Goal: Feedback & Contribution: Submit feedback/report problem

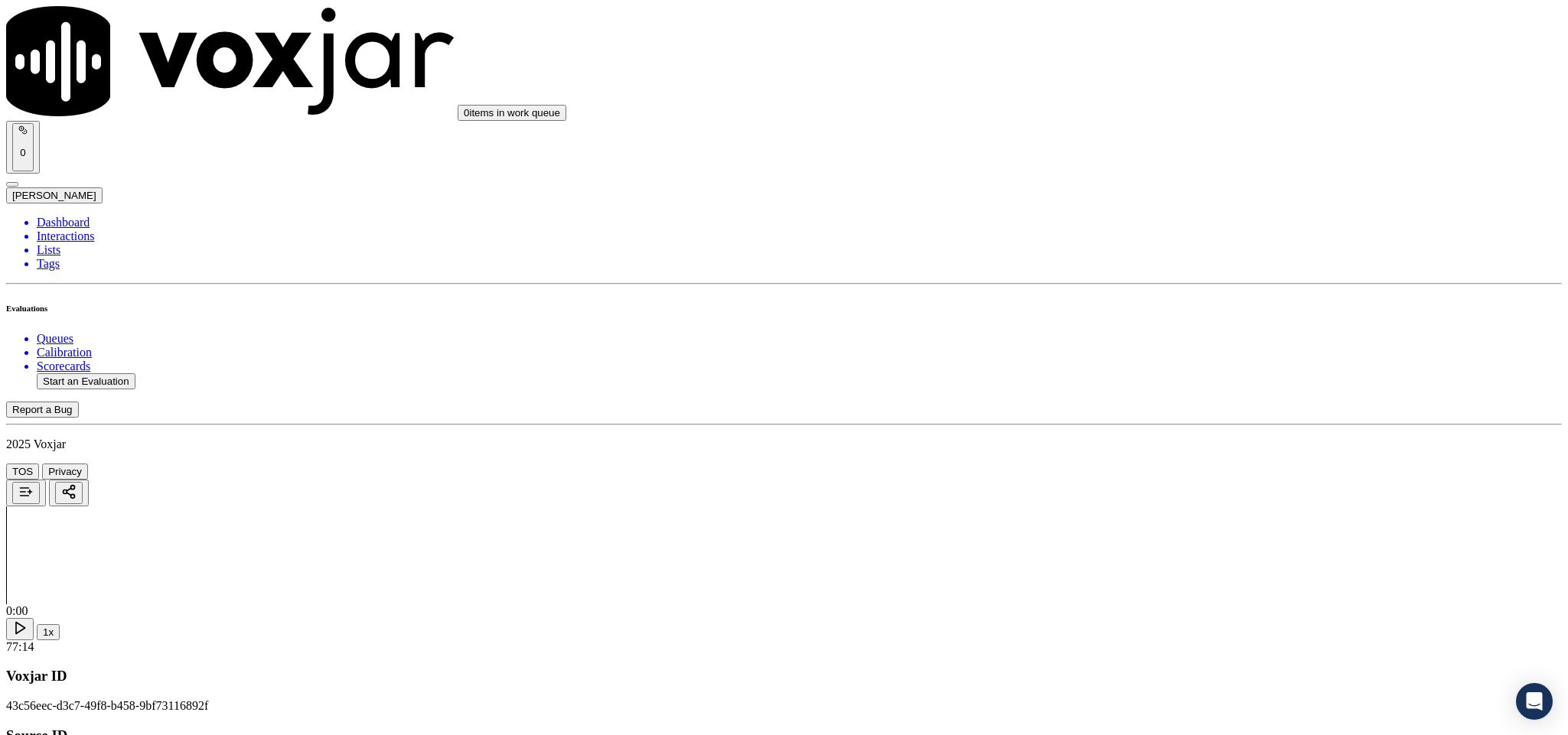
scroll to position [803, 0]
click at [1181, 233] on div "No" at bounding box center [1299, 226] width 358 height 14
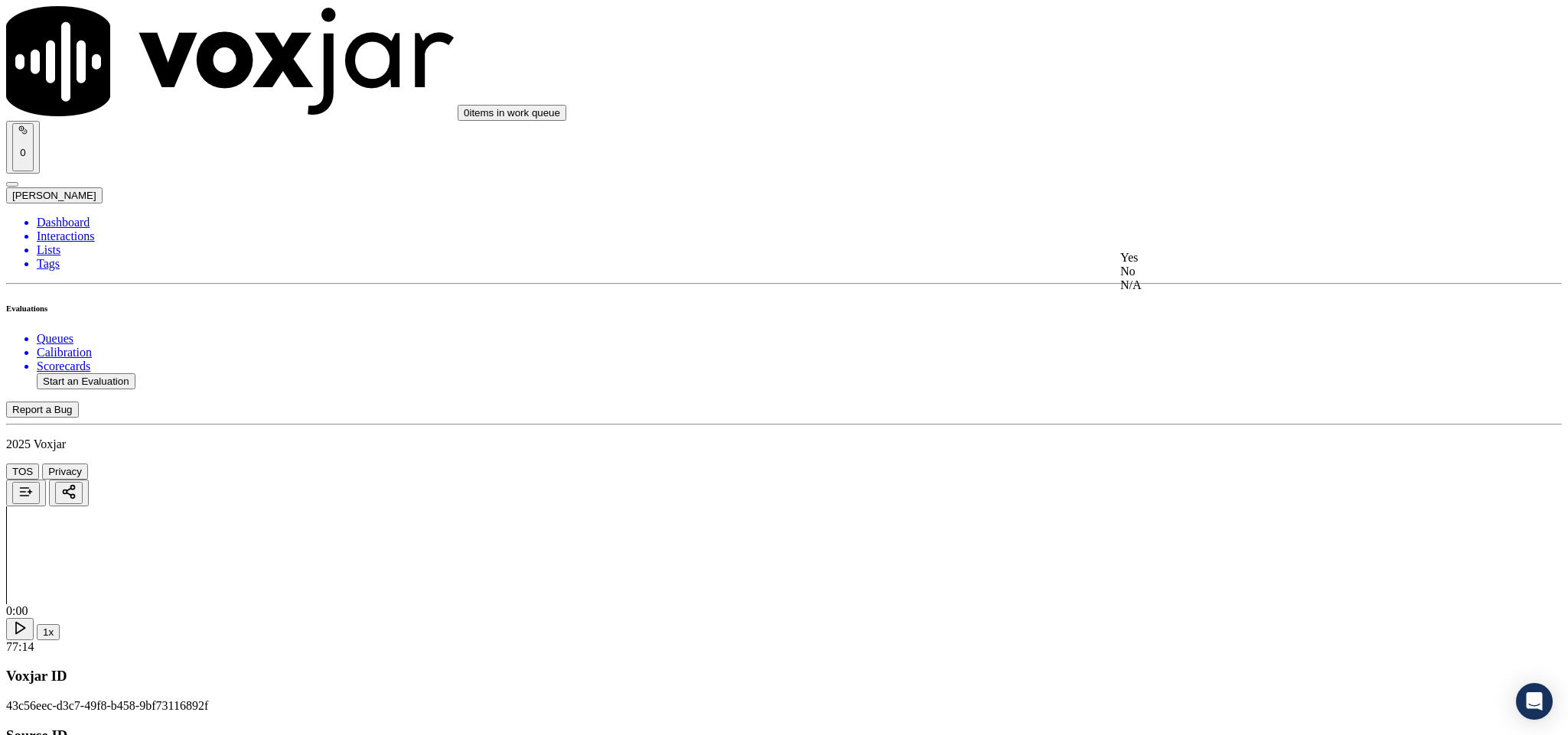
click at [1165, 278] on div "No" at bounding box center [1299, 271] width 358 height 14
click at [1186, 263] on div "Yes" at bounding box center [1299, 257] width 358 height 14
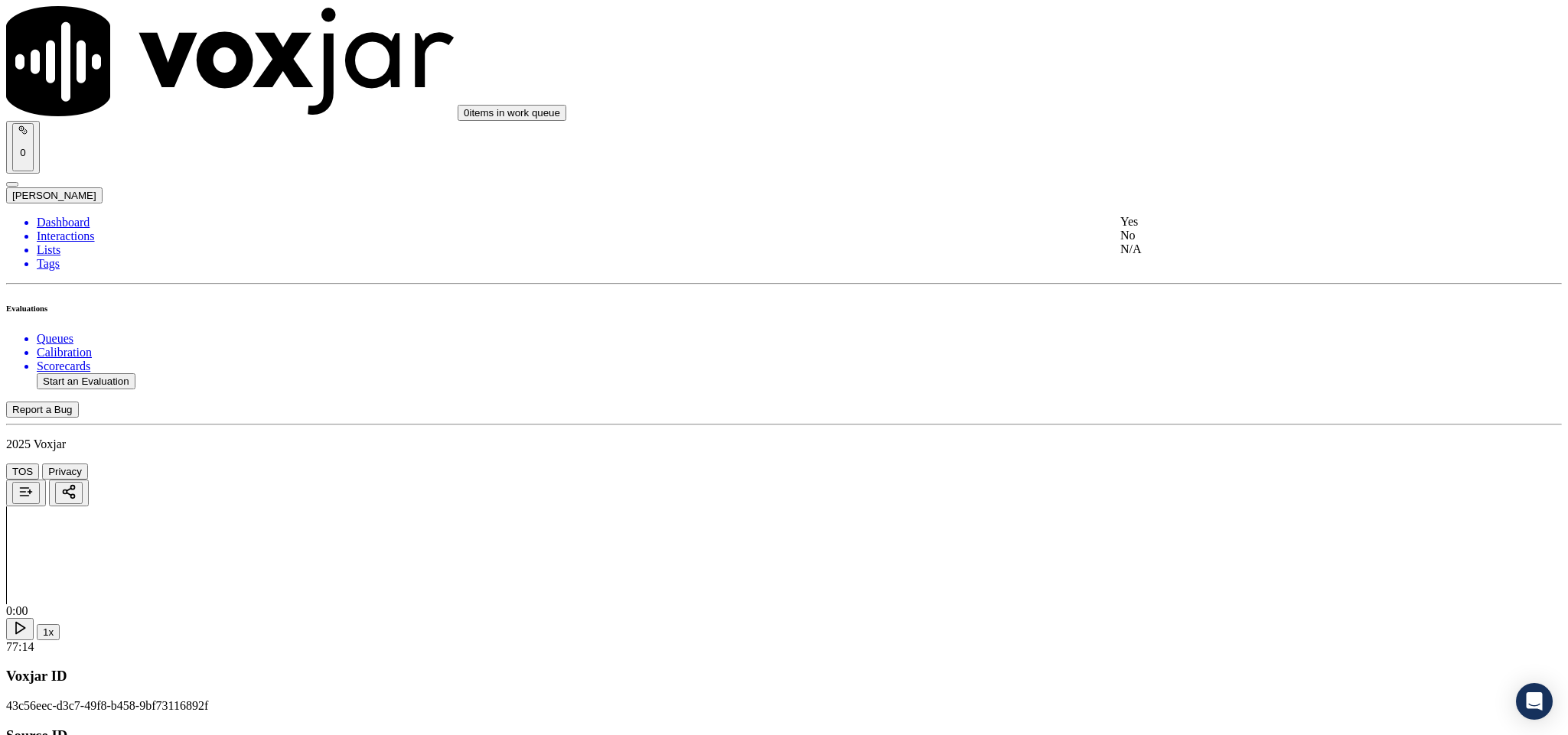
click at [1191, 228] on div "Yes" at bounding box center [1299, 221] width 358 height 14
click at [1165, 161] on div "N/A" at bounding box center [1299, 155] width 358 height 14
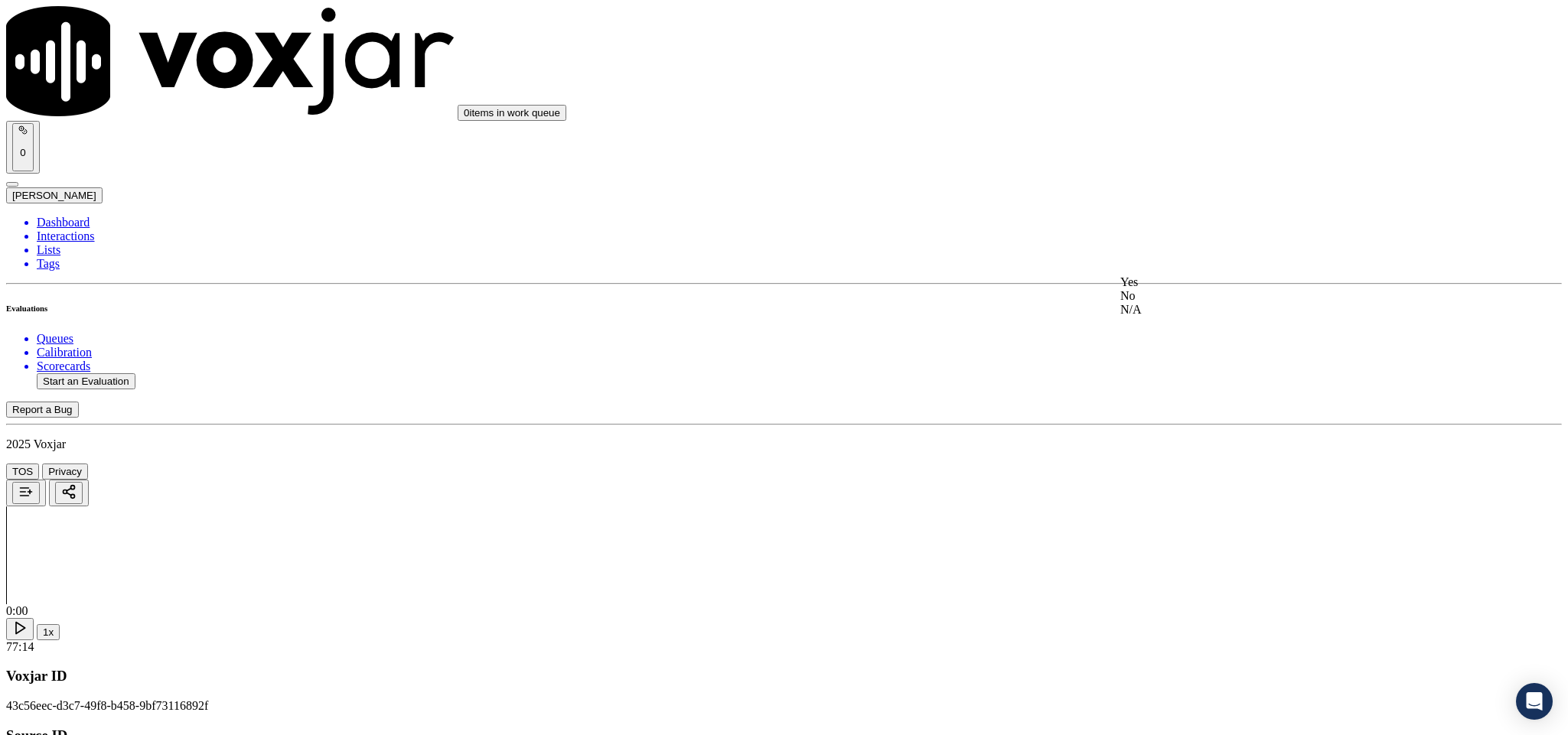
click at [1167, 303] on div "No" at bounding box center [1299, 296] width 358 height 14
click at [1160, 289] on div "Yes" at bounding box center [1299, 282] width 358 height 14
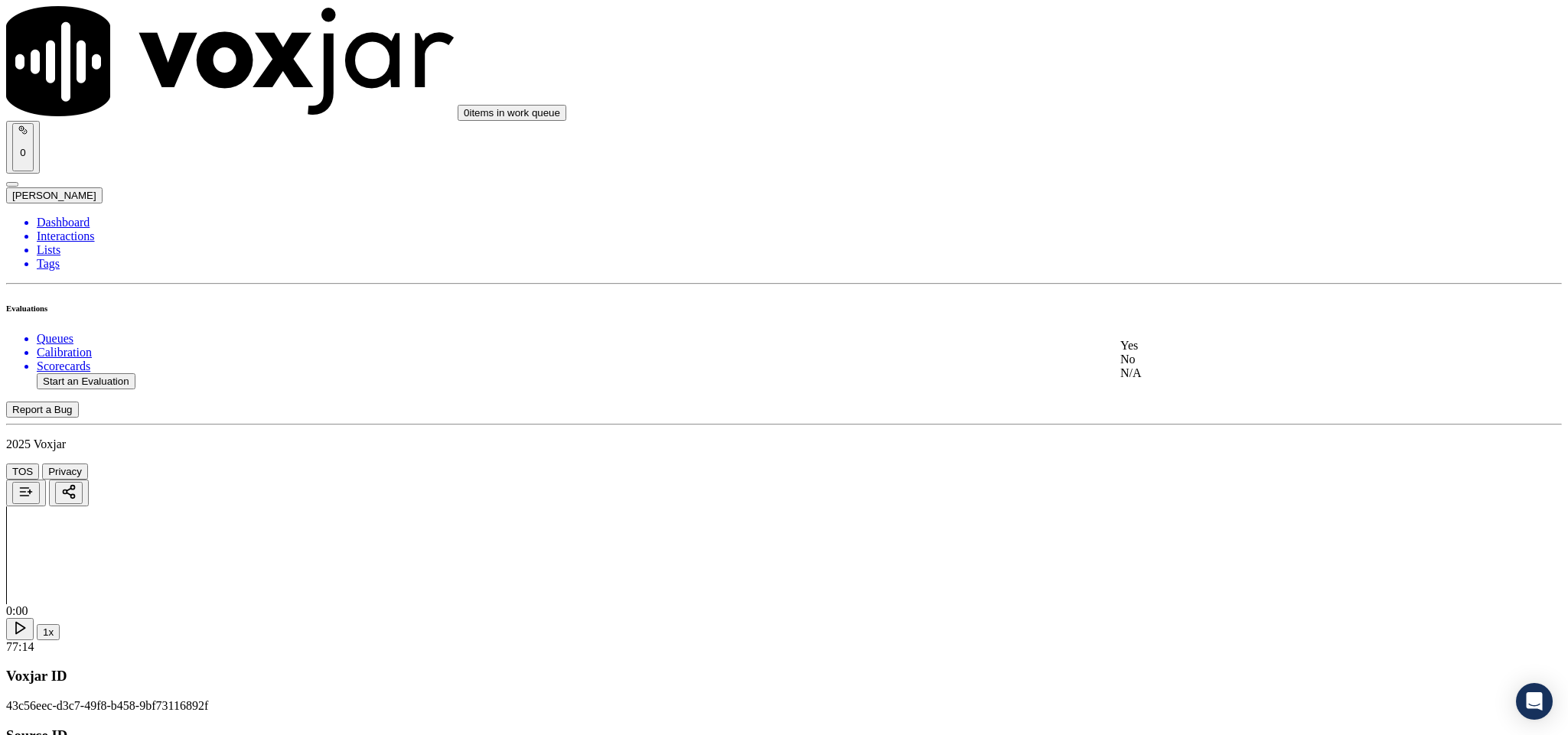
click at [1172, 352] on div "Yes" at bounding box center [1299, 346] width 358 height 14
click at [1167, 330] on div "No" at bounding box center [1299, 323] width 358 height 14
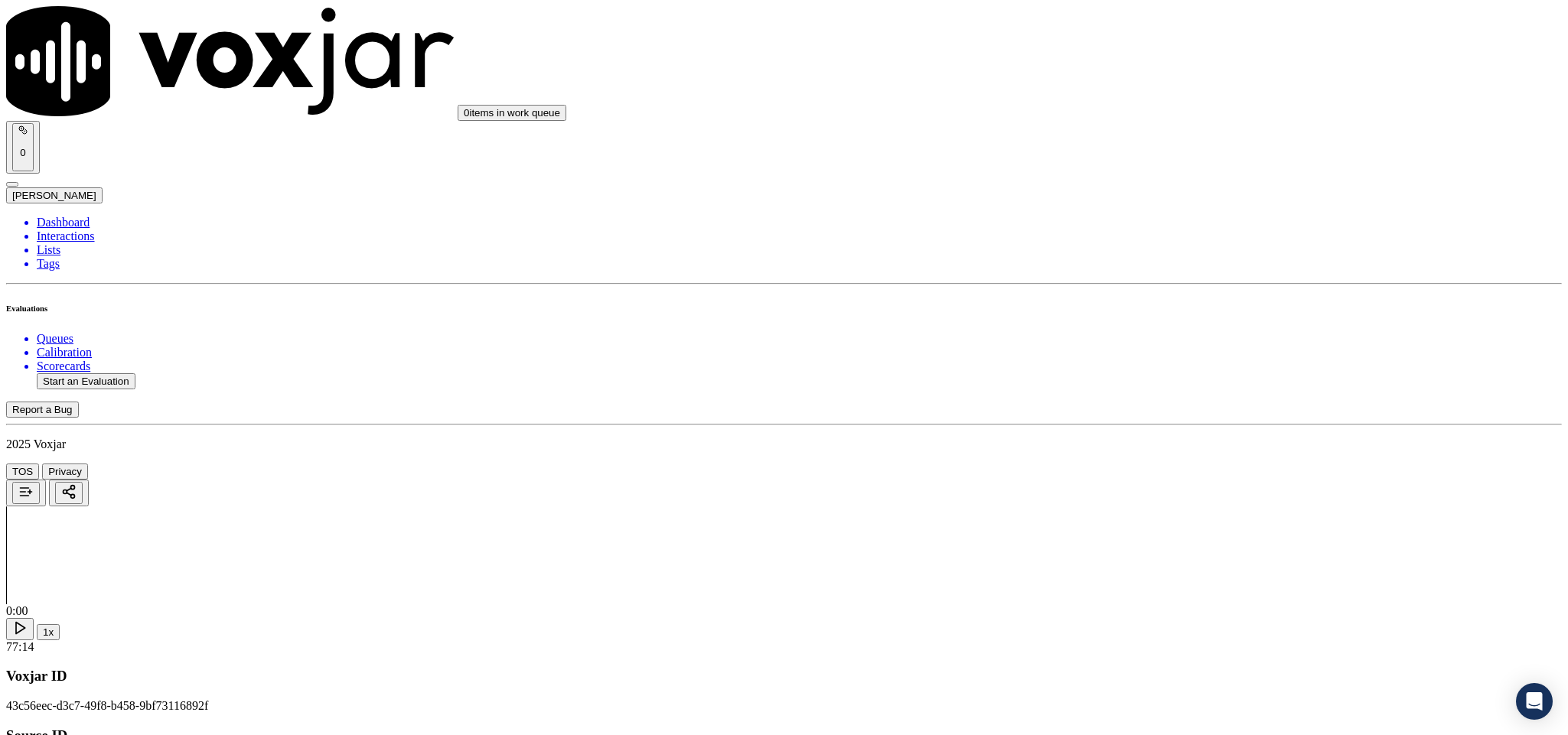
click at [1174, 294] on div "No" at bounding box center [1299, 287] width 358 height 14
click at [1201, 226] on div "Yes" at bounding box center [1299, 218] width 358 height 14
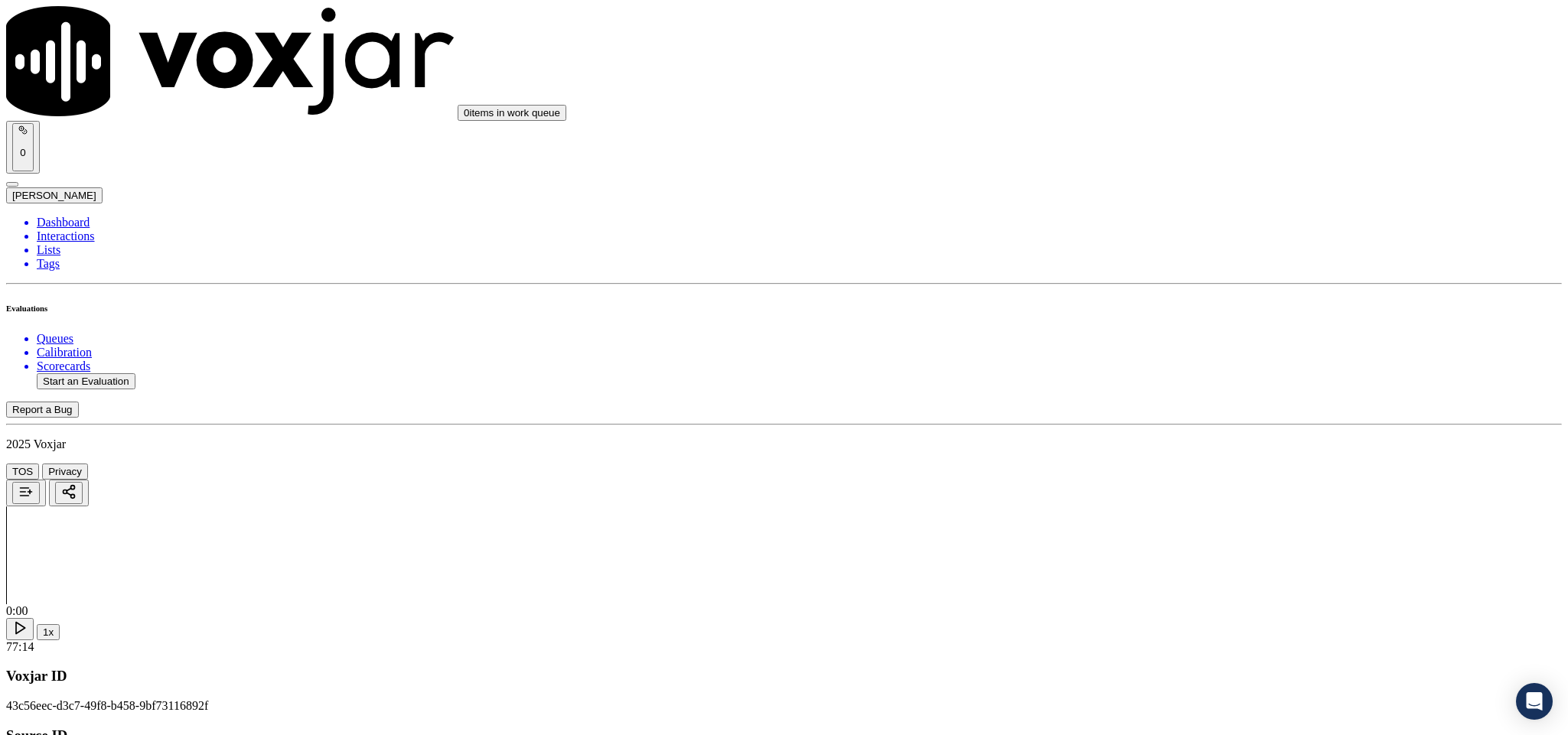
click at [1180, 226] on div "Yes" at bounding box center [1299, 229] width 358 height 35
click at [1191, 286] on div "Yes" at bounding box center [1299, 279] width 358 height 14
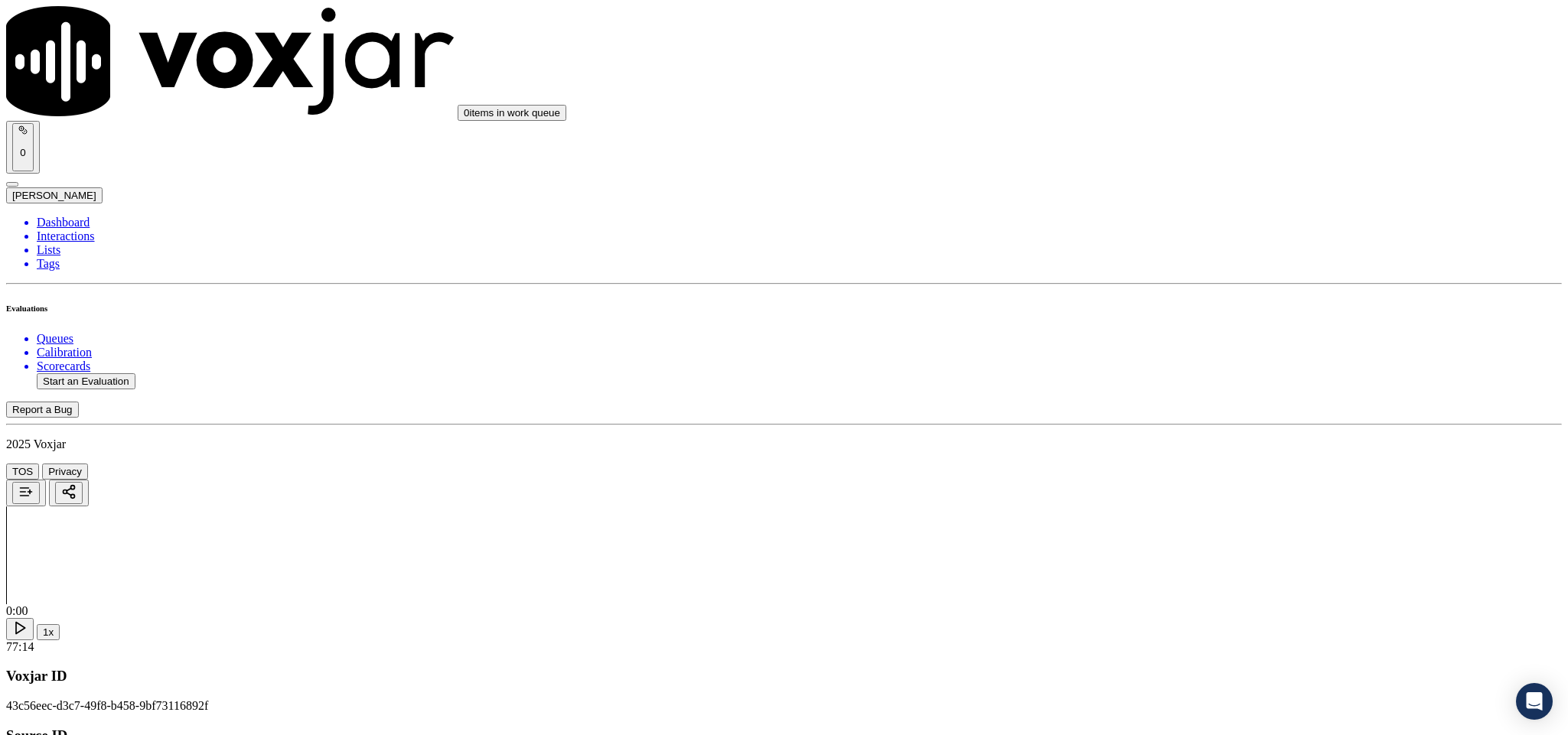
click at [1191, 454] on div "Yes" at bounding box center [1299, 454] width 358 height 14
click at [1162, 425] on div "Yes" at bounding box center [1299, 418] width 358 height 14
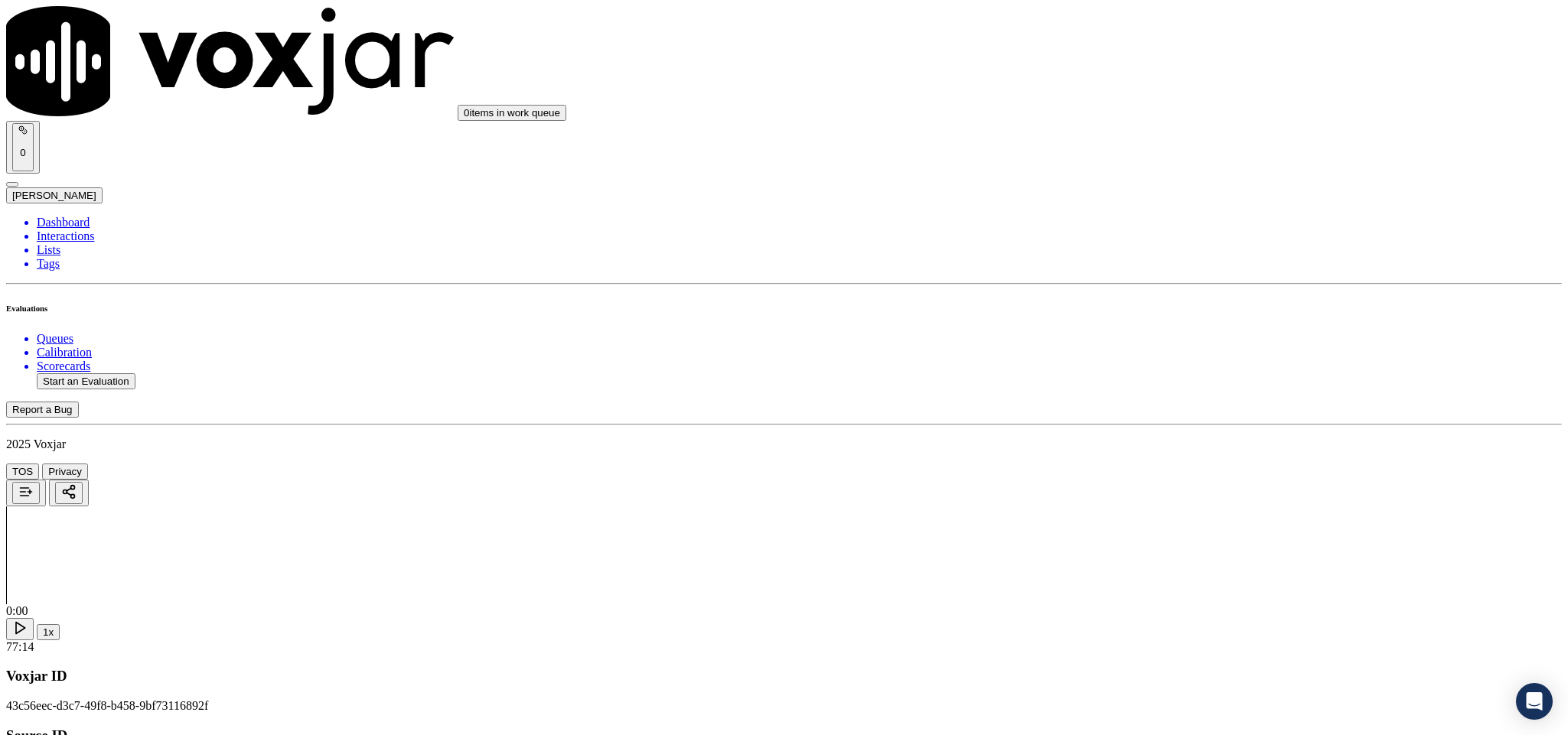
scroll to position [2869, 0]
click at [1171, 450] on div "Yes" at bounding box center [1299, 444] width 358 height 14
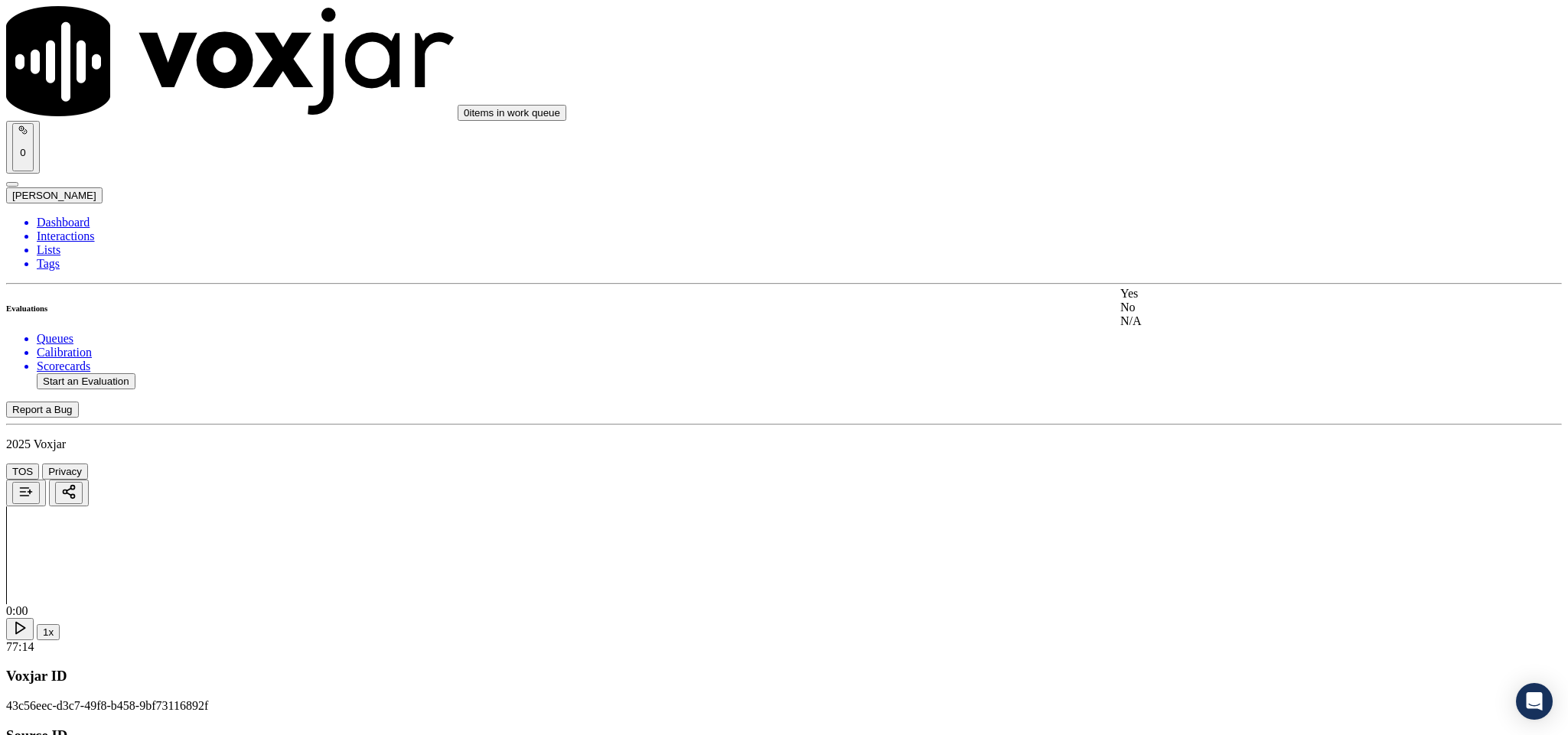
click at [1168, 328] on div "N/A" at bounding box center [1299, 321] width 358 height 14
click at [1177, 246] on div "Yes" at bounding box center [1299, 239] width 358 height 14
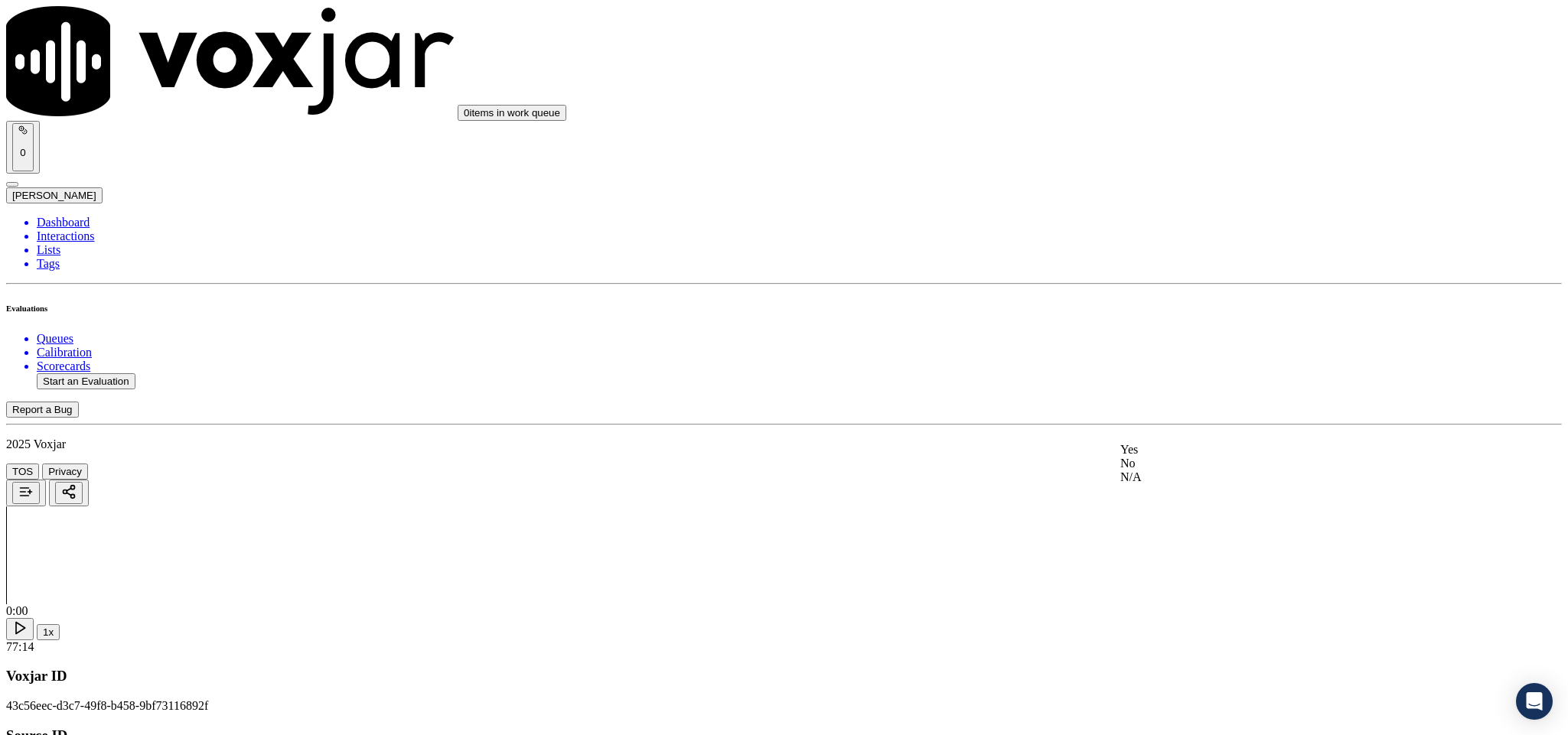
click at [1164, 484] on div "N/A" at bounding box center [1299, 477] width 358 height 14
click at [1177, 416] on div "No" at bounding box center [1299, 409] width 358 height 14
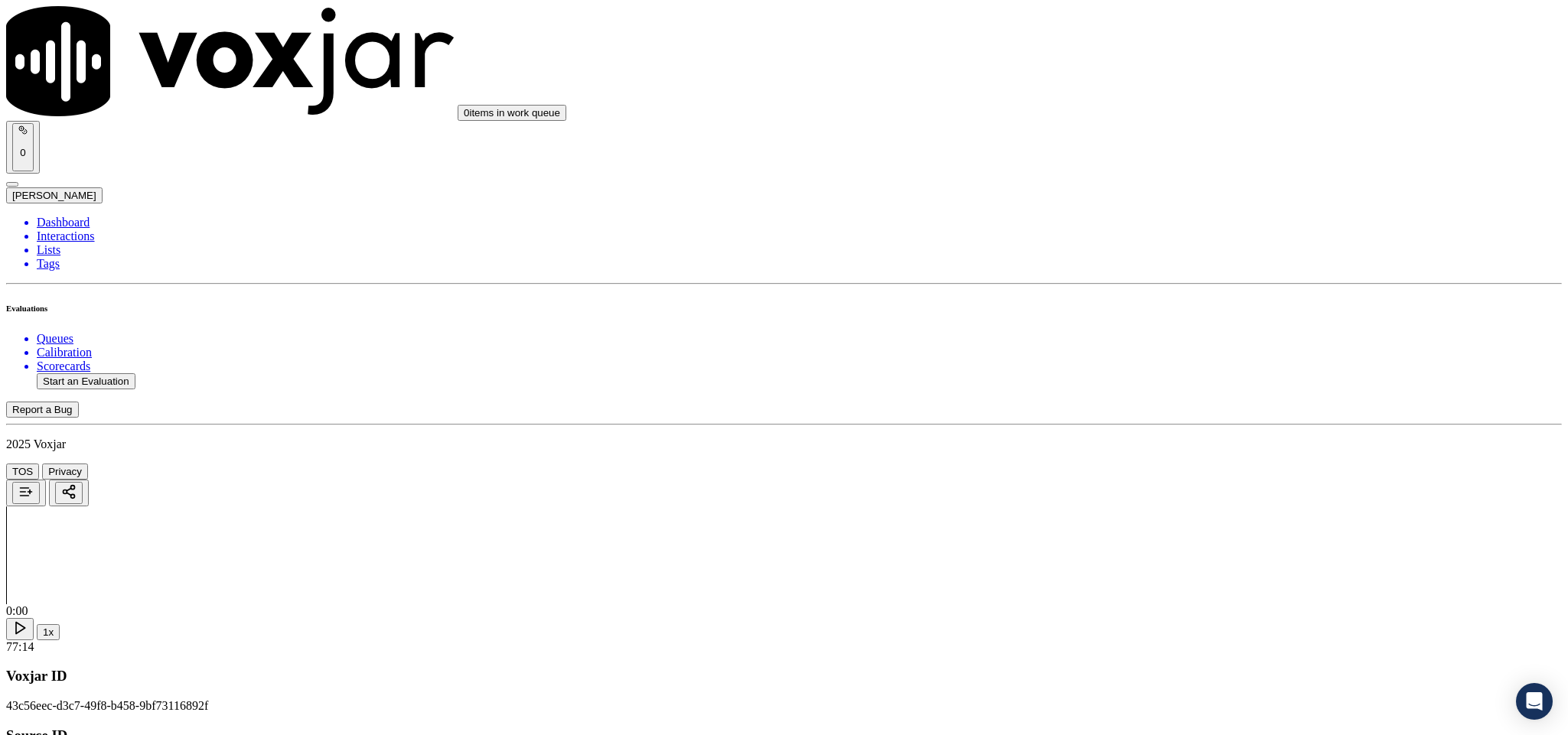
click at [1197, 348] on div "Yes" at bounding box center [1299, 341] width 358 height 14
click at [1162, 267] on div "No" at bounding box center [1299, 262] width 358 height 14
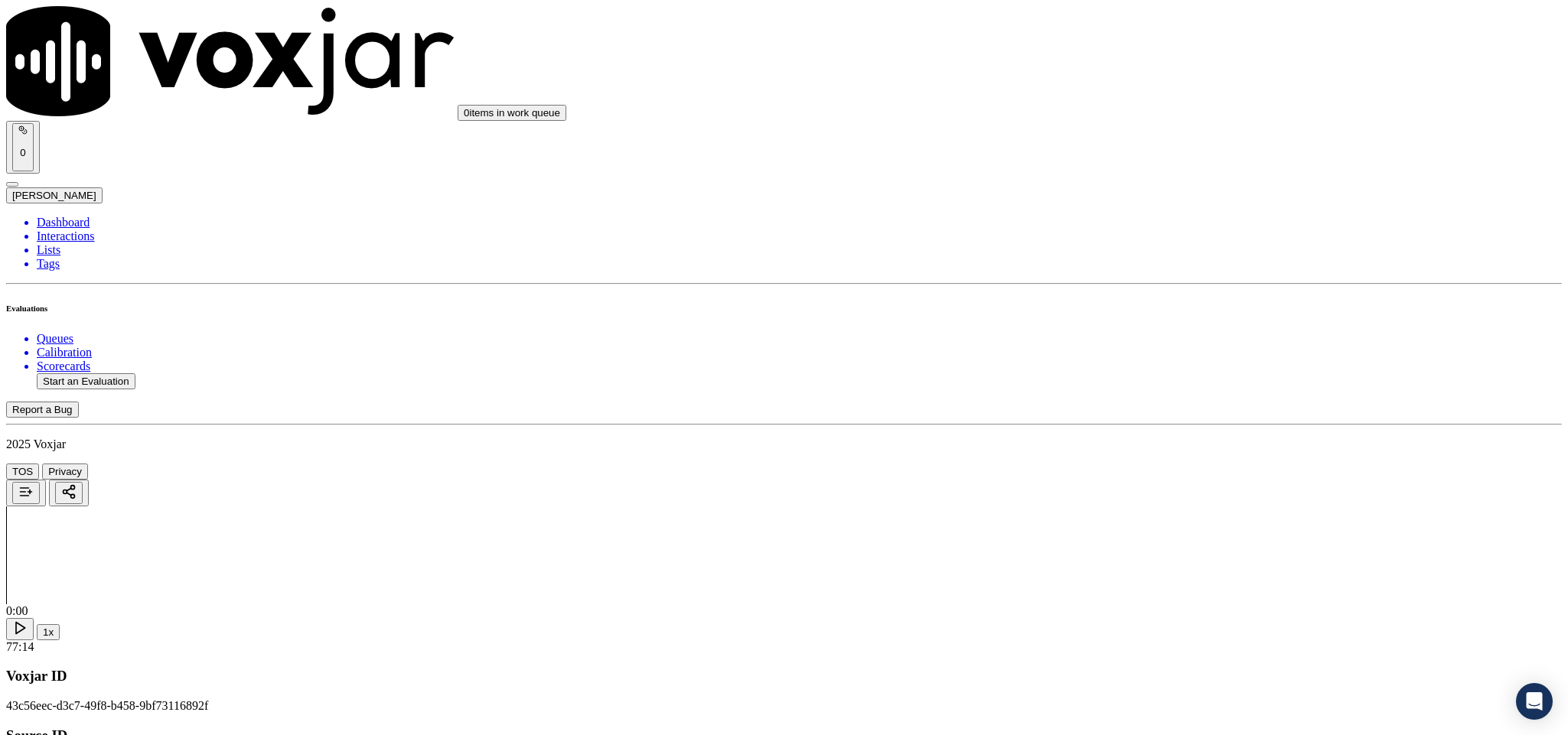
scroll to position [4042, 0]
click at [1159, 396] on div "No" at bounding box center [1299, 388] width 358 height 14
click at [1146, 557] on div "Yes" at bounding box center [1299, 549] width 358 height 14
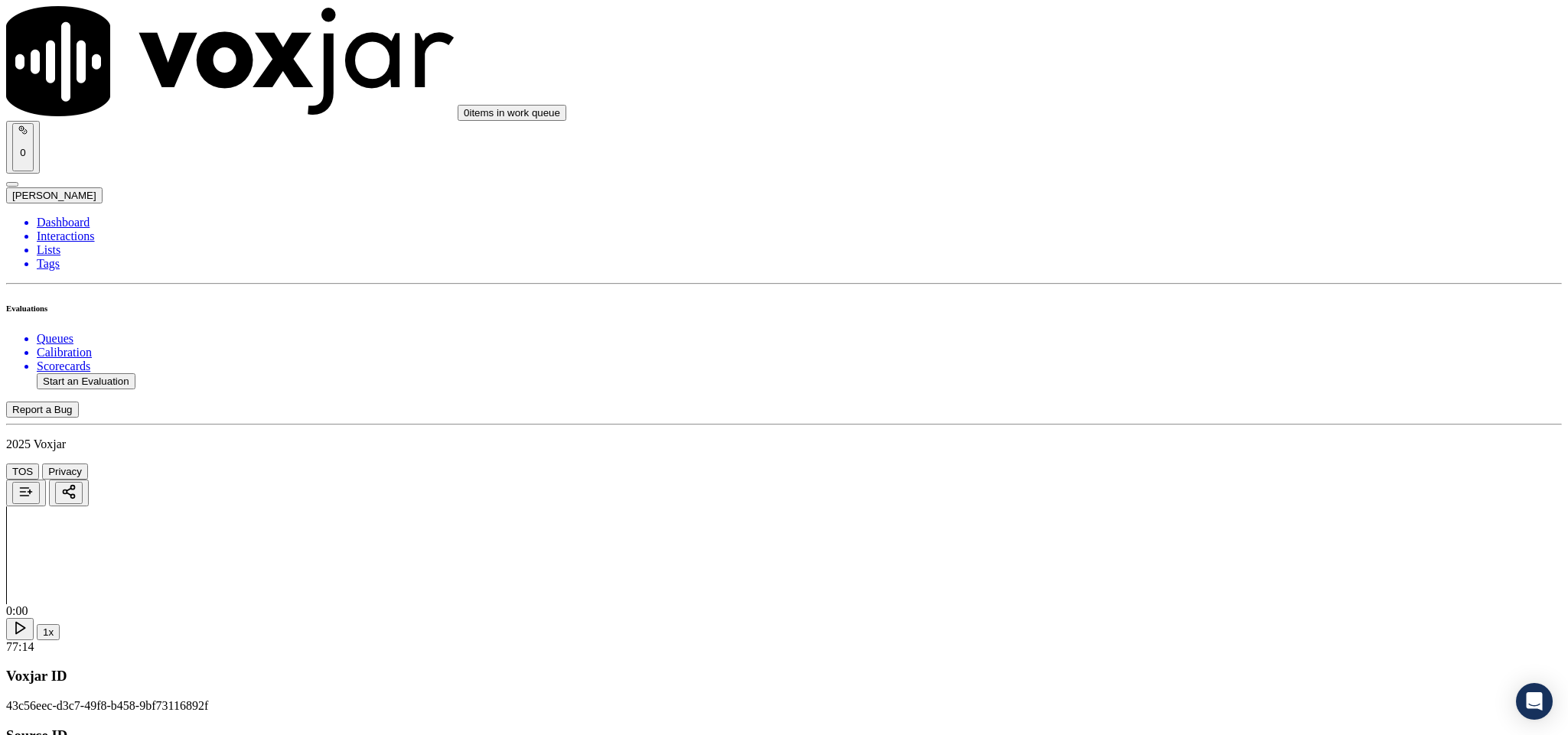
click at [57, 215] on li "Dashboard" at bounding box center [799, 222] width 1525 height 14
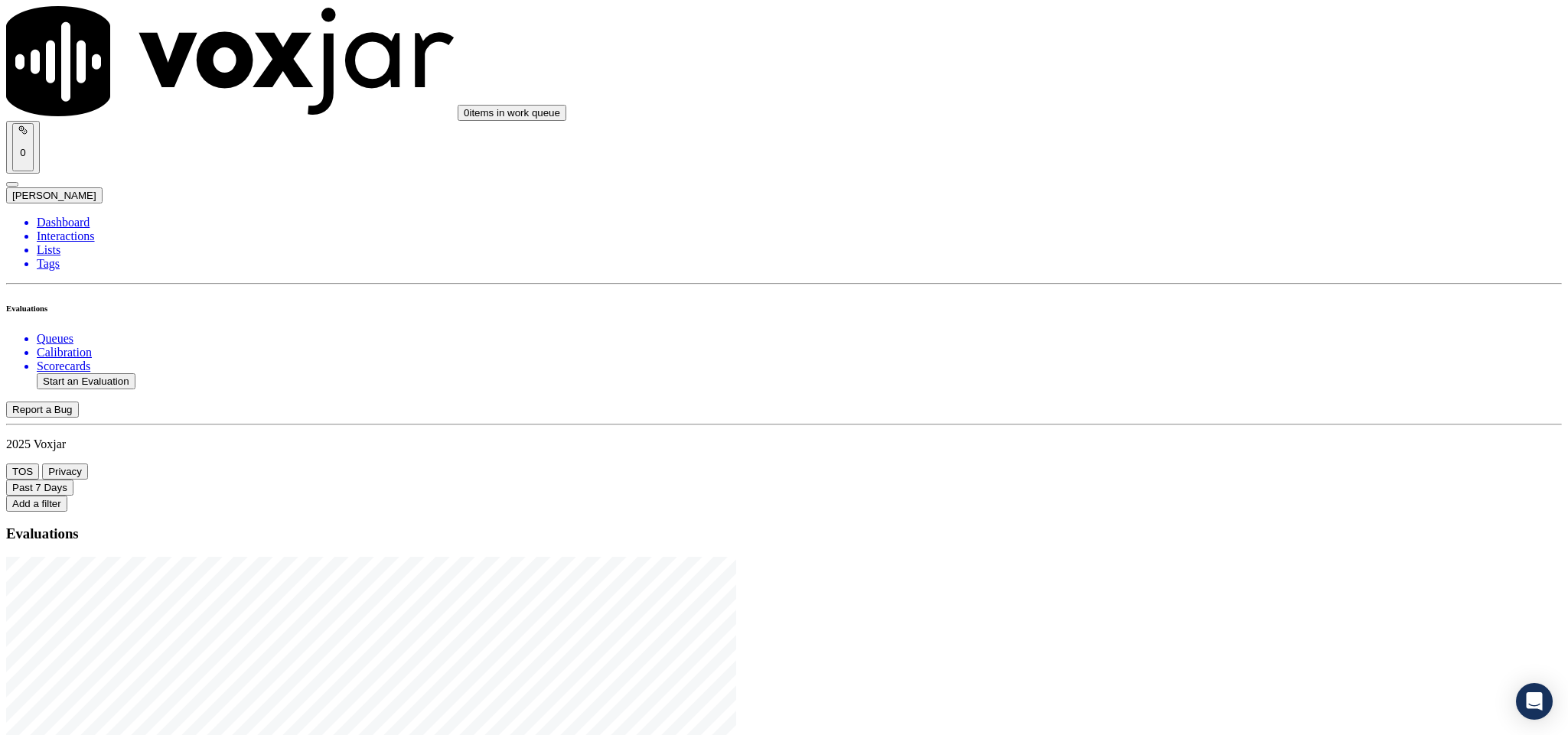
click at [106, 374] on button "Start an Evaluation" at bounding box center [86, 381] width 99 height 16
drag, startPoint x: 649, startPoint y: 319, endPoint x: 729, endPoint y: 317, distance: 80.0
type input "20250814-120142_9782593158-C1"
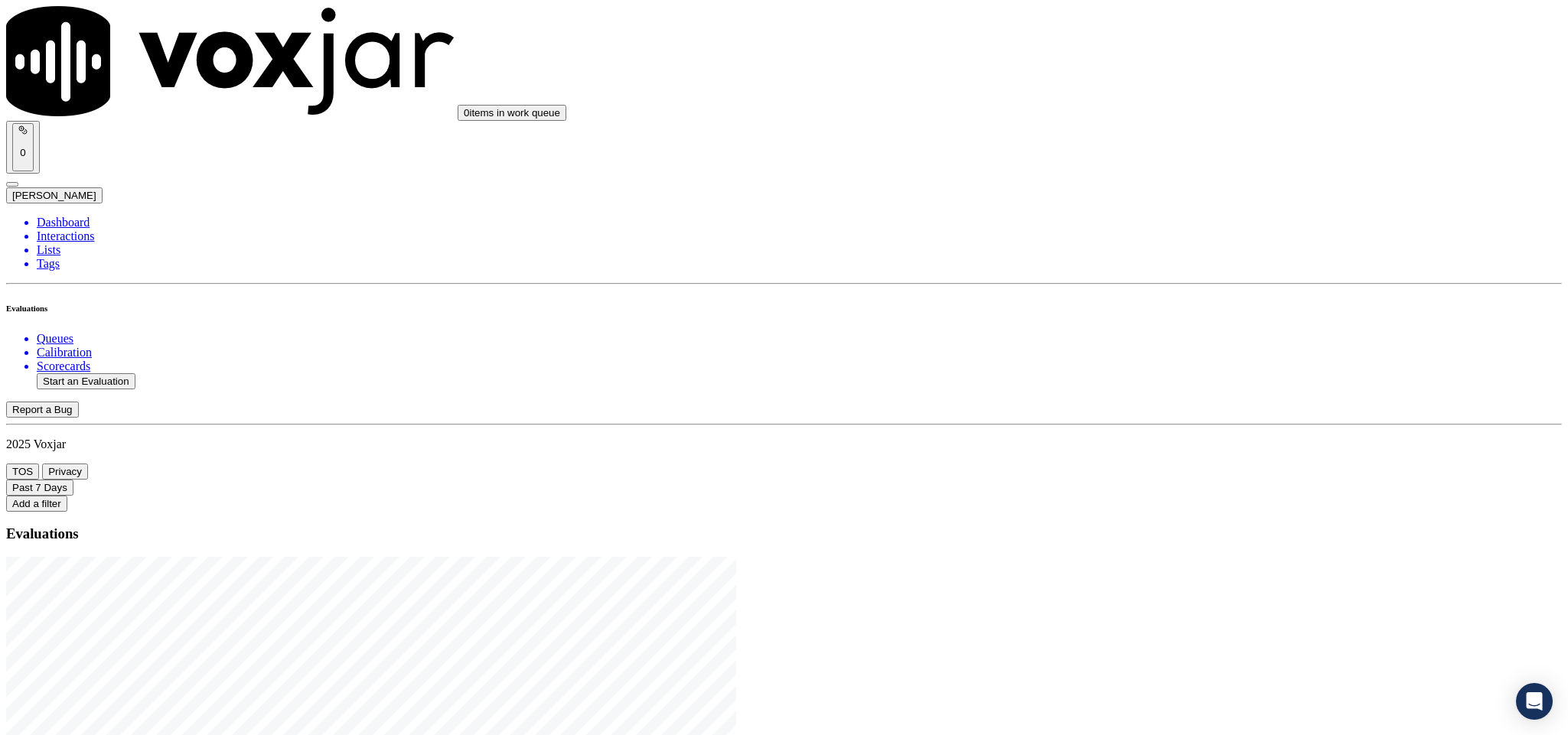
type input "[DATE]T18:16"
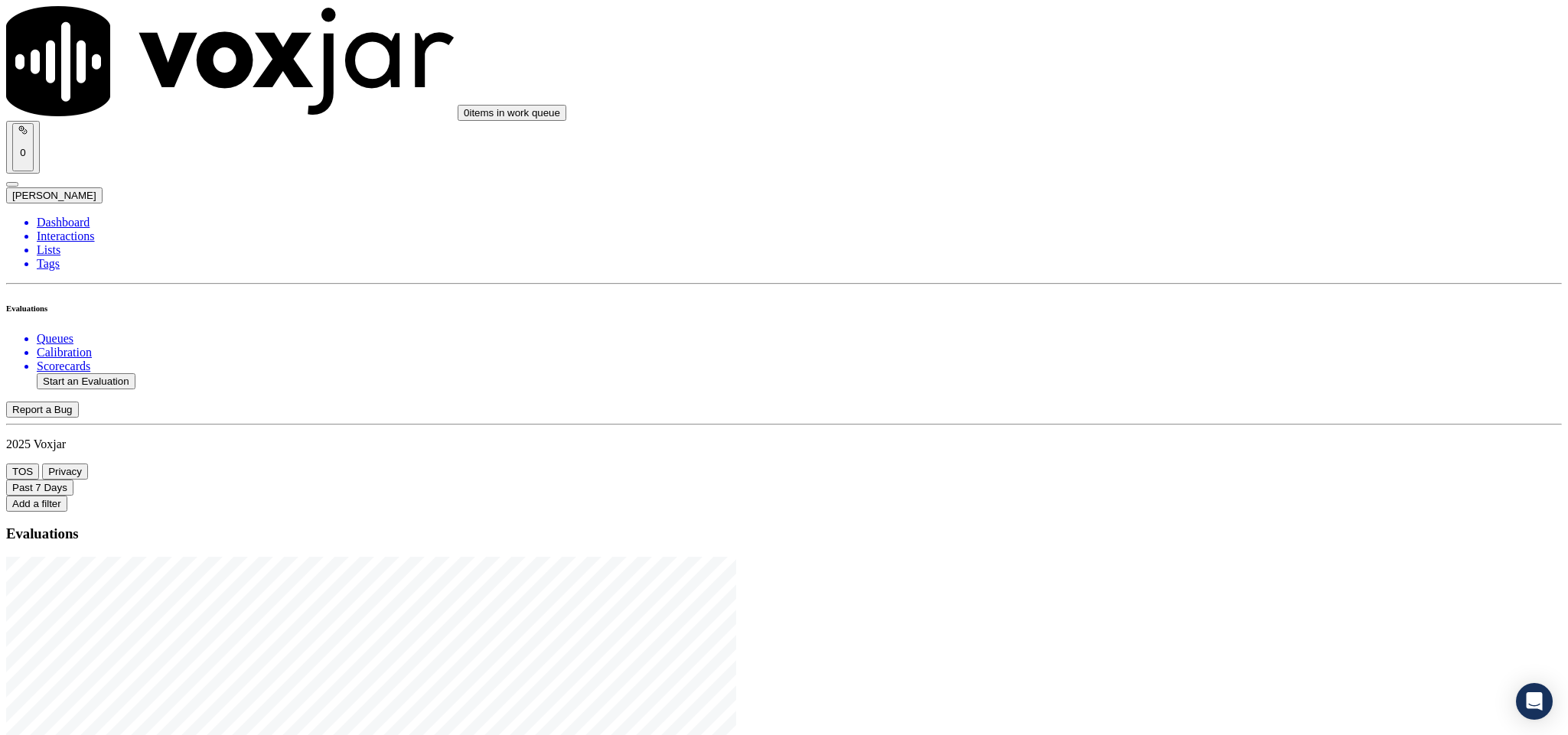
scroll to position [138, 0]
type input "[PERSON_NAME]"
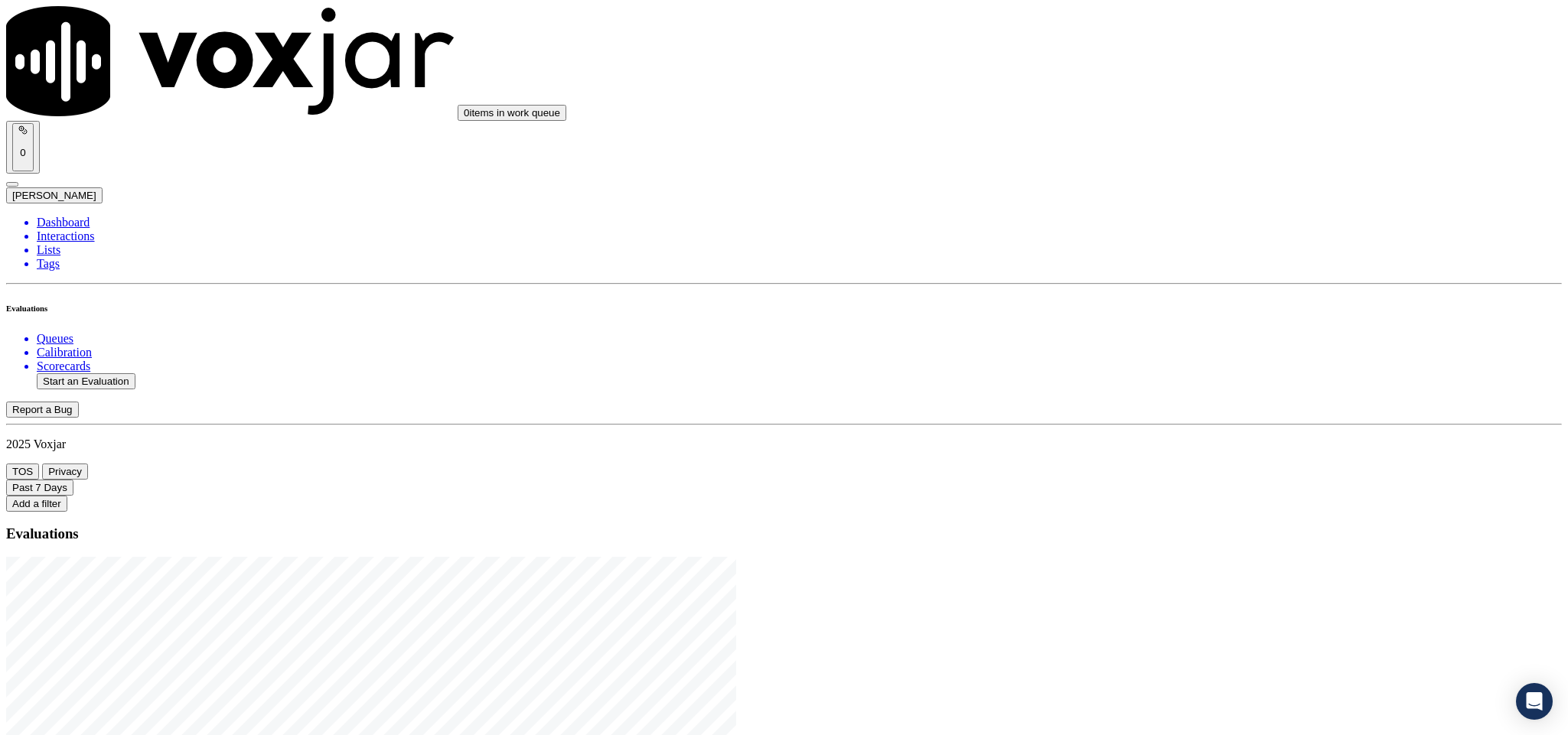
type input "[PERSON_NAME]"
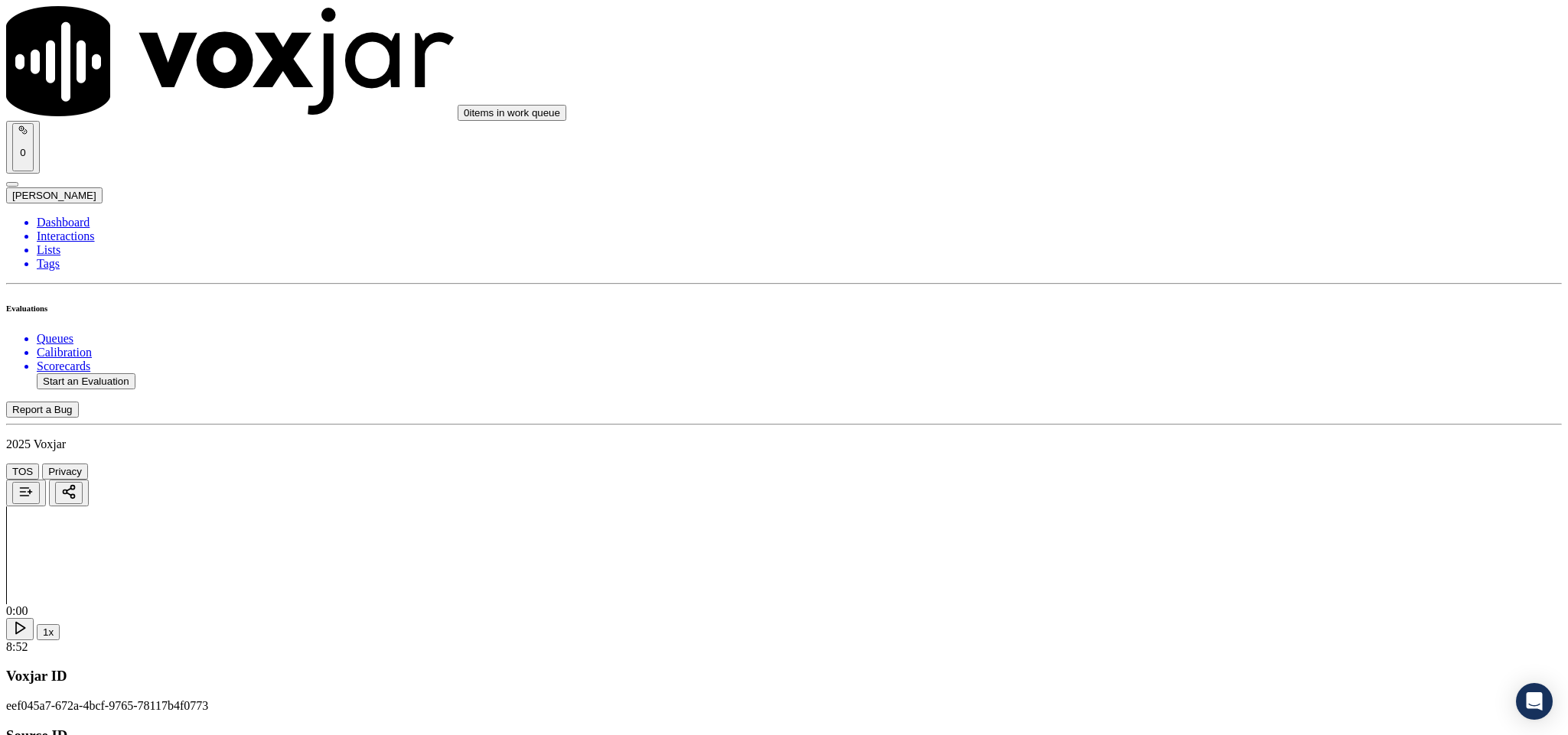
click at [1219, 286] on div "Yes" at bounding box center [1299, 279] width 358 height 14
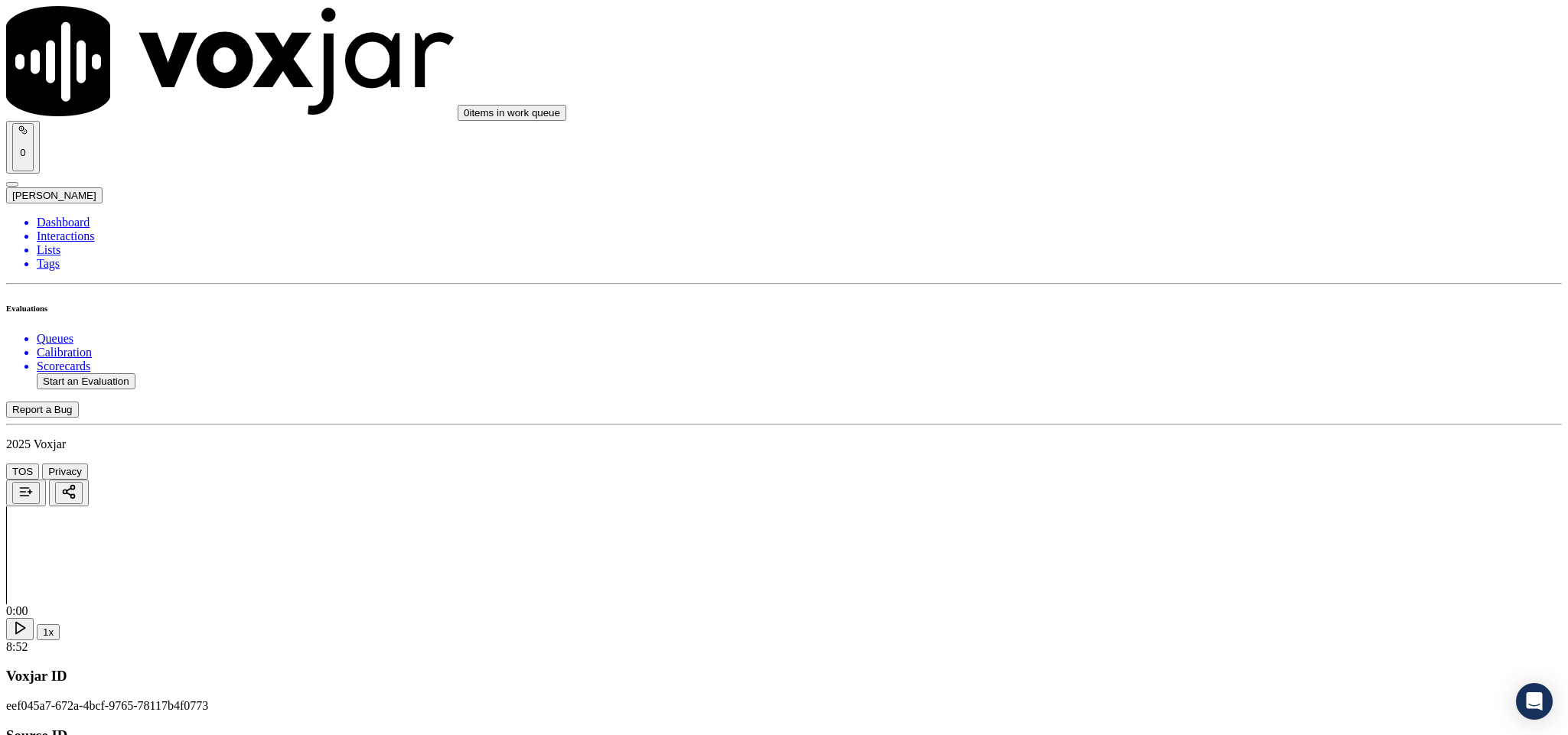
click at [1208, 347] on div "Yes" at bounding box center [1299, 339] width 358 height 14
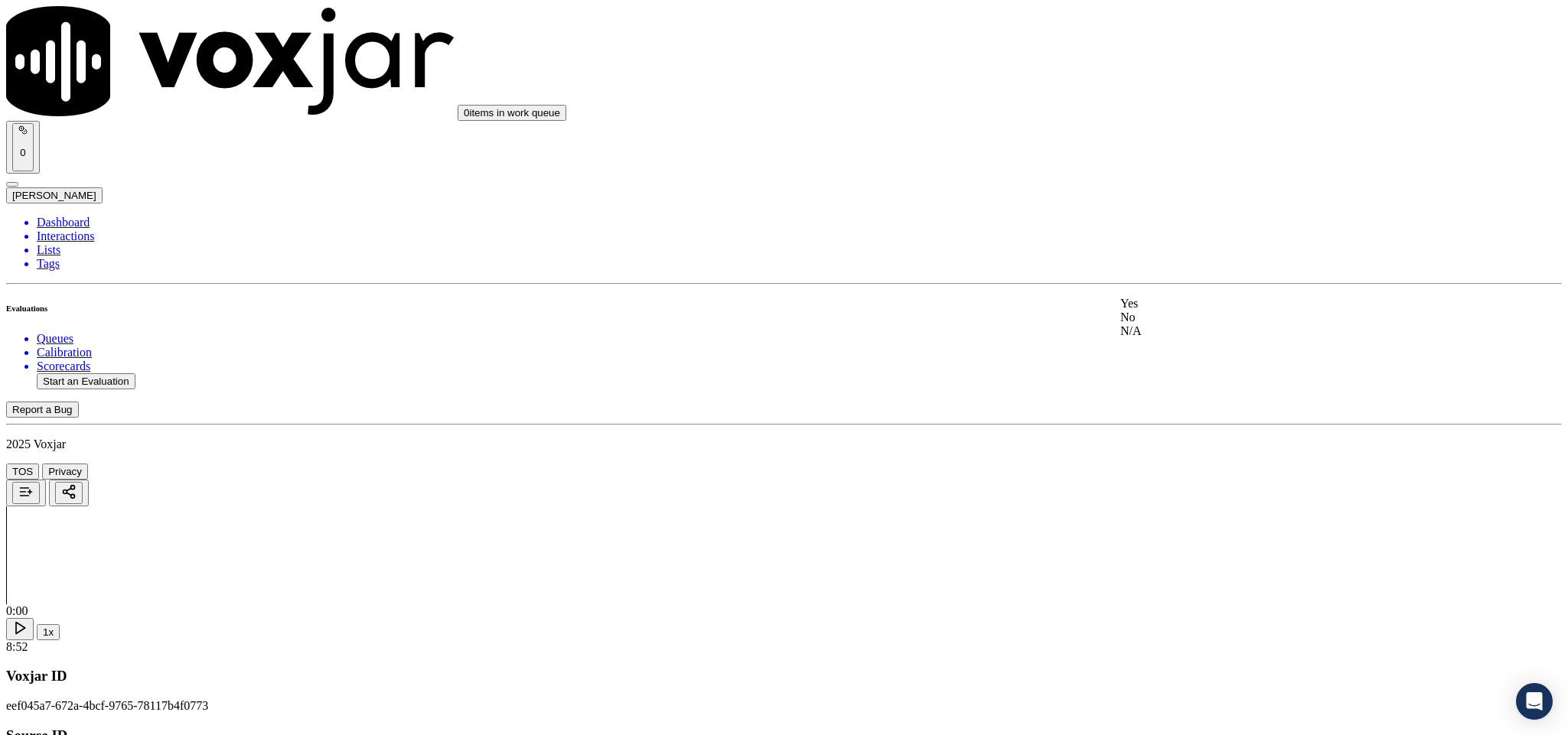
click at [1188, 310] on div "Yes" at bounding box center [1299, 303] width 358 height 14
click at [1188, 388] on div "Yes" at bounding box center [1299, 381] width 358 height 14
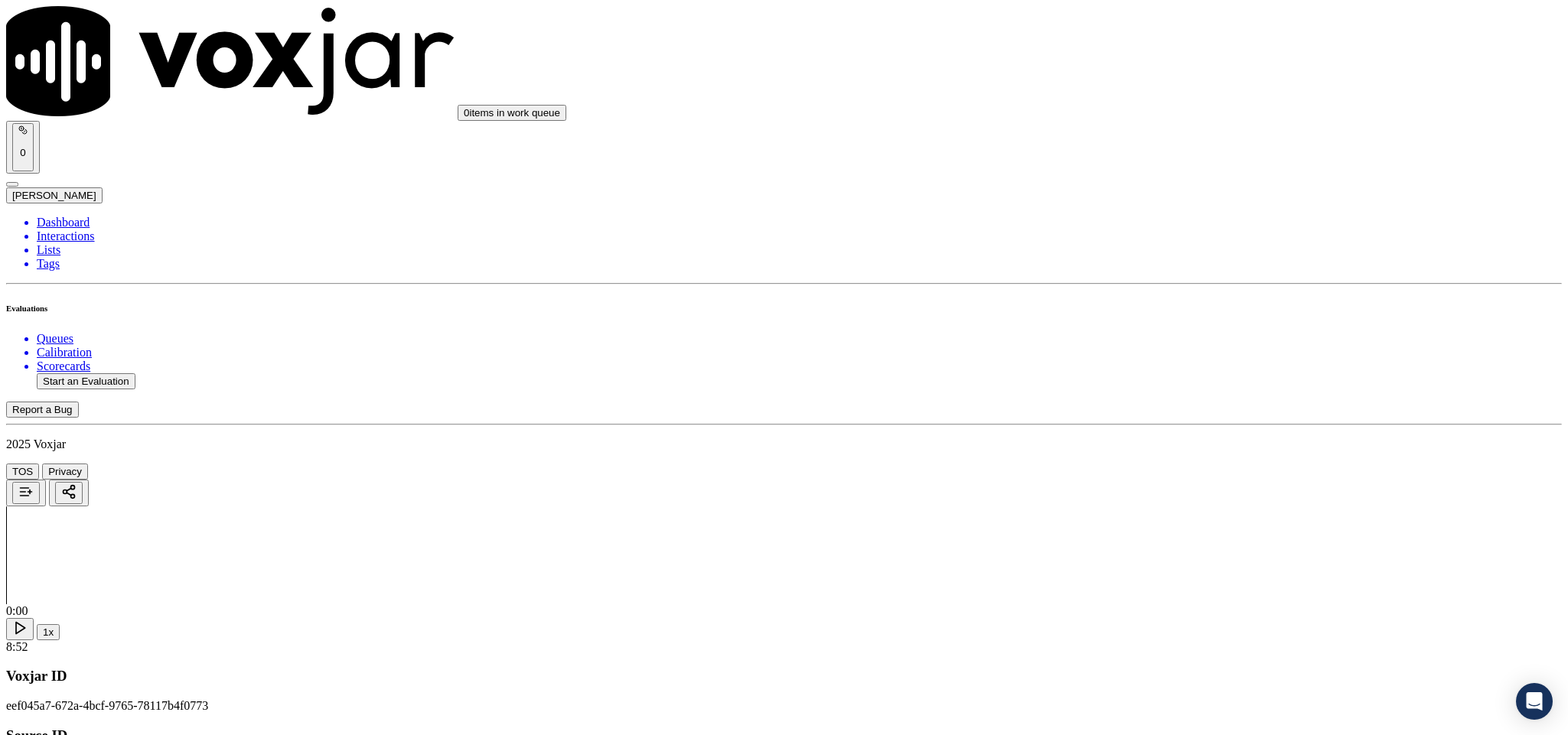
click at [1180, 323] on div "N/A" at bounding box center [1299, 315] width 358 height 14
click at [1173, 415] on div "Yes" at bounding box center [1299, 408] width 358 height 14
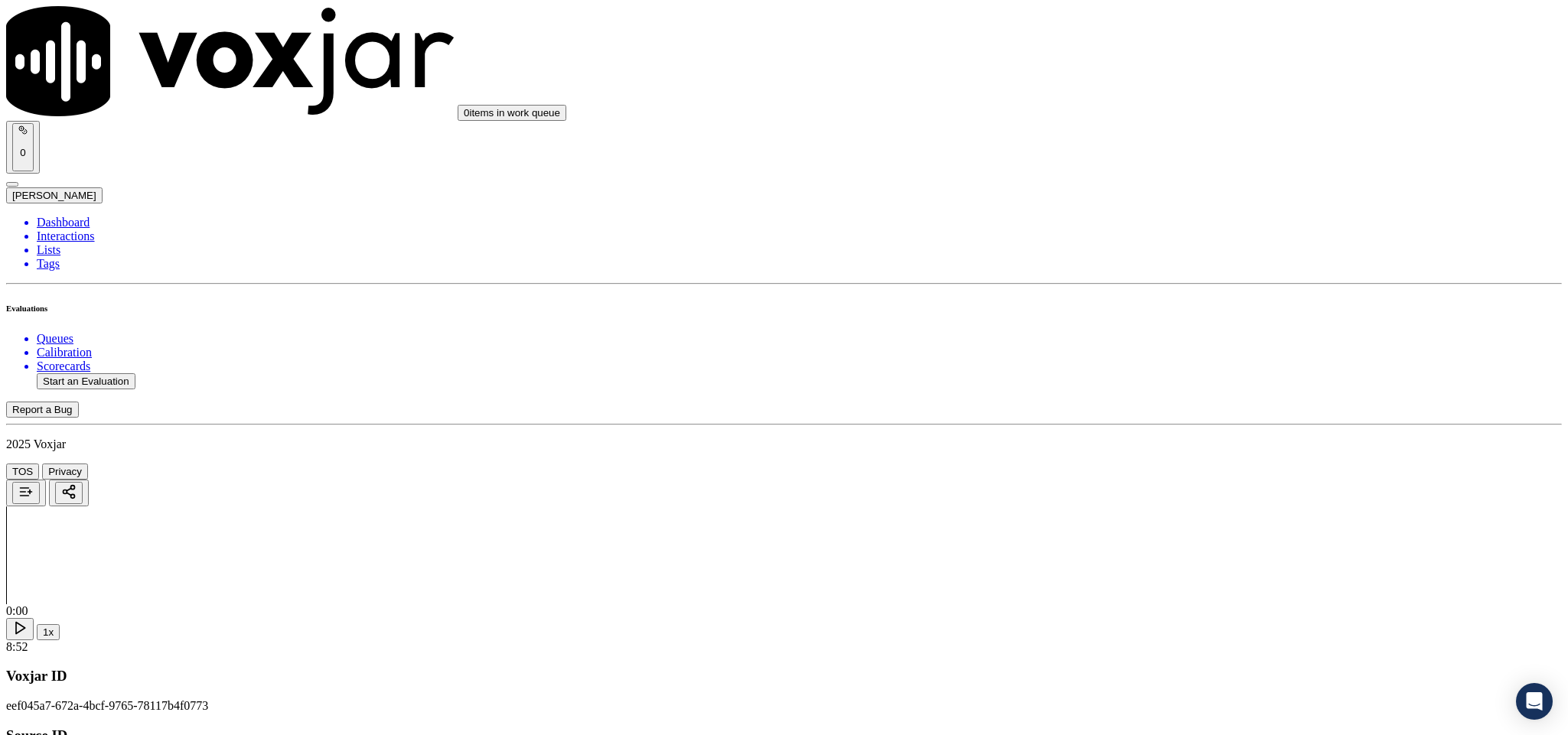
scroll to position [1033, 0]
drag, startPoint x: 1247, startPoint y: 226, endPoint x: 1240, endPoint y: 244, distance: 19.3
drag, startPoint x: 1196, startPoint y: 288, endPoint x: 1191, endPoint y: 312, distance: 24.5
click at [1196, 278] on div "No" at bounding box center [1299, 271] width 358 height 14
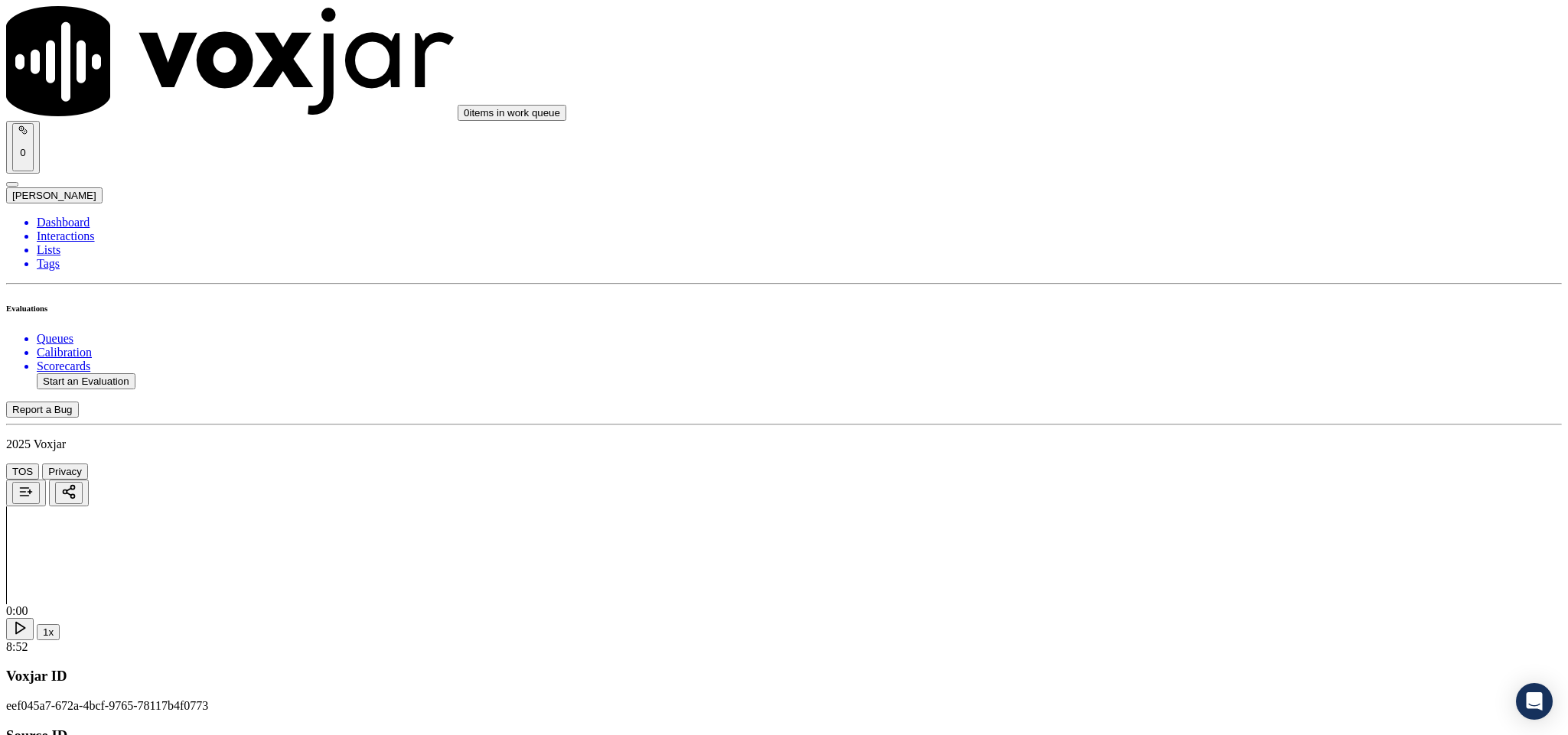
click at [1197, 472] on div "No" at bounding box center [1299, 465] width 358 height 14
click at [1180, 218] on div "Yes" at bounding box center [1299, 221] width 358 height 14
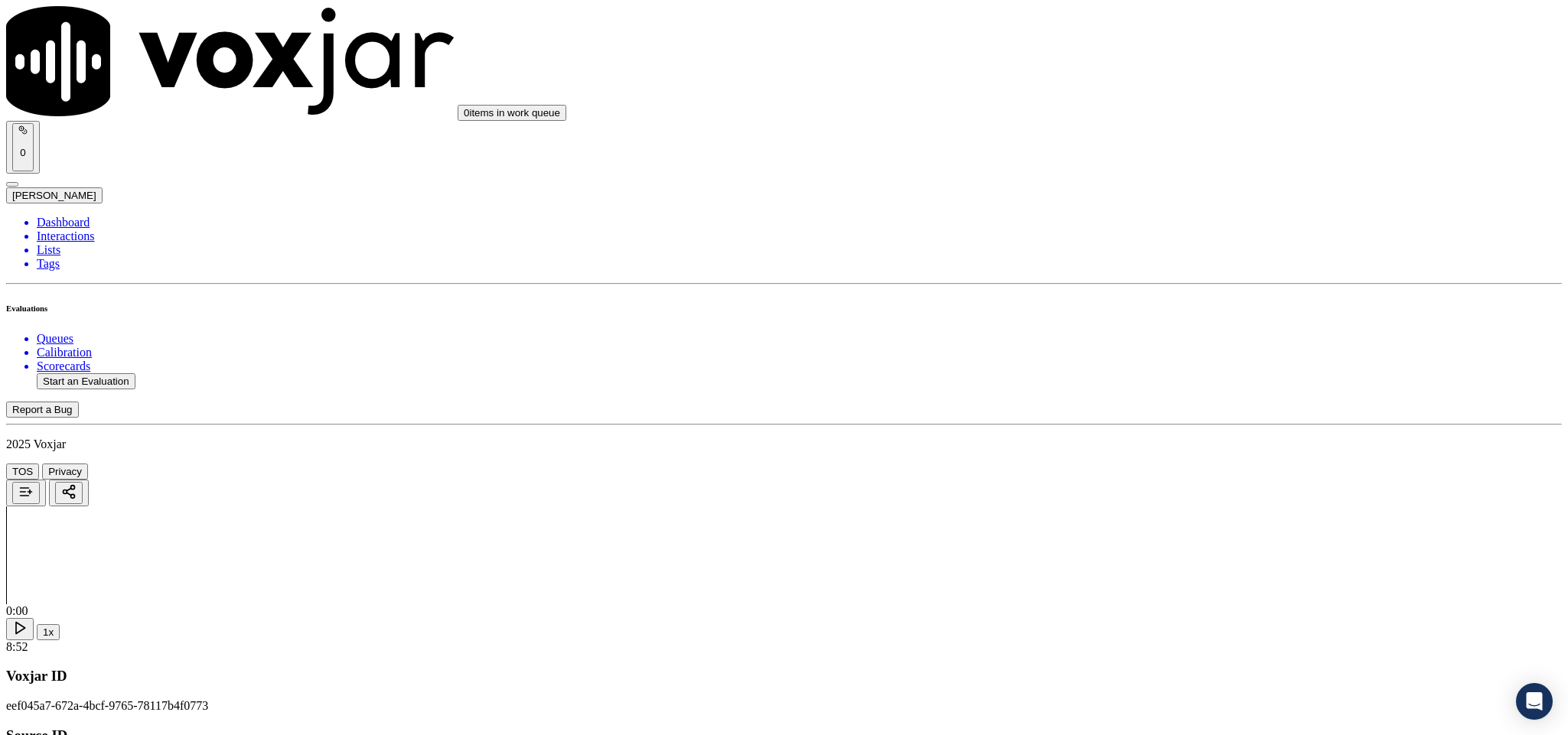
click at [1173, 277] on div "N/A" at bounding box center [1299, 270] width 358 height 14
click at [1171, 353] on div "N/A" at bounding box center [1299, 346] width 358 height 14
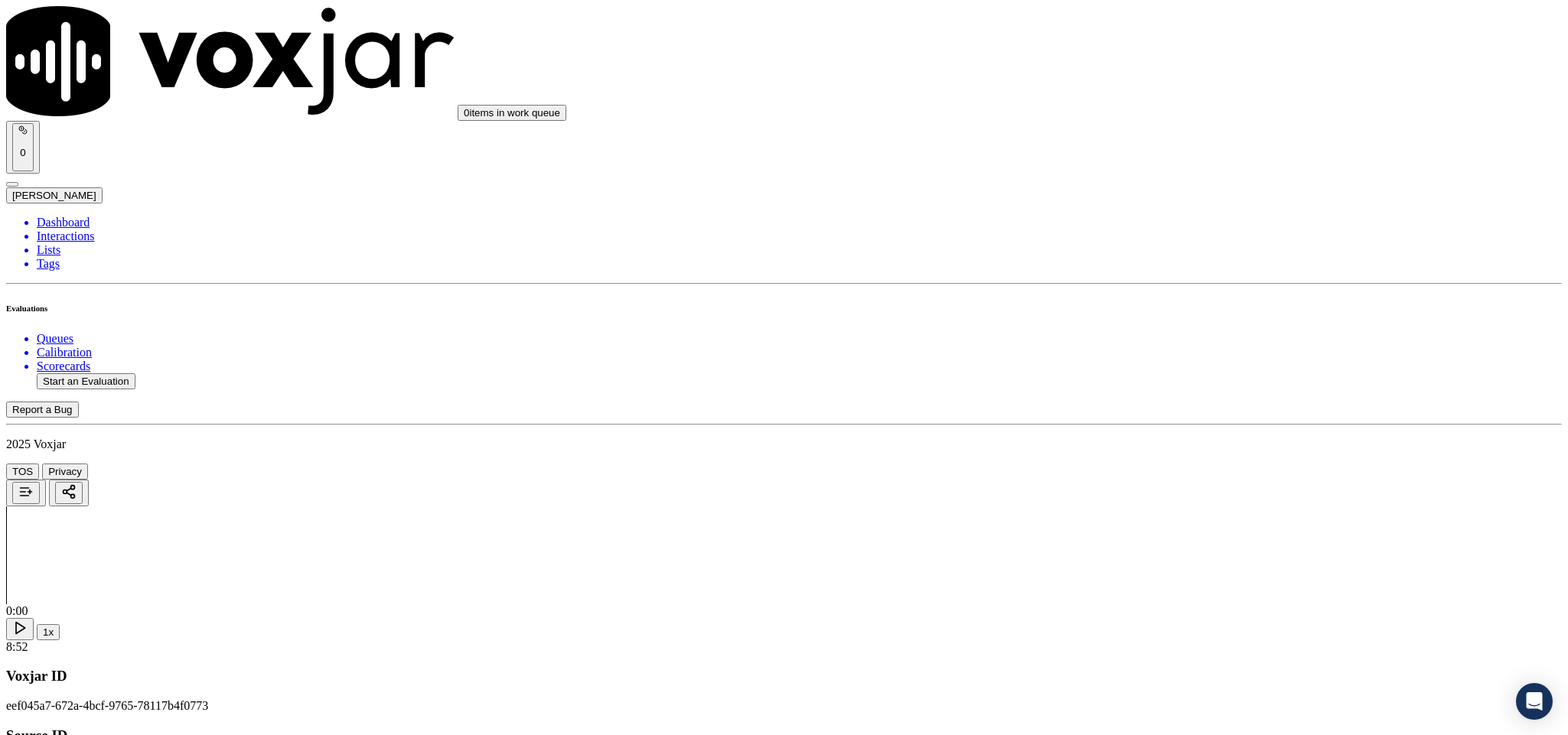
scroll to position [1606, 0]
click at [1177, 299] on div "N/A" at bounding box center [1299, 292] width 358 height 14
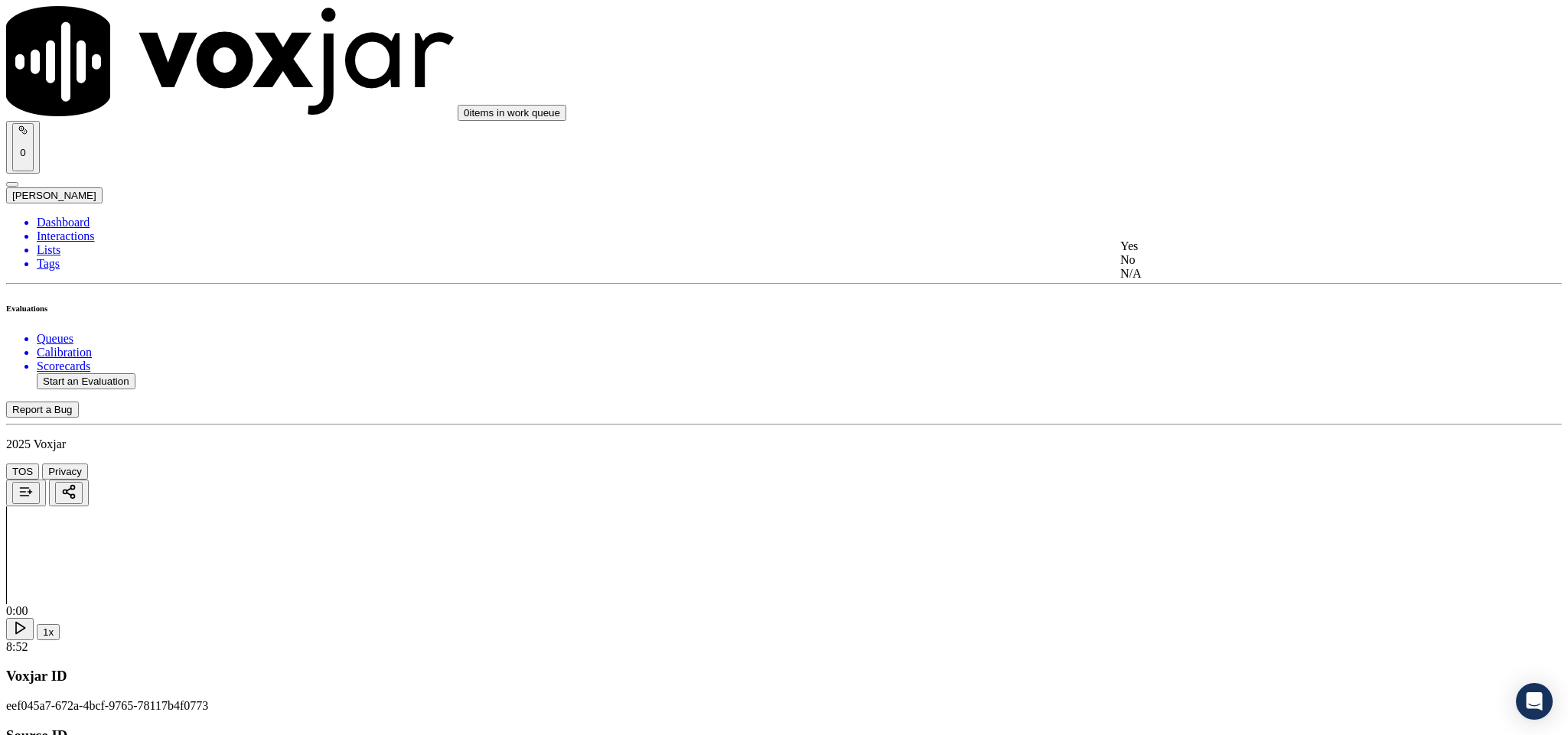
click at [1204, 246] on div "Yes" at bounding box center [1299, 246] width 358 height 14
click at [1192, 346] on div "No" at bounding box center [1299, 338] width 358 height 14
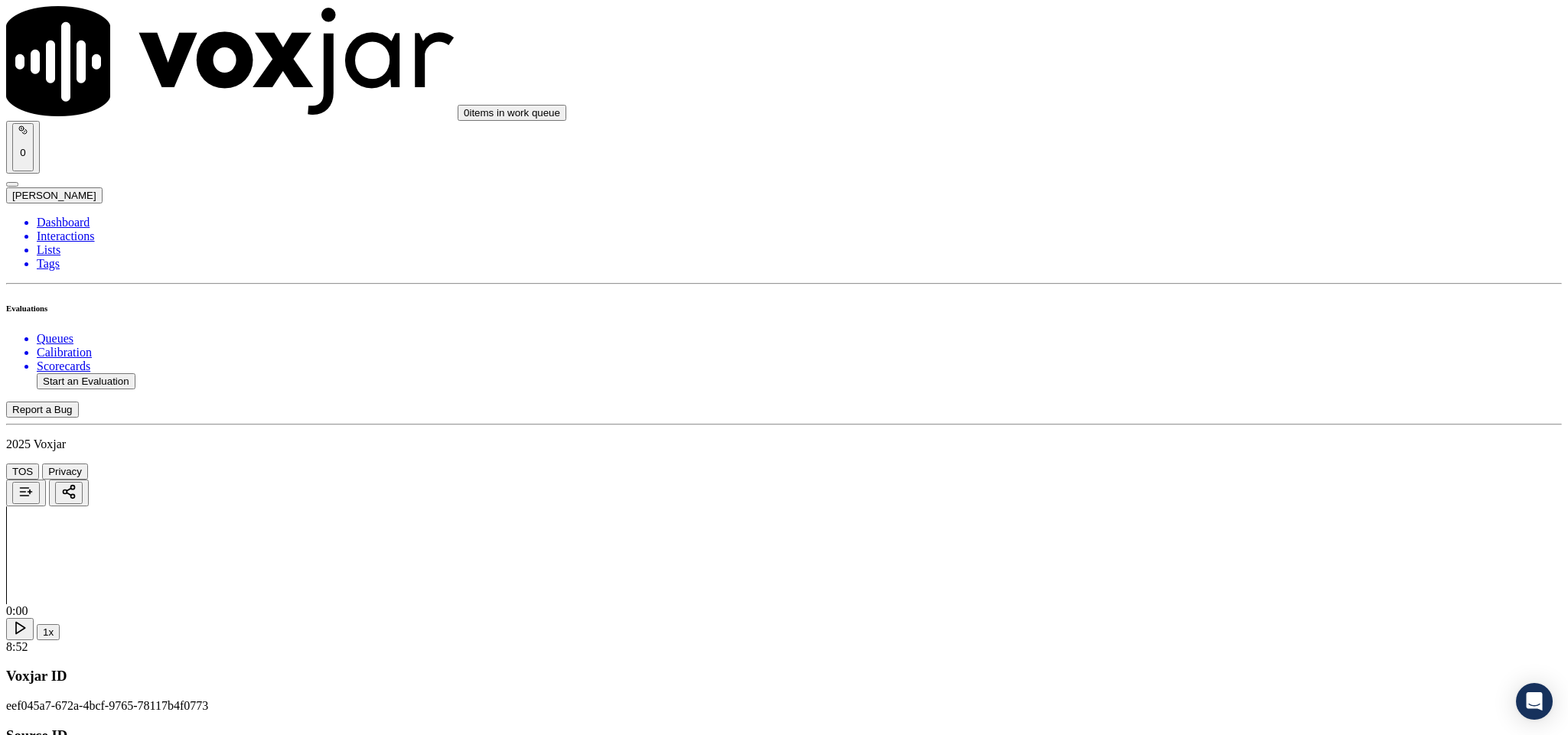
click at [1185, 276] on div "Yes" at bounding box center [1299, 270] width 358 height 14
click at [1191, 224] on div "Yes" at bounding box center [1299, 216] width 358 height 14
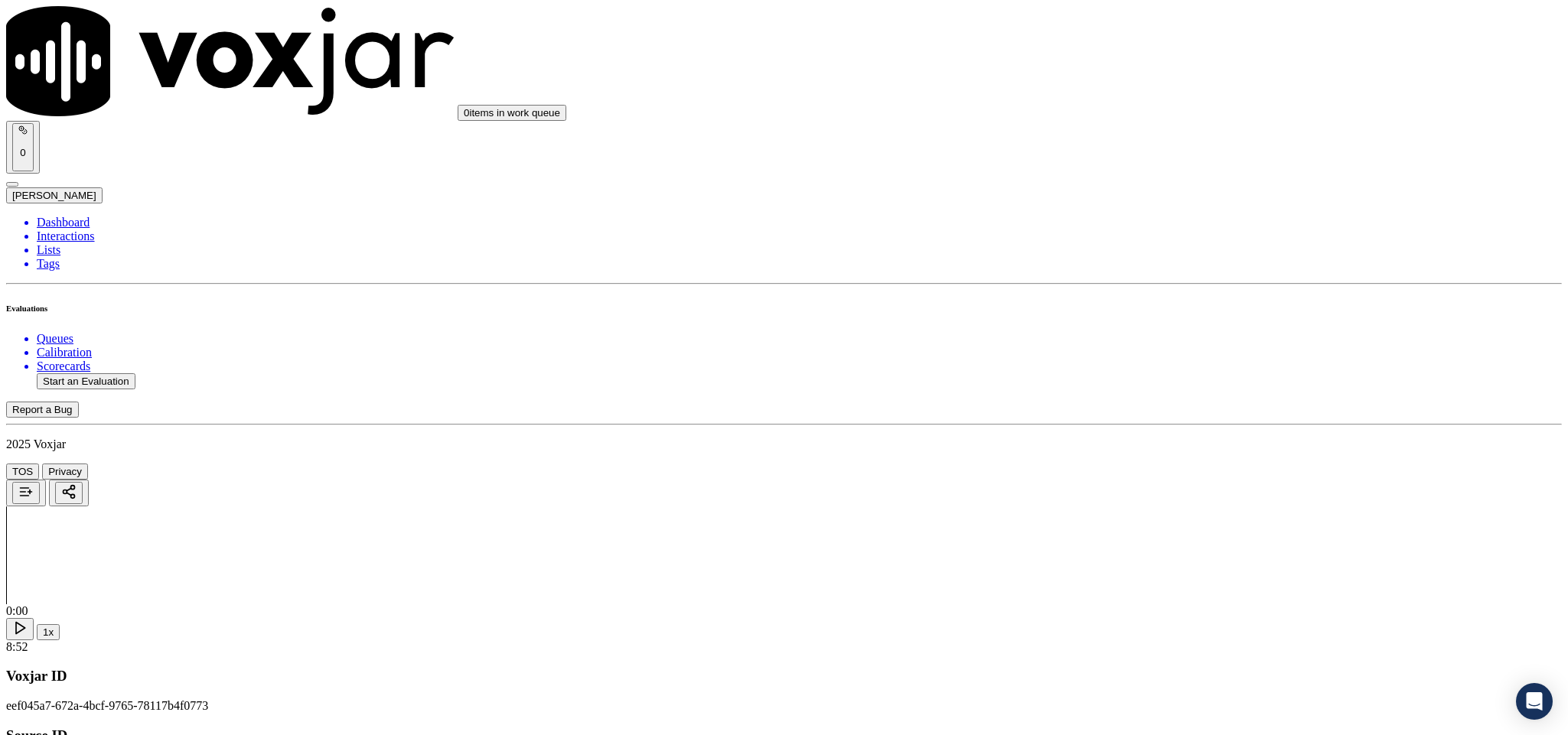
scroll to position [2639, 0]
click at [1195, 183] on div "No" at bounding box center [1299, 176] width 358 height 14
click at [1188, 425] on div "Yes" at bounding box center [1299, 418] width 358 height 14
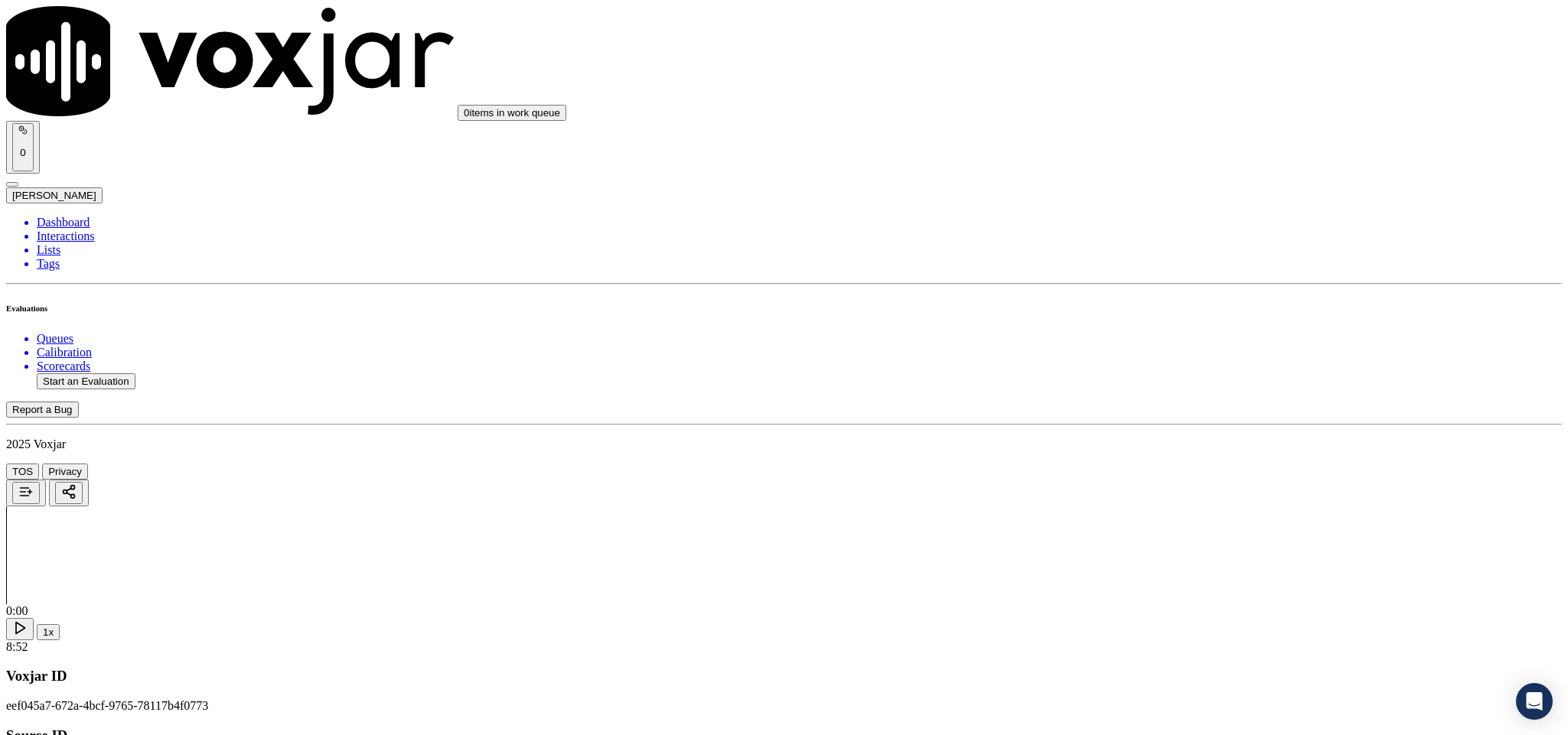
scroll to position [2983, 0]
click at [1167, 269] on div "No" at bounding box center [1299, 262] width 358 height 14
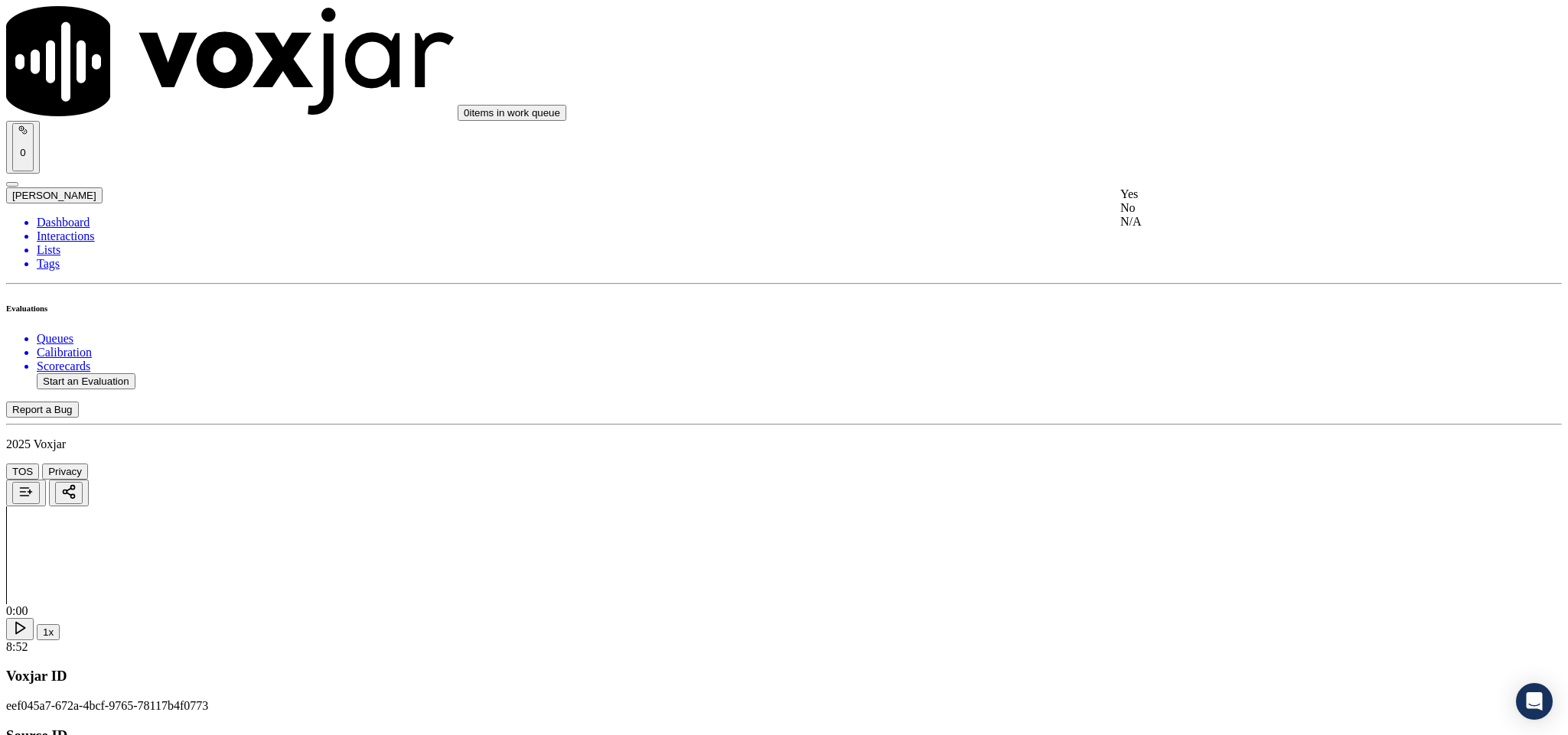
click at [1168, 214] on div "No" at bounding box center [1299, 208] width 358 height 14
click at [1186, 175] on div "N/A" at bounding box center [1299, 167] width 358 height 14
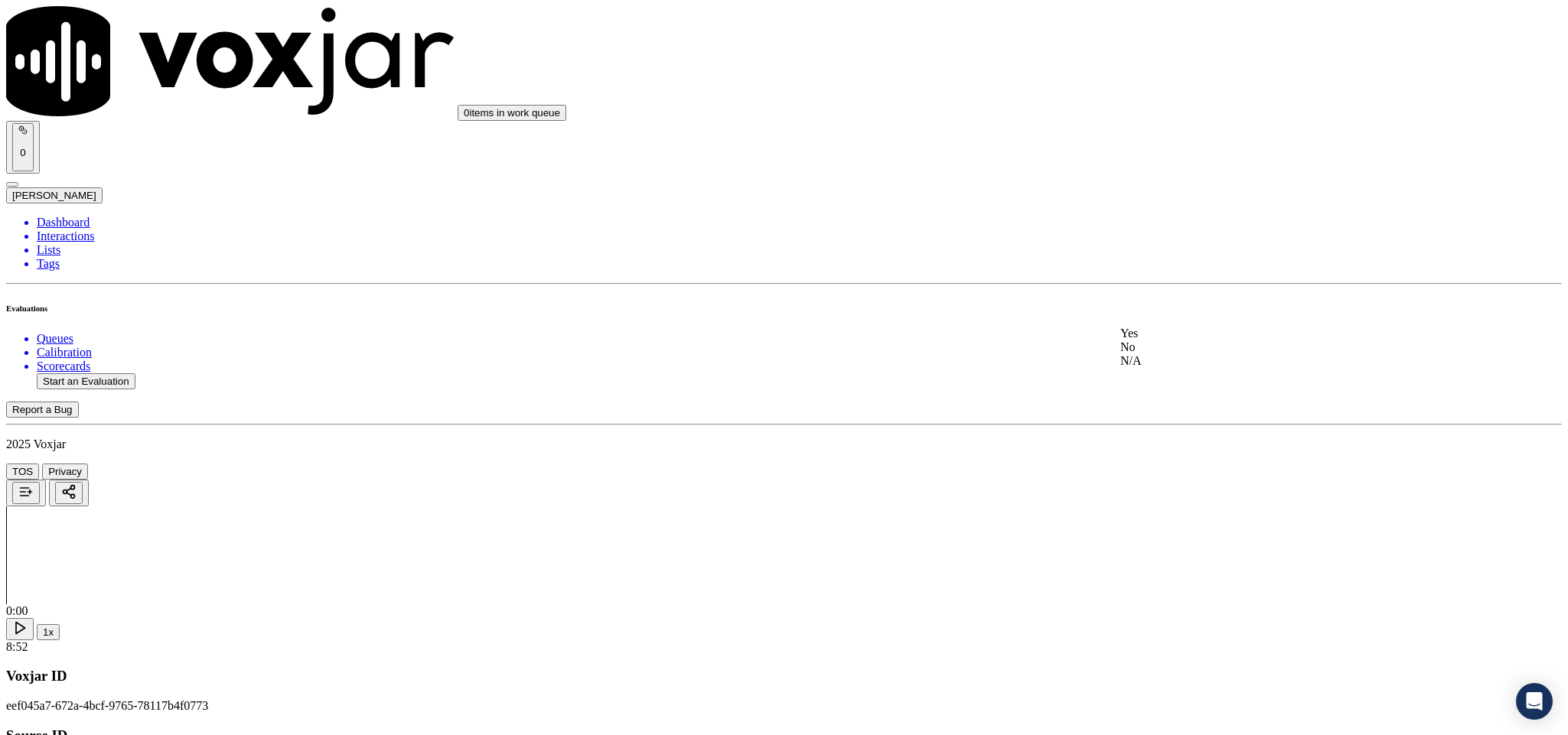
click at [1208, 354] on div "No" at bounding box center [1299, 347] width 358 height 14
click at [1191, 386] on div "N/A" at bounding box center [1299, 382] width 358 height 14
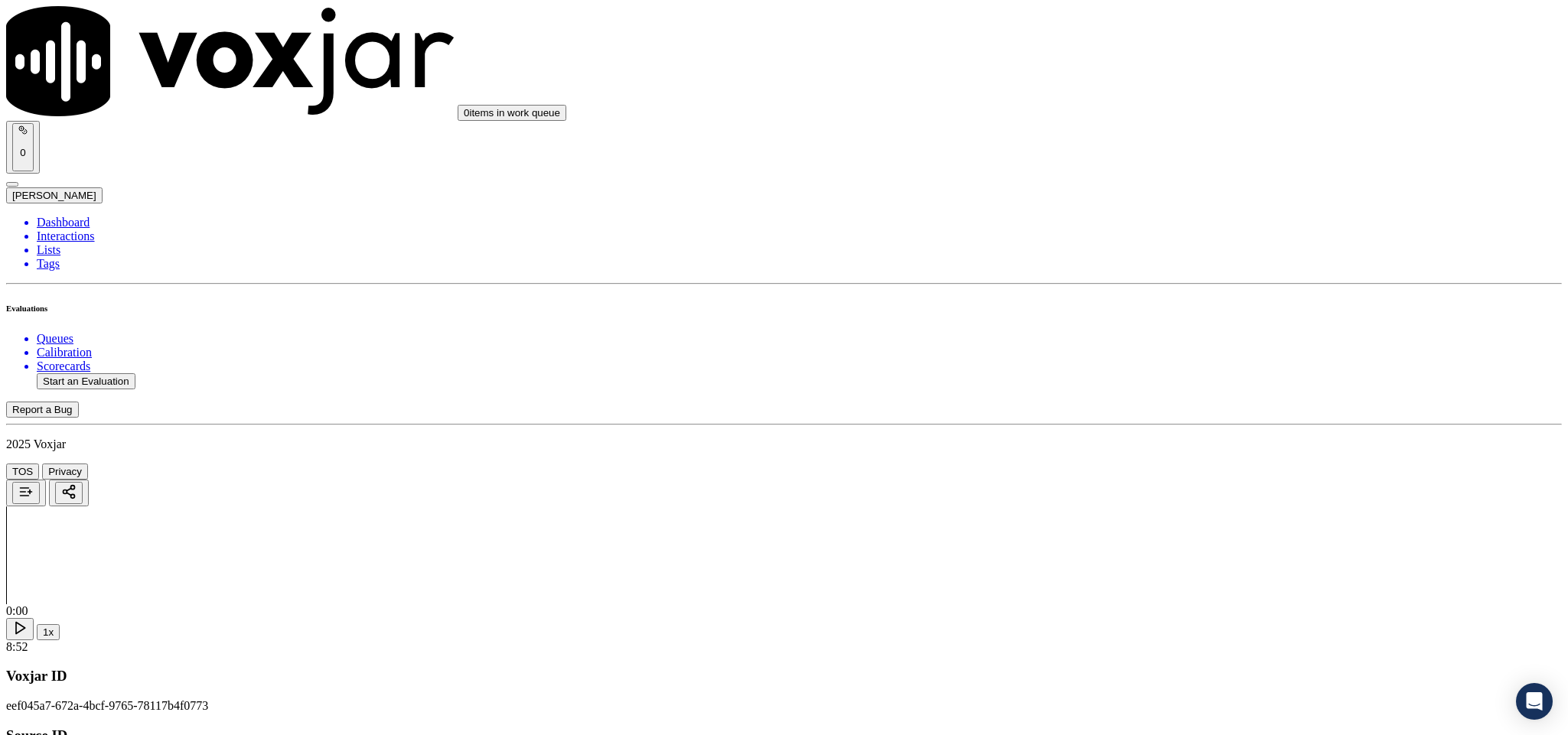
drag, startPoint x: 1177, startPoint y: 409, endPoint x: 1191, endPoint y: 396, distance: 19.1
click at [1176, 395] on div "No" at bounding box center [1299, 387] width 358 height 14
click at [1187, 570] on div "No" at bounding box center [1299, 562] width 358 height 14
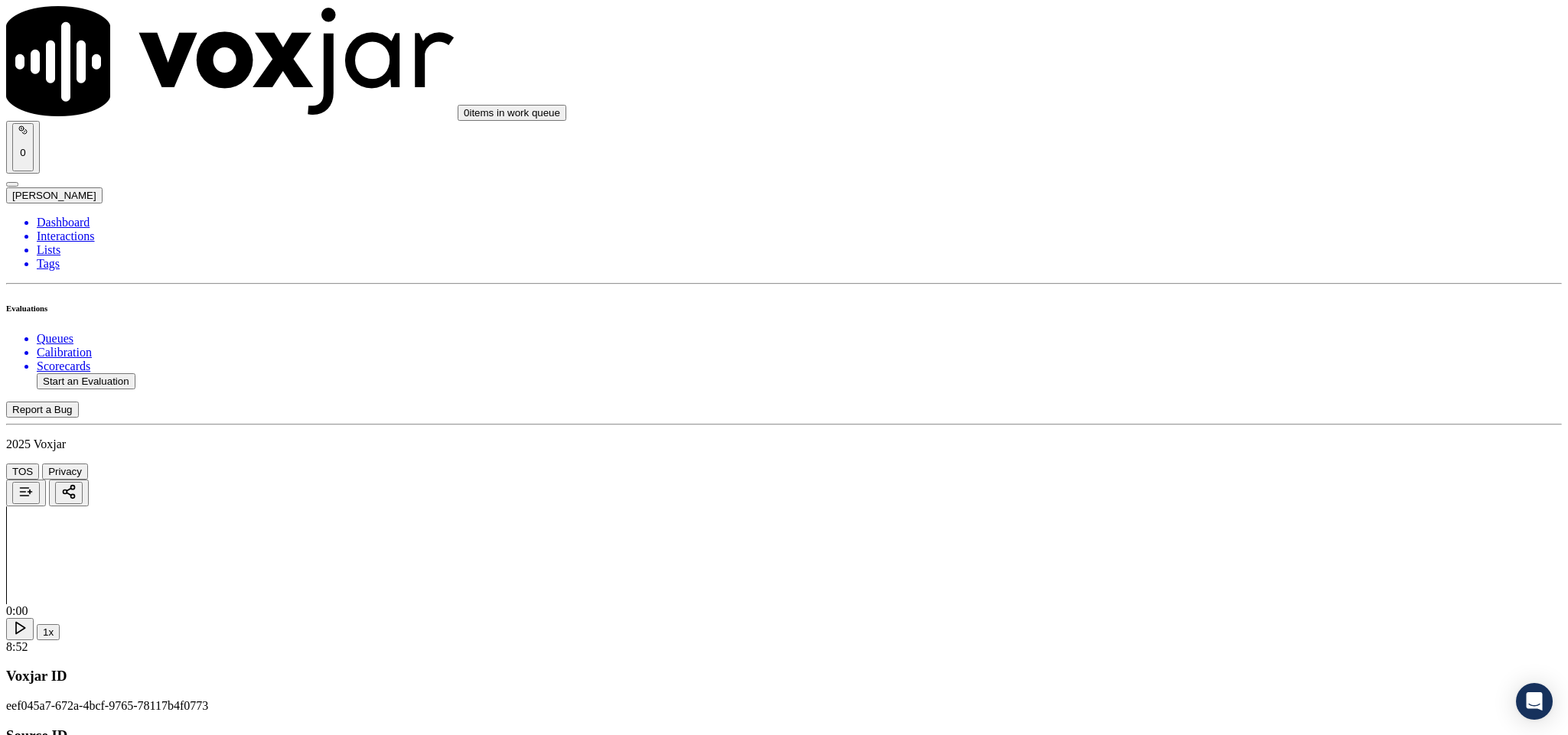
click at [77, 215] on li "Dashboard" at bounding box center [799, 222] width 1525 height 14
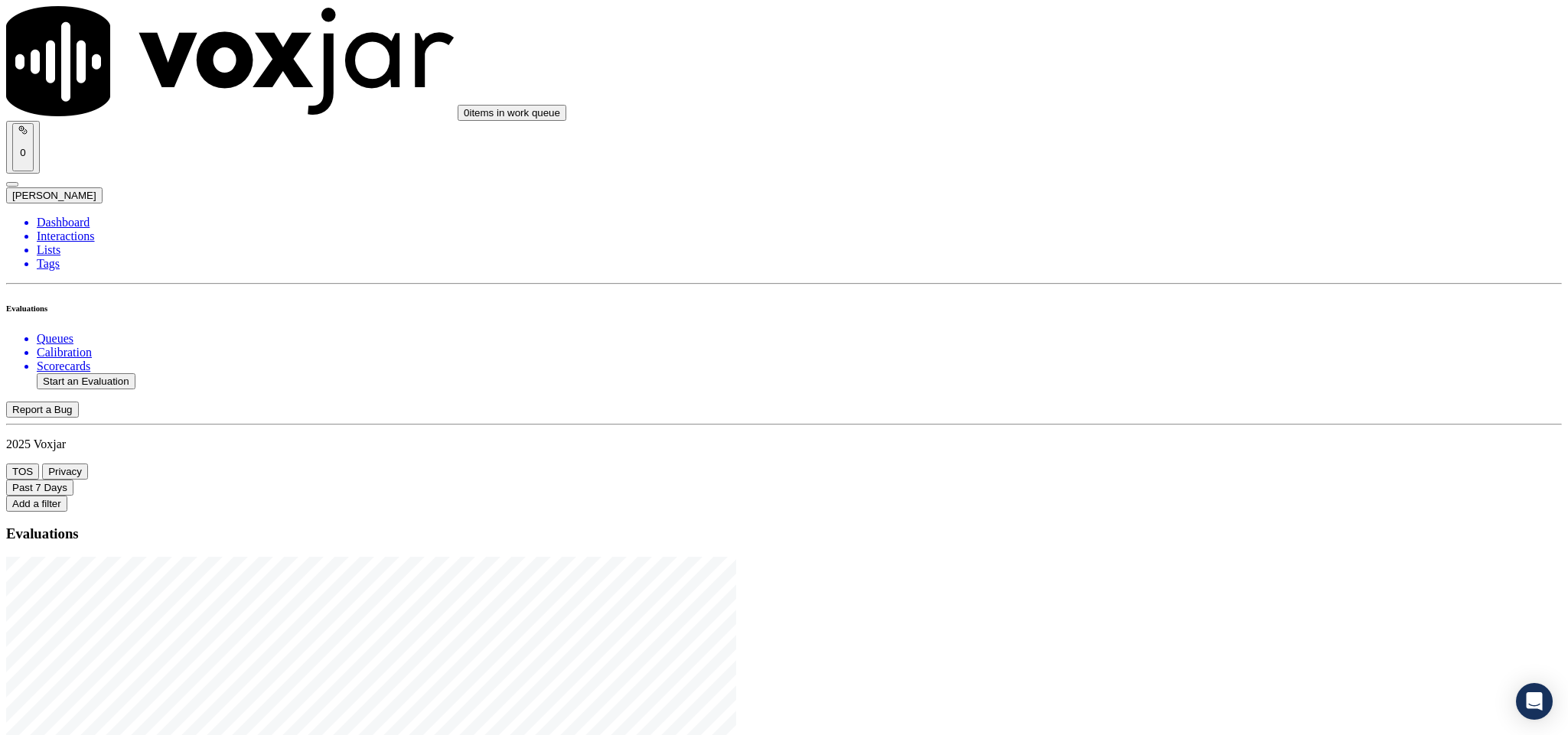
click at [105, 374] on button "Start an Evaluation" at bounding box center [86, 381] width 99 height 16
drag, startPoint x: 652, startPoint y: 321, endPoint x: 726, endPoint y: 321, distance: 74.0
type input "20250814-185103_2152405675-C1"
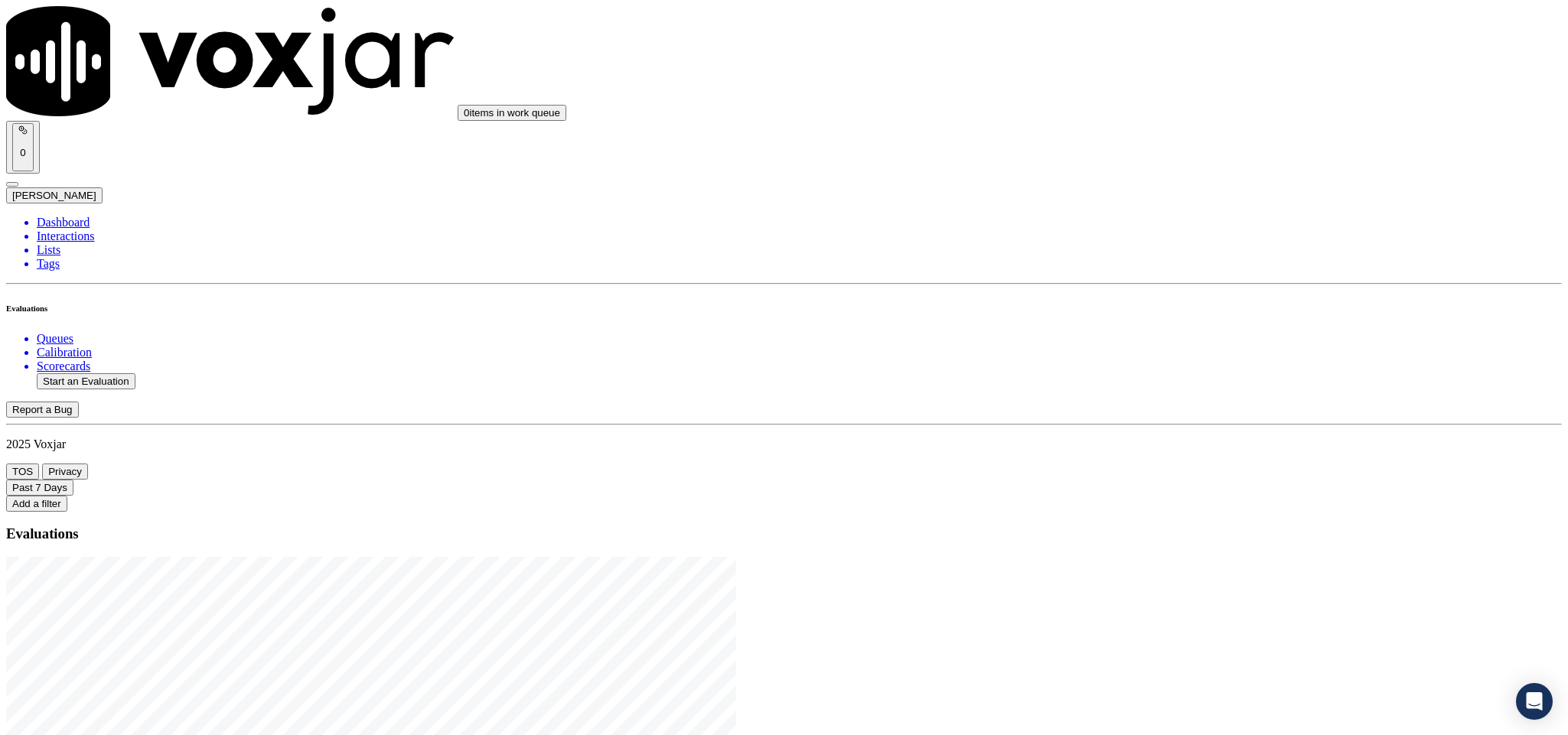
type input "[DATE]T18:24"
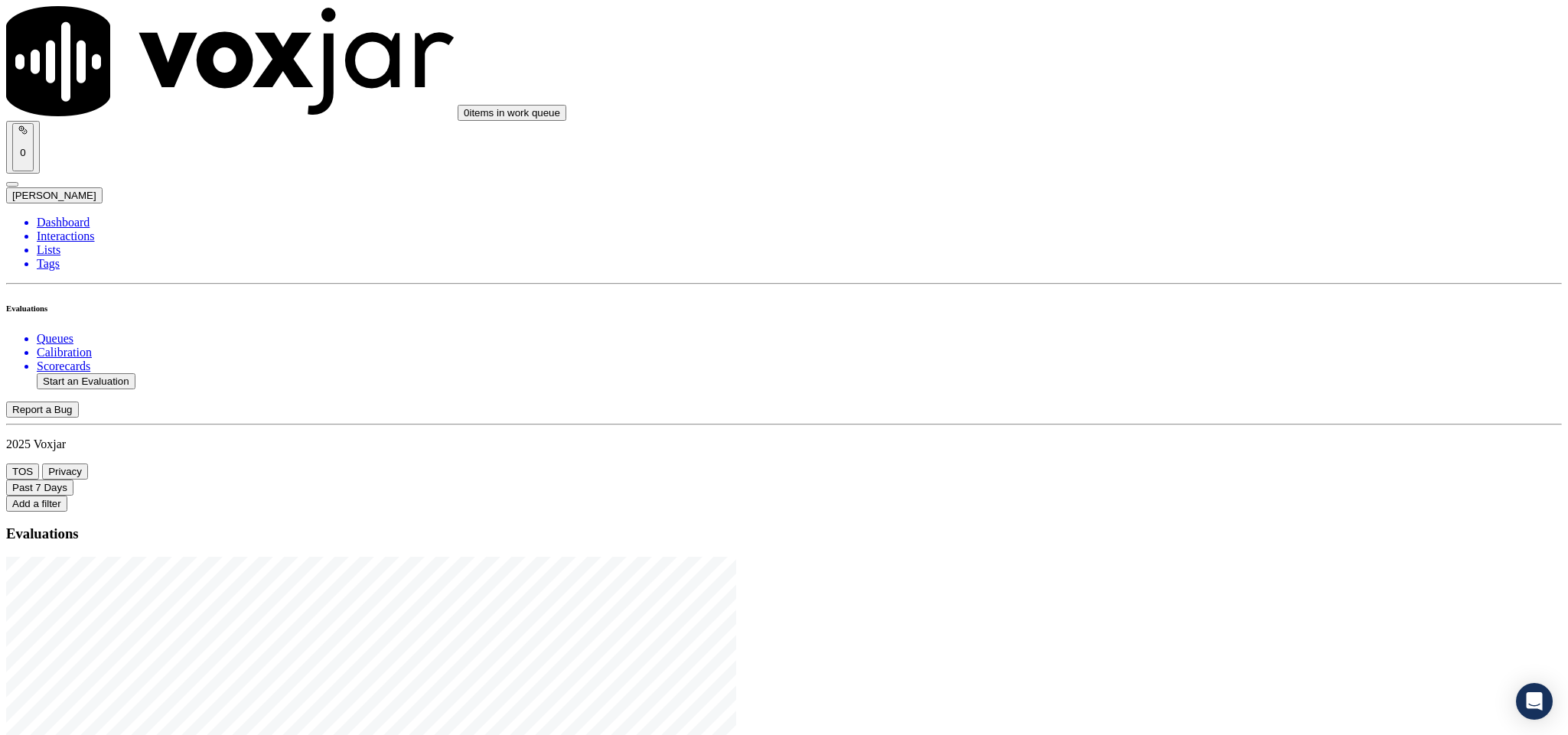
type input "ch"
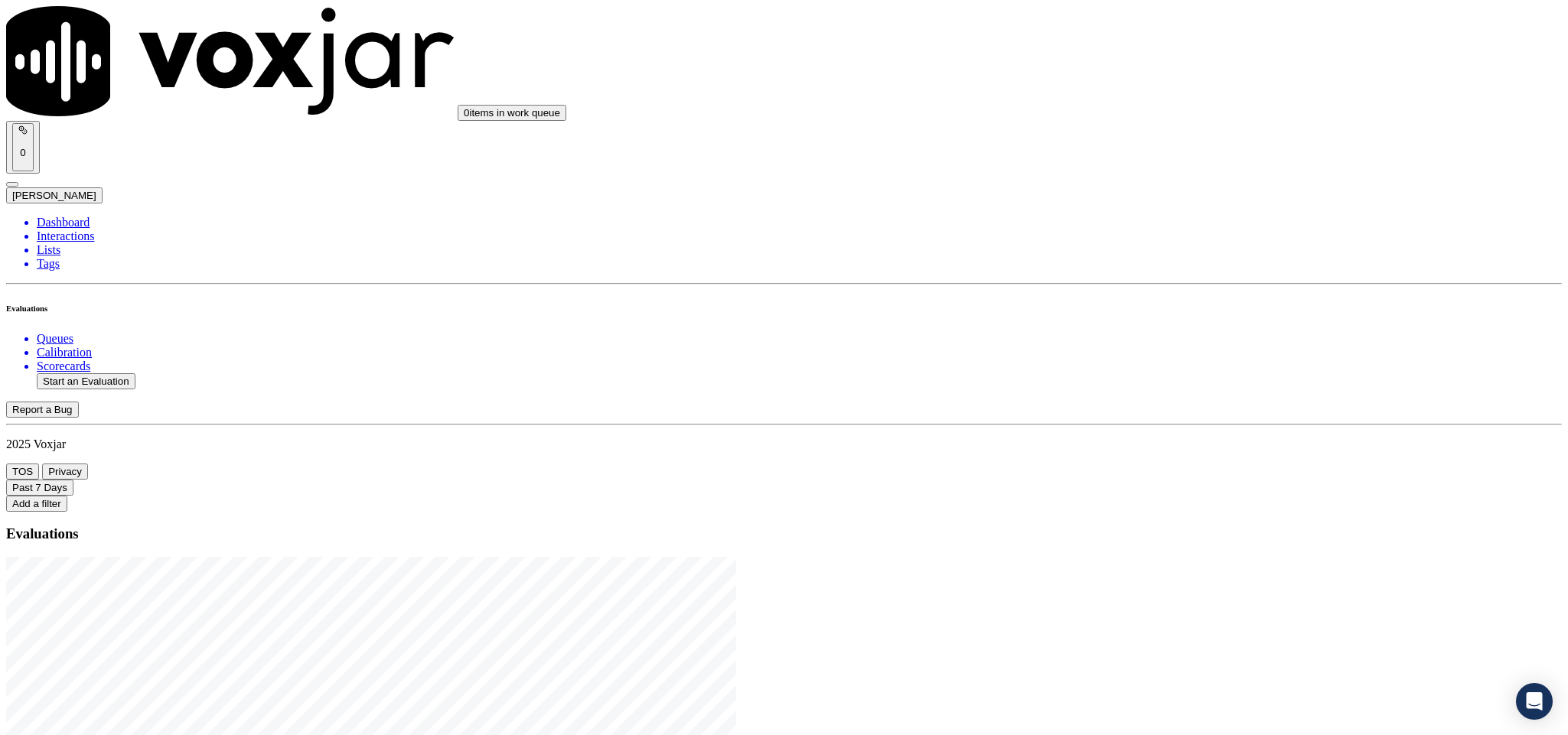
type input "[PERSON_NAME]"
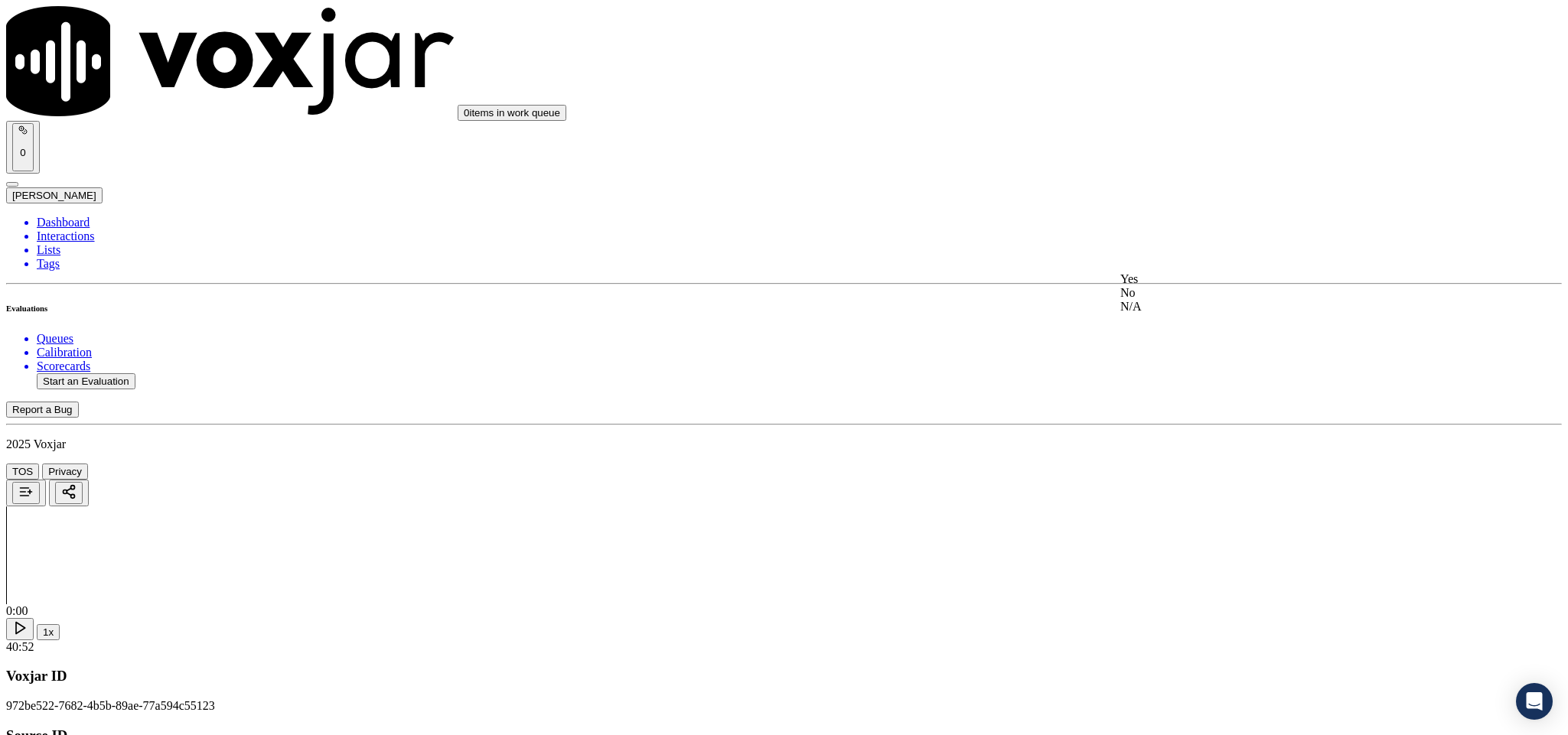
click at [1199, 286] on div "Yes" at bounding box center [1299, 279] width 358 height 14
click at [1199, 347] on div "Yes" at bounding box center [1299, 339] width 358 height 14
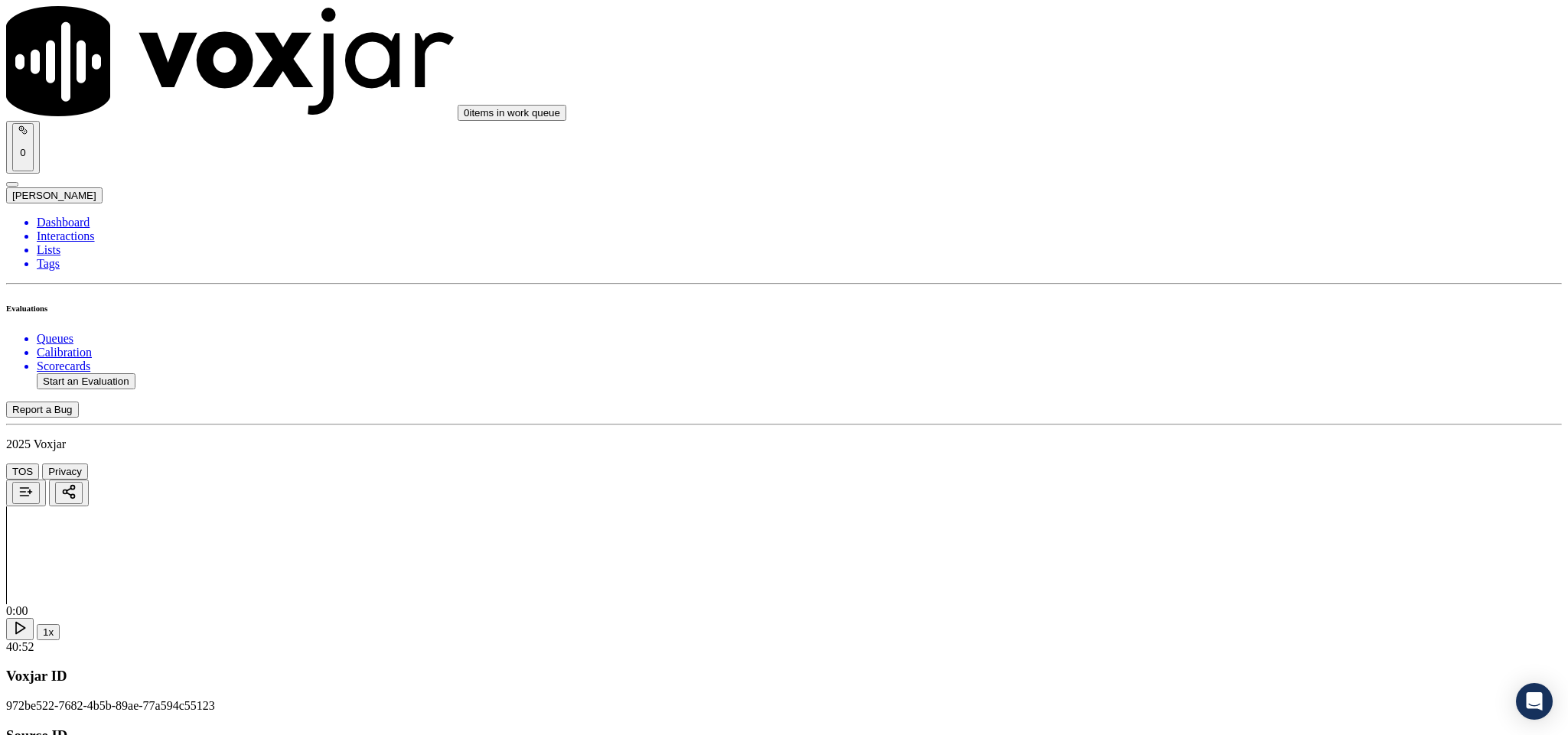
click at [1216, 425] on div "Yes" at bounding box center [1299, 418] width 358 height 14
click at [1179, 416] on div "N/A" at bounding box center [1299, 409] width 358 height 14
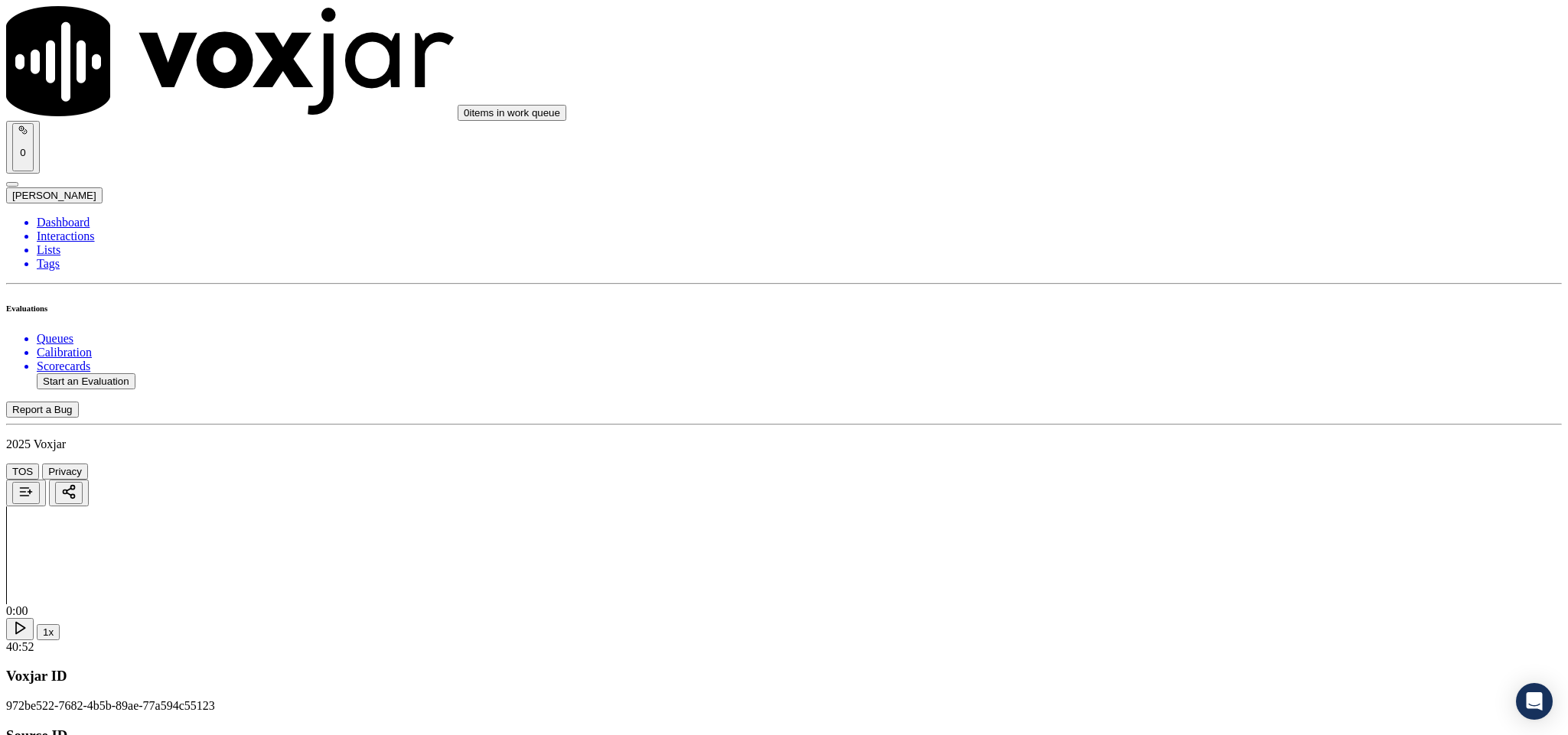
scroll to position [803, 0]
click at [1180, 300] on div "Yes" at bounding box center [1299, 293] width 358 height 14
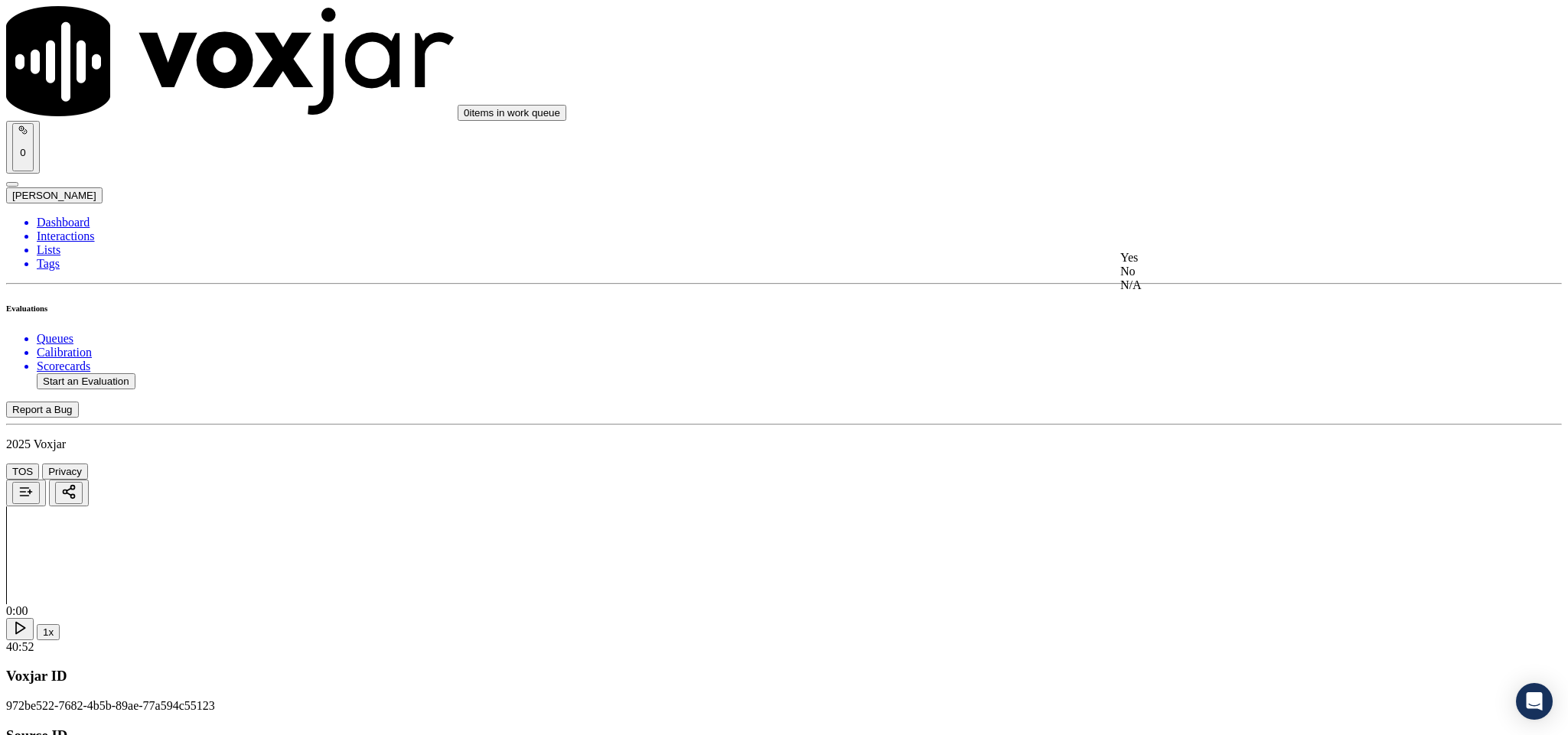
click at [1208, 278] on div "No" at bounding box center [1299, 271] width 358 height 14
click at [1204, 333] on div "Yes" at bounding box center [1299, 337] width 358 height 14
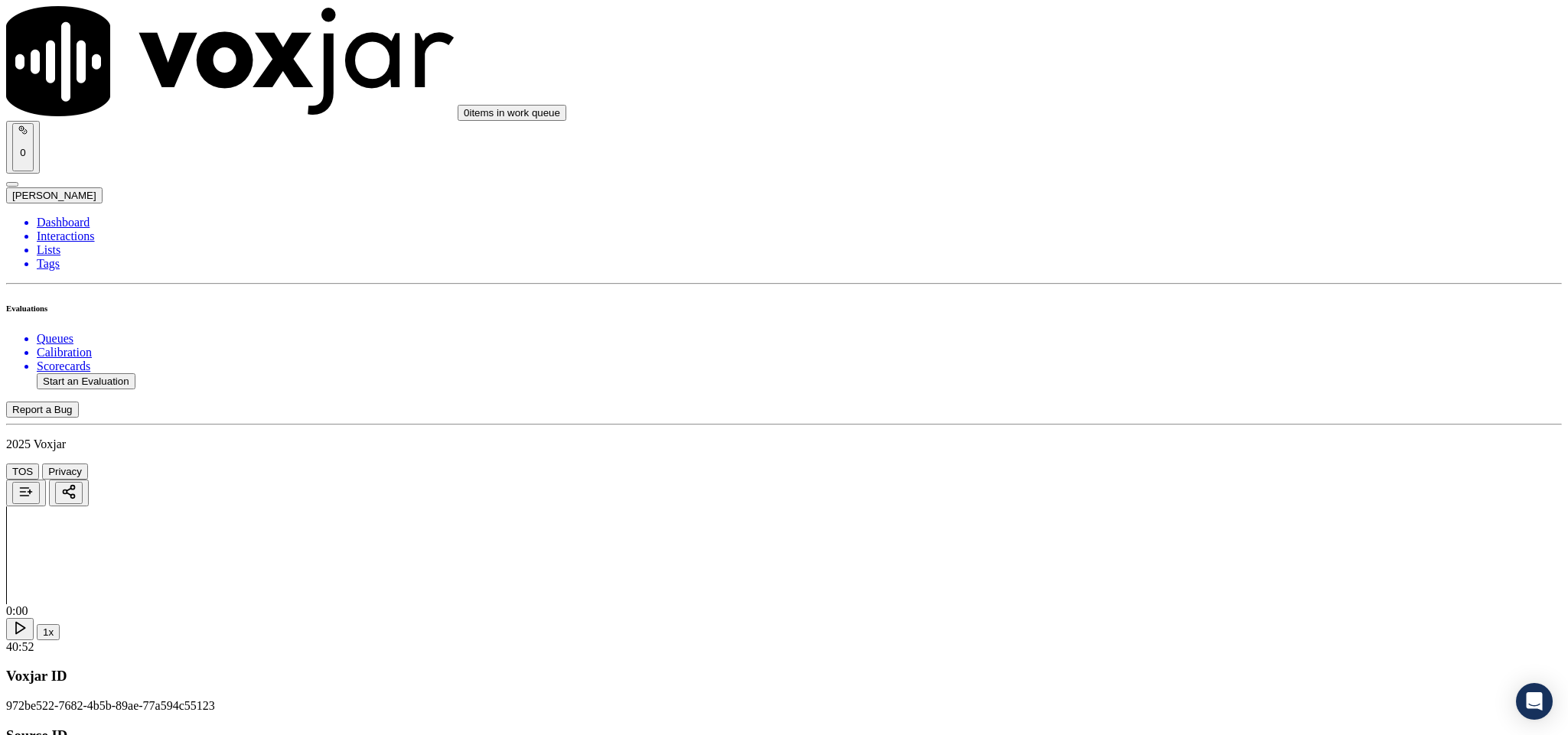
click at [1178, 353] on div "N/A" at bounding box center [1299, 346] width 358 height 14
click at [1191, 142] on div "No" at bounding box center [1299, 141] width 358 height 14
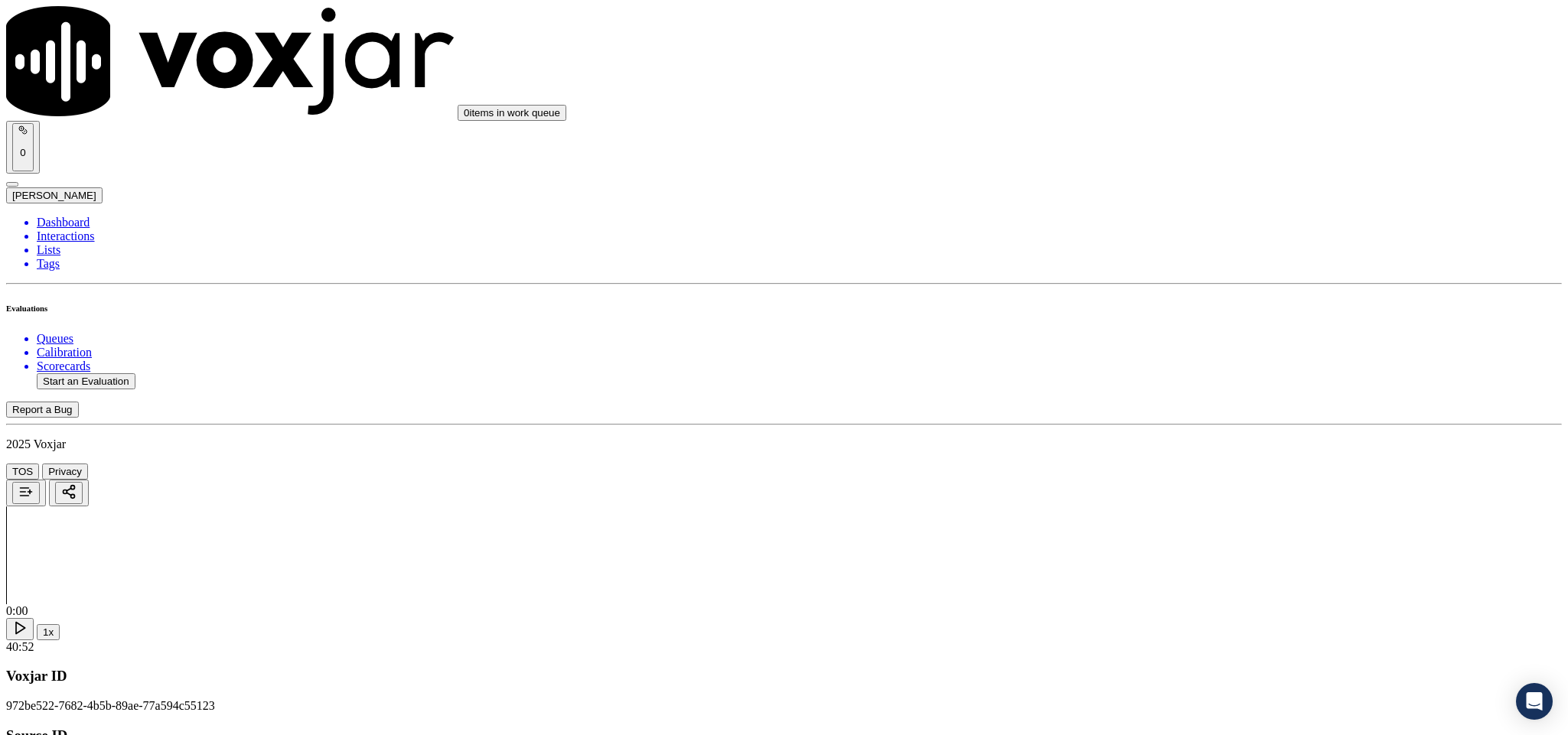
paste textarea "@1:41 [PERSON_NAME] - Let me check the account. - The agent should ask for perm…"
type textarea "@1:41 [PERSON_NAME] - Let me check the account. - The agent should ask for perm…"
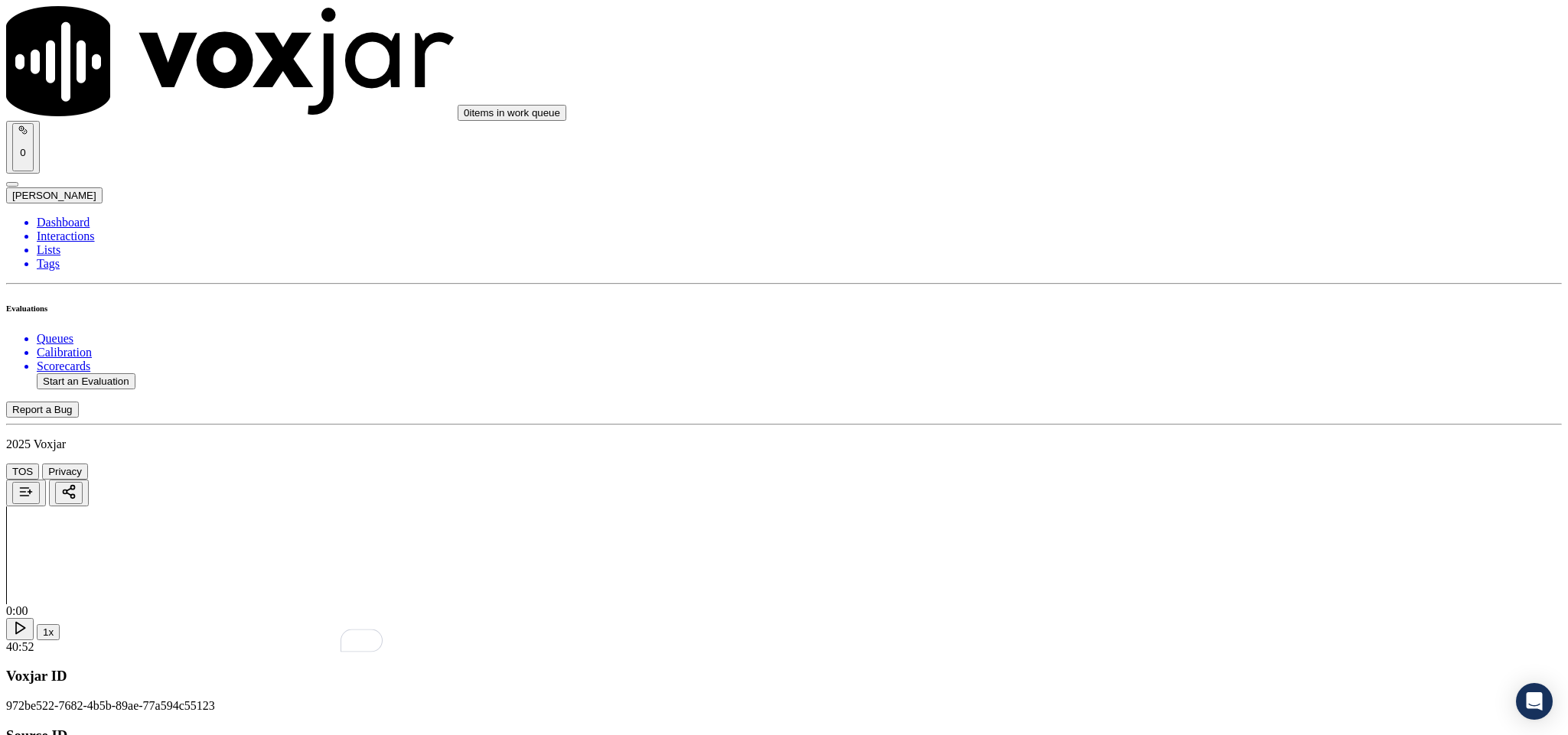
click at [1190, 381] on div "N/A" at bounding box center [1299, 374] width 358 height 14
click at [1178, 335] on div "Yes" at bounding box center [1299, 327] width 358 height 14
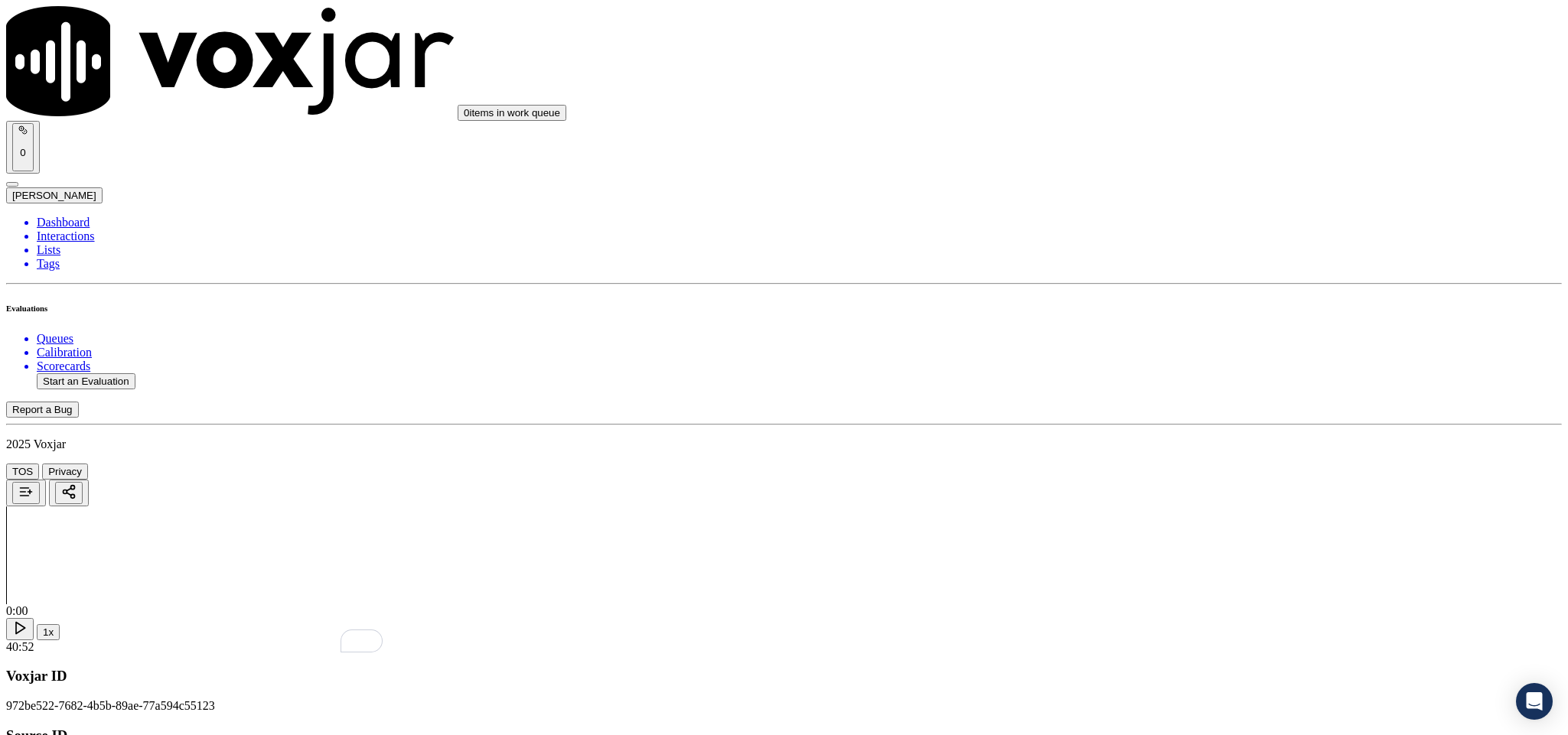
scroll to position [2065, 0]
click at [1174, 312] on div "No" at bounding box center [1299, 305] width 358 height 14
drag, startPoint x: 1188, startPoint y: 321, endPoint x: 1191, endPoint y: 342, distance: 21.2
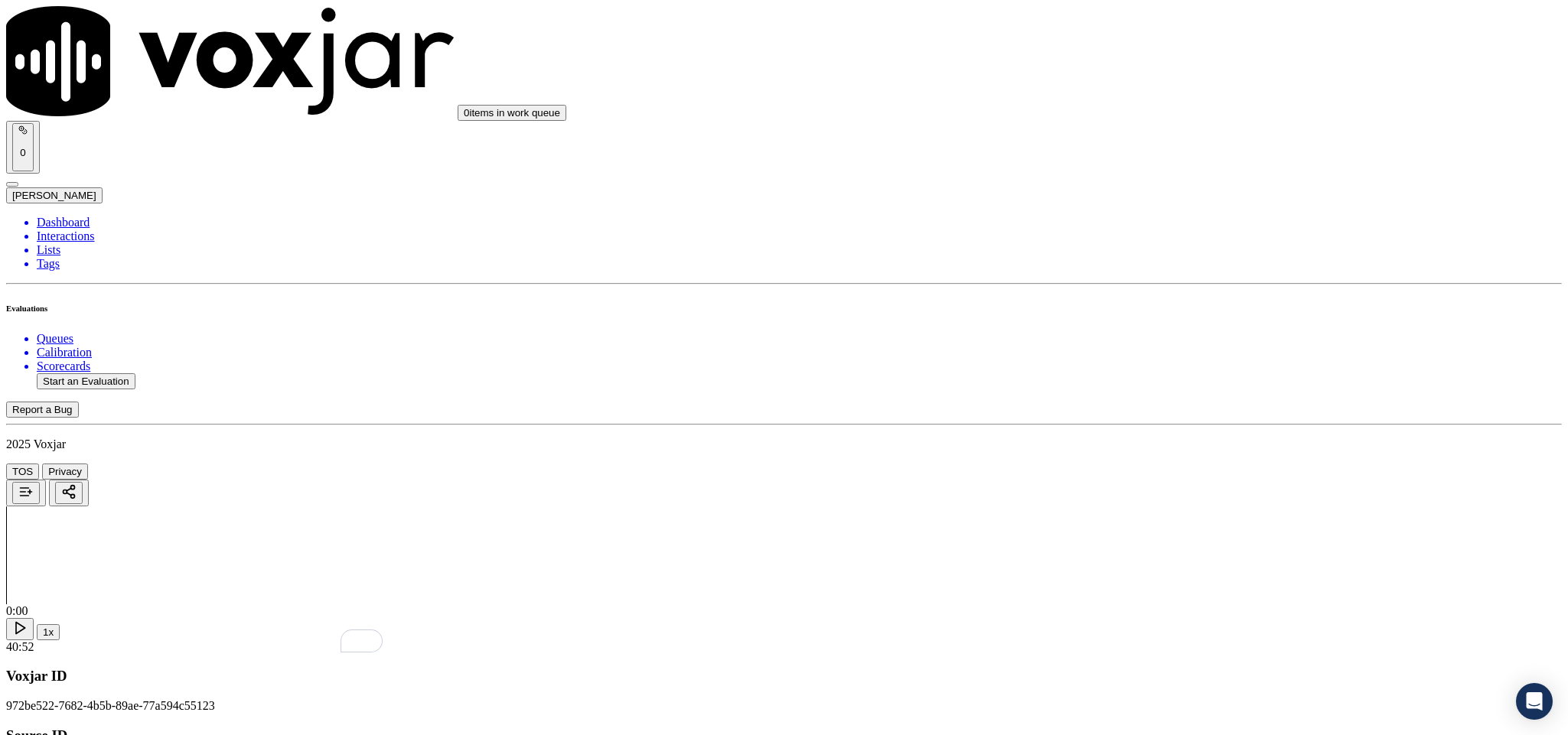
click at [1187, 357] on div "Yes" at bounding box center [1299, 352] width 358 height 14
click at [1191, 533] on div "Yes" at bounding box center [1299, 527] width 358 height 14
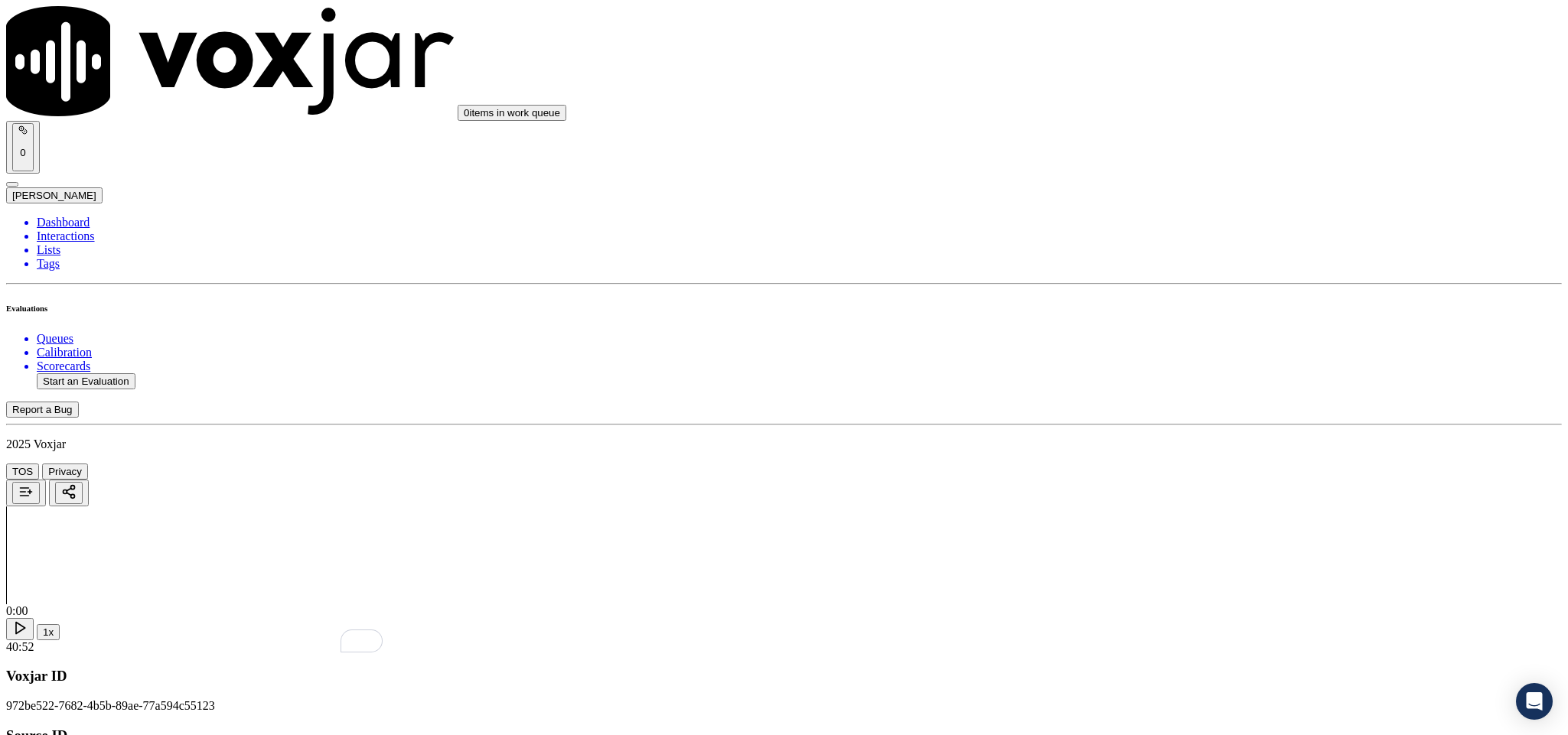
click at [1191, 494] on div "No" at bounding box center [1299, 487] width 358 height 14
click at [1190, 391] on div "Yes" at bounding box center [1299, 386] width 358 height 14
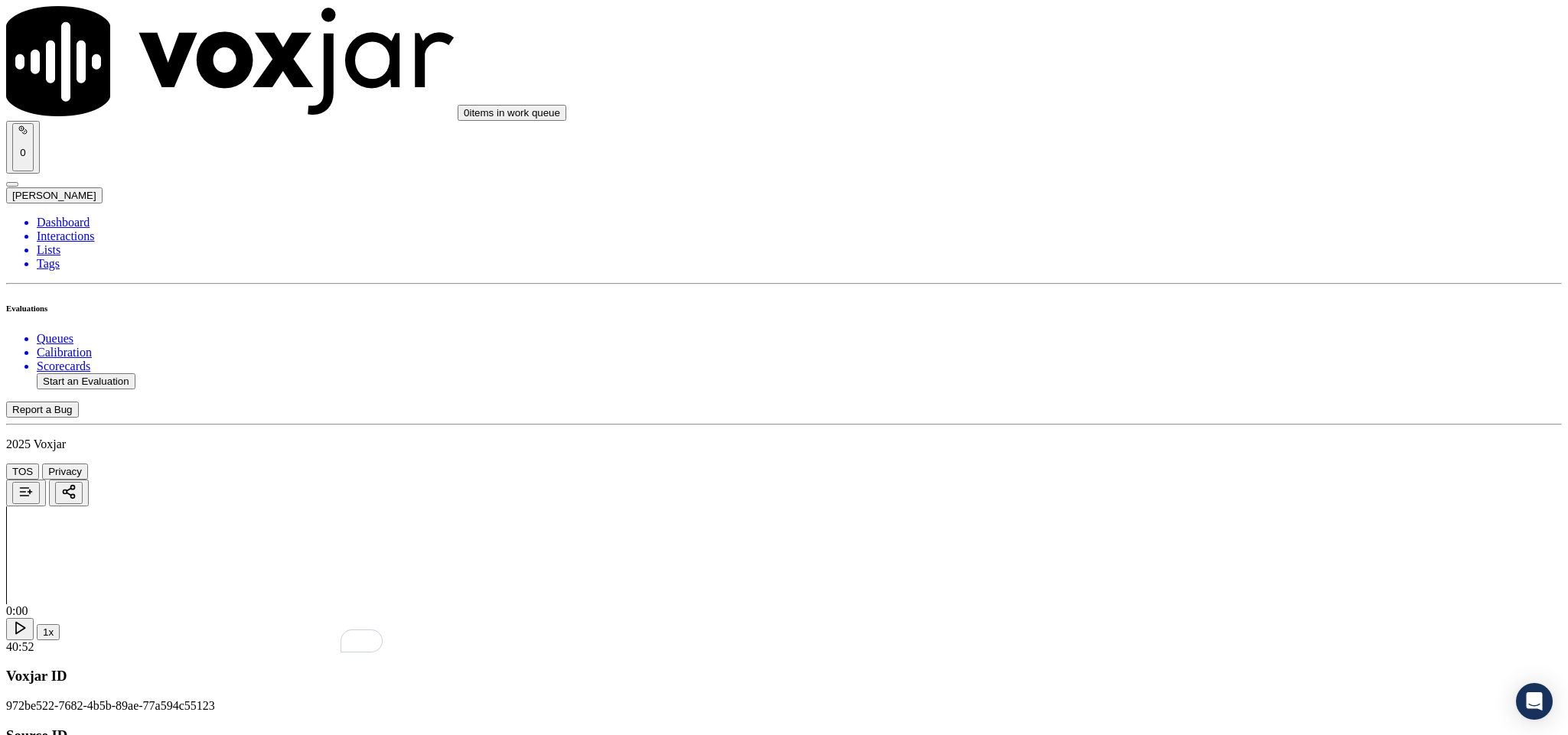
scroll to position [2983, 0]
click at [1185, 351] on div "No" at bounding box center [1299, 344] width 358 height 14
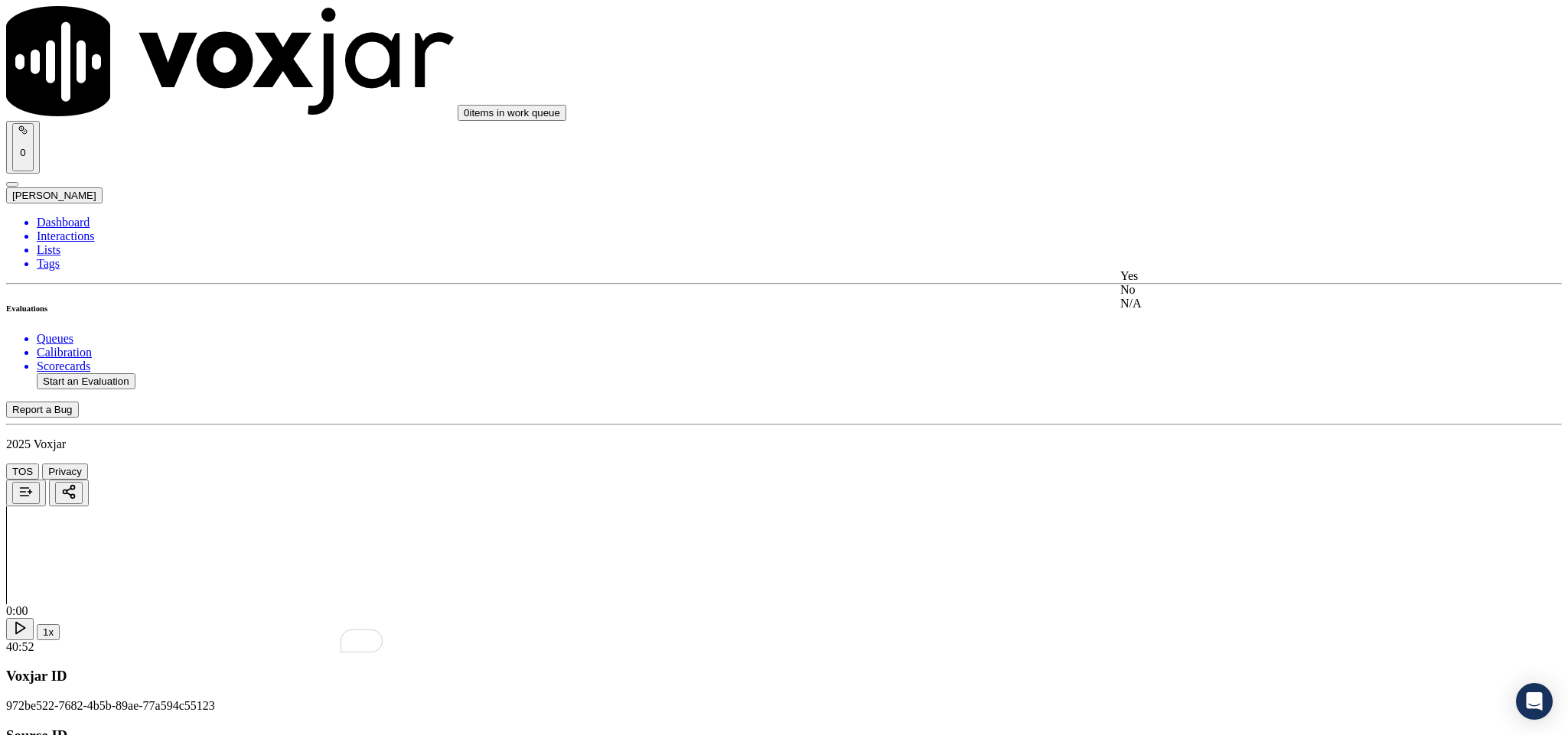
click at [1181, 297] on div "No" at bounding box center [1299, 289] width 358 height 14
click at [1172, 256] on div "N/A" at bounding box center [1299, 249] width 358 height 14
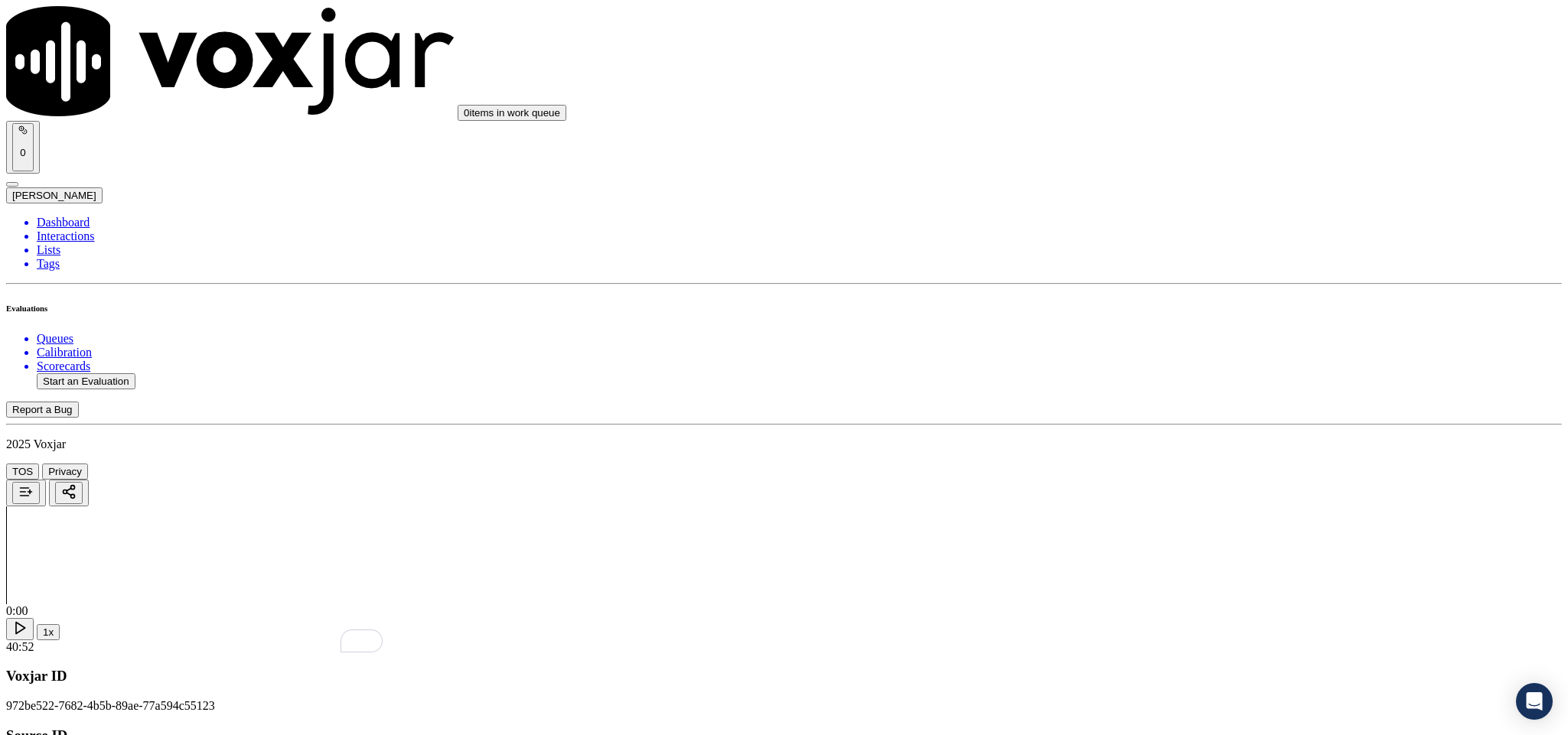
click at [1183, 242] on div "No" at bounding box center [1299, 235] width 358 height 14
click at [1186, 449] on div "N/A" at bounding box center [1299, 443] width 358 height 14
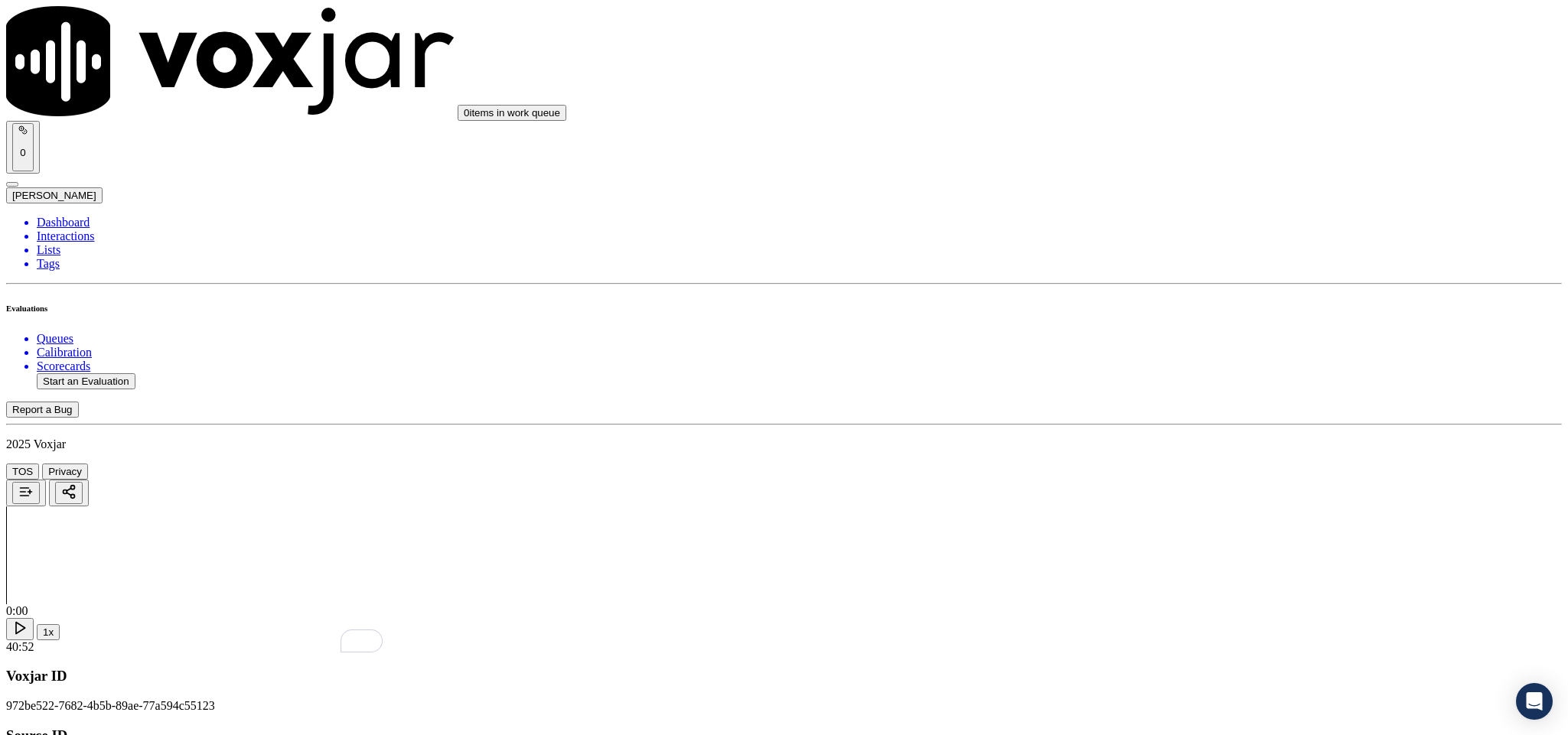
click at [1177, 400] on div "No" at bounding box center [1299, 393] width 358 height 14
click at [1169, 575] on div "No" at bounding box center [1299, 568] width 358 height 14
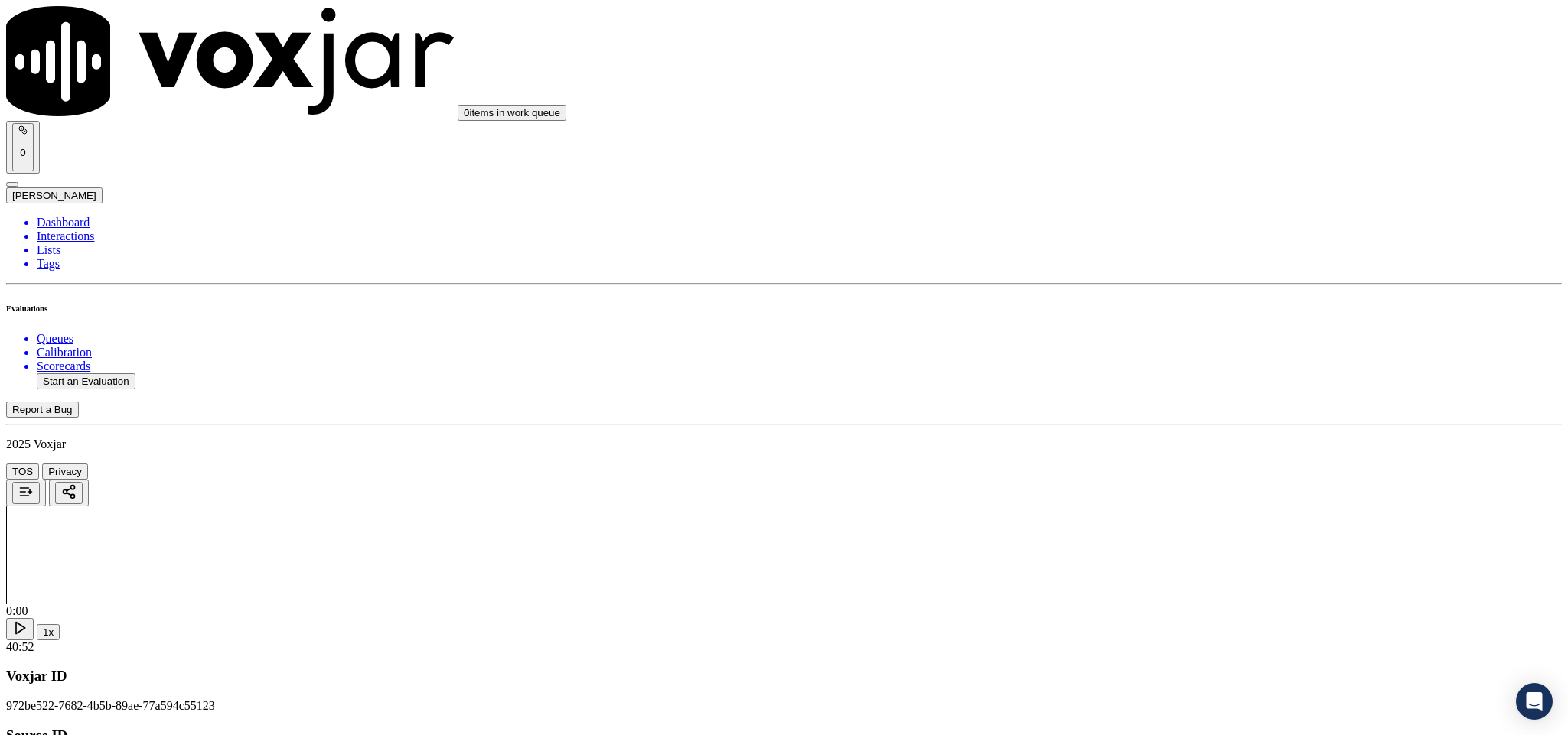
click at [58, 215] on li "Dashboard" at bounding box center [799, 222] width 1525 height 14
click at [91, 374] on button "Start an Evaluation" at bounding box center [86, 381] width 99 height 16
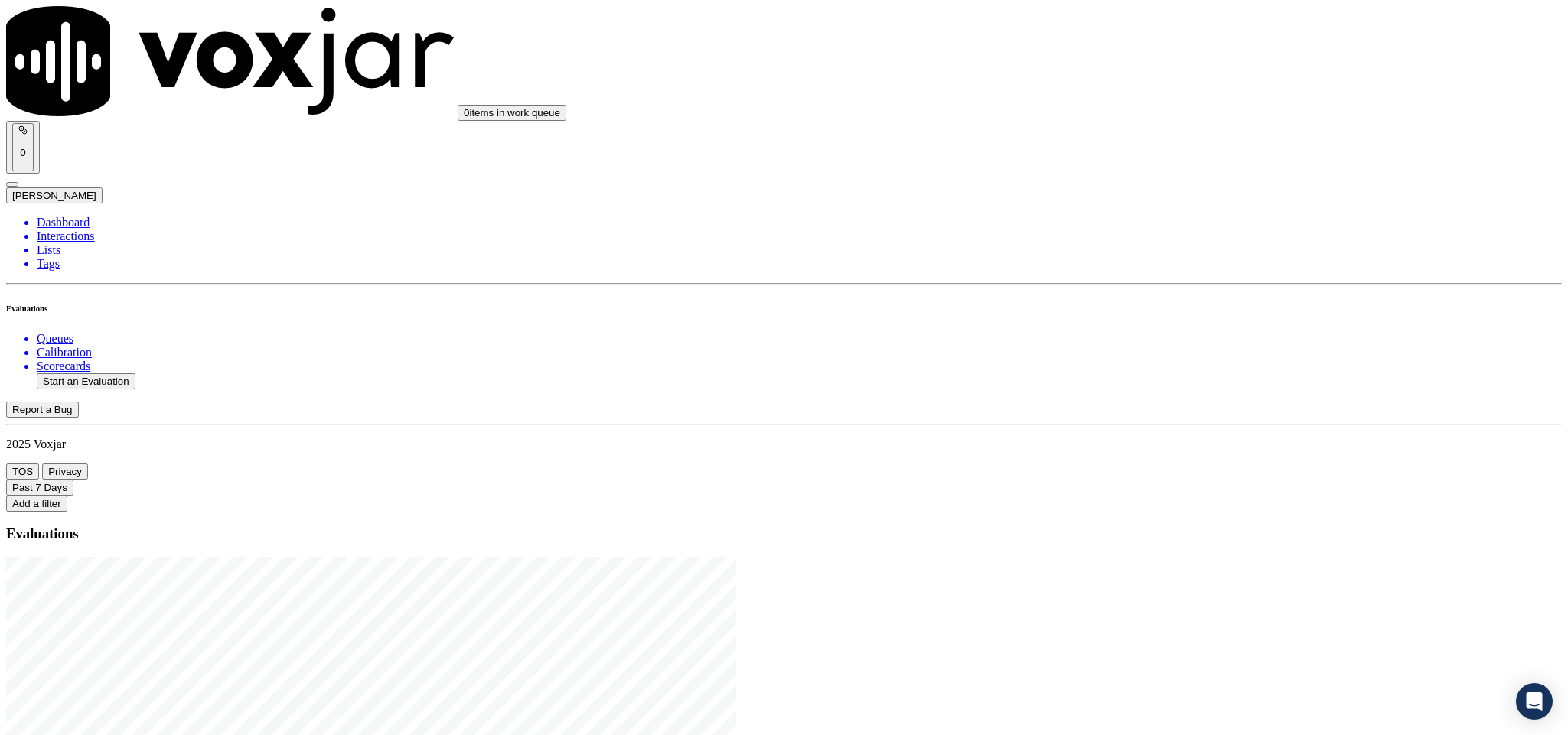
drag, startPoint x: 648, startPoint y: 317, endPoint x: 785, endPoint y: 322, distance: 137.1
type input "20250814-191935_3306145361-C1"
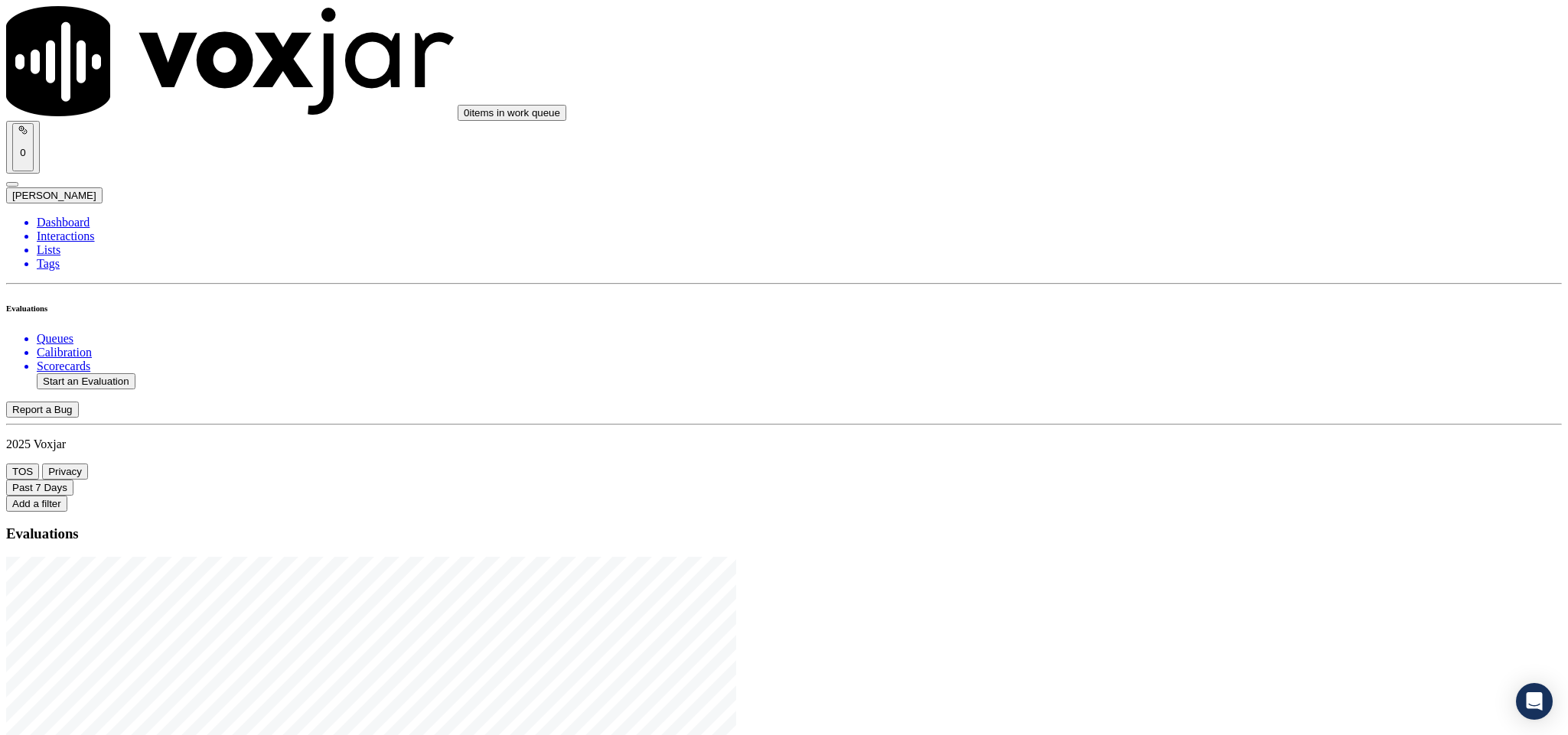
type input "[DATE]T18:44"
type input "mark"
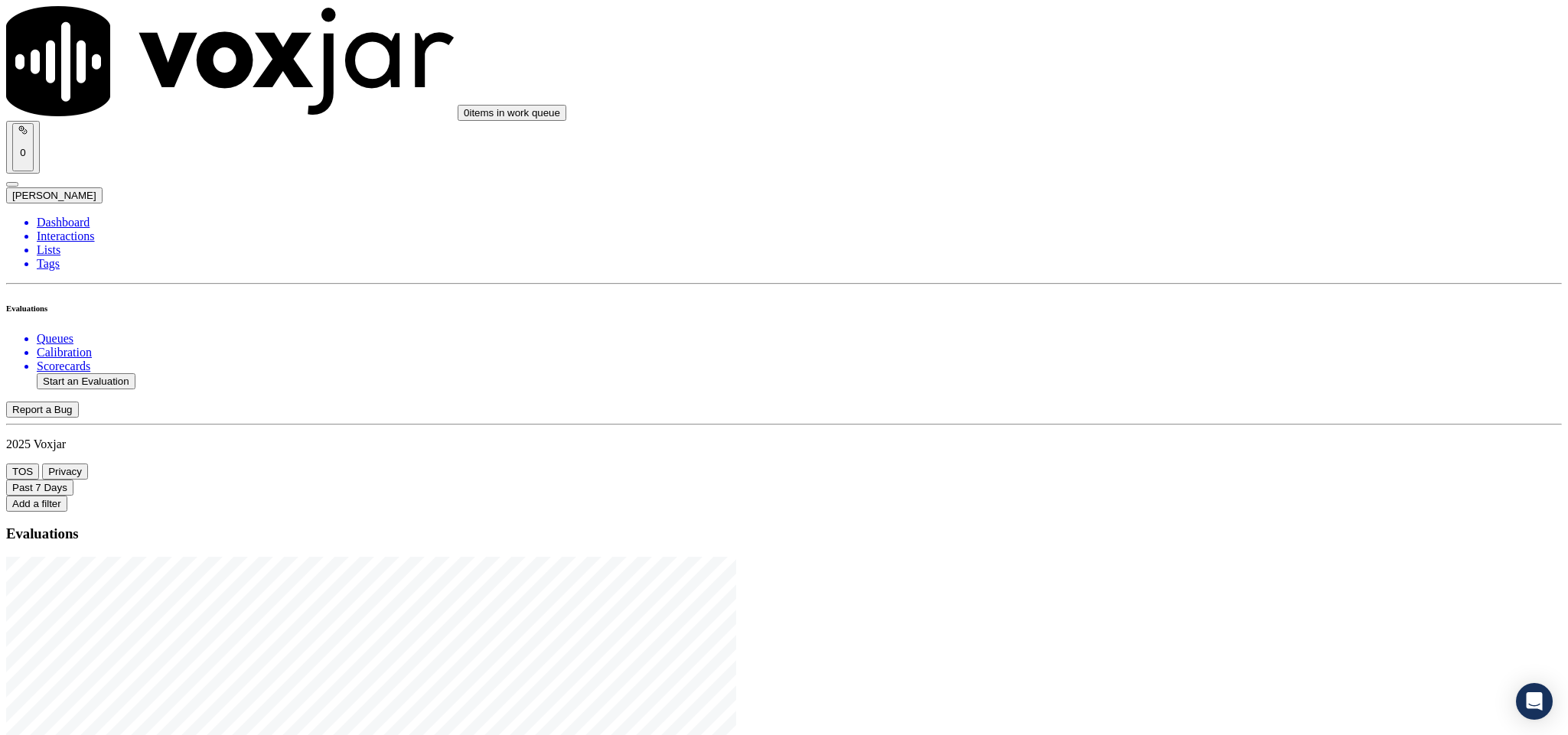
scroll to position [138, 0]
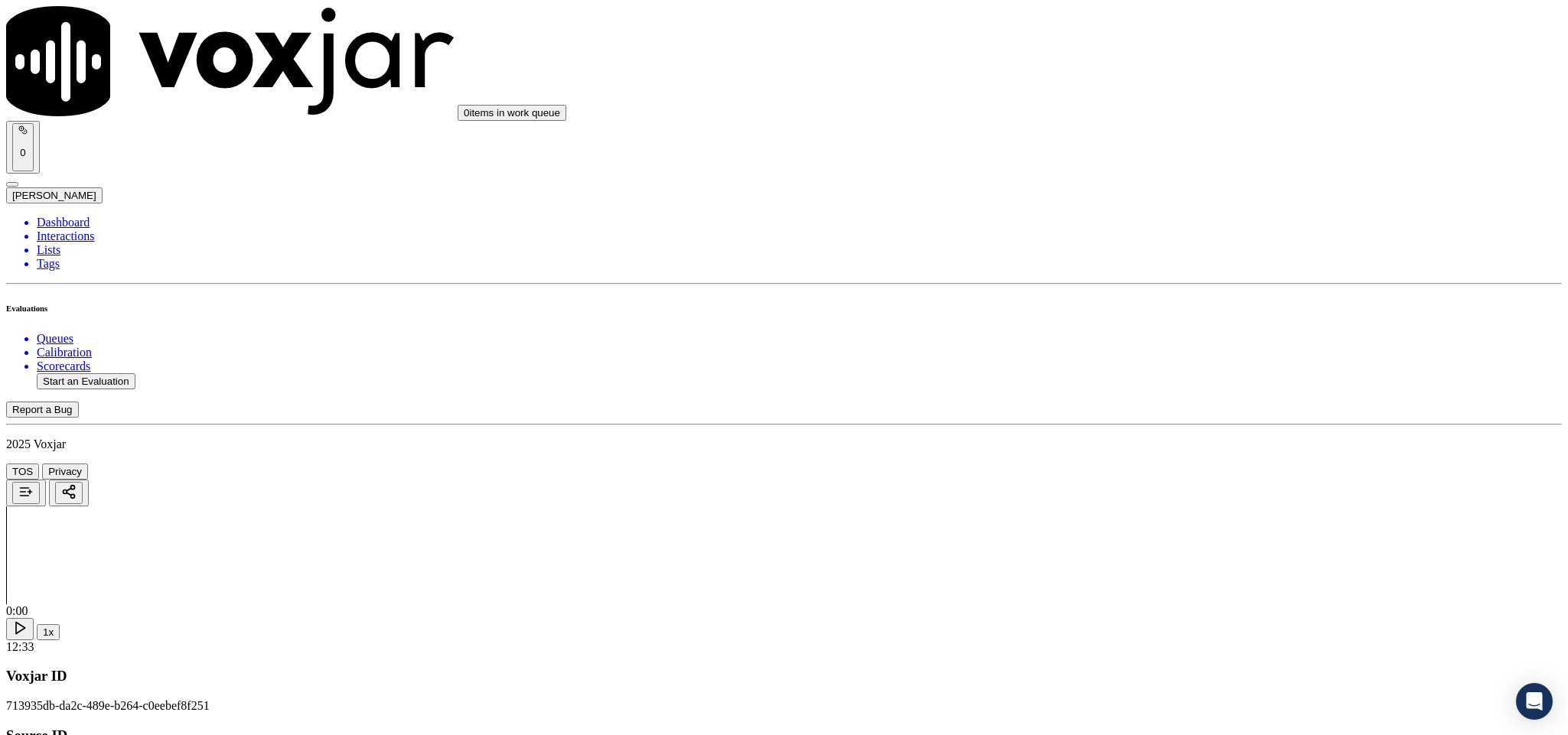
type input "[PERSON_NAME]"
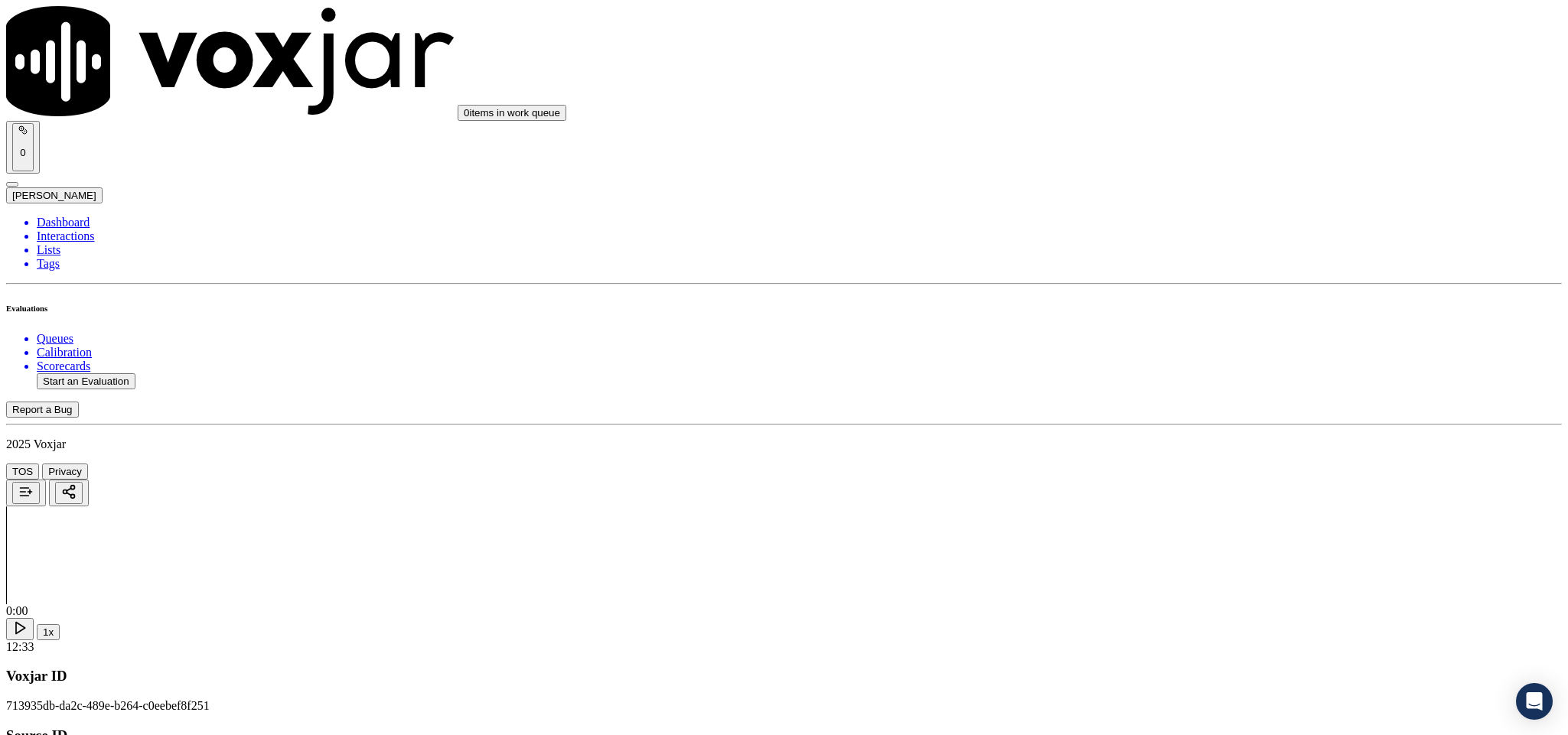
click at [1179, 286] on div "Yes" at bounding box center [1299, 279] width 358 height 14
click at [1174, 461] on div "Yes" at bounding box center [1299, 454] width 358 height 14
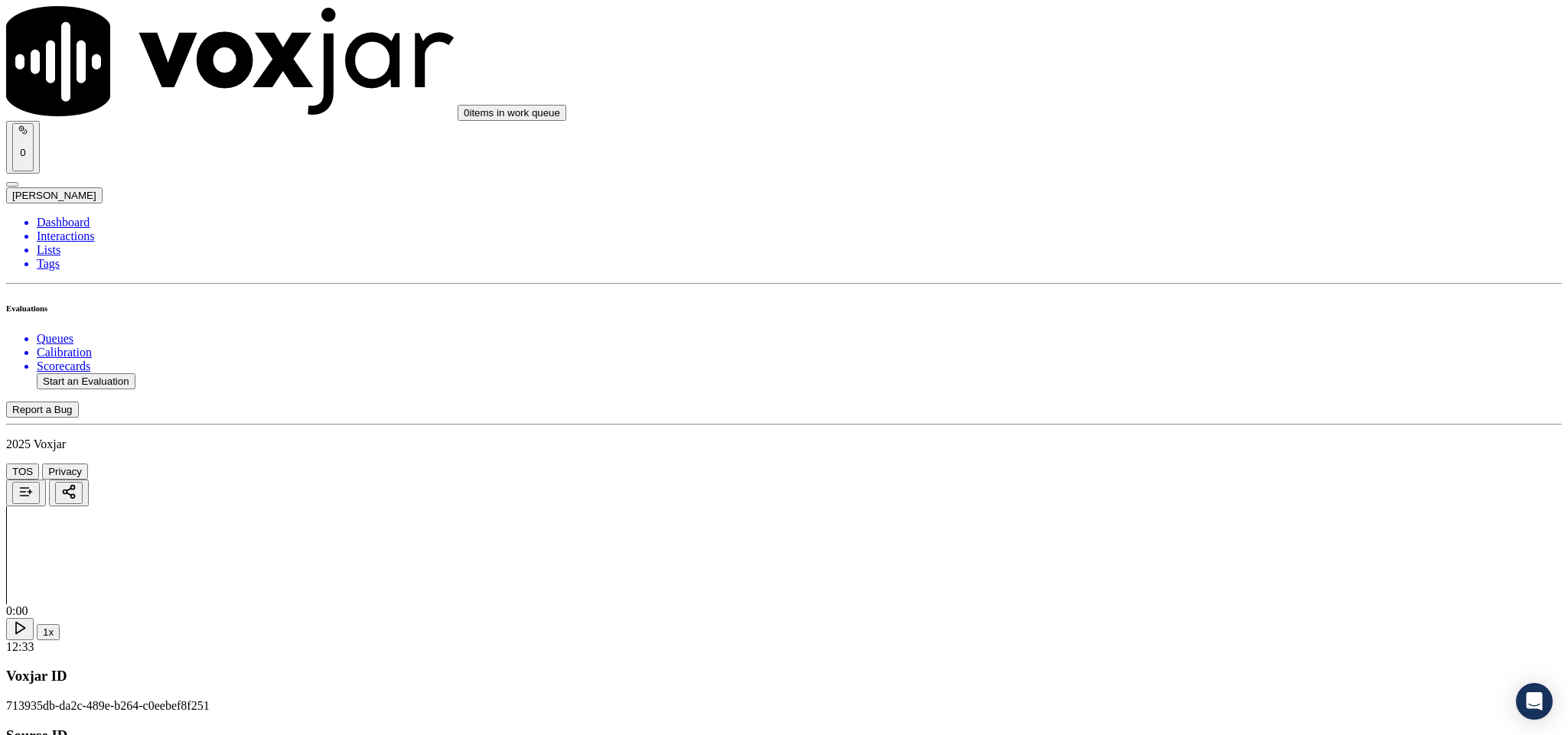
click at [1169, 414] on div "Yes No N/A" at bounding box center [1299, 432] width 358 height 42
click at [1146, 196] on div "Yes" at bounding box center [1299, 189] width 358 height 14
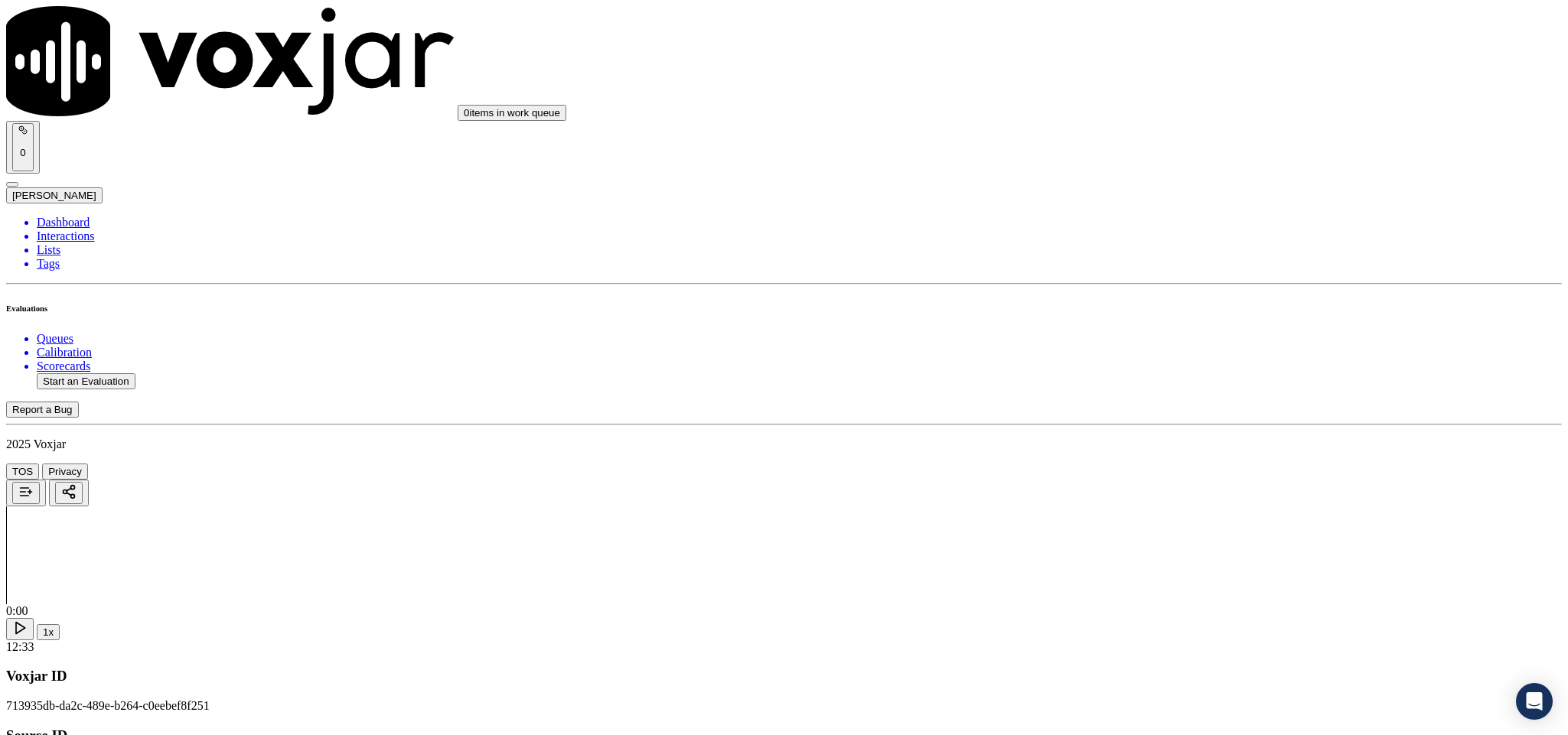
click at [1167, 301] on div "N/A" at bounding box center [1299, 294] width 358 height 14
click at [1172, 300] on div "Yes" at bounding box center [1299, 293] width 358 height 14
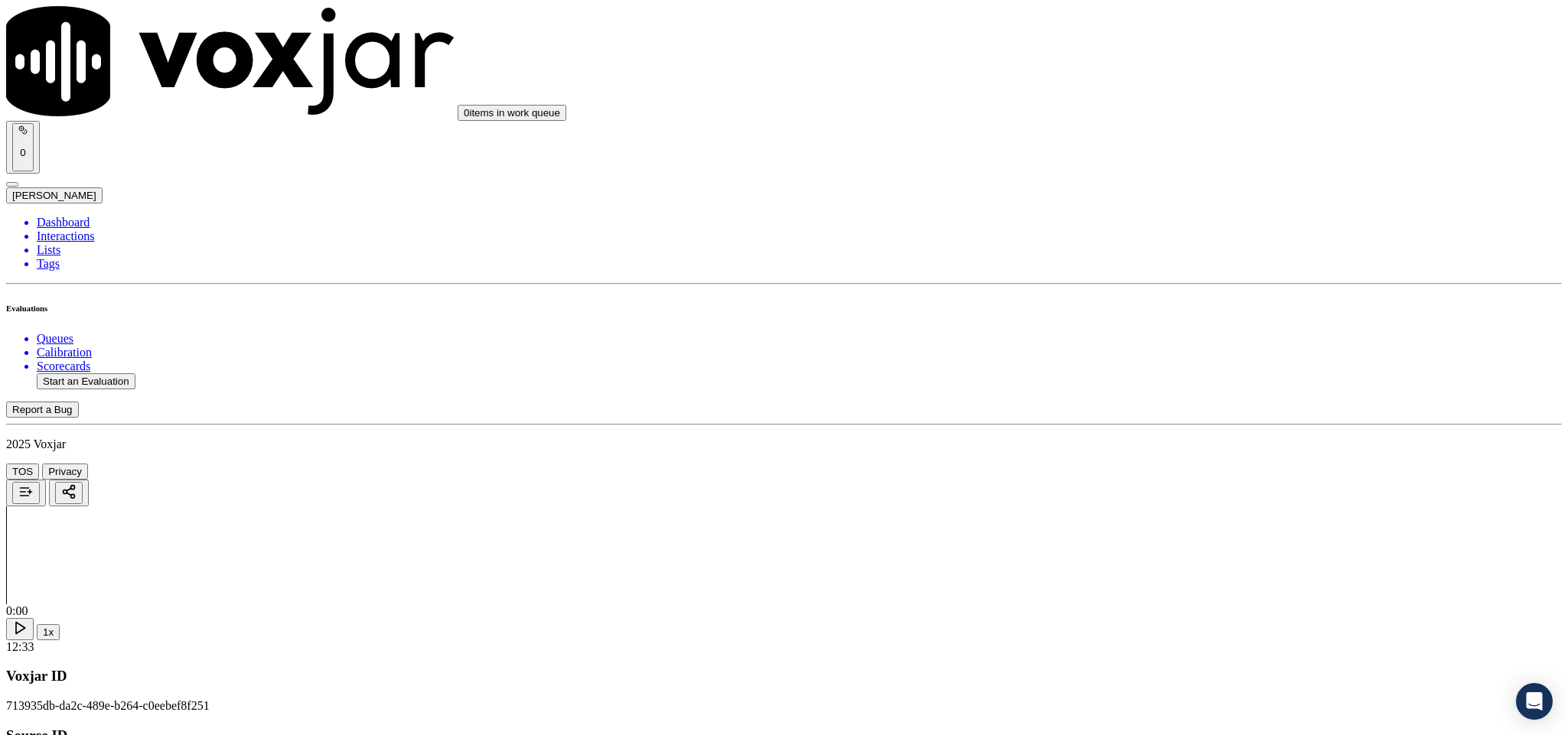
scroll to position [918, 0]
click at [1174, 379] on div "Yes" at bounding box center [1299, 372] width 358 height 14
click at [1164, 401] on div "No" at bounding box center [1299, 408] width 358 height 14
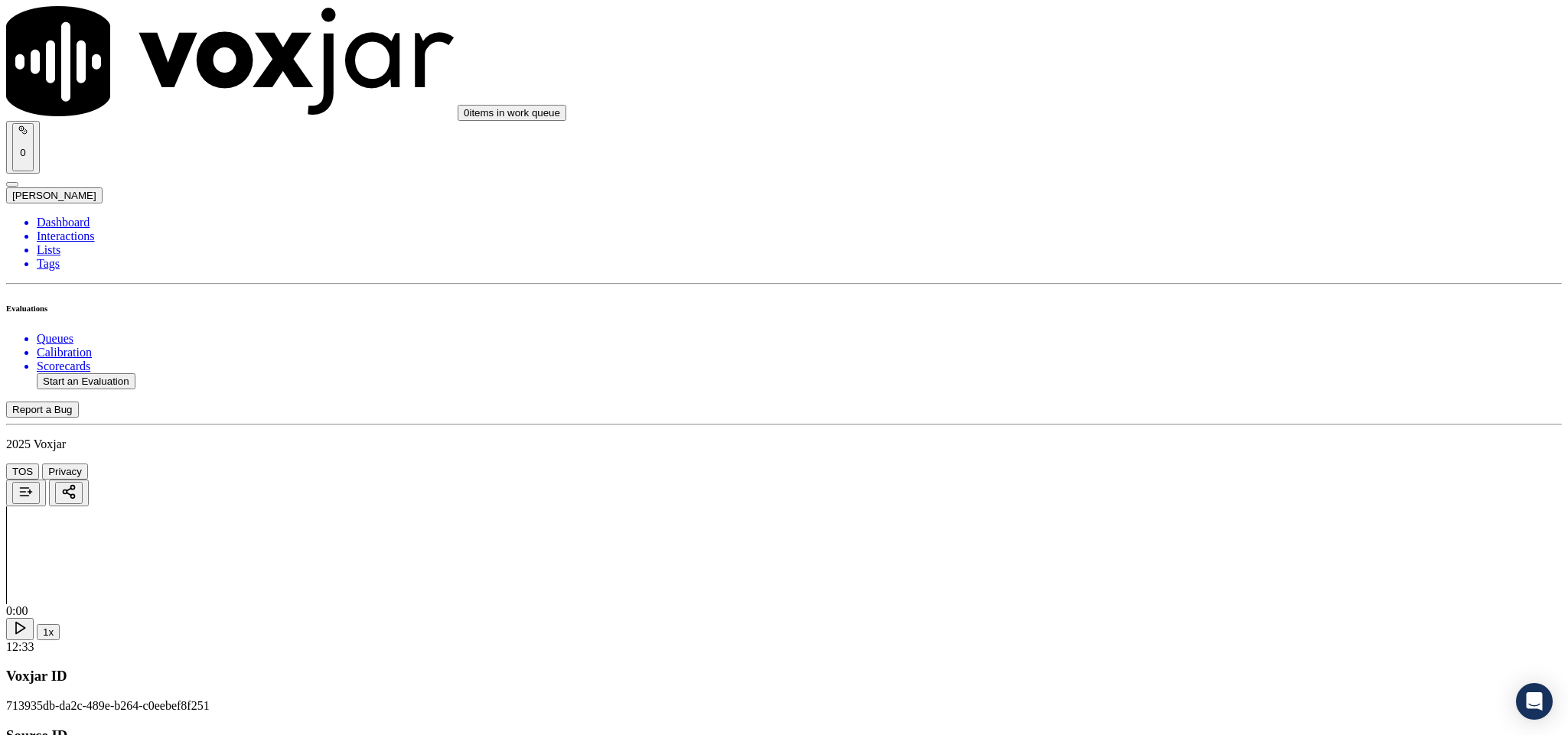
scroll to position [1147, 0]
click at [1176, 343] on div "Yes" at bounding box center [1299, 337] width 358 height 14
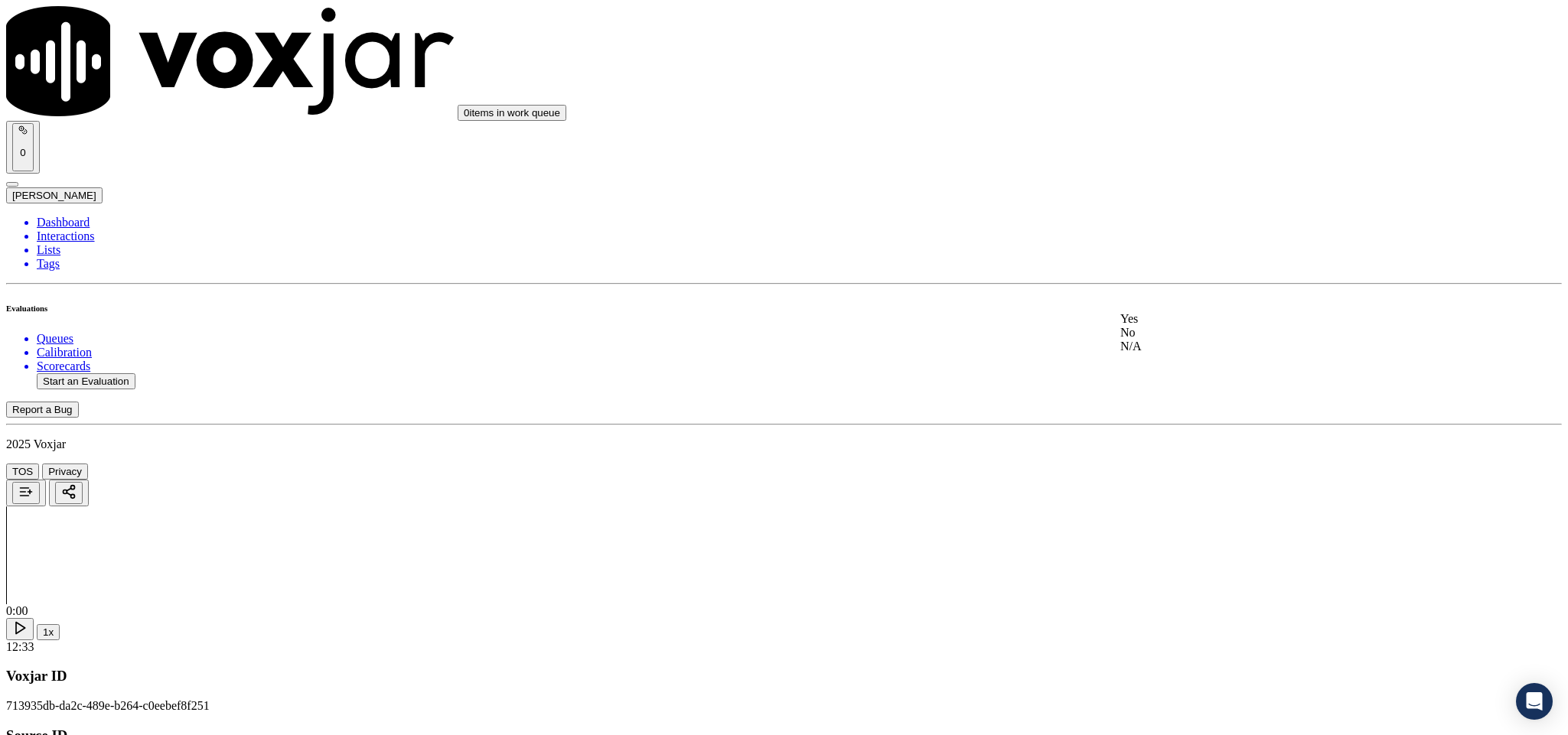
click at [1191, 325] on div "Yes" at bounding box center [1299, 319] width 358 height 14
click at [1183, 365] on div "N/A" at bounding box center [1299, 368] width 358 height 14
click at [1204, 501] on div "Yes" at bounding box center [1299, 494] width 358 height 14
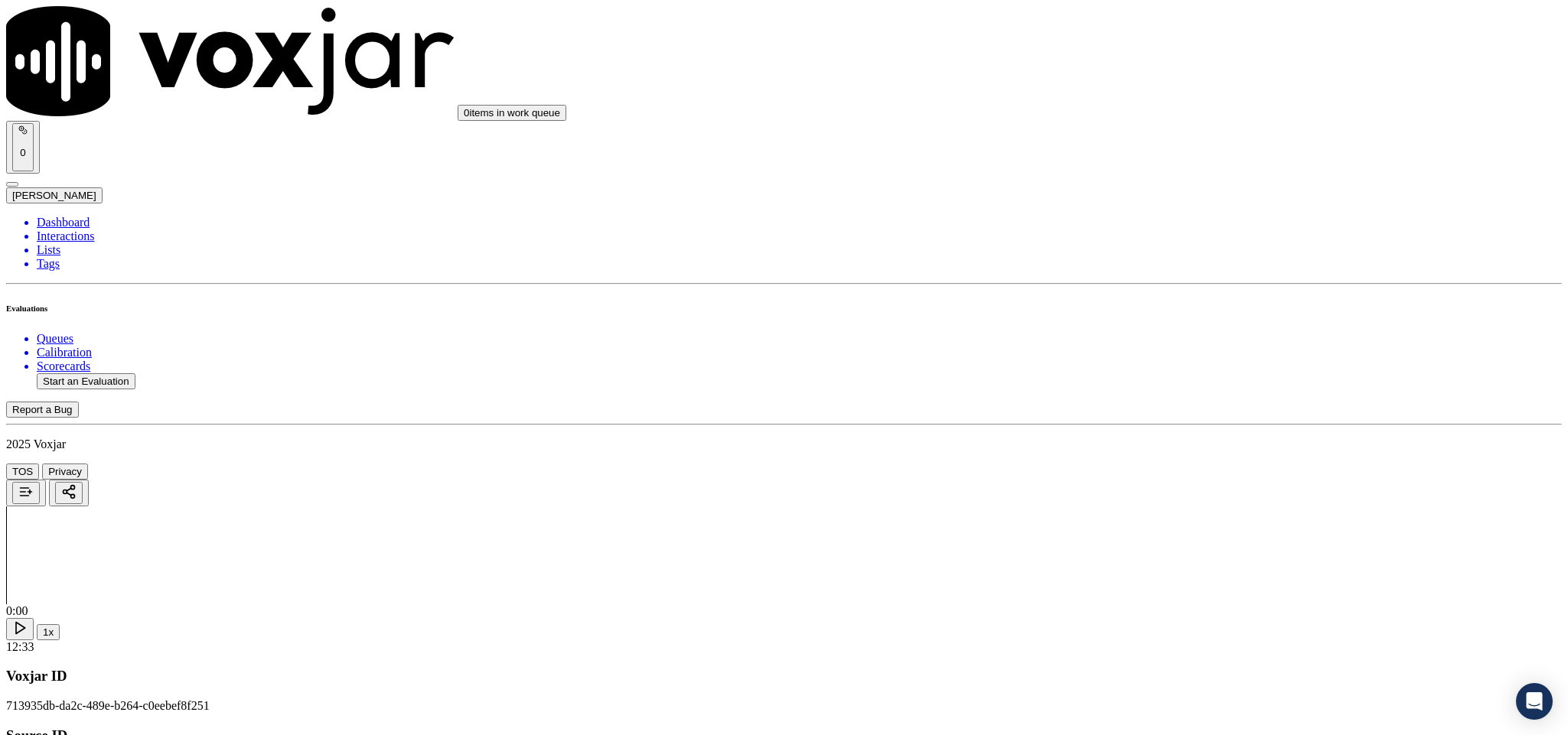
scroll to position [1721, 0]
click at [1176, 206] on div "N/A" at bounding box center [1299, 199] width 358 height 14
click at [1180, 368] on div "Yes" at bounding box center [1299, 361] width 358 height 14
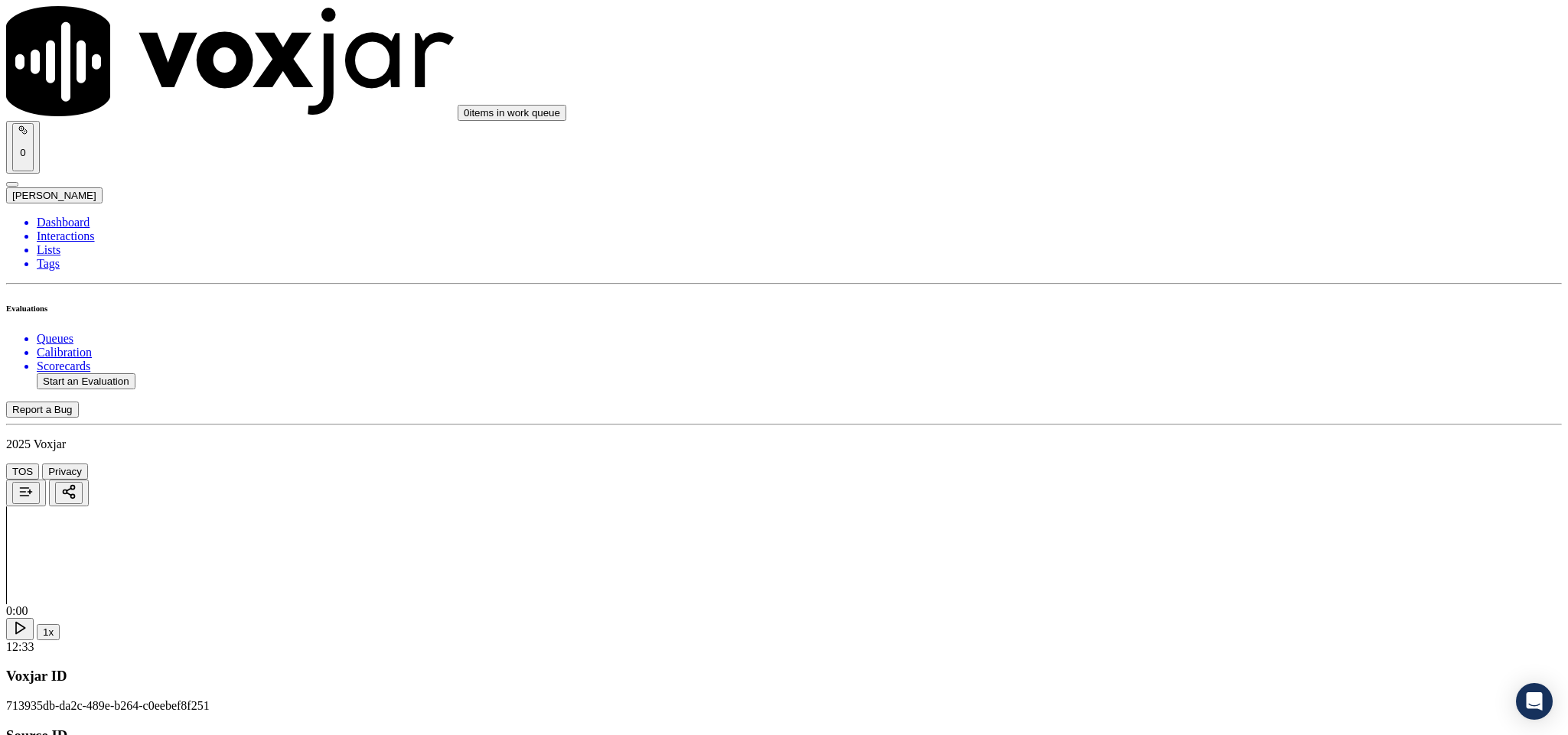
scroll to position [1836, 0]
click at [1165, 460] on div "No" at bounding box center [1299, 453] width 358 height 14
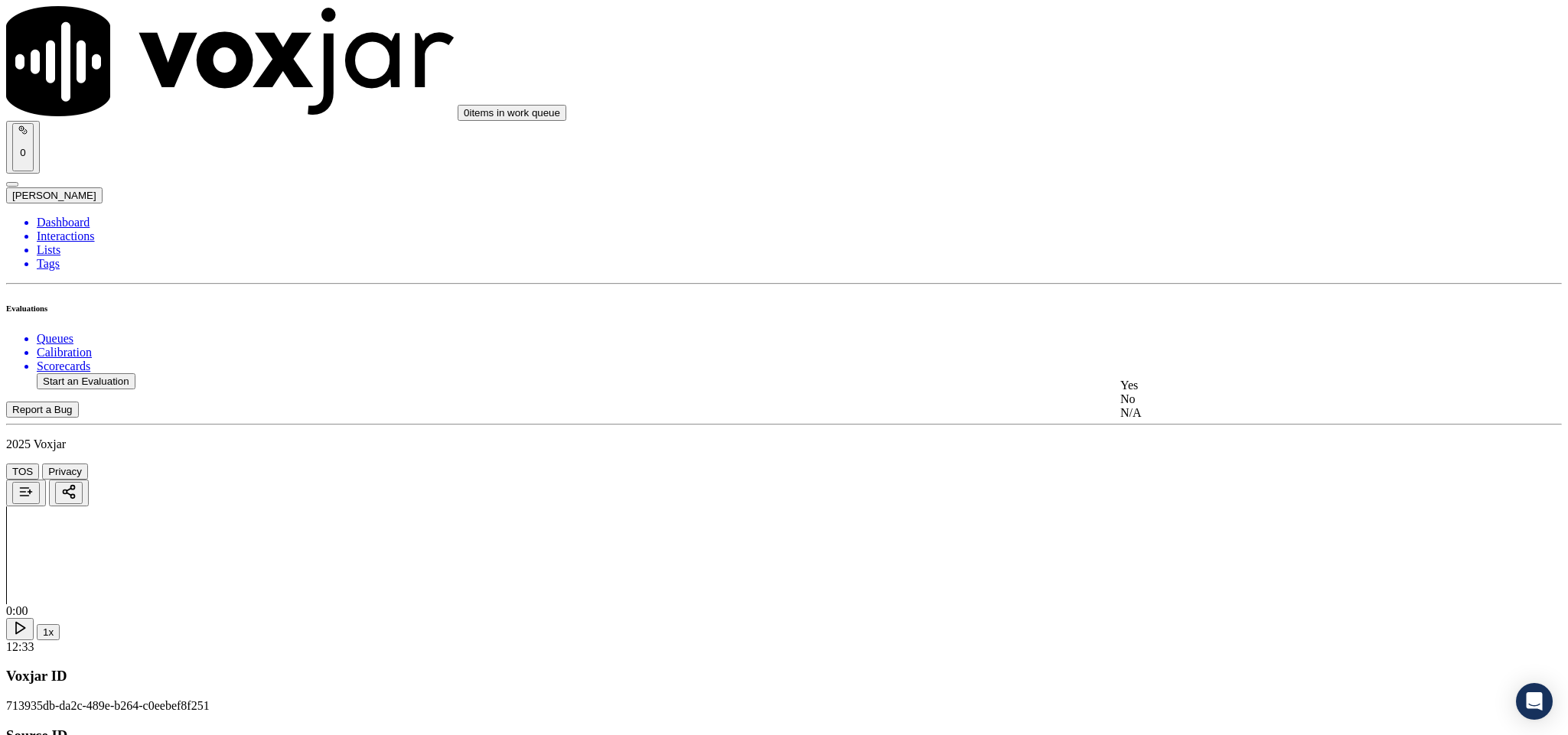
click at [1172, 392] on div "Yes" at bounding box center [1299, 386] width 358 height 14
drag, startPoint x: 1188, startPoint y: 525, endPoint x: 1191, endPoint y: 549, distance: 24.2
click at [1190, 562] on div "Yes" at bounding box center [1299, 560] width 358 height 14
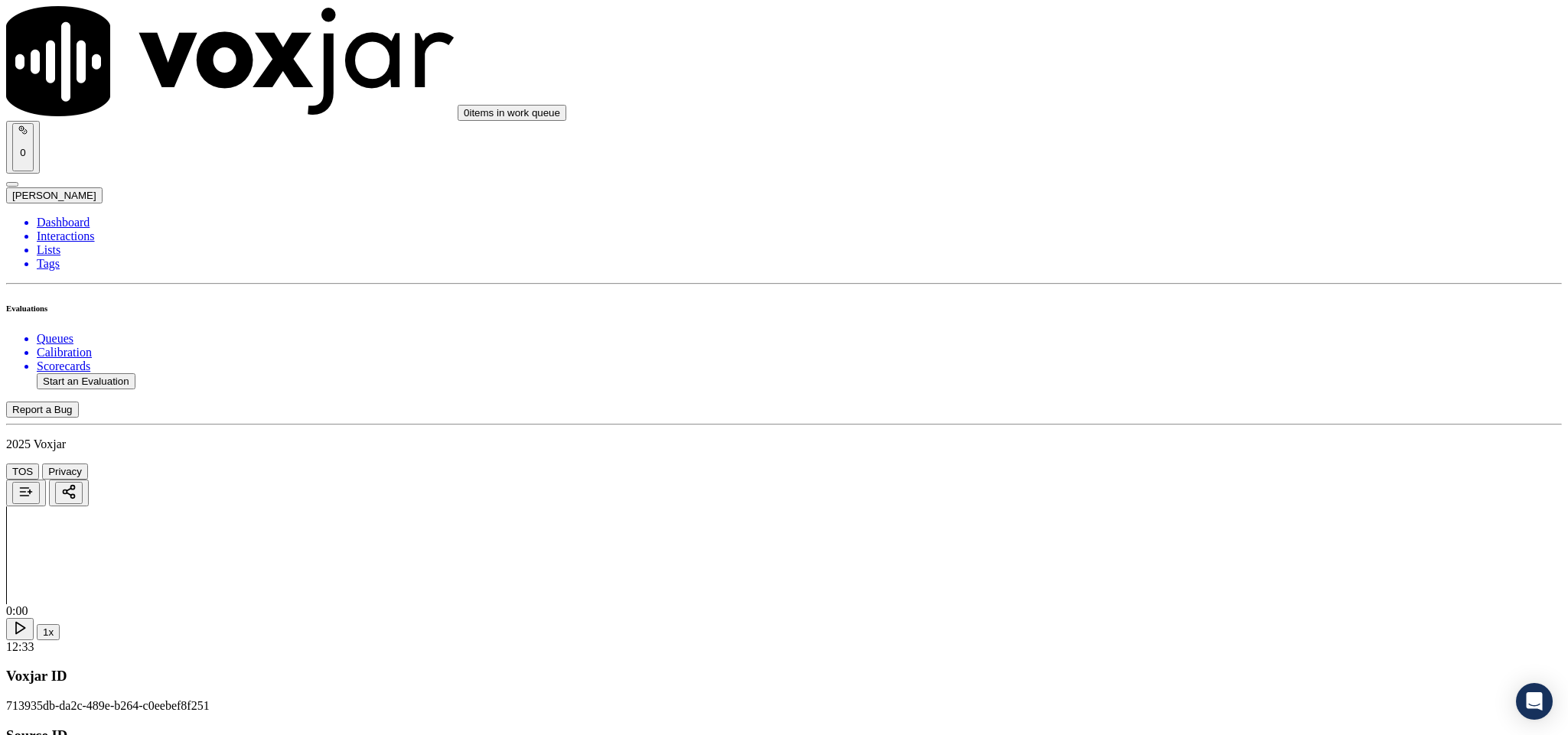
click at [1160, 527] on div "No" at bounding box center [1299, 520] width 358 height 14
click at [1158, 425] on div "Yes" at bounding box center [1299, 418] width 358 height 14
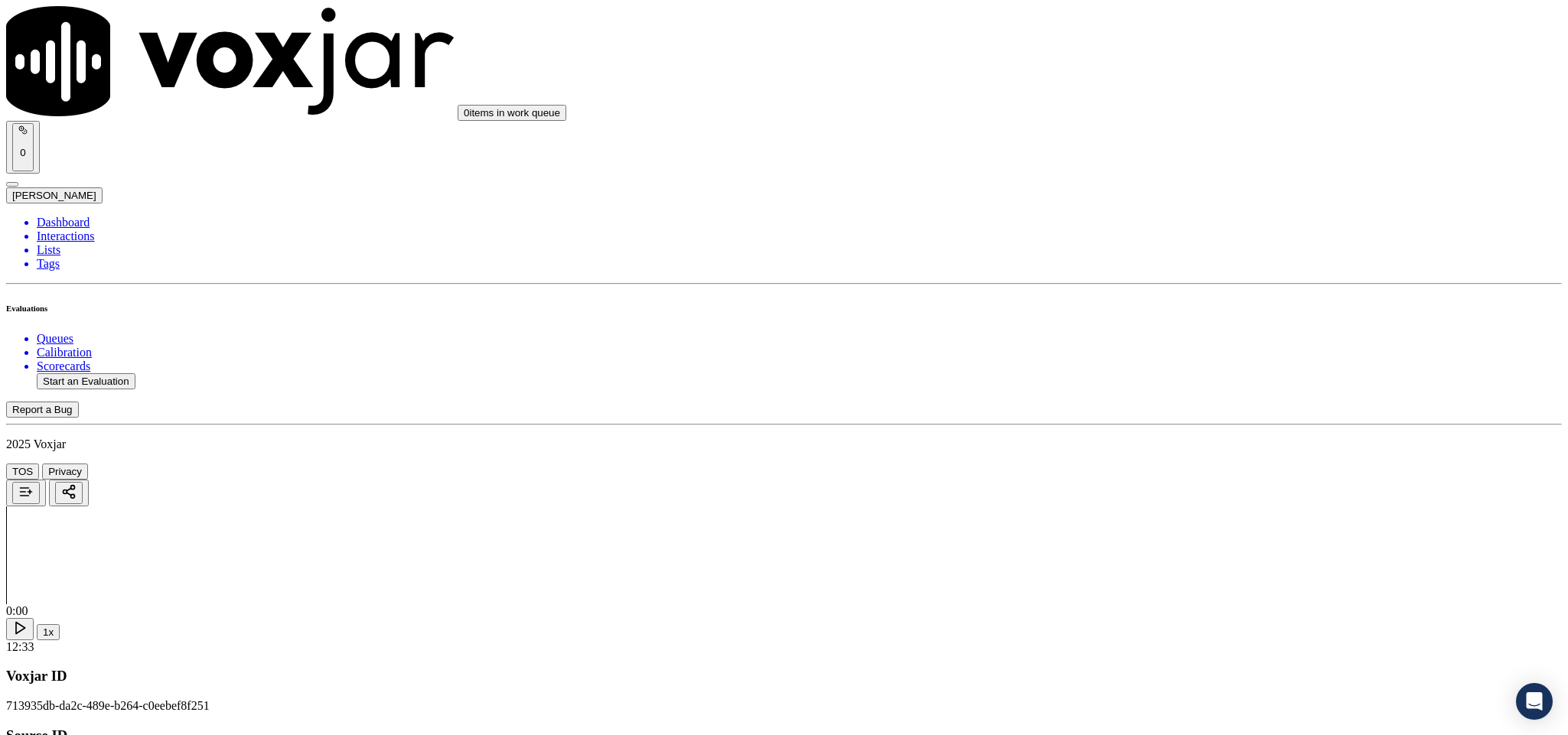
scroll to position [2869, 0]
click at [1183, 384] on div "No" at bounding box center [1299, 376] width 358 height 14
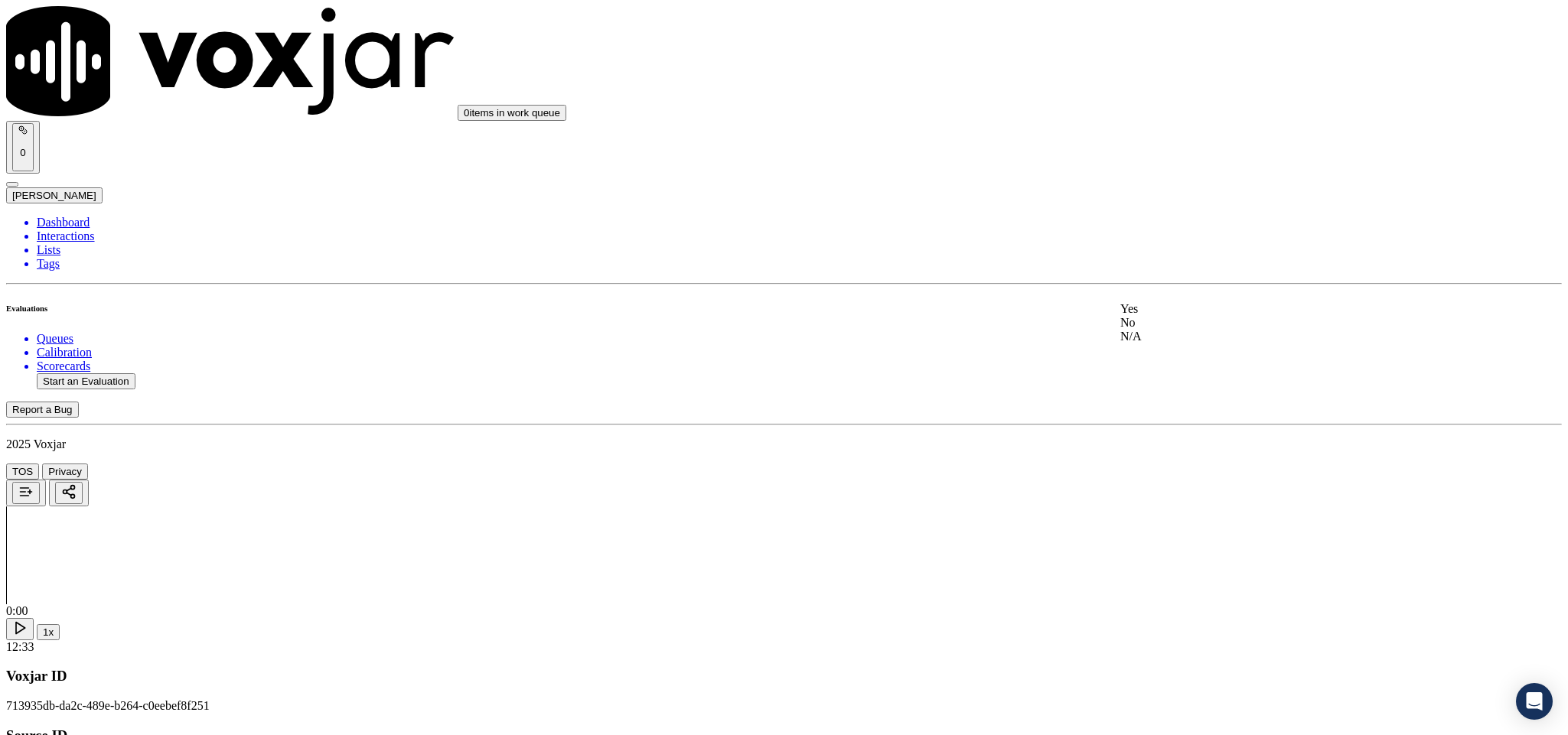
click at [1197, 330] on div "No" at bounding box center [1299, 323] width 358 height 14
click at [1183, 289] on div "N/A" at bounding box center [1299, 282] width 358 height 14
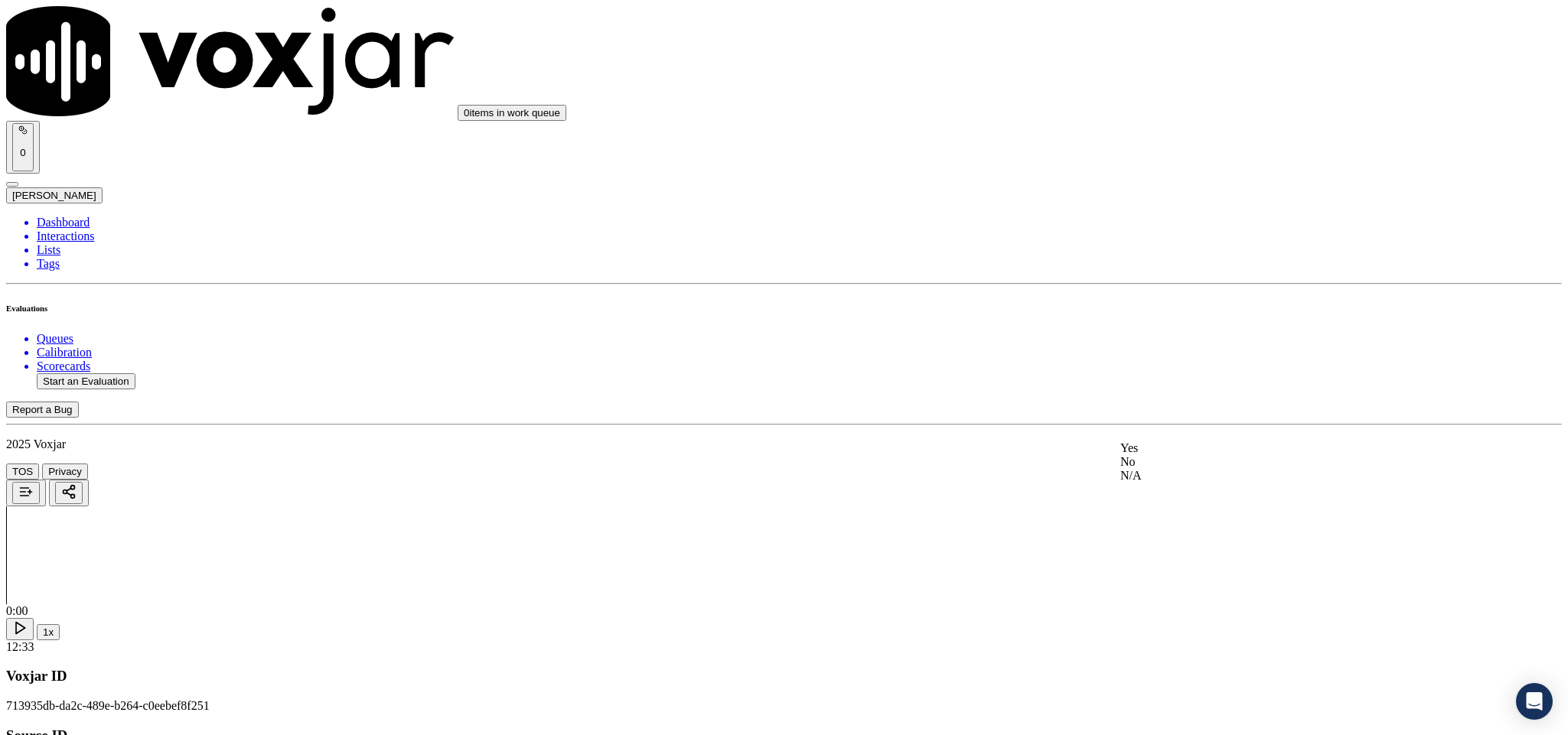
click at [1197, 469] on div "No" at bounding box center [1299, 461] width 358 height 14
click at [1165, 447] on div "N/A" at bounding box center [1299, 439] width 358 height 14
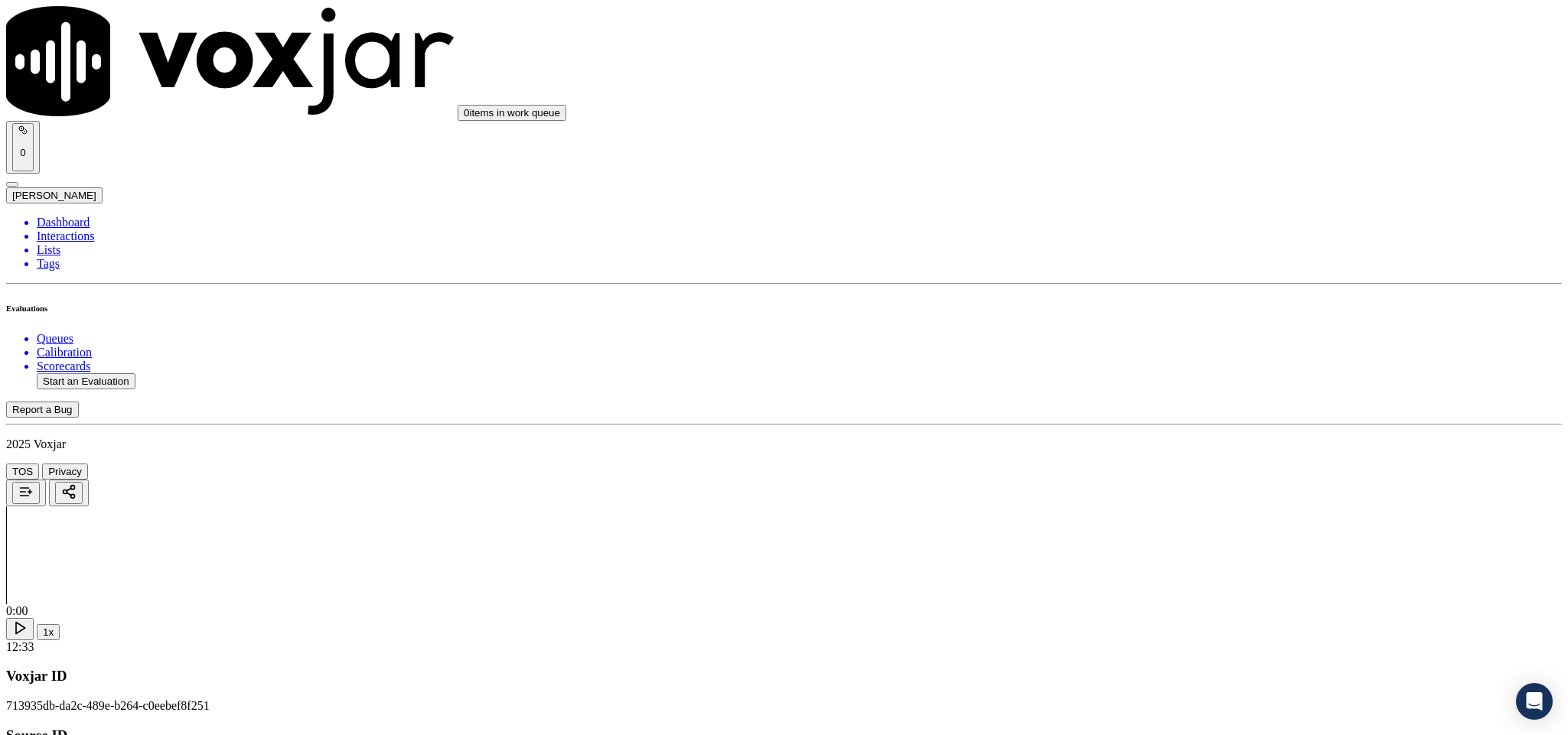
click at [1186, 570] on div "No" at bounding box center [1299, 562] width 358 height 14
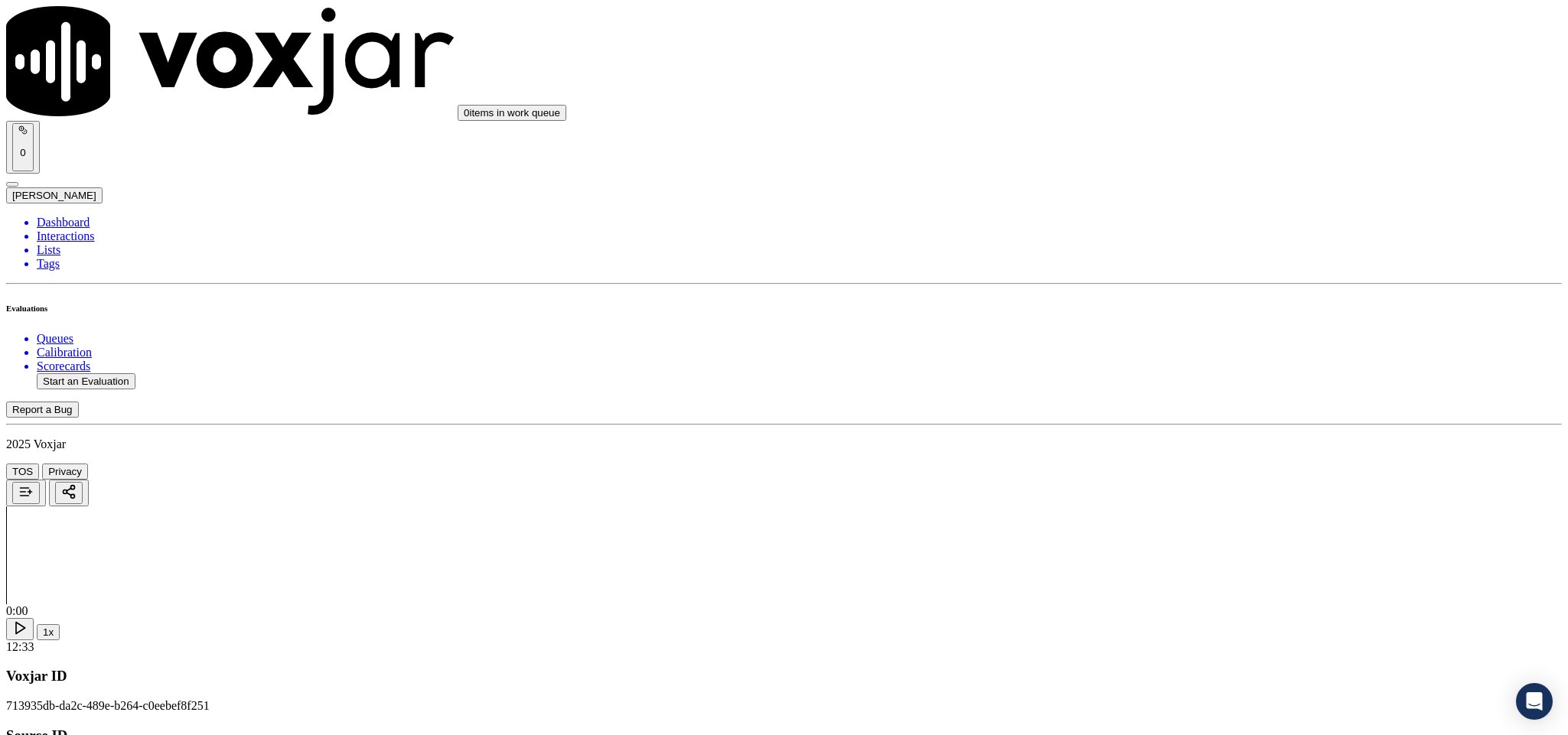
click at [1202, 339] on div "Yes" at bounding box center [1299, 332] width 358 height 14
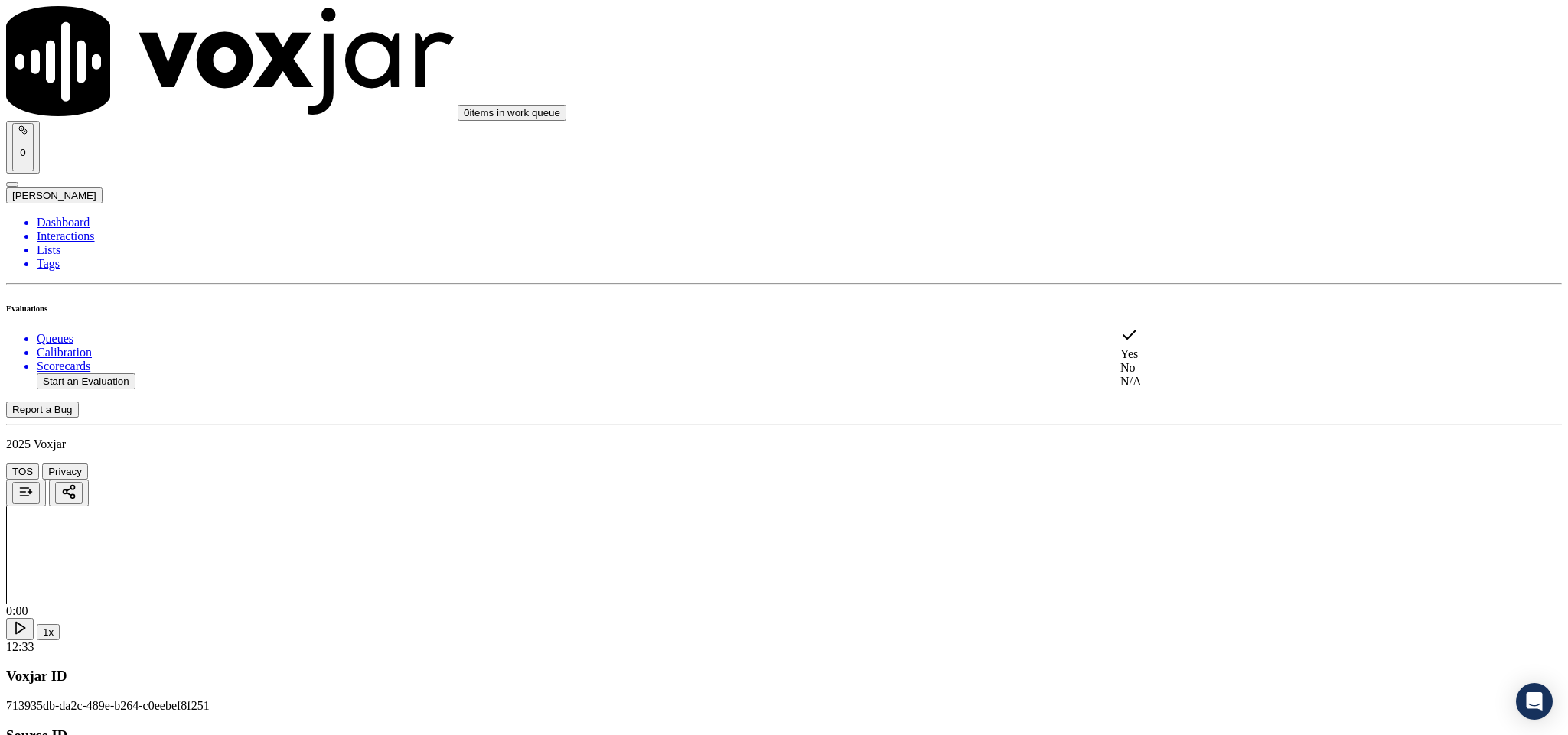
click at [1253, 388] on div "N/A" at bounding box center [1299, 381] width 358 height 14
drag, startPoint x: 1513, startPoint y: 581, endPoint x: 1496, endPoint y: 475, distance: 107.4
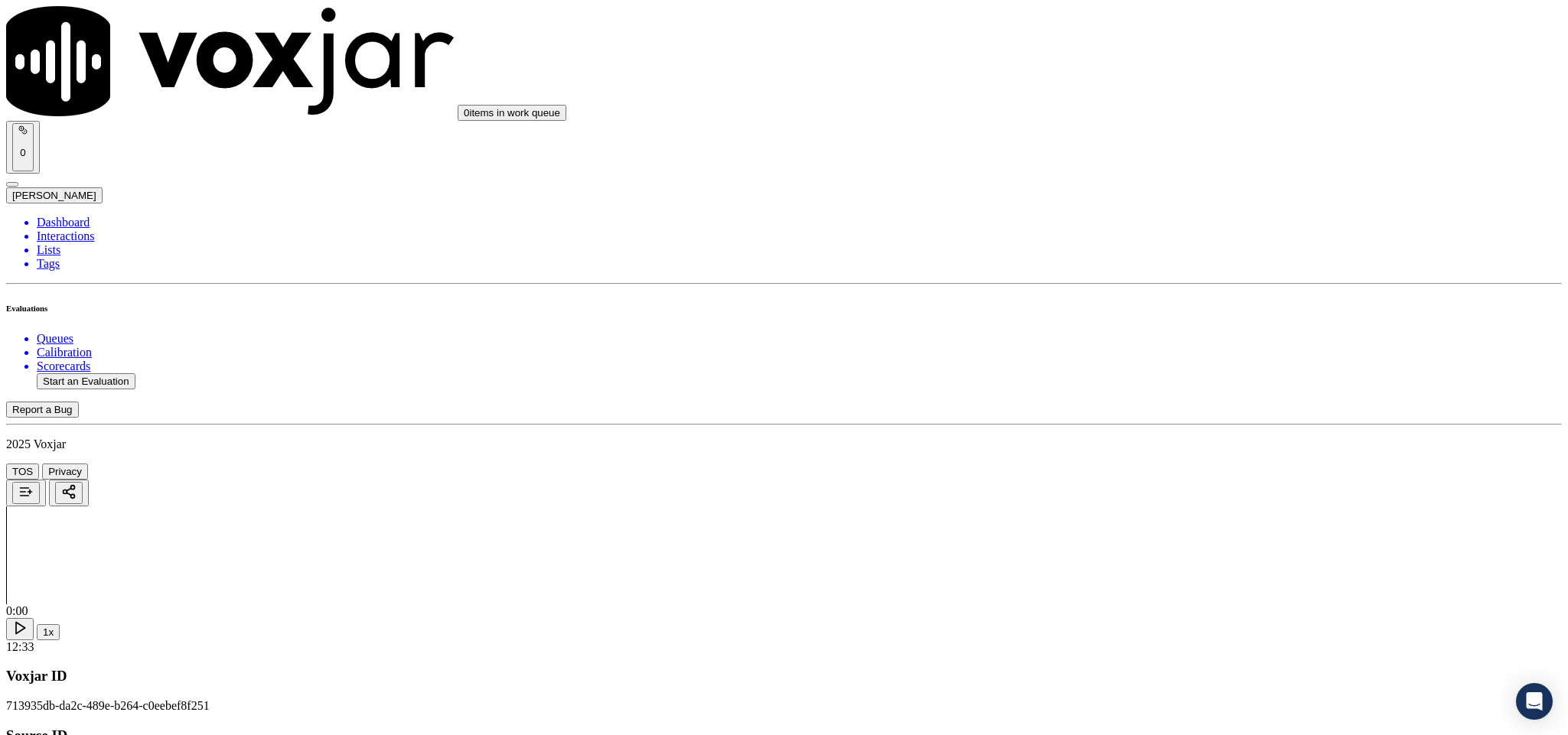
click at [1241, 446] on div "No" at bounding box center [1299, 438] width 358 height 14
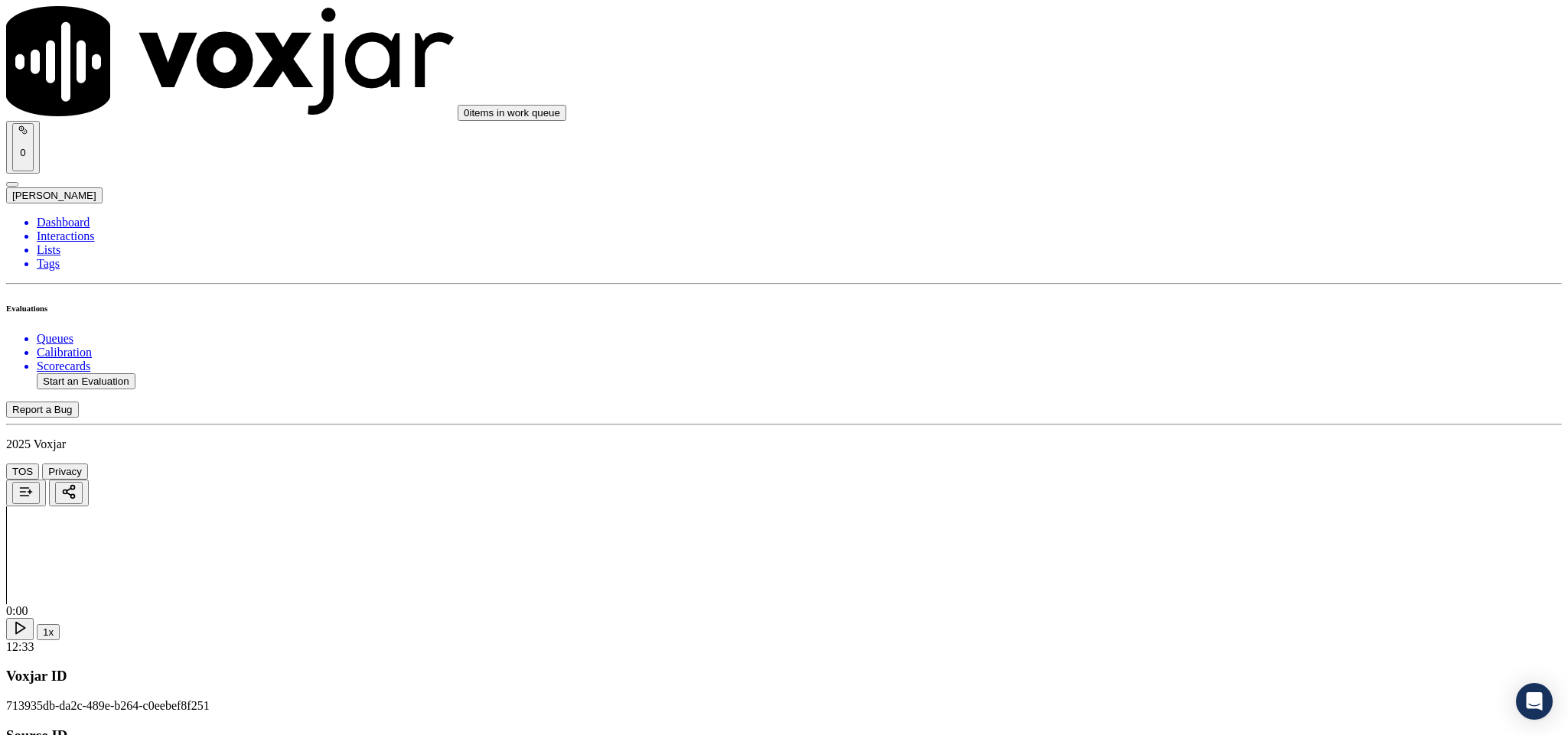
paste textarea "@4:17 [PERSON_NAME] share the gas account number - The agent failed to ask for …"
type textarea "@4:17 [PERSON_NAME] share the gas account number - The agent failed to ask for …"
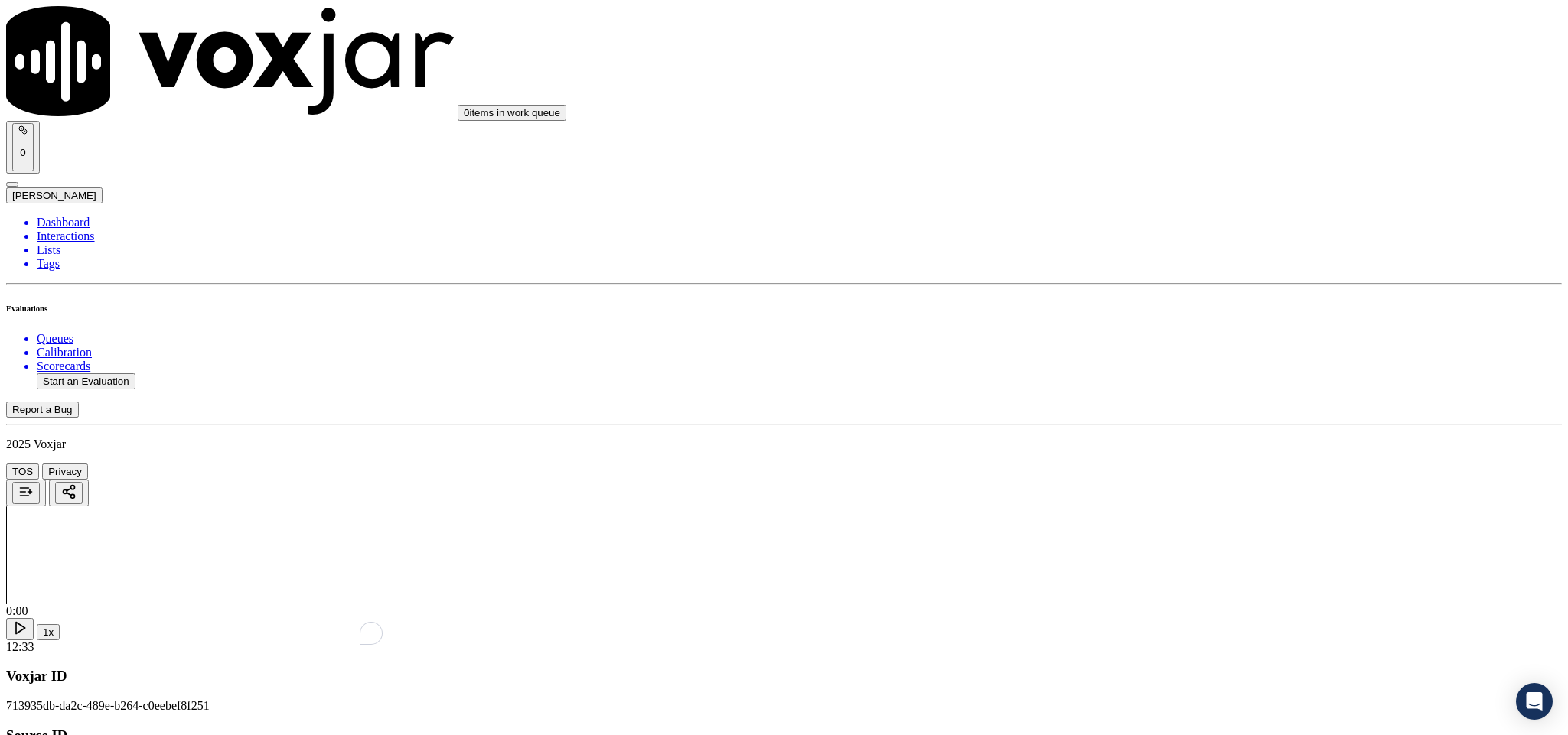
click at [64, 215] on li "Dashboard" at bounding box center [799, 222] width 1525 height 14
click at [113, 374] on button "Start an Evaluation" at bounding box center [86, 381] width 99 height 16
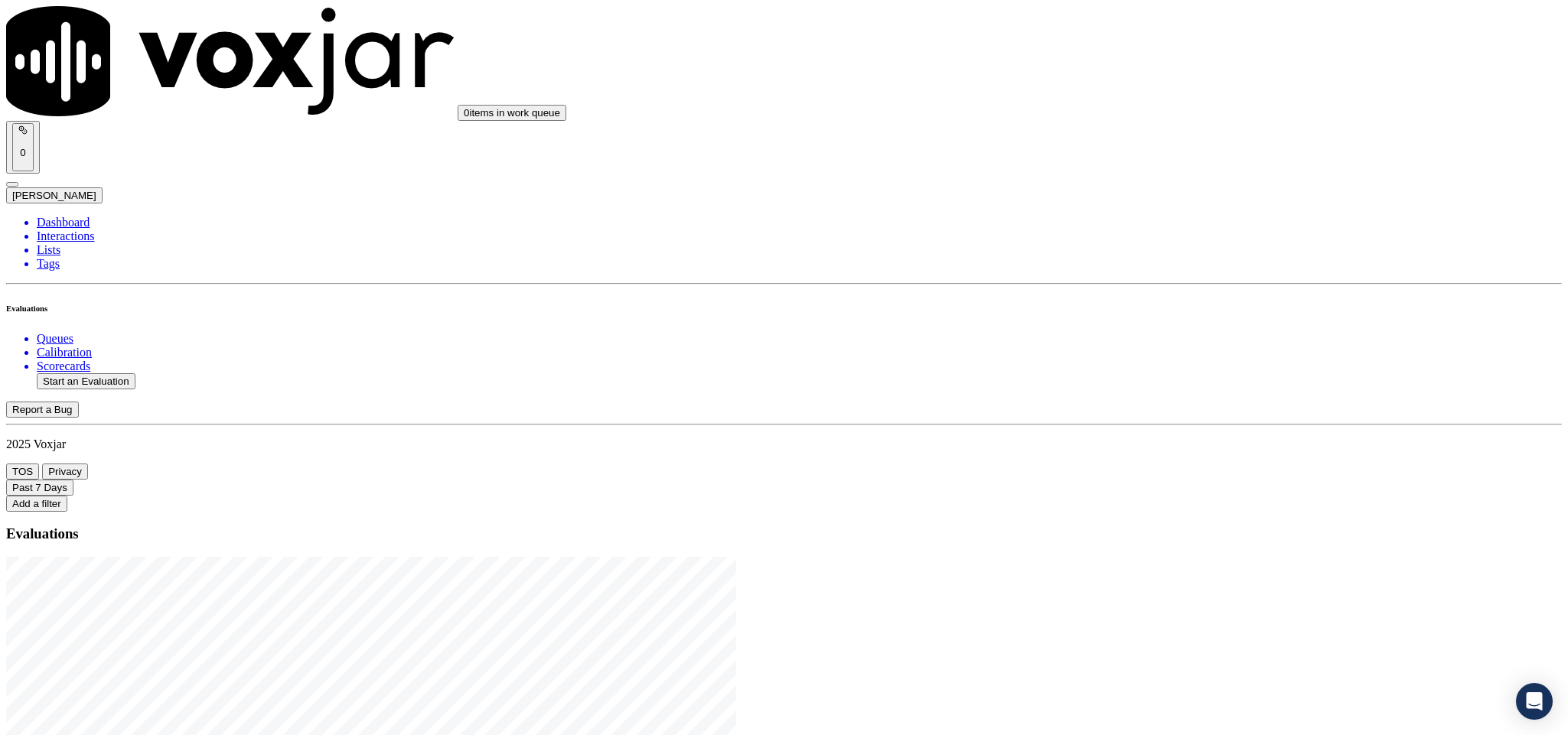
drag, startPoint x: 649, startPoint y: 319, endPoint x: 777, endPoint y: 320, distance: 128.0
type input "20250814-123108_5674574043-C1"
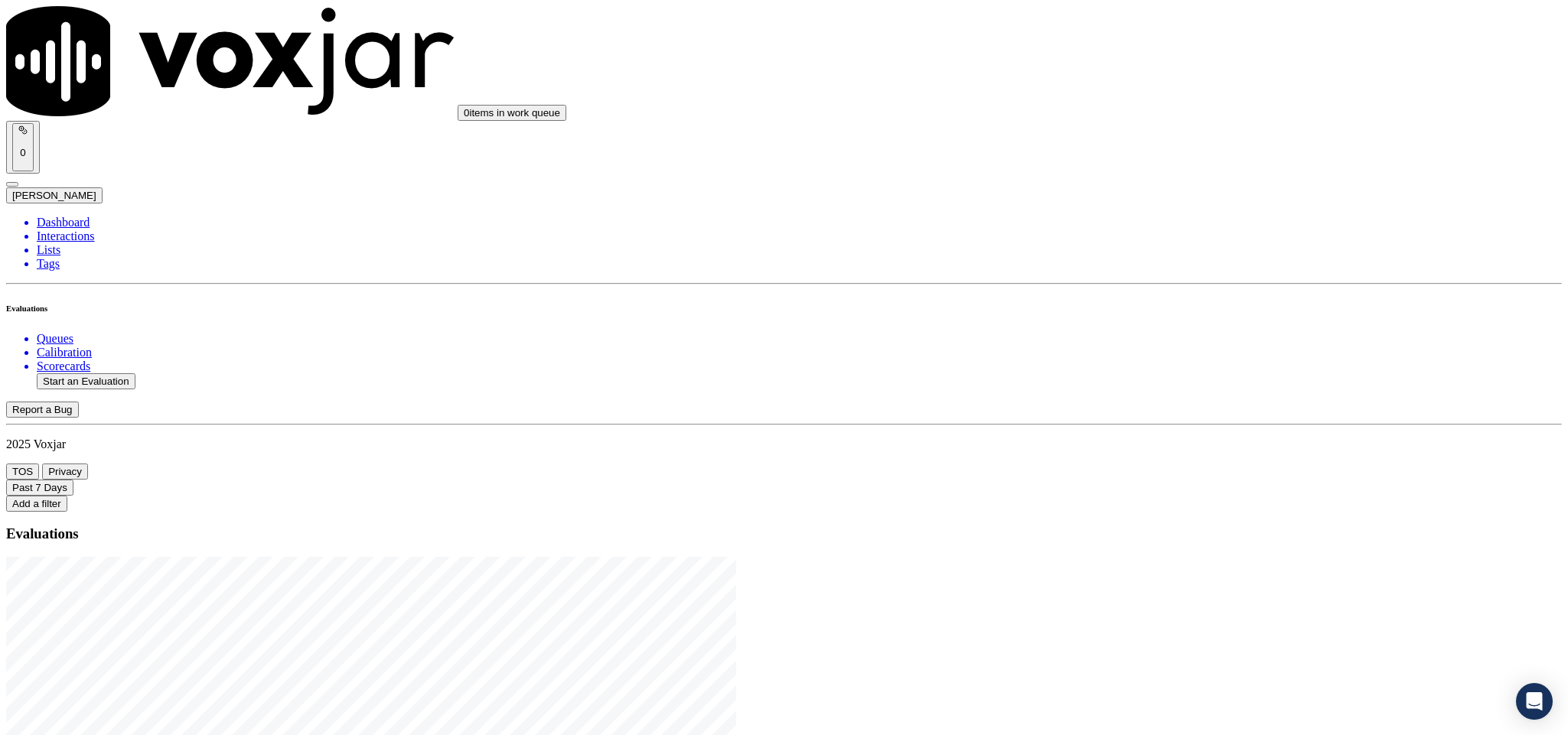
type input "[DATE]T18:52"
type input "jak"
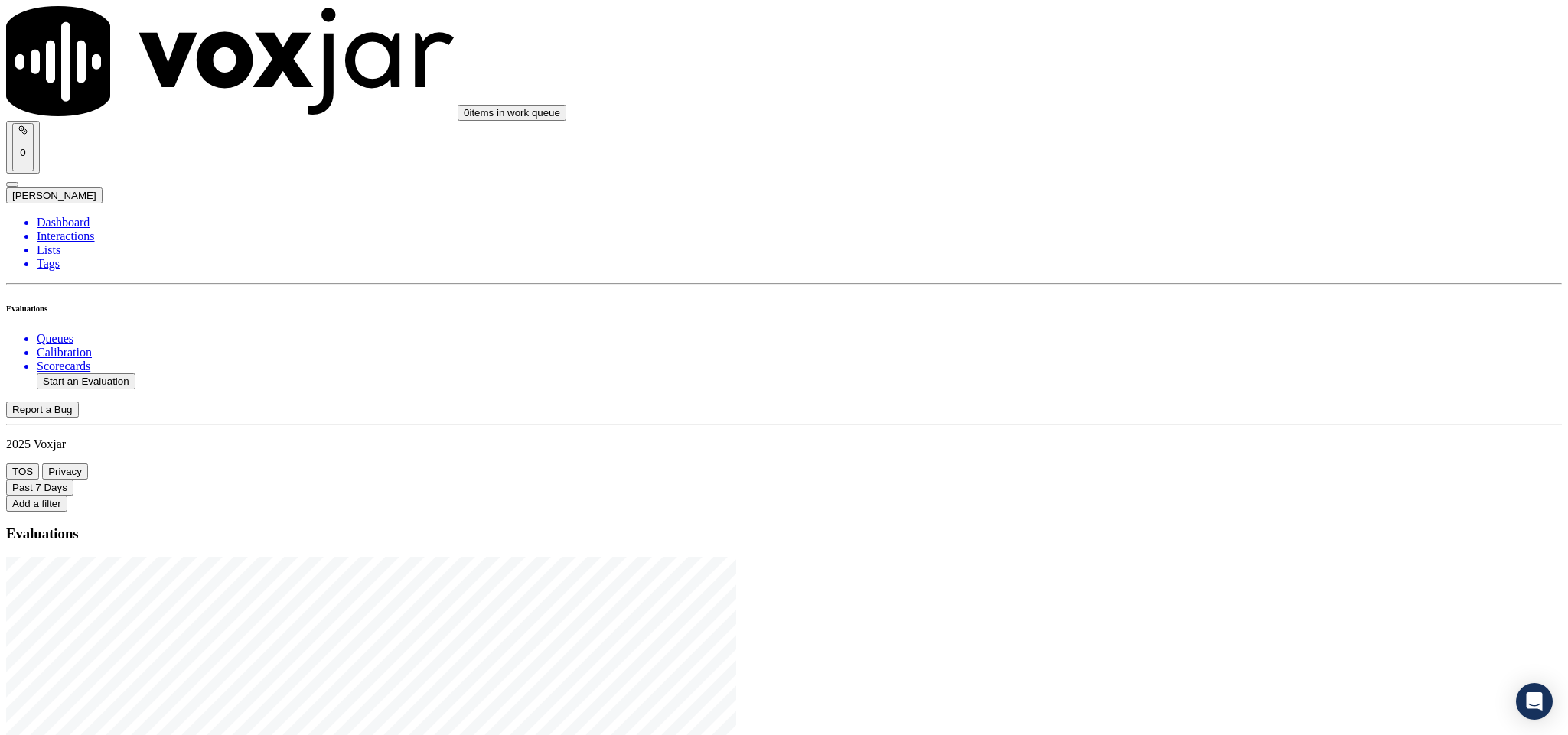
scroll to position [115, 0]
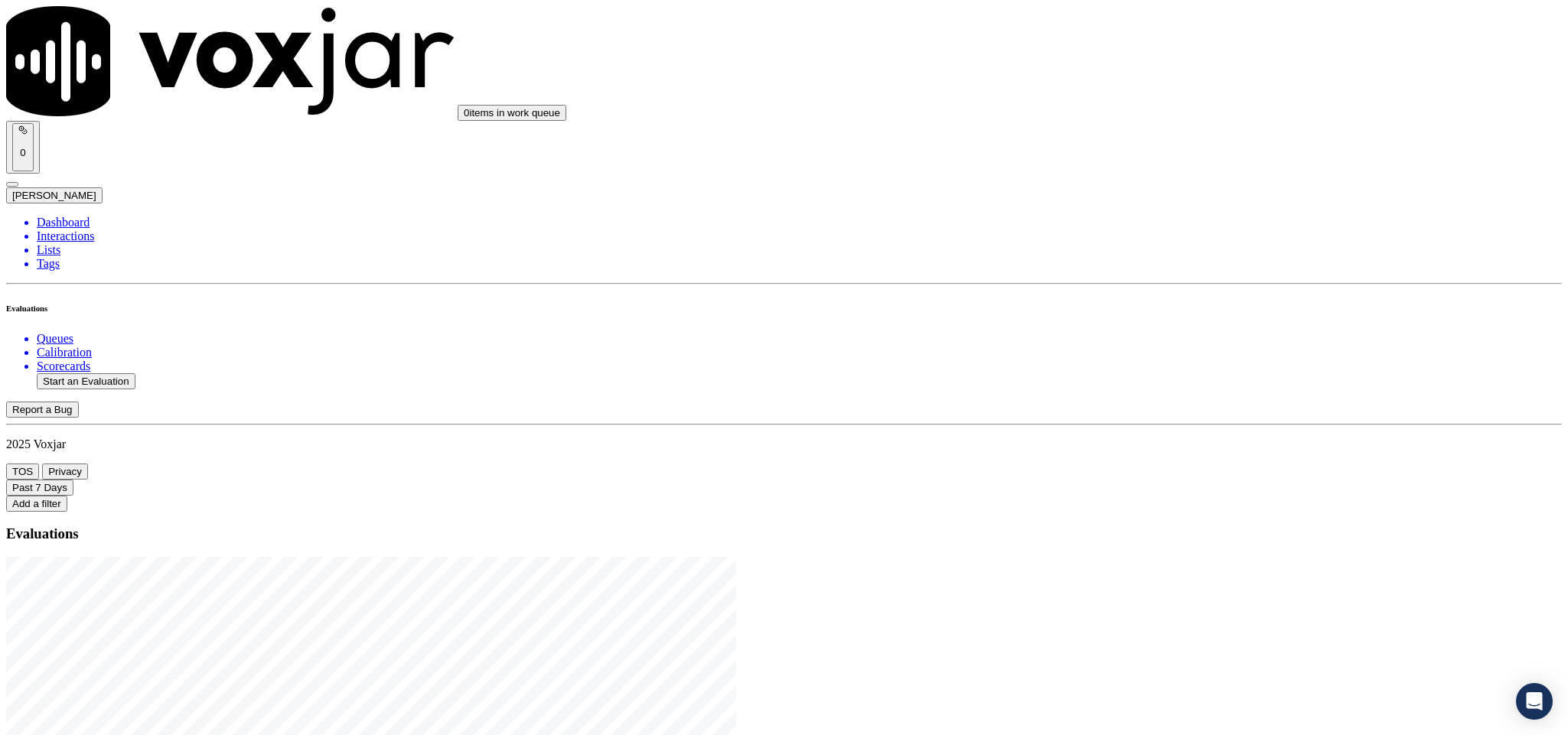
scroll to position [0, 0]
type input "[PERSON_NAME]"
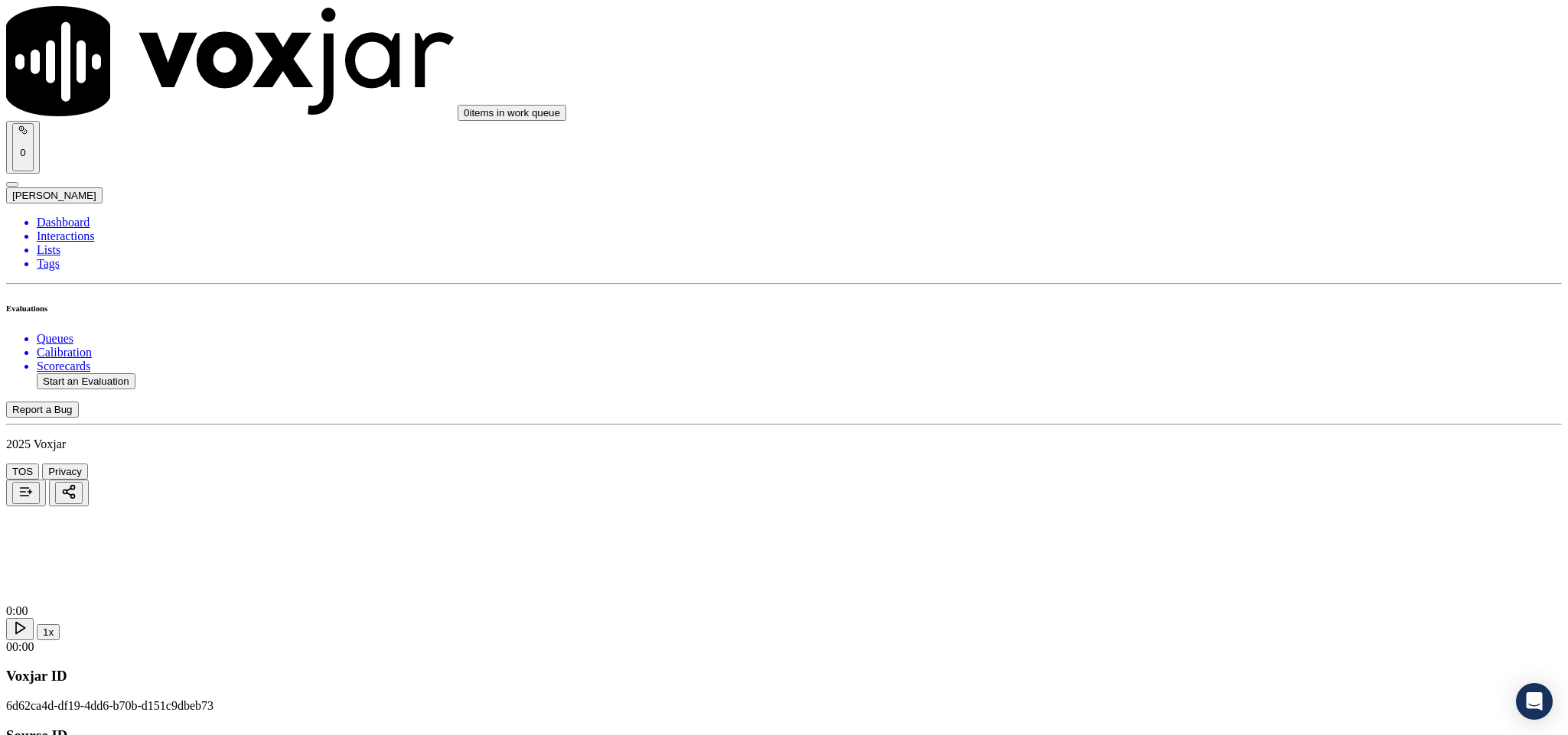
click at [1211, 286] on div "Yes" at bounding box center [1299, 279] width 358 height 14
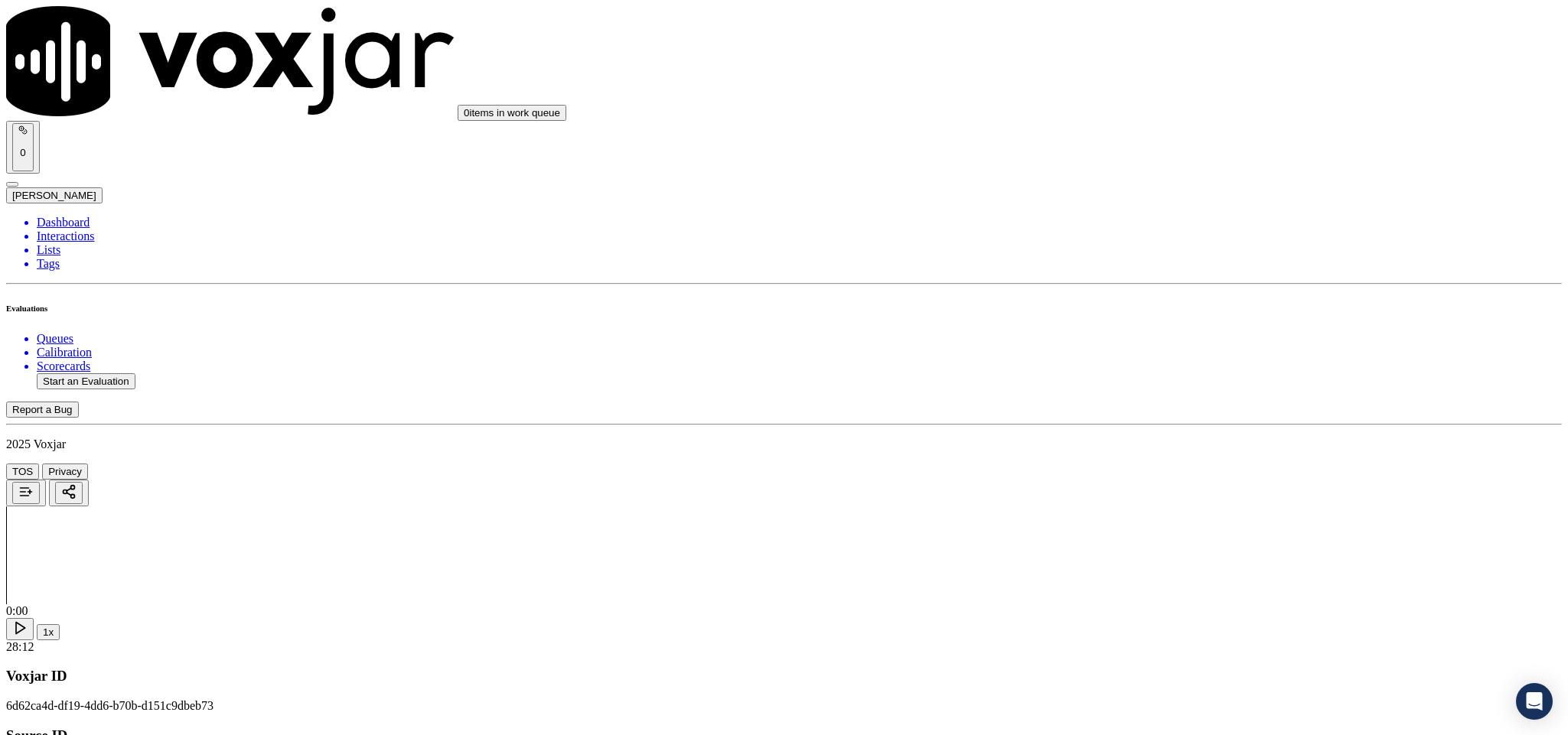
click at [1219, 461] on div "Yes" at bounding box center [1299, 454] width 358 height 14
click at [1196, 420] on div "Yes" at bounding box center [1299, 418] width 358 height 14
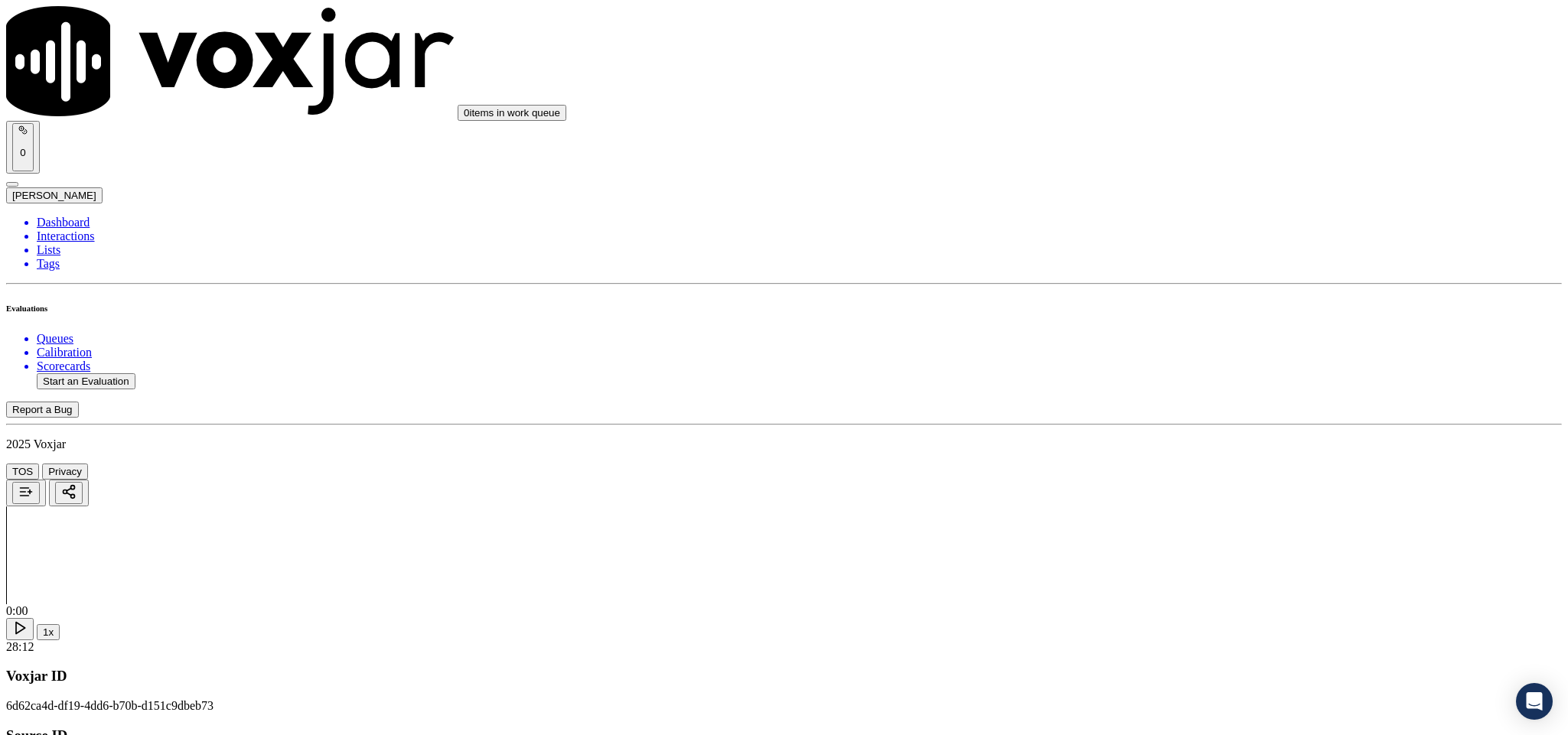
scroll to position [574, 0]
click at [1181, 274] on div "Yes" at bounding box center [1299, 266] width 358 height 14
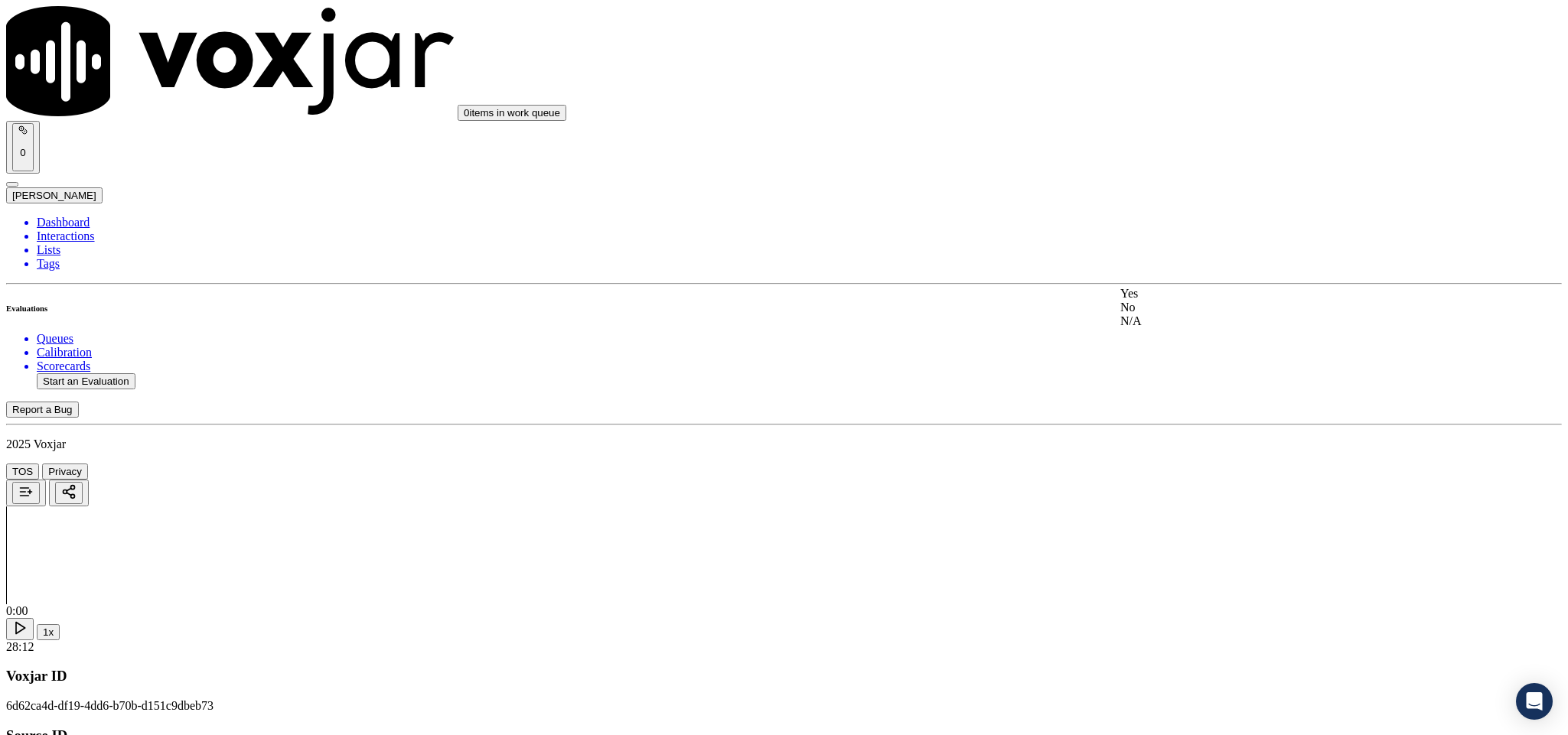
click at [1183, 314] on div "No" at bounding box center [1299, 307] width 358 height 14
click at [1176, 317] on div "No" at bounding box center [1299, 318] width 358 height 35
click at [1173, 300] on div "Yes" at bounding box center [1299, 293] width 358 height 14
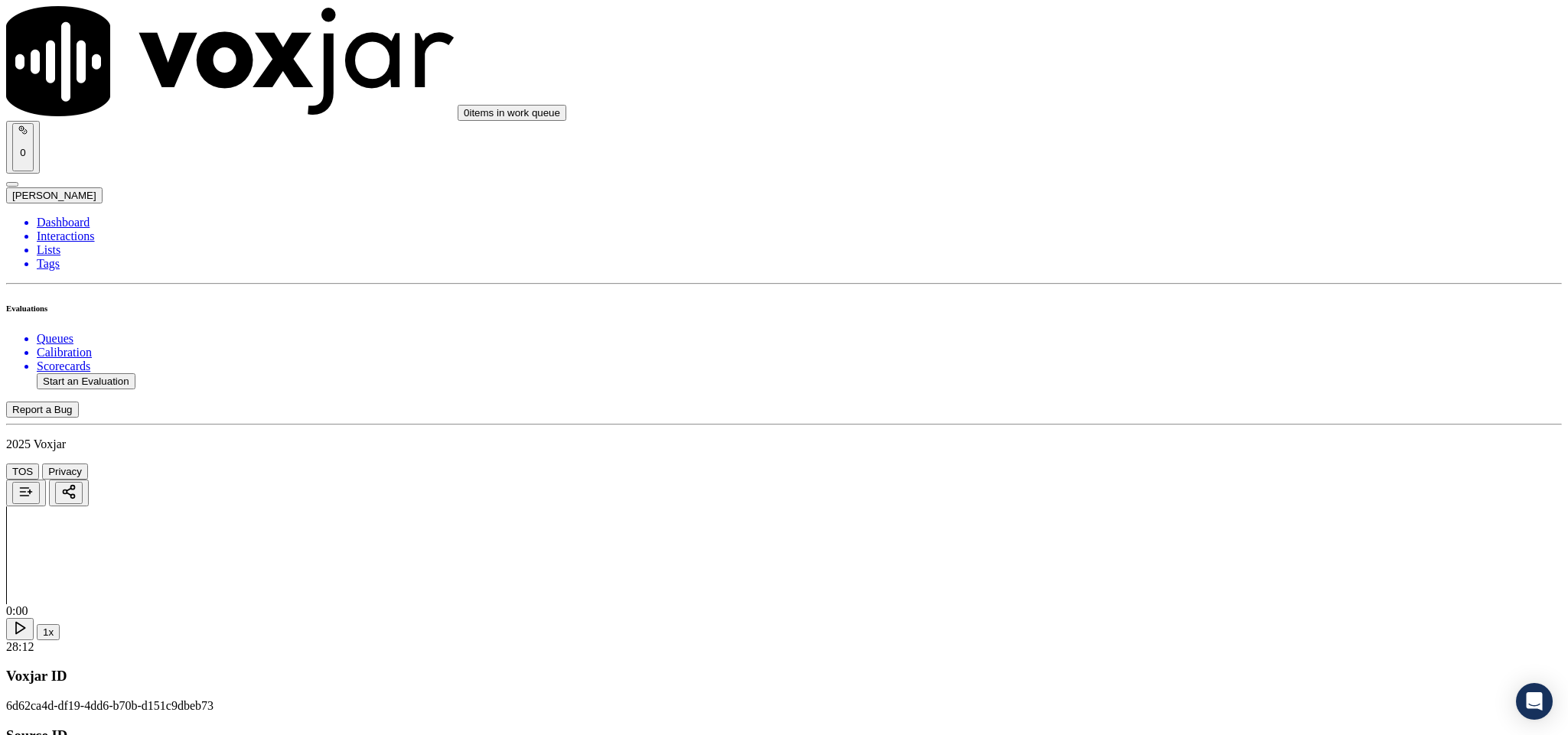
scroll to position [1033, 0]
click at [1187, 264] on div "Yes" at bounding box center [1299, 257] width 358 height 14
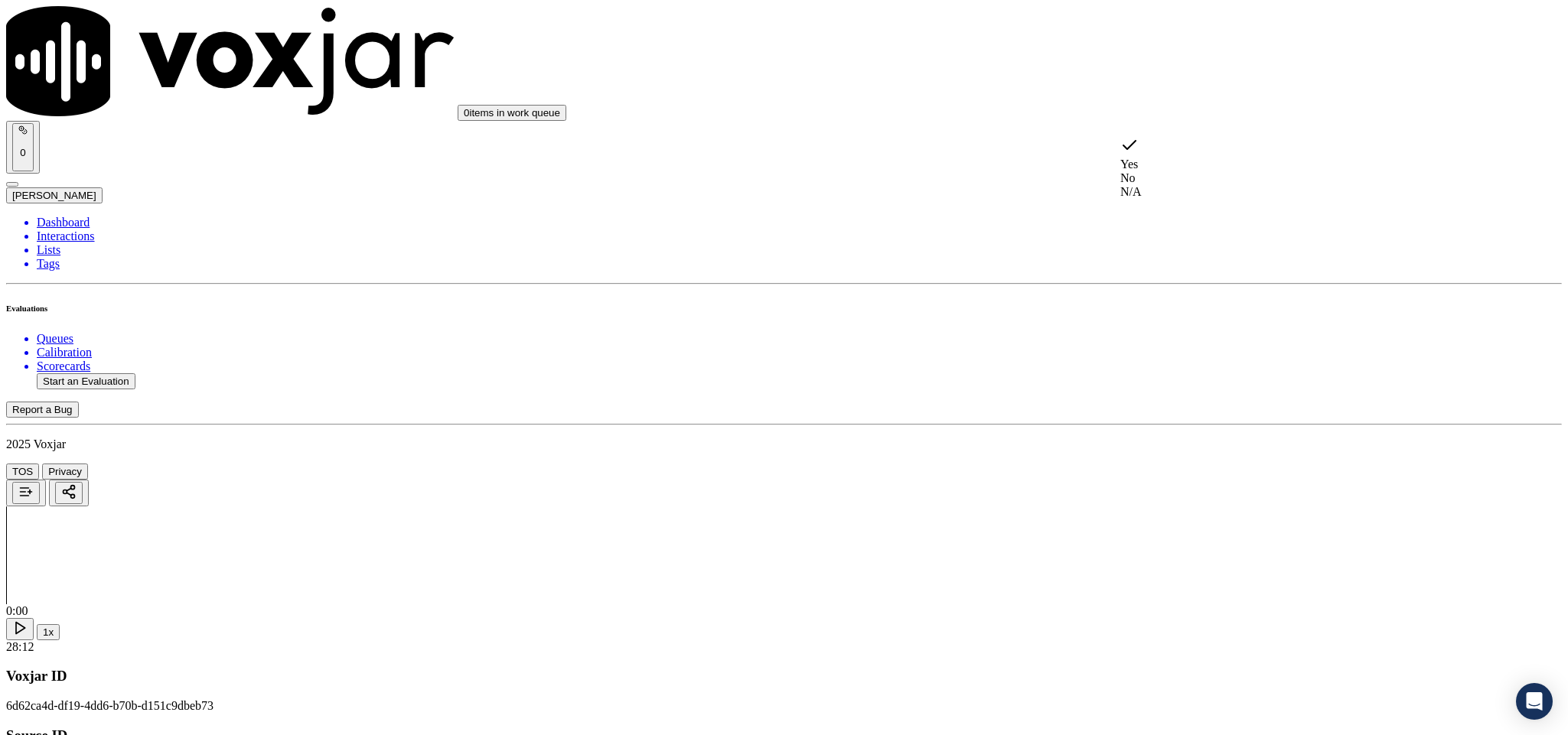
click at [1185, 171] on div "No" at bounding box center [1299, 178] width 358 height 14
click at [1183, 371] on div "N/A" at bounding box center [1299, 363] width 358 height 14
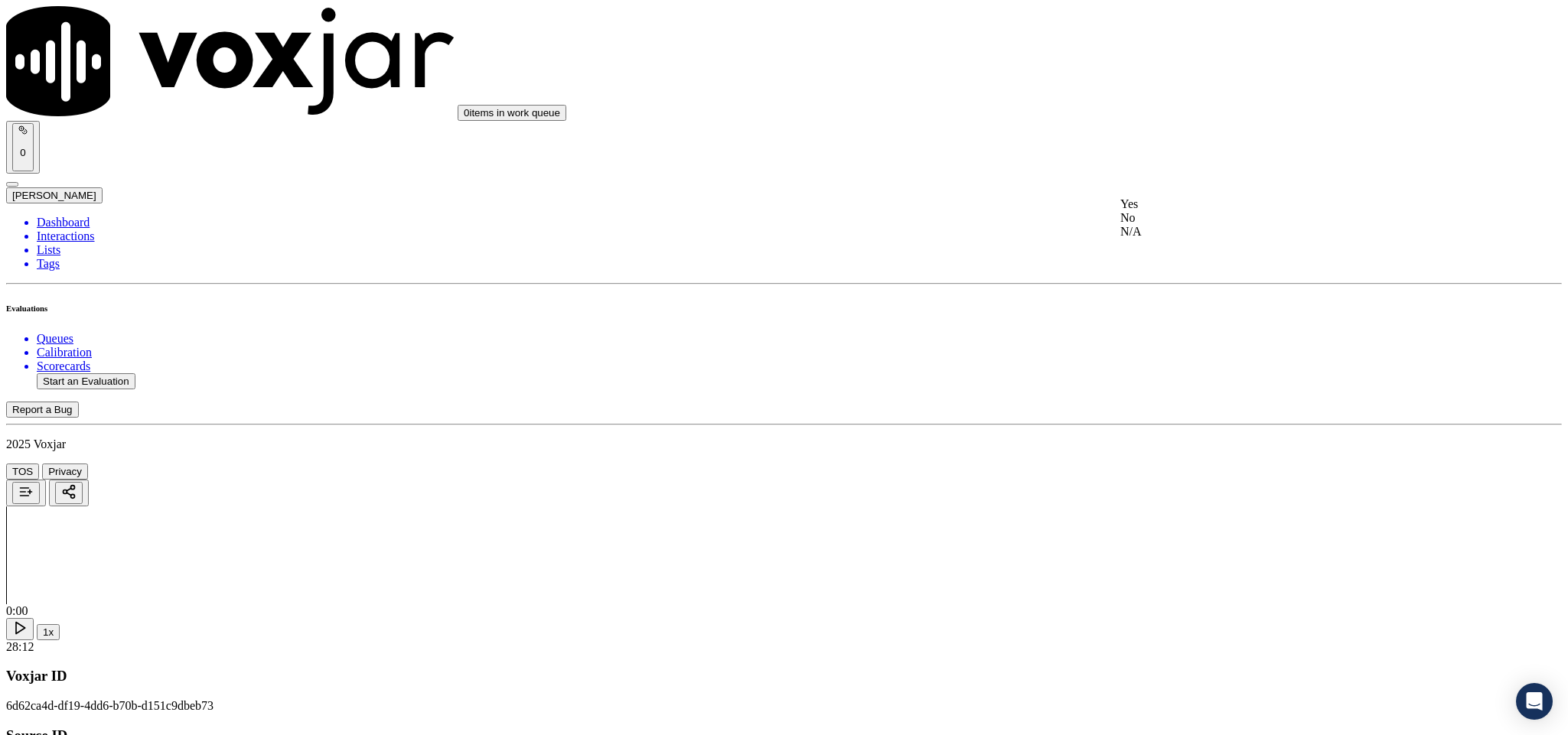
click at [1190, 225] on div "No" at bounding box center [1299, 217] width 358 height 14
click at [1171, 260] on div "N/A" at bounding box center [1299, 252] width 358 height 14
click at [1190, 386] on div "Yes" at bounding box center [1299, 379] width 358 height 14
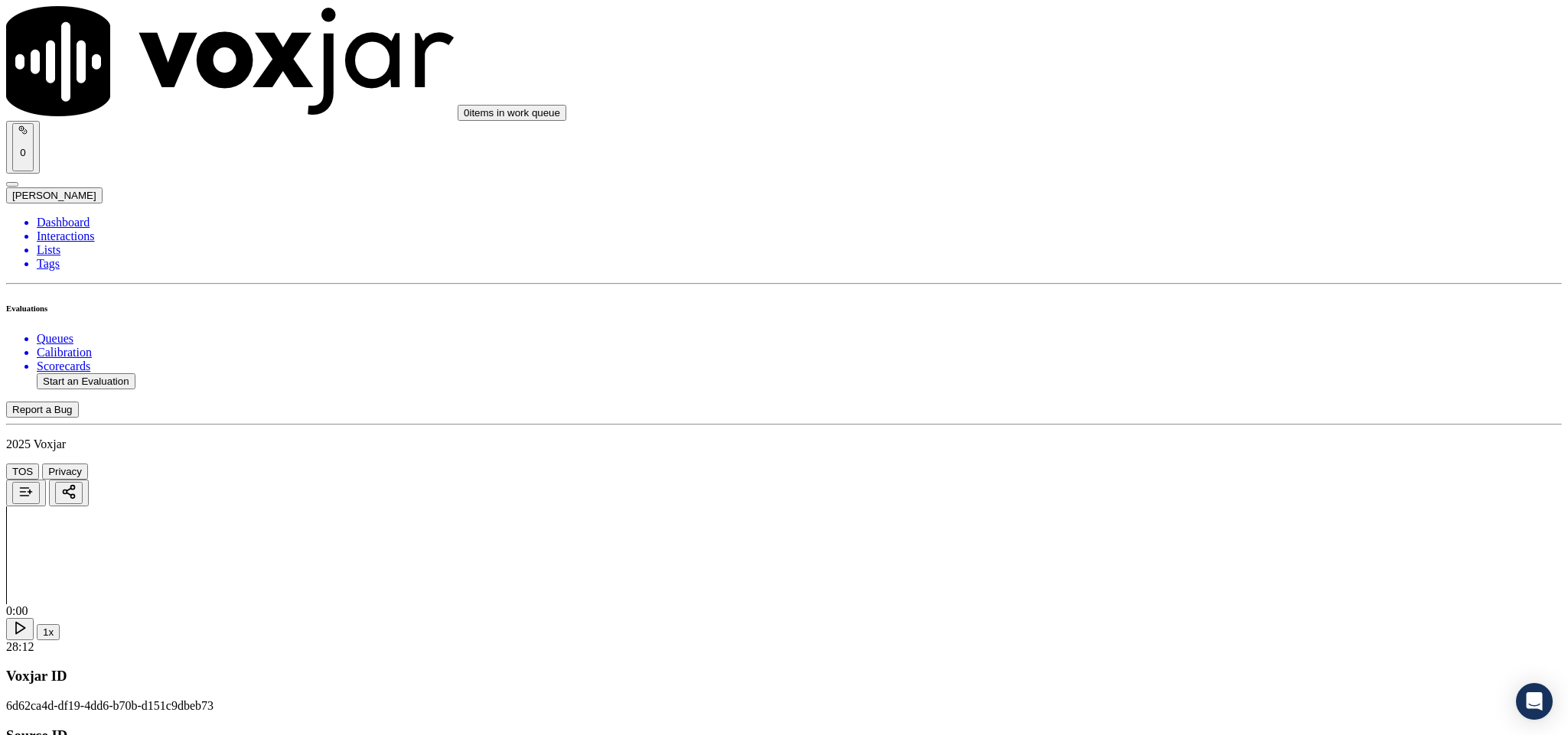
scroll to position [1721, 0]
click at [1211, 367] on div "Yes" at bounding box center [1299, 361] width 358 height 14
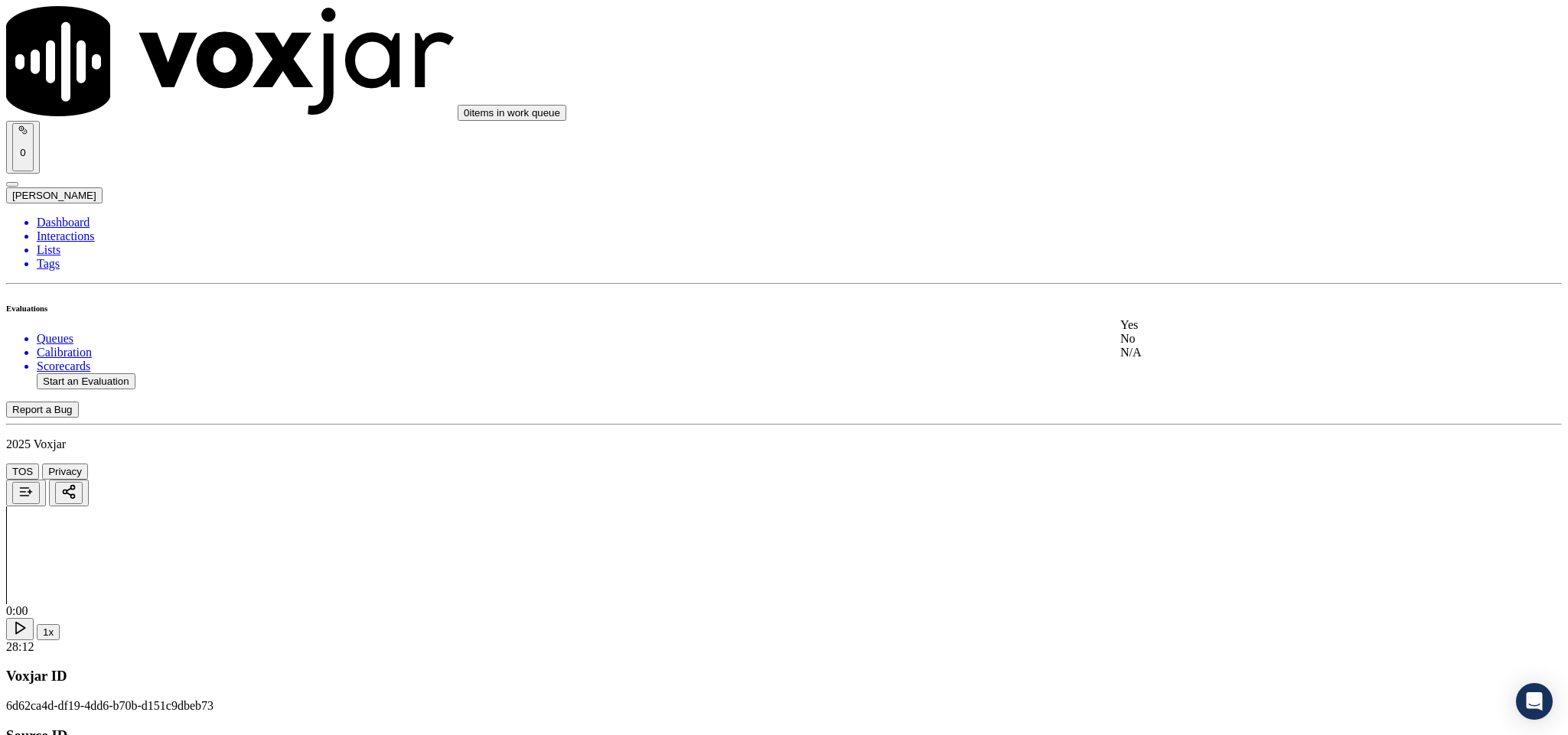
click at [1186, 346] on div "No" at bounding box center [1299, 338] width 358 height 14
click at [1188, 277] on div "Yes" at bounding box center [1299, 270] width 358 height 14
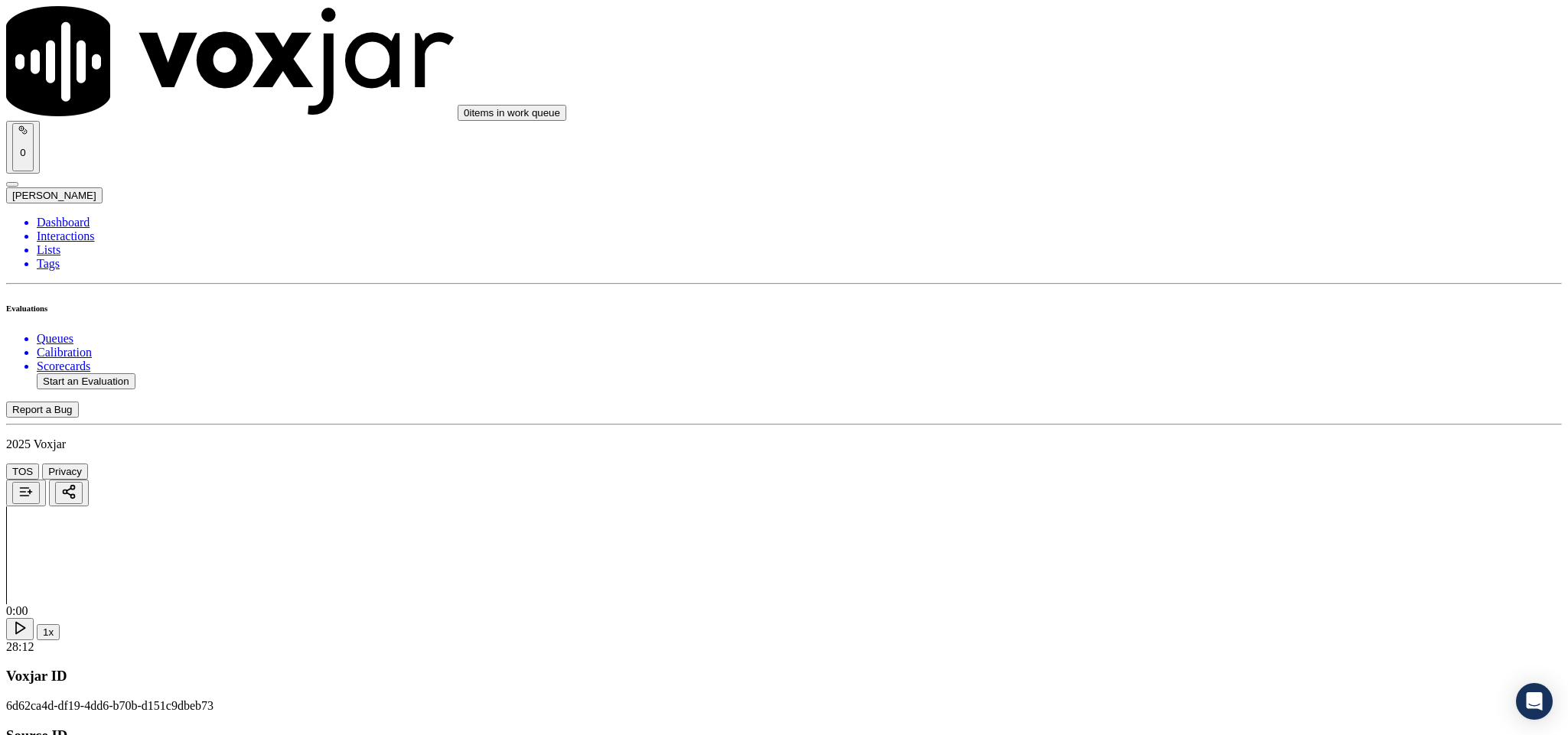
click at [1181, 338] on div "Yes" at bounding box center [1299, 331] width 358 height 14
click at [1191, 183] on div "No" at bounding box center [1299, 176] width 358 height 14
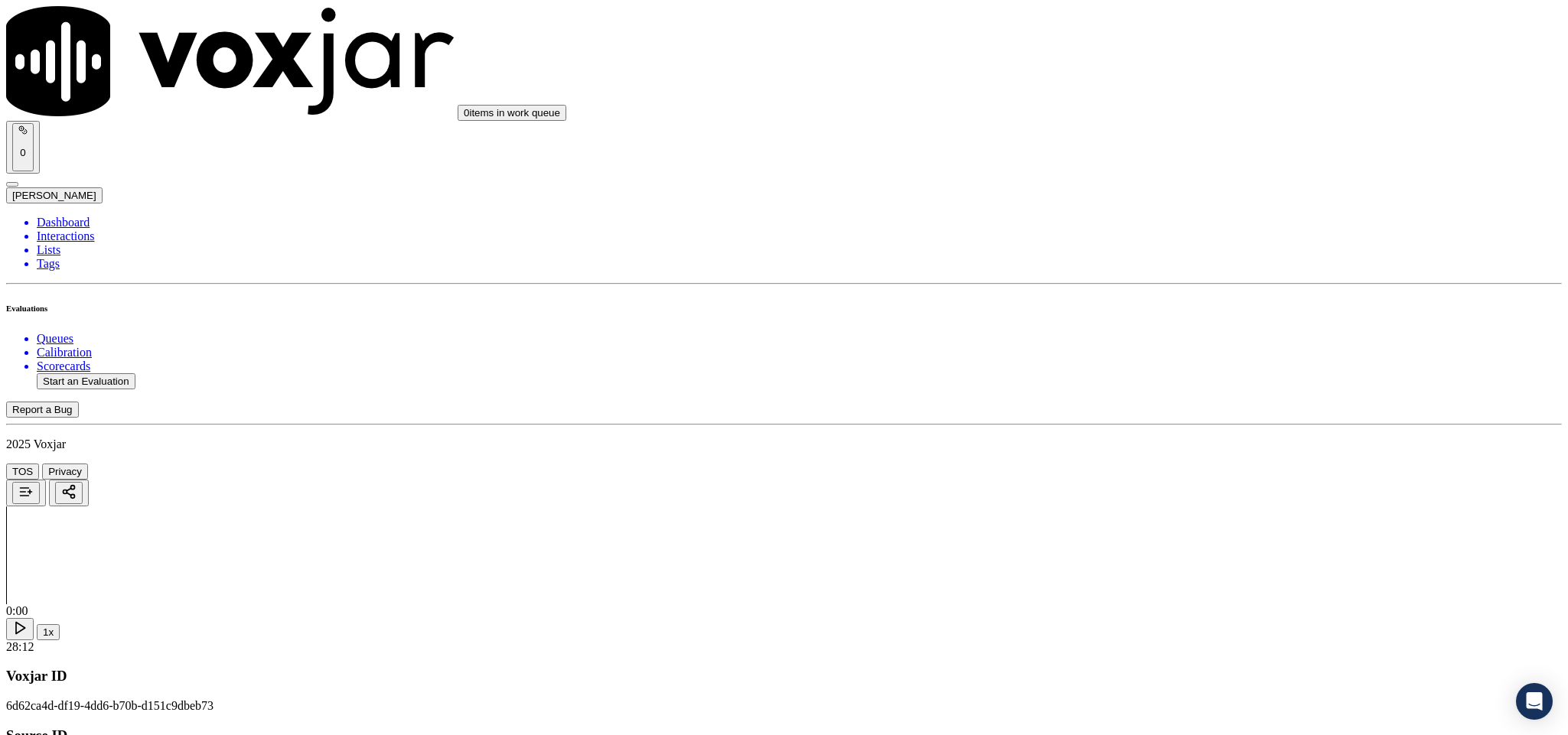
scroll to position [2869, 0]
click at [1210, 195] on div "Yes" at bounding box center [1299, 189] width 358 height 14
click at [1183, 384] on div "No" at bounding box center [1299, 376] width 358 height 14
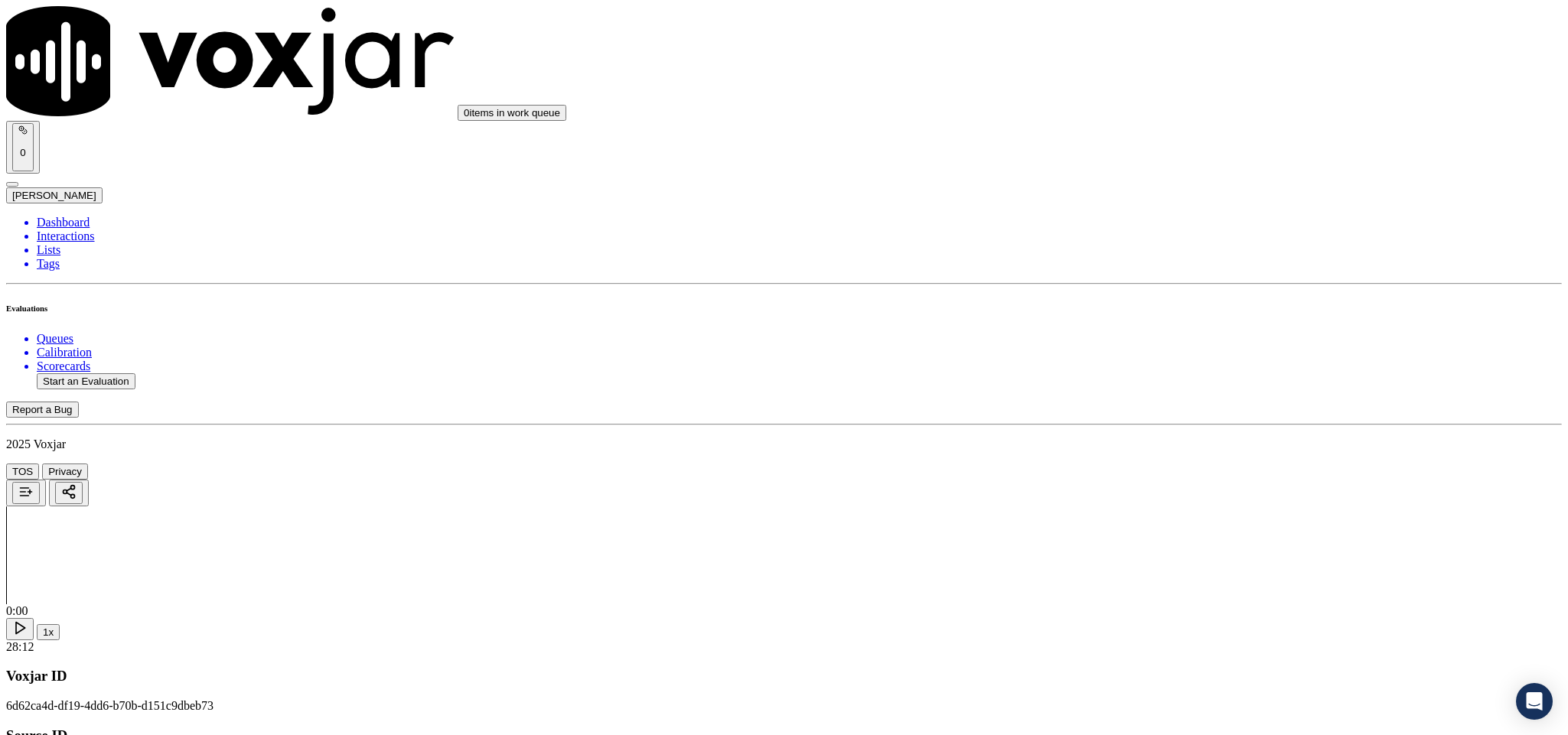
scroll to position [3098, 0]
click at [1195, 330] on div "No" at bounding box center [1299, 323] width 358 height 14
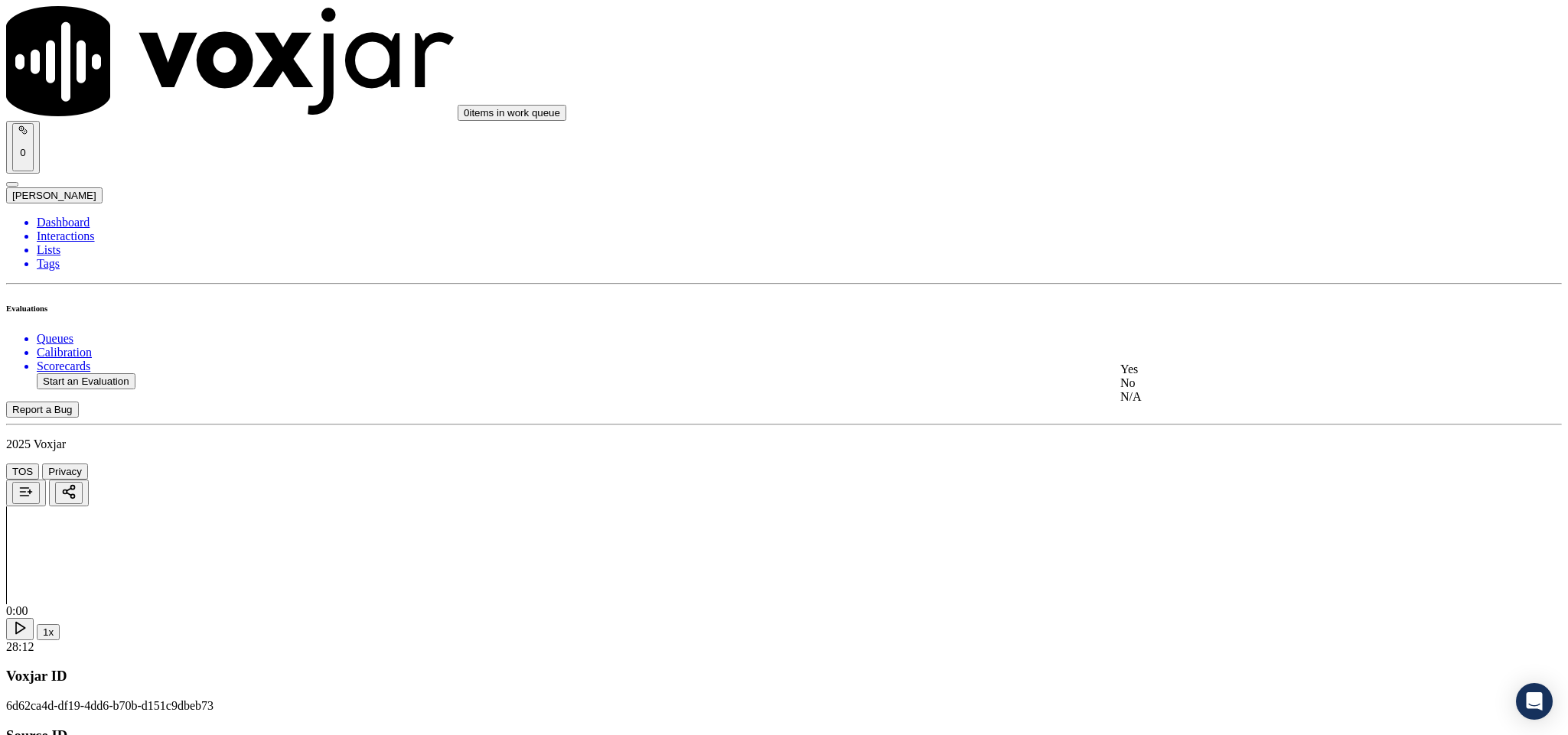
click at [1206, 372] on div "Yes" at bounding box center [1299, 369] width 358 height 14
click at [1163, 253] on div "N/A" at bounding box center [1299, 246] width 358 height 14
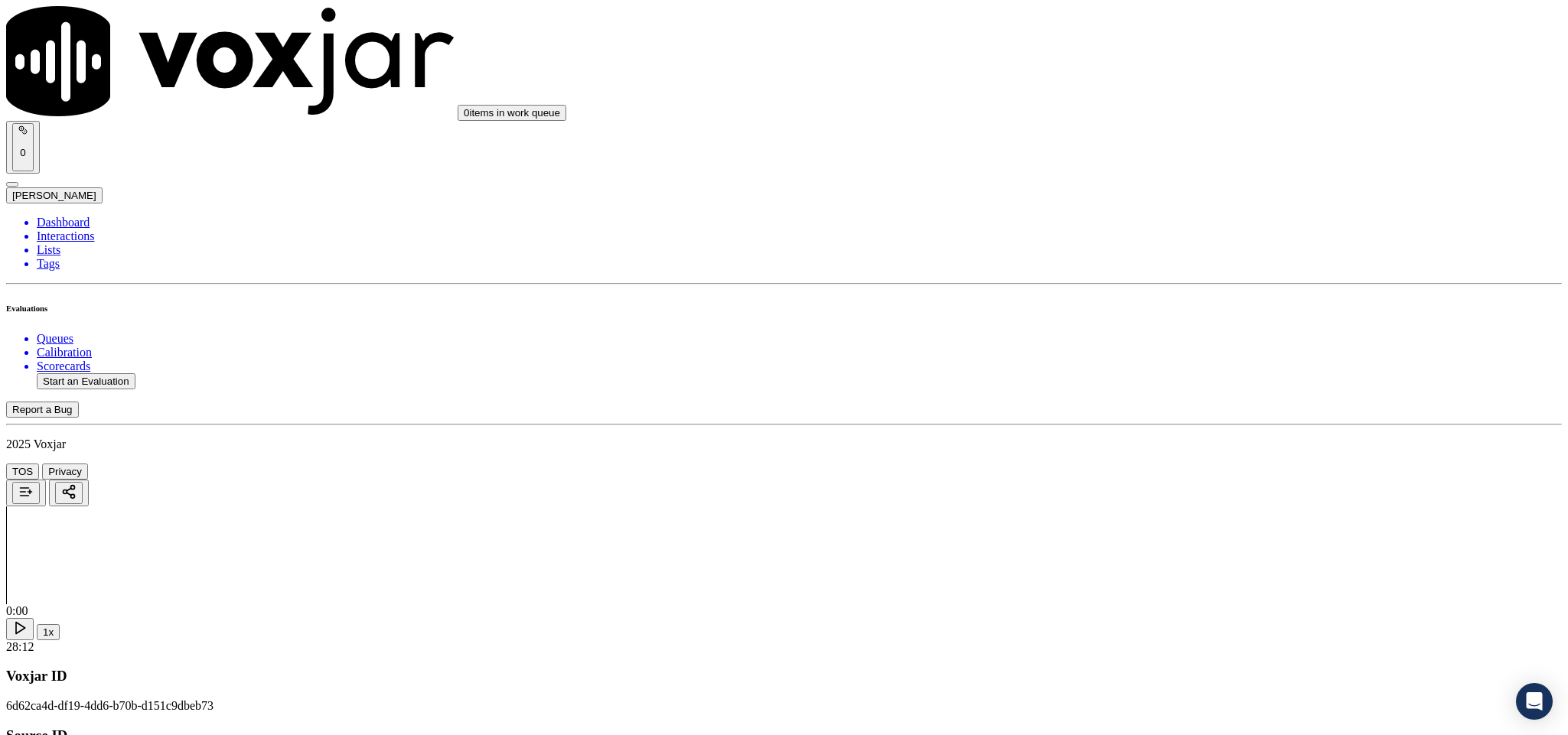
click at [1197, 395] on div "No" at bounding box center [1299, 387] width 358 height 14
click at [1199, 570] on div "No" at bounding box center [1299, 562] width 358 height 14
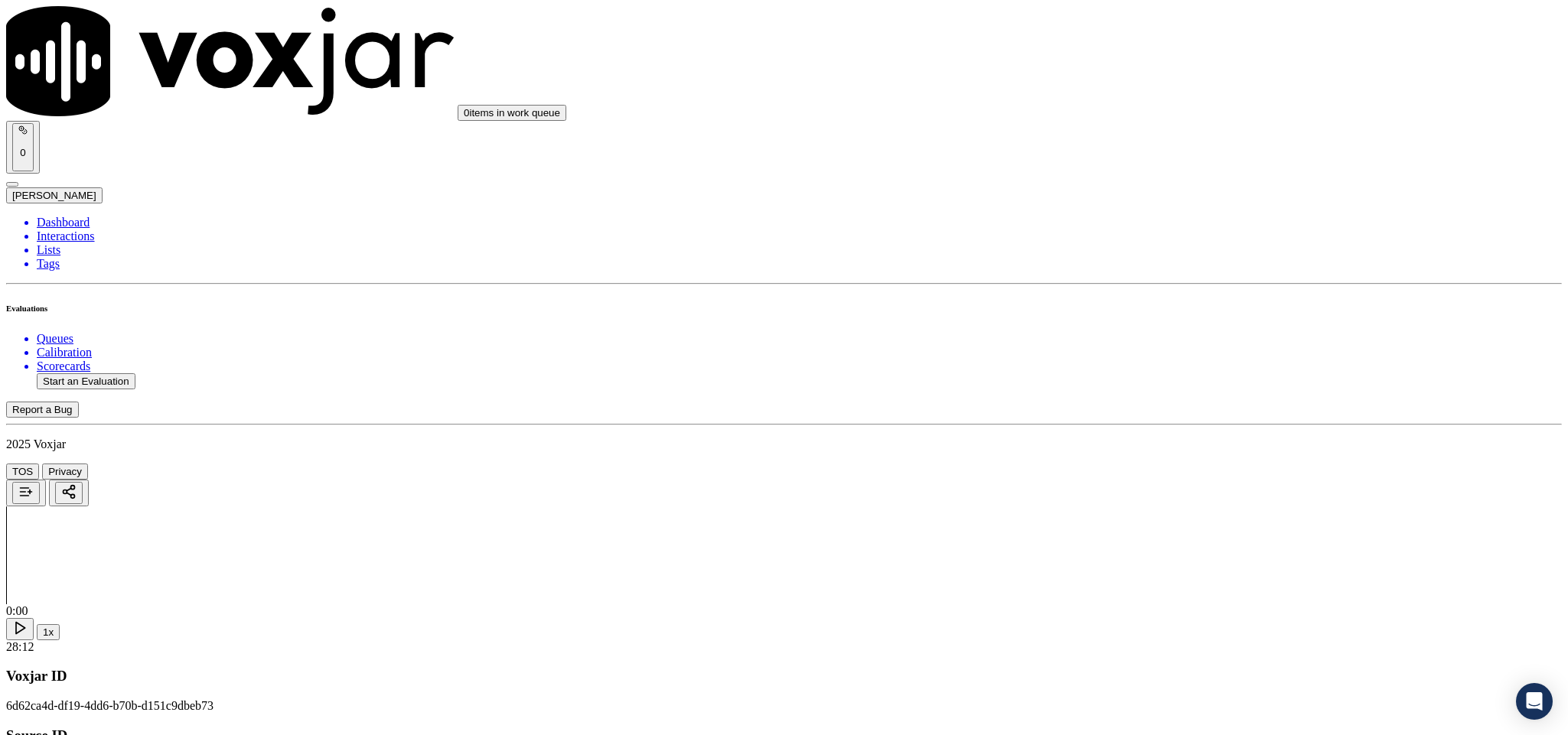
click at [1177, 273] on div "N/A" at bounding box center [1299, 265] width 358 height 14
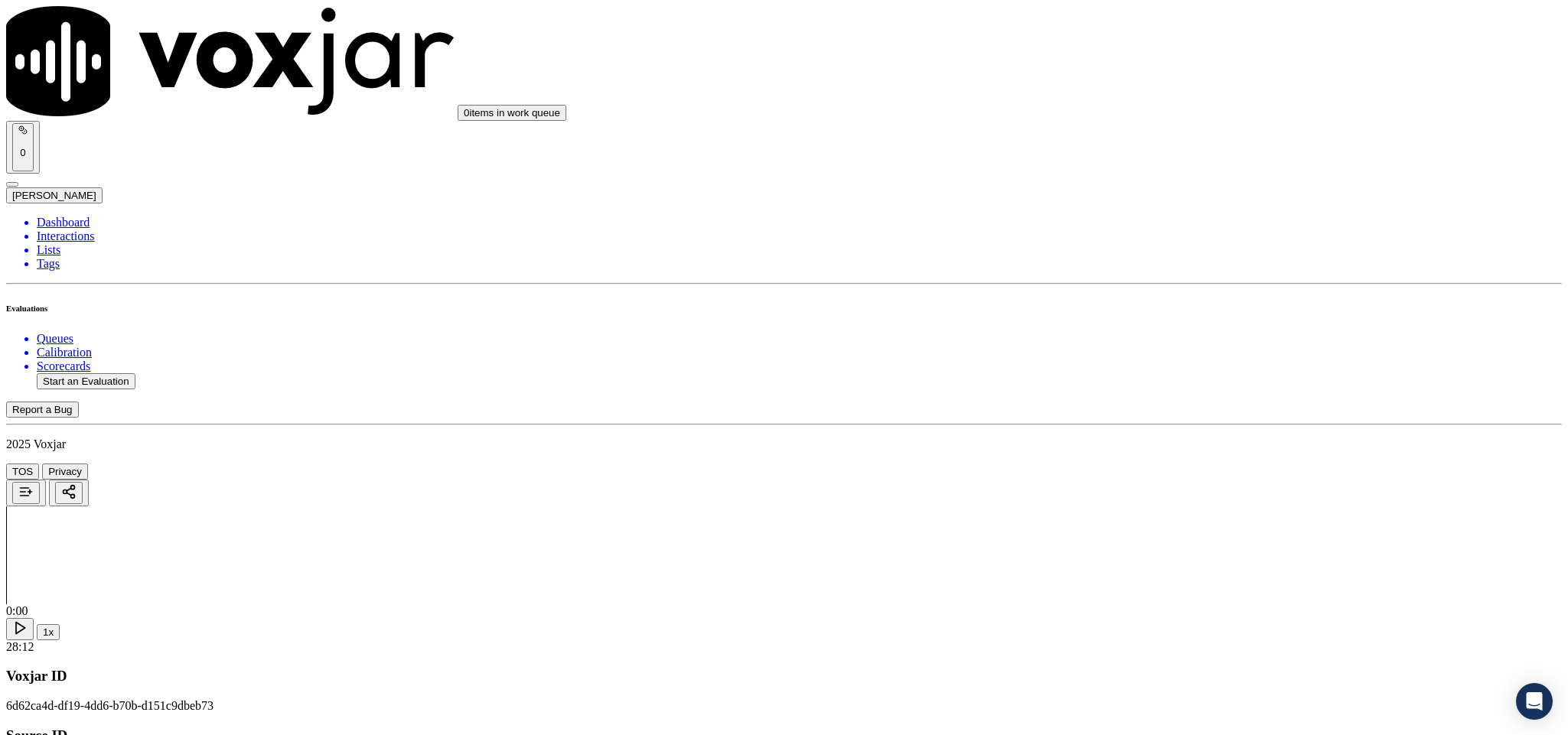
click at [56, 215] on li "Dashboard" at bounding box center [799, 222] width 1525 height 14
click at [131, 374] on button "Start an Evaluation" at bounding box center [86, 381] width 99 height 16
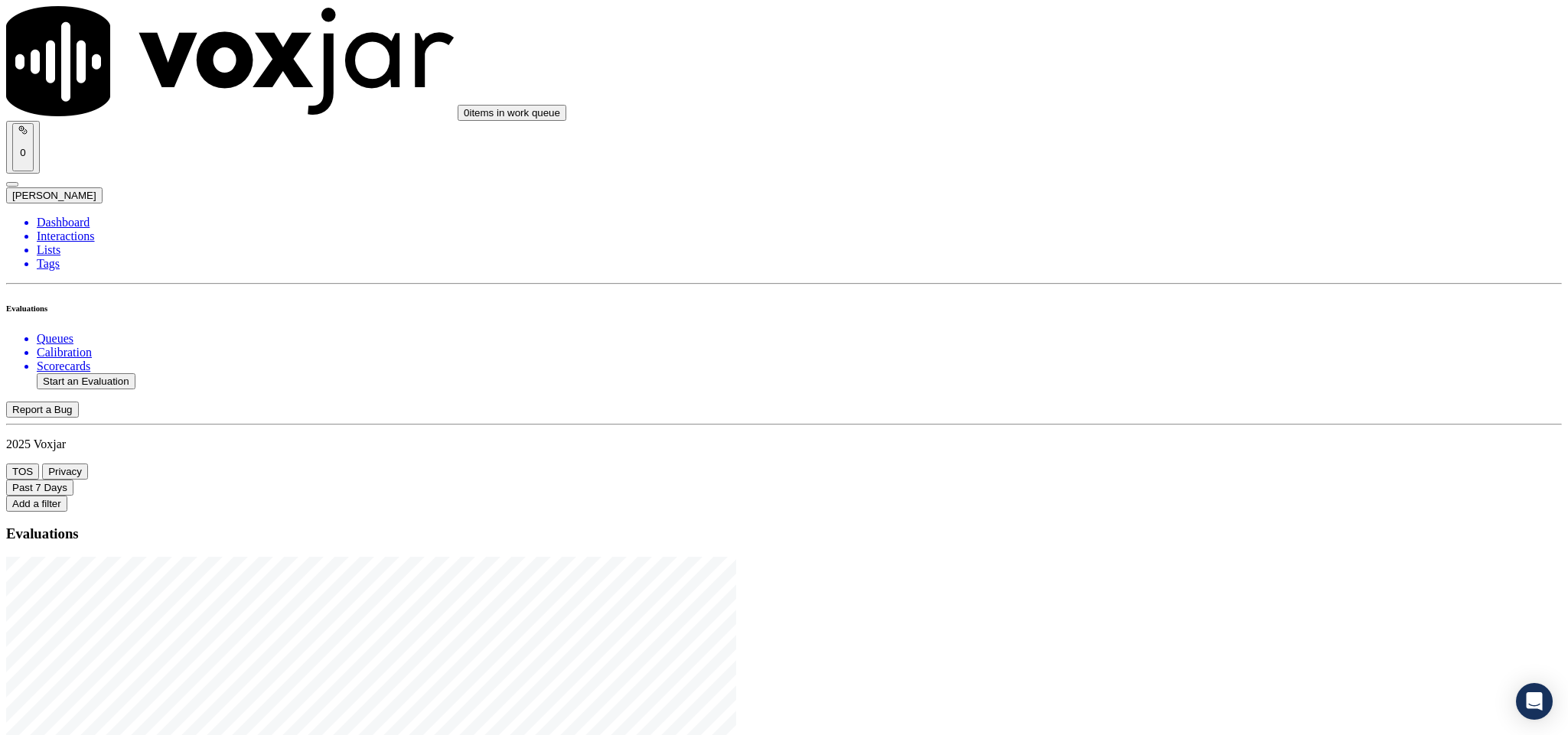
drag, startPoint x: 650, startPoint y: 320, endPoint x: 784, endPoint y: 325, distance: 134.1
type input "20250814-185219_4192945204-C1"
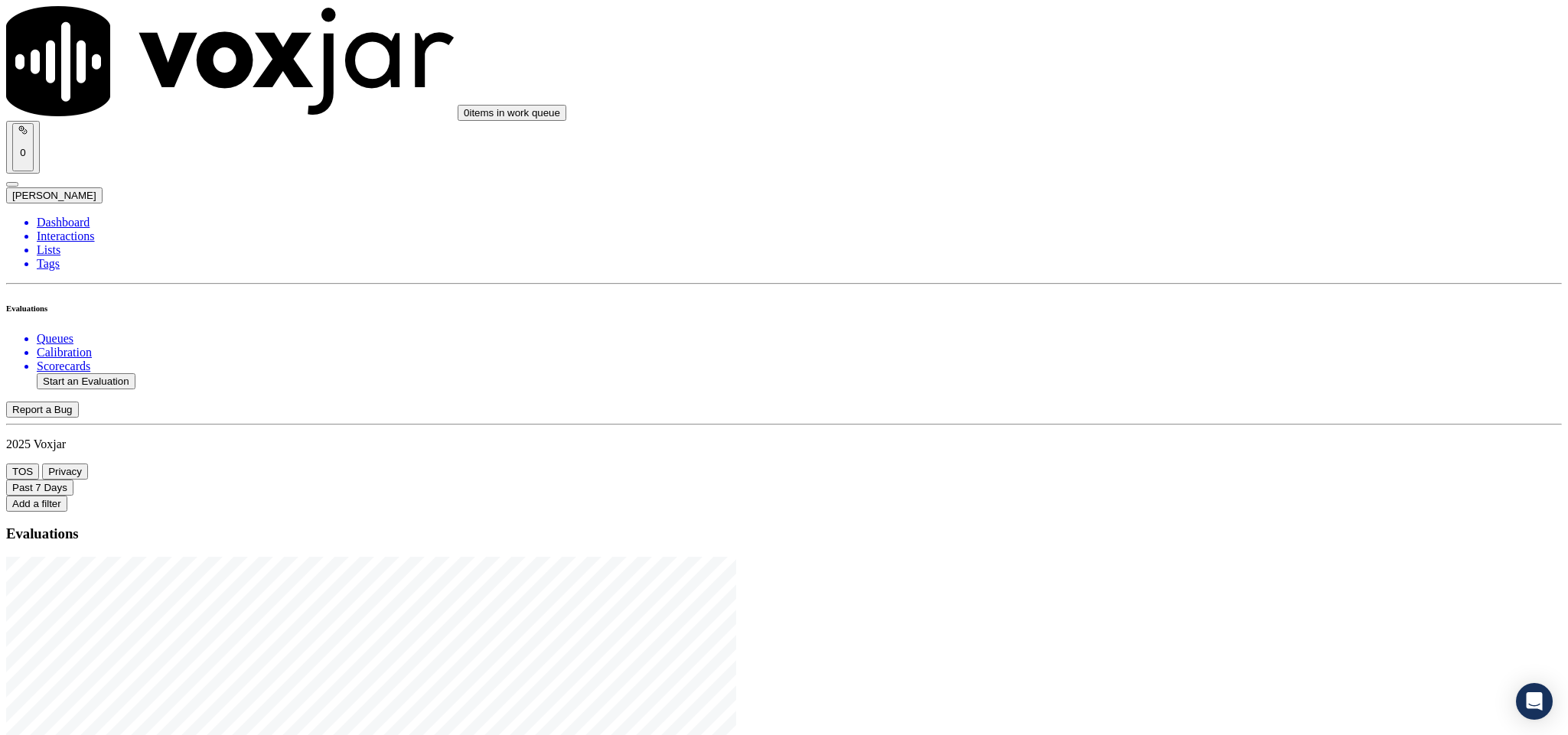
type input "[DATE]T19:10"
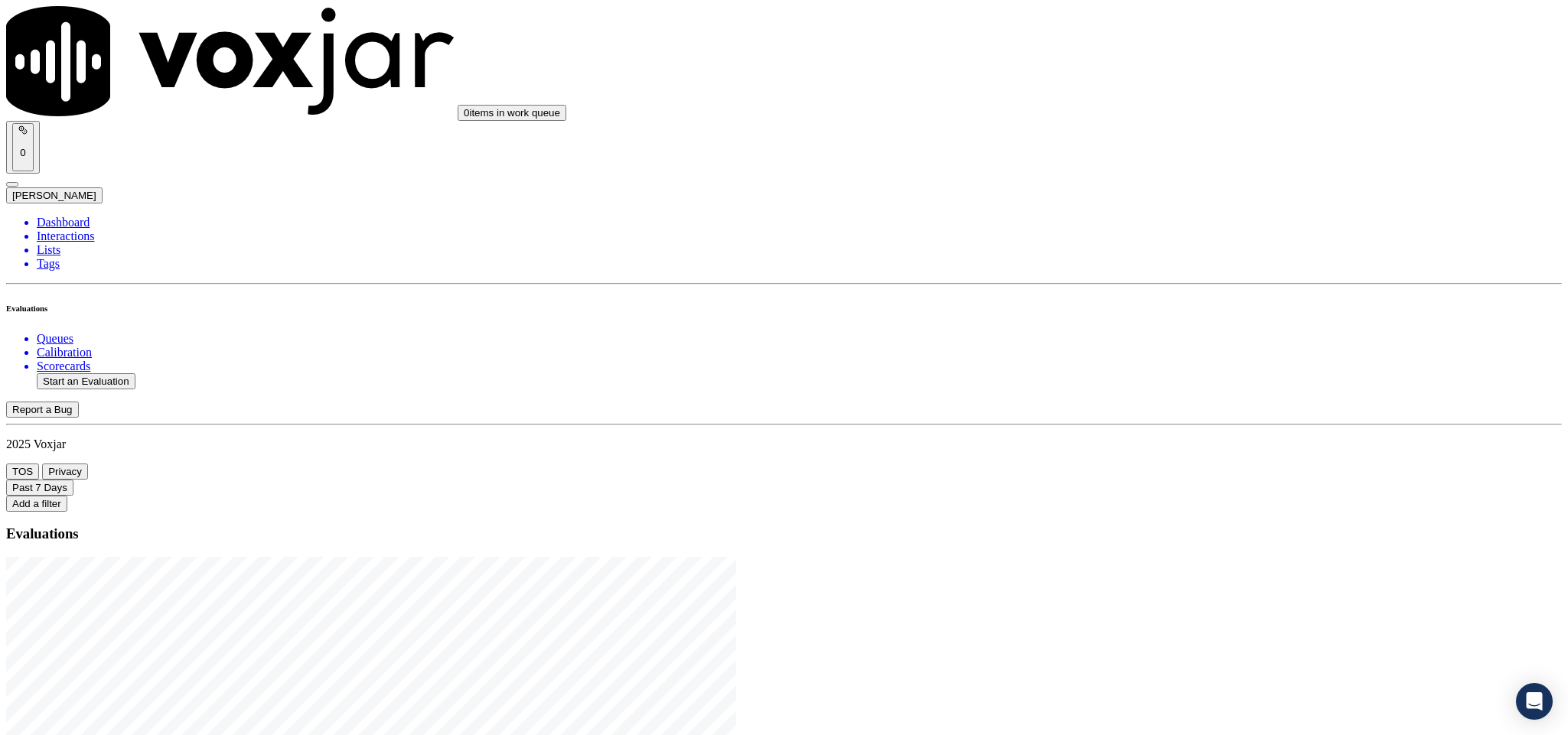
type input "chr"
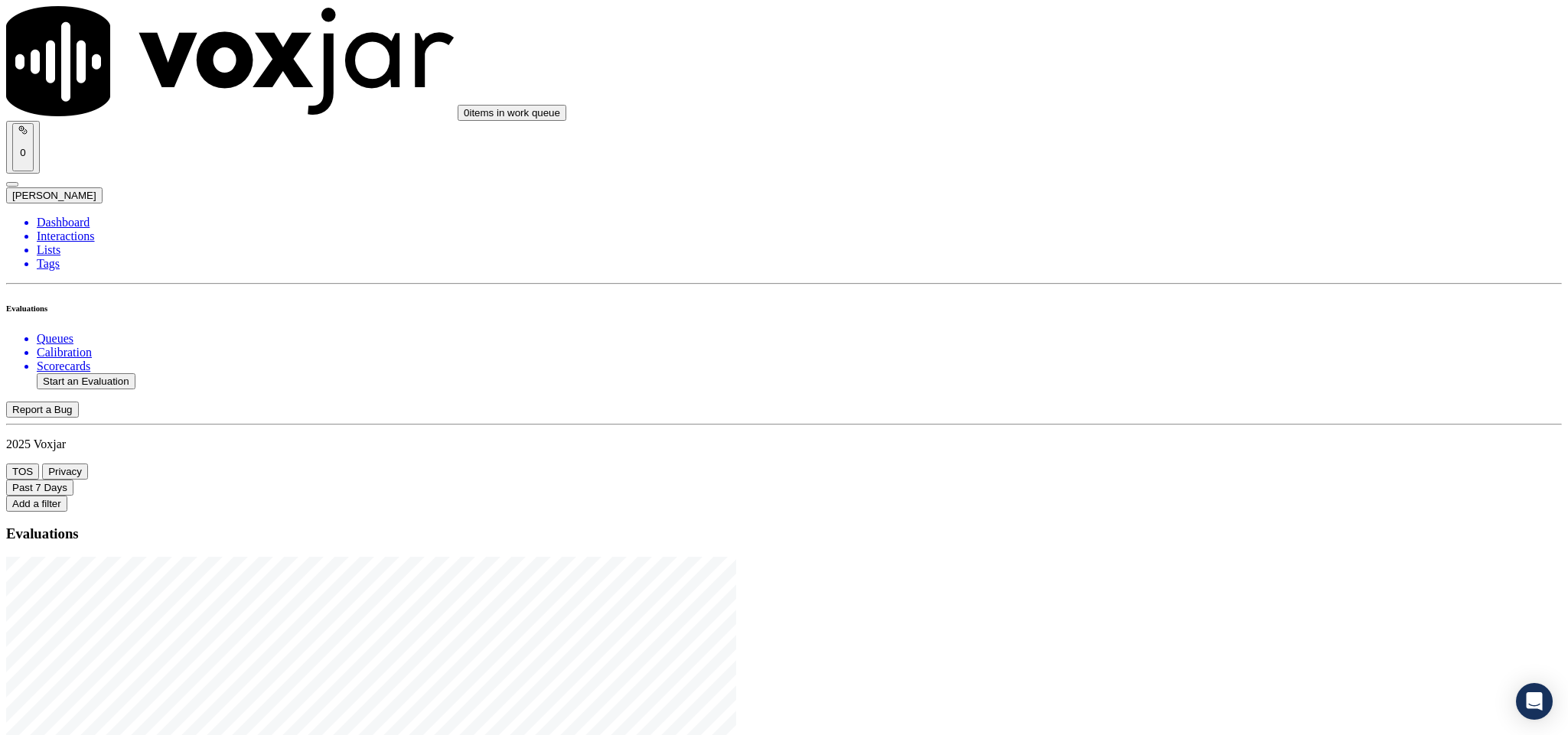
type input "[PERSON_NAME]"
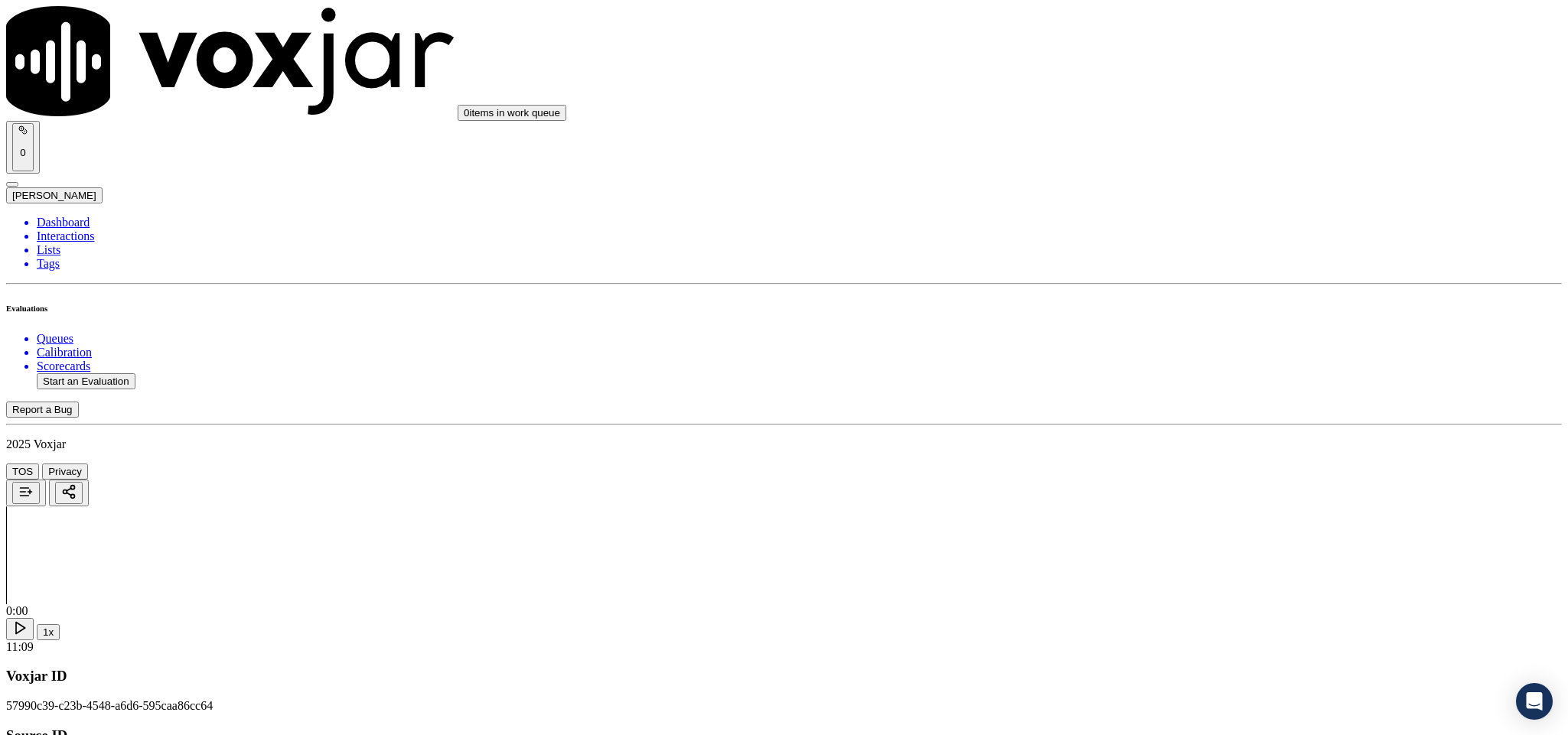
click at [1169, 300] on div "No" at bounding box center [1299, 292] width 358 height 14
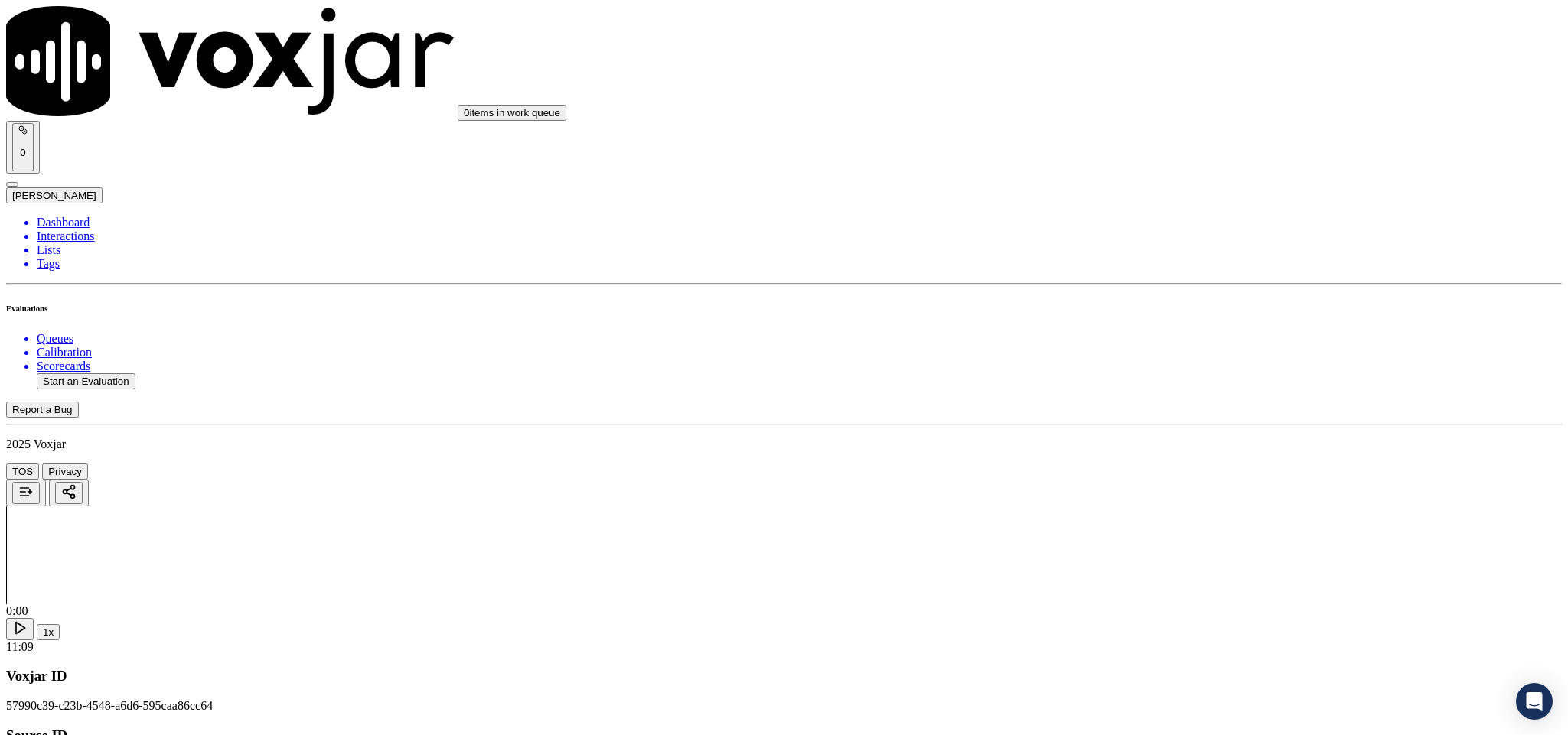
click at [1205, 461] on div "Yes" at bounding box center [1299, 454] width 358 height 14
click at [1204, 311] on div "Yes" at bounding box center [1299, 303] width 358 height 14
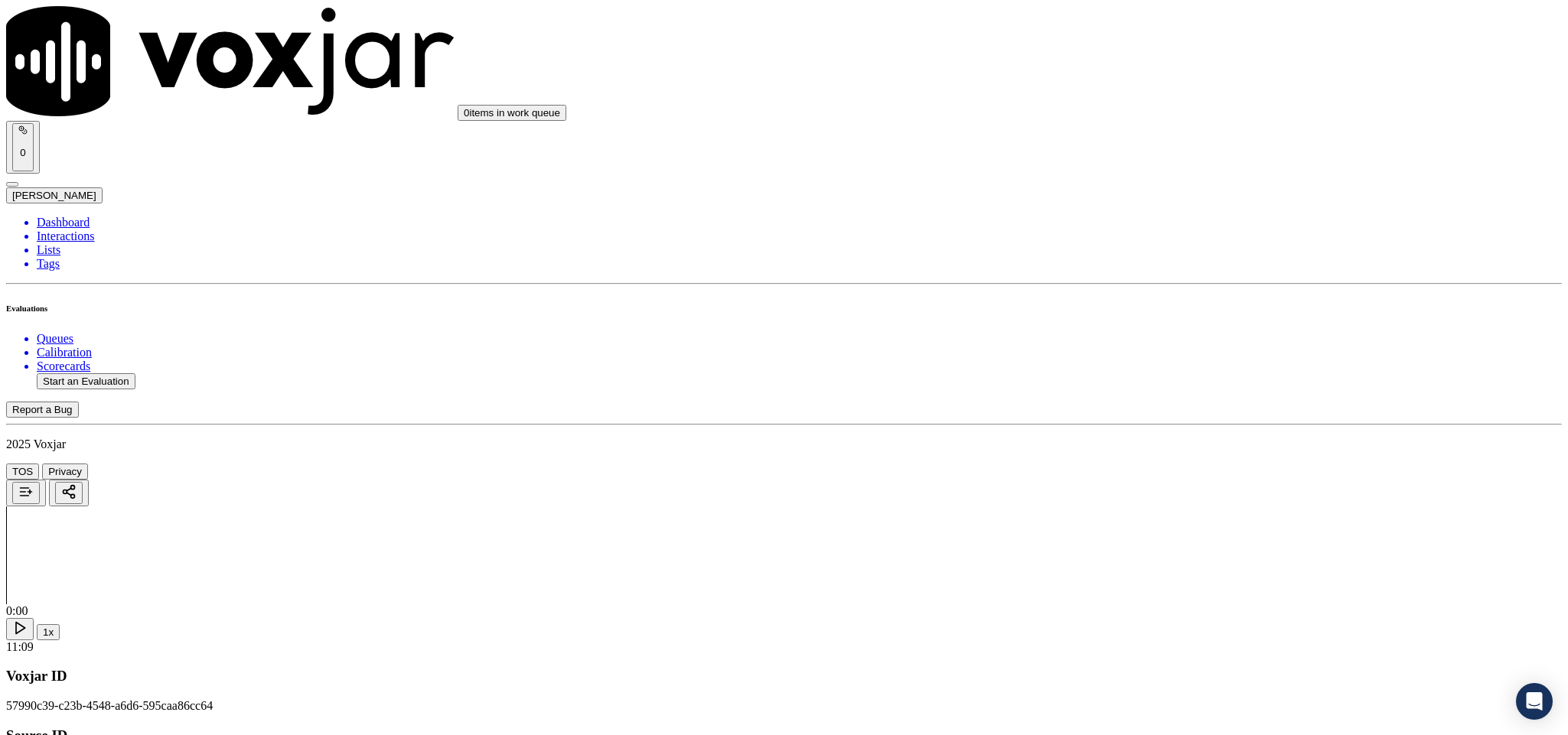
scroll to position [459, 0]
click at [1180, 416] on div "N/A" at bounding box center [1299, 409] width 358 height 14
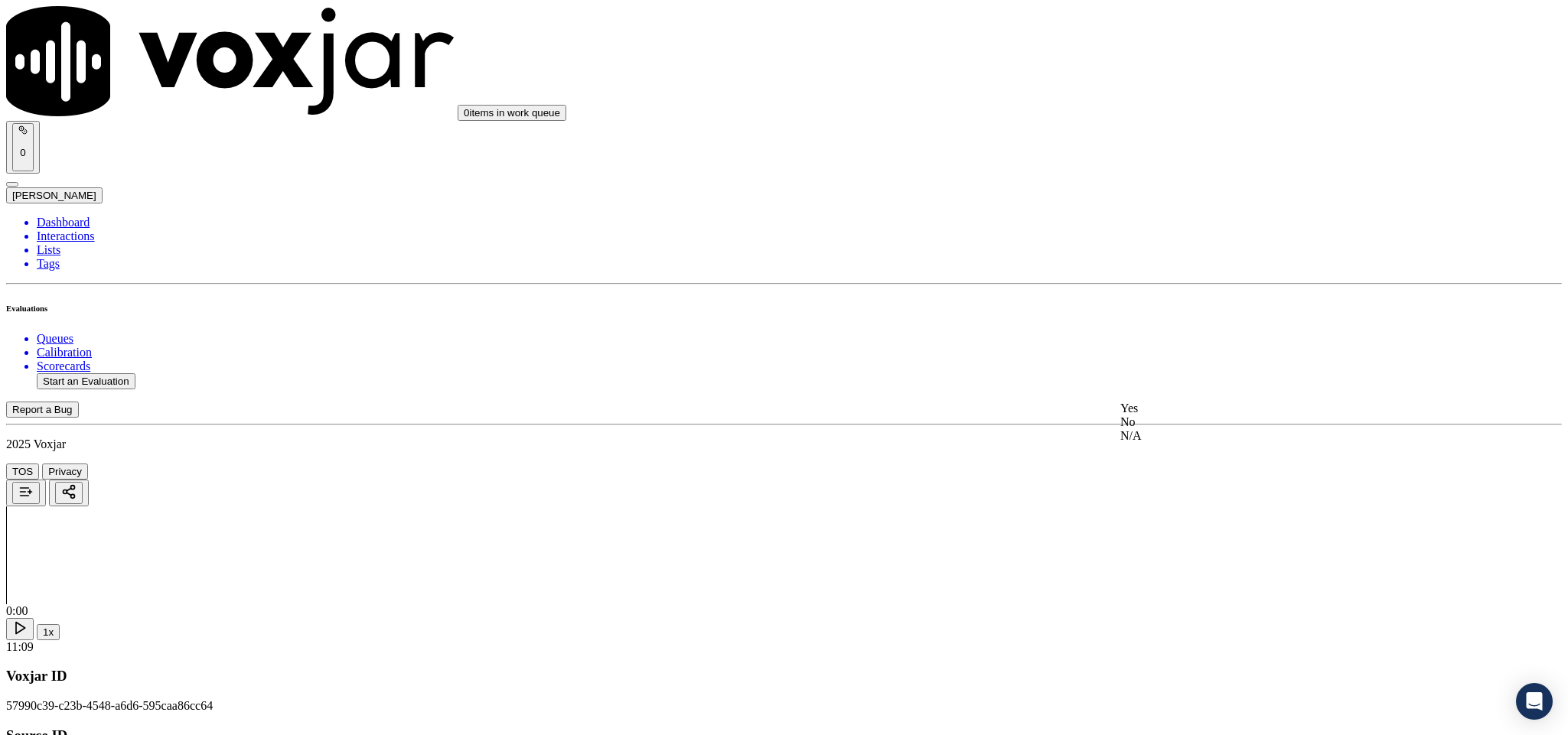
click at [1185, 415] on div "Yes" at bounding box center [1299, 408] width 358 height 14
click at [1171, 393] on div "No" at bounding box center [1299, 386] width 358 height 14
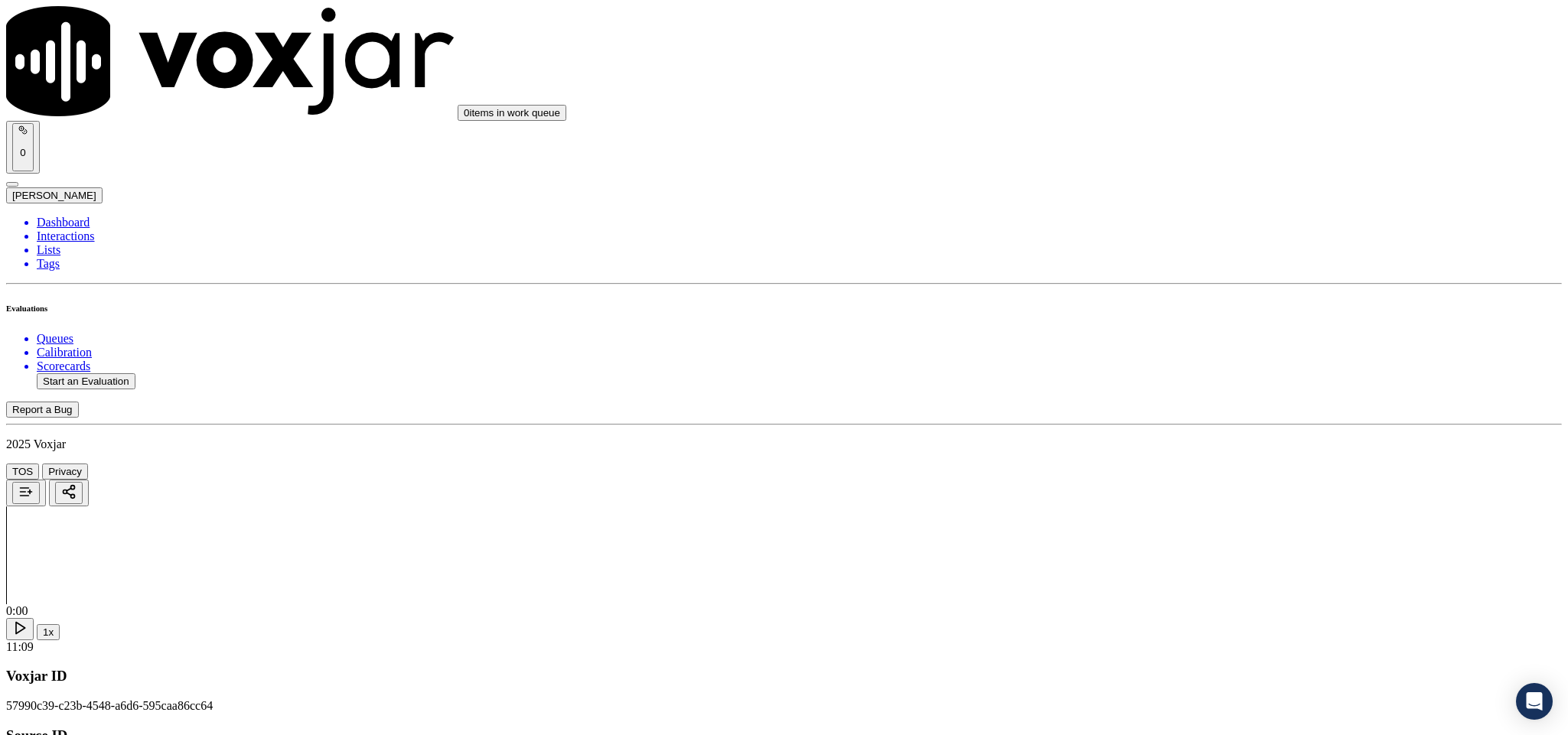
click at [1178, 256] on div "N/A" at bounding box center [1299, 249] width 358 height 14
click at [1181, 206] on div "Yes" at bounding box center [1299, 203] width 358 height 14
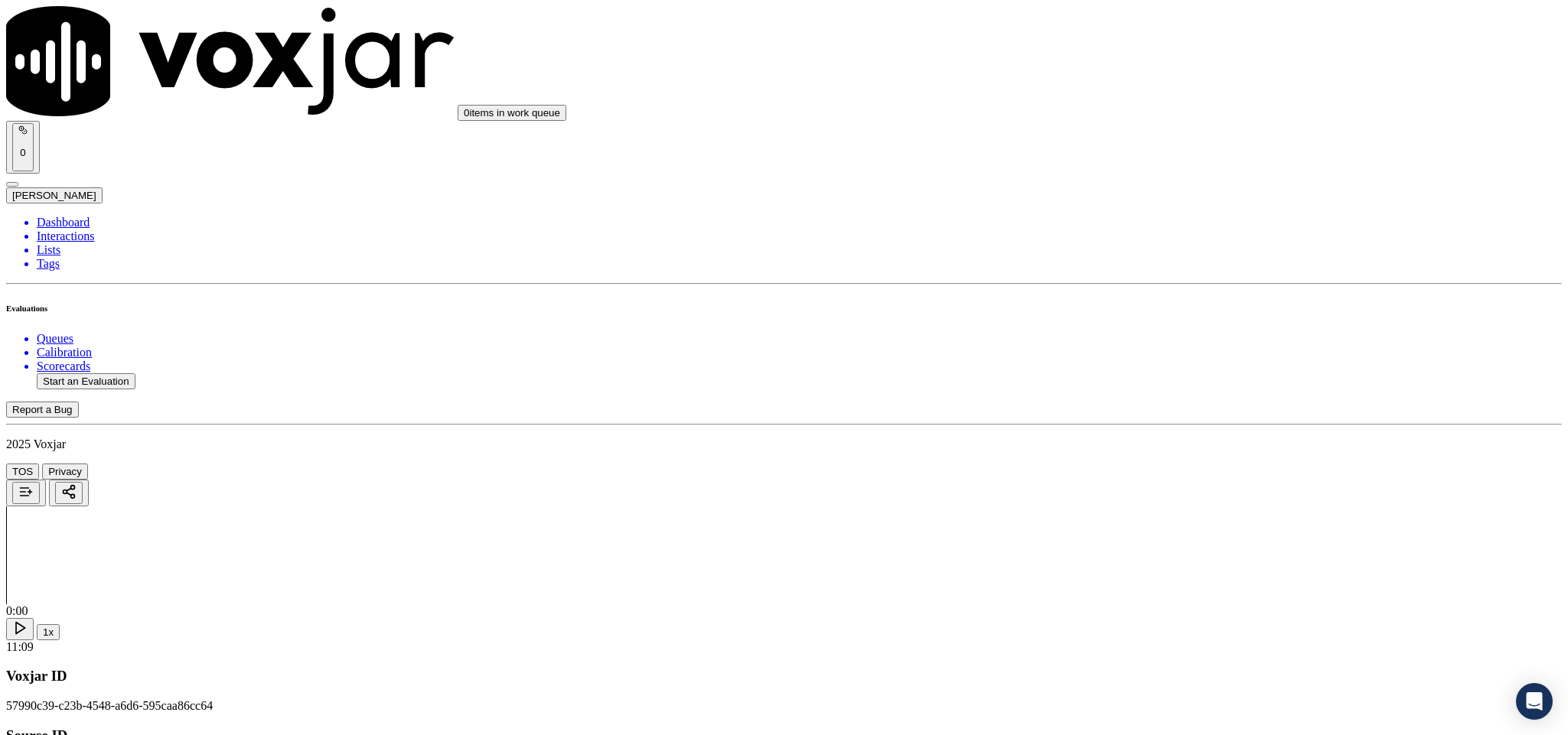
click at [1172, 241] on div "No" at bounding box center [1299, 239] width 358 height 14
click at [1180, 209] on div "Yes" at bounding box center [1299, 203] width 358 height 14
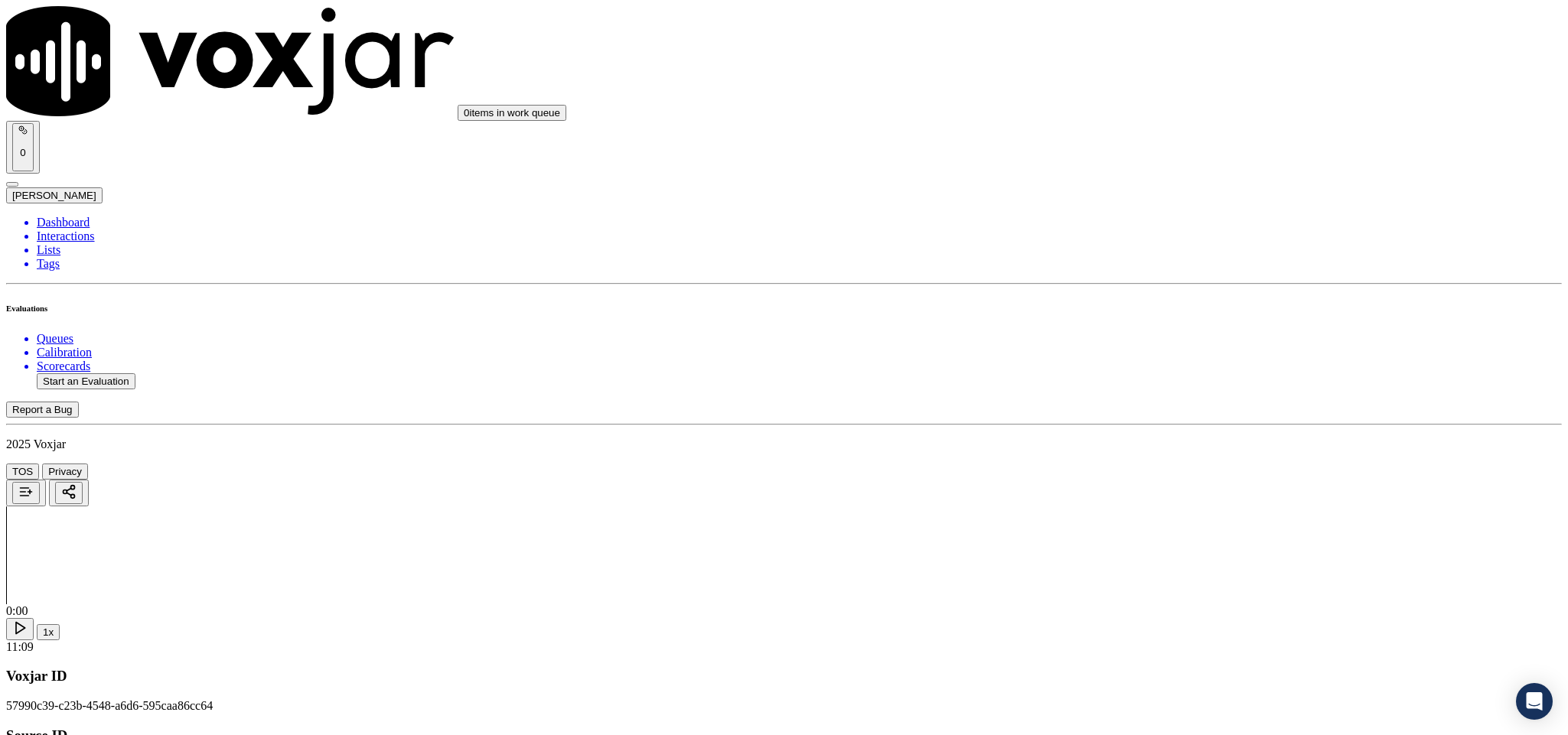
click at [1186, 156] on div "Yes" at bounding box center [1299, 150] width 358 height 14
click at [1216, 153] on div "No" at bounding box center [1299, 145] width 358 height 14
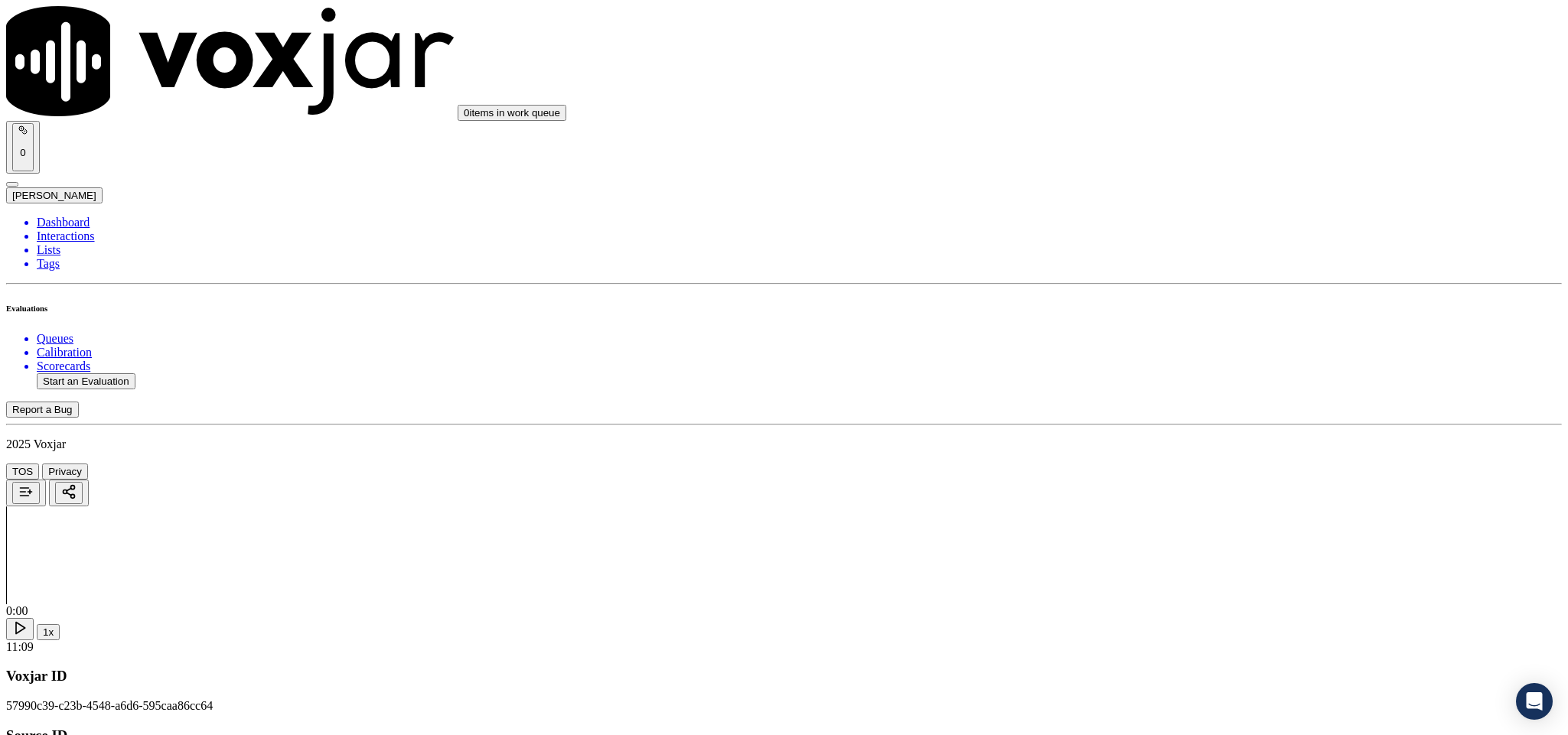
scroll to position [1836, 0]
click at [1196, 253] on div "Yes" at bounding box center [1299, 246] width 358 height 14
click at [1191, 460] on div "No" at bounding box center [1299, 453] width 358 height 14
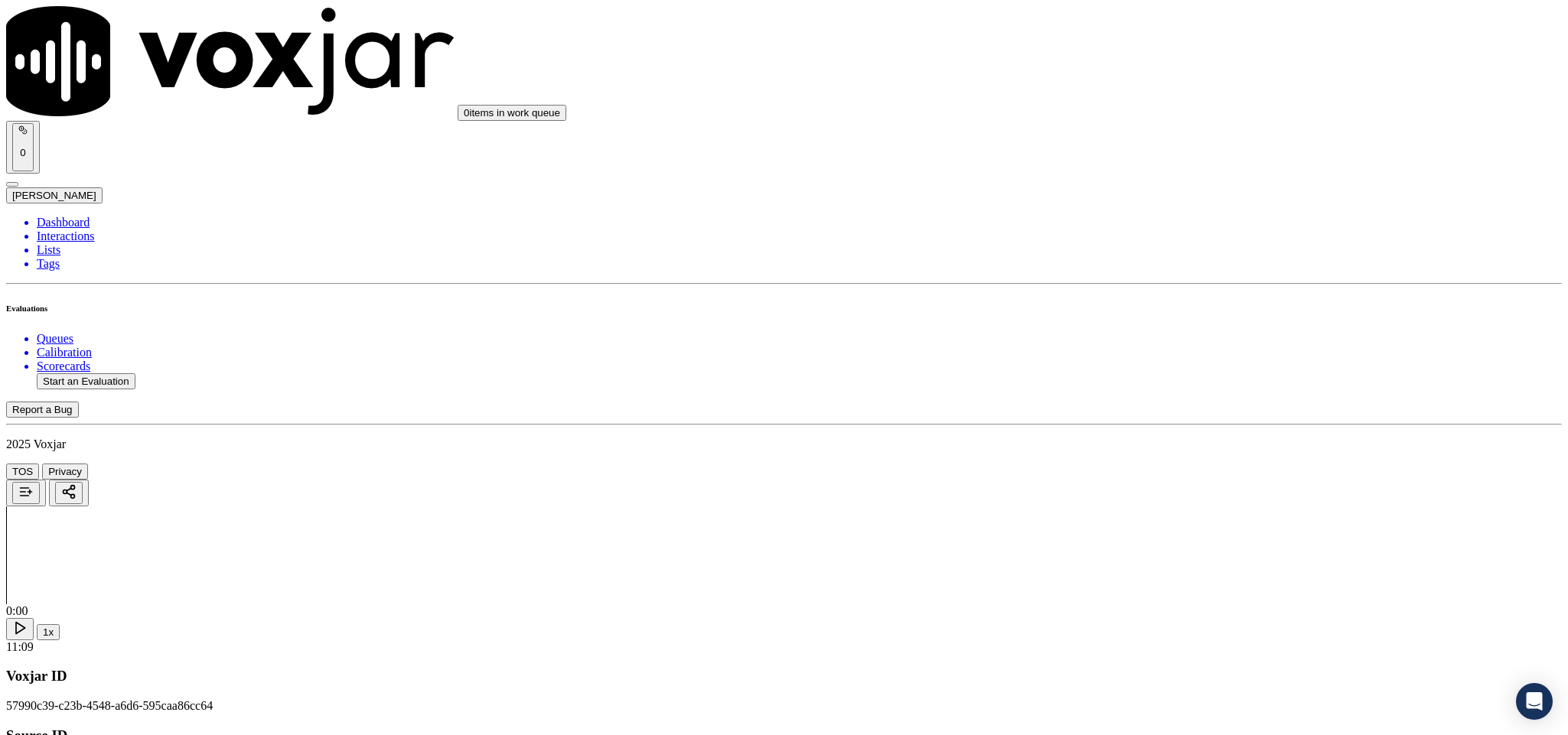
scroll to position [2180, 0]
click at [1215, 276] on div "Yes" at bounding box center [1299, 270] width 358 height 14
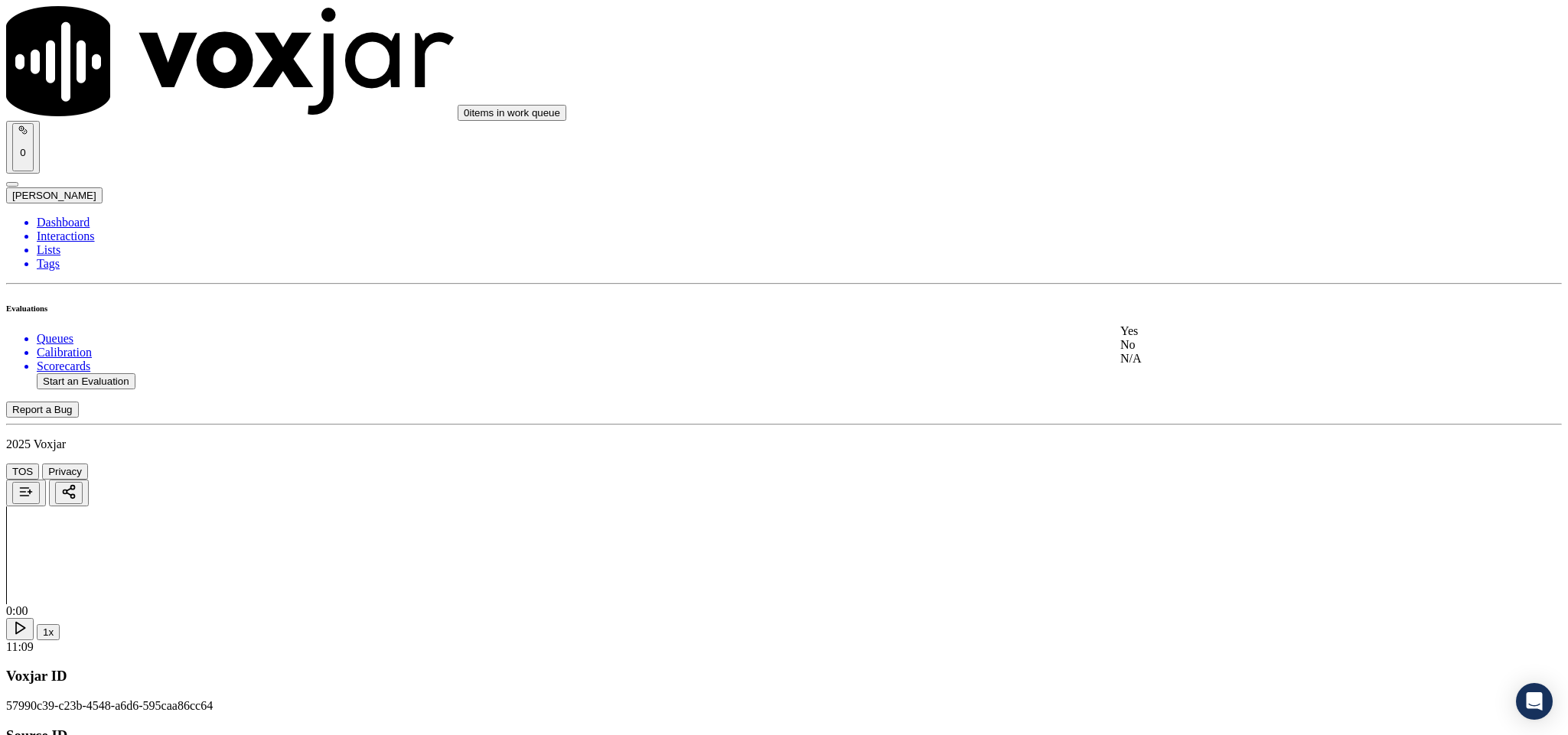
click at [1183, 338] on div "Yes" at bounding box center [1299, 331] width 358 height 14
click at [1196, 284] on div "Yes" at bounding box center [1299, 276] width 358 height 14
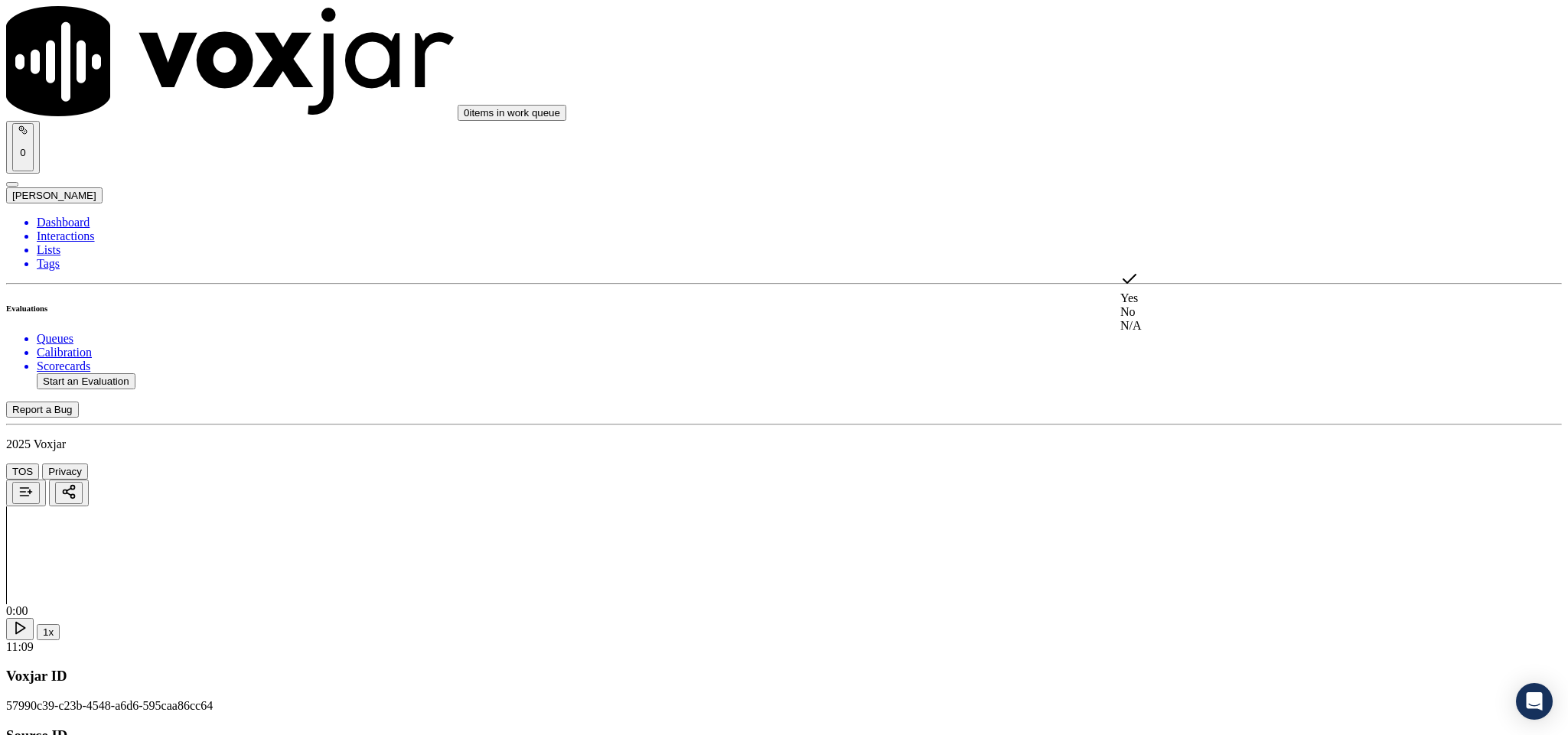
click at [1192, 311] on div "No" at bounding box center [1299, 312] width 358 height 14
click at [1191, 311] on div "Yes" at bounding box center [1299, 303] width 358 height 14
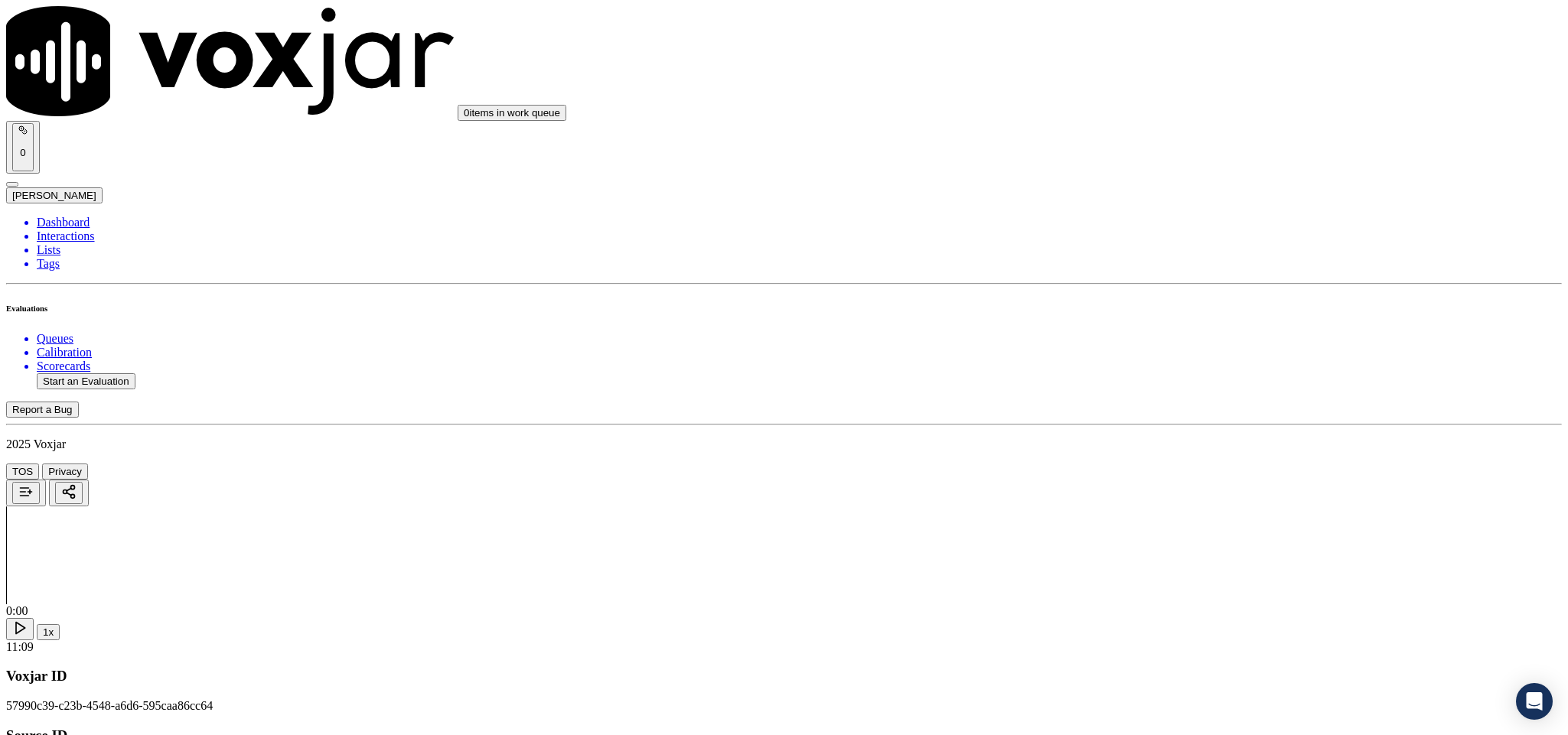
click at [1216, 141] on div "Yes" at bounding box center [1299, 133] width 358 height 14
click at [1192, 163] on div "No" at bounding box center [1299, 168] width 358 height 14
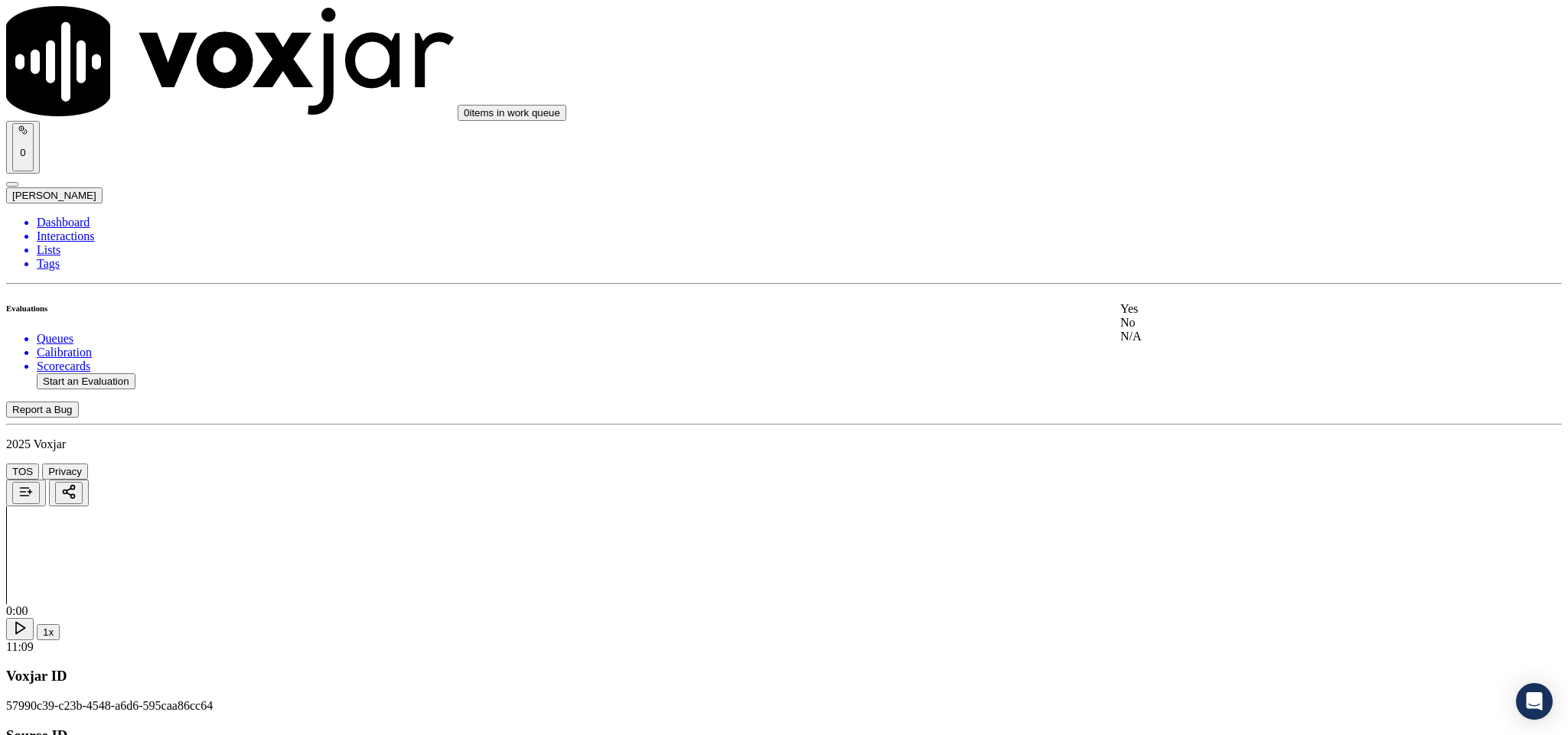
click at [1199, 330] on div "No" at bounding box center [1299, 323] width 358 height 14
click at [1202, 262] on div "Yes" at bounding box center [1299, 254] width 358 height 14
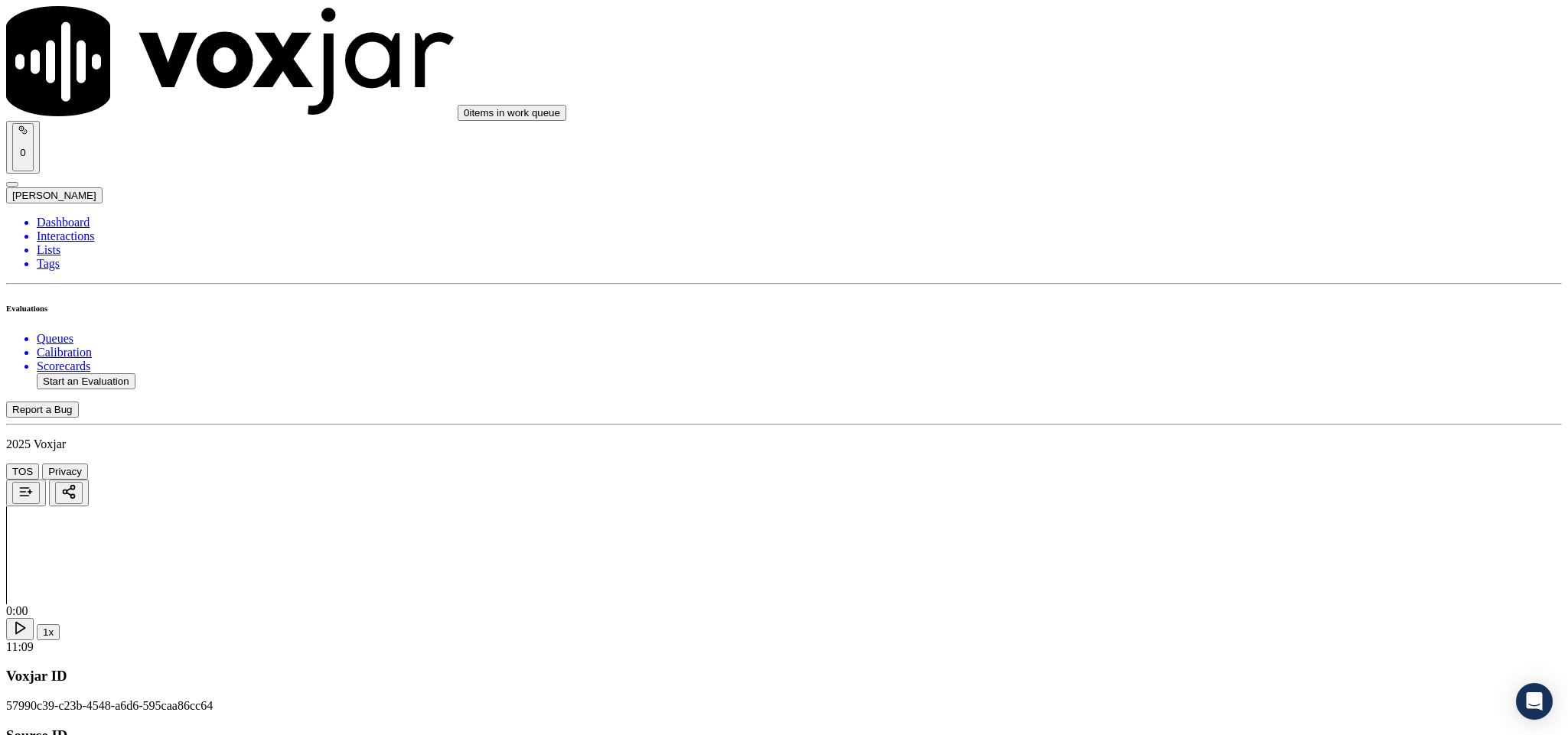
click at [1191, 239] on div "No" at bounding box center [1299, 232] width 358 height 14
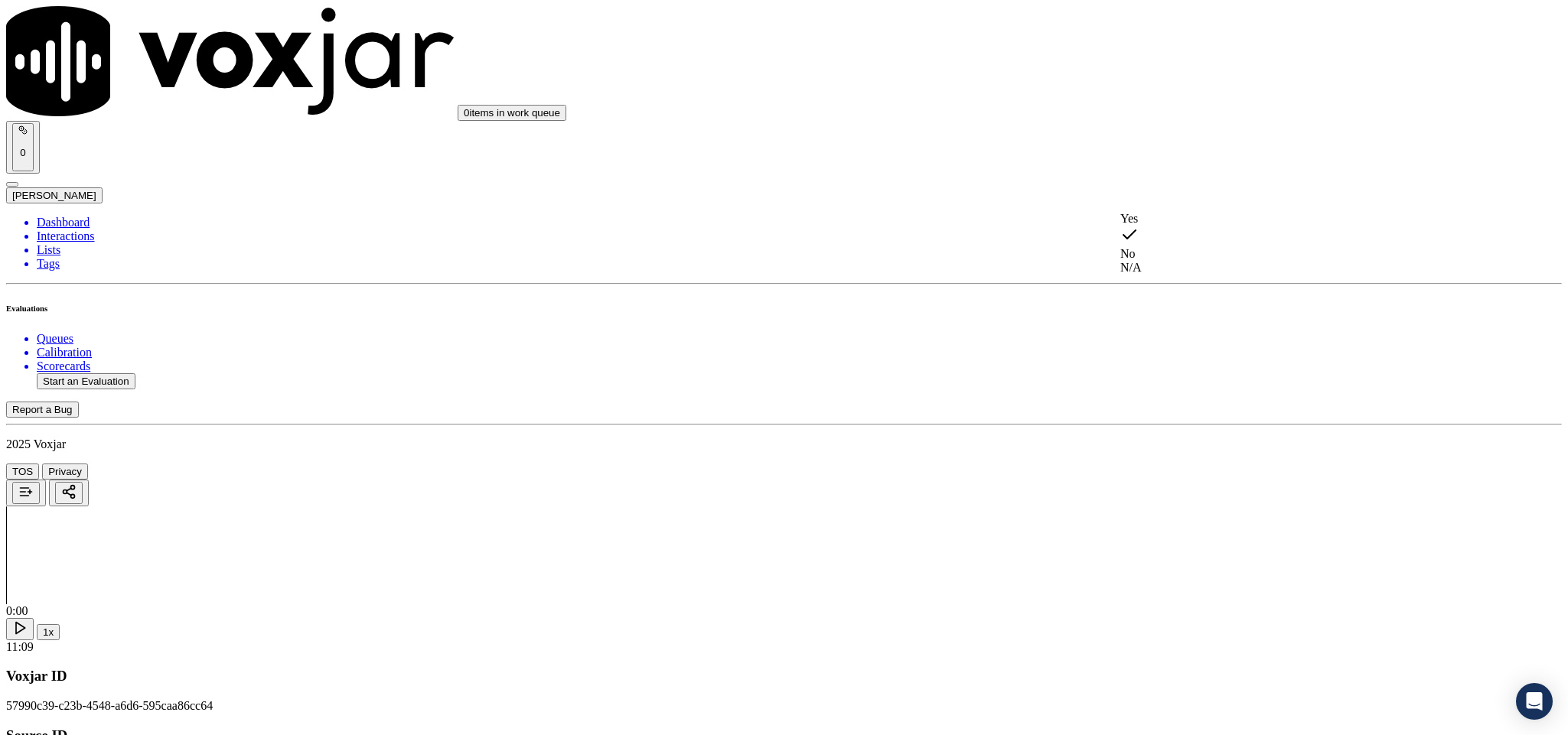
click at [1182, 274] on div "N/A" at bounding box center [1299, 267] width 358 height 14
click at [1169, 275] on div "N/A" at bounding box center [1299, 257] width 358 height 35
click at [1179, 433] on div "No" at bounding box center [1299, 425] width 358 height 14
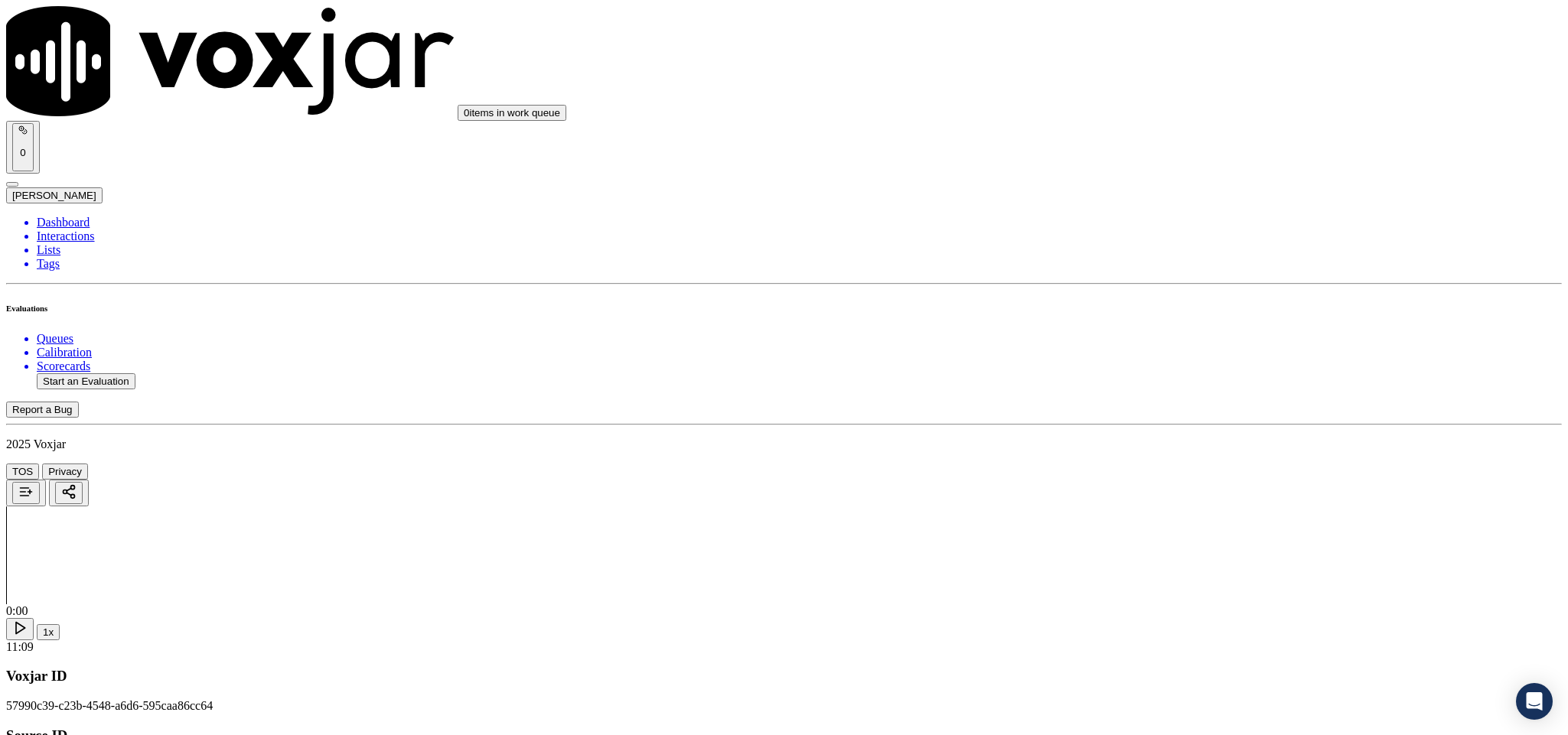
scroll to position [3595, 0]
click at [1172, 427] on div "N/A" at bounding box center [1299, 423] width 358 height 14
click at [1181, 570] on div "No" at bounding box center [1299, 562] width 358 height 14
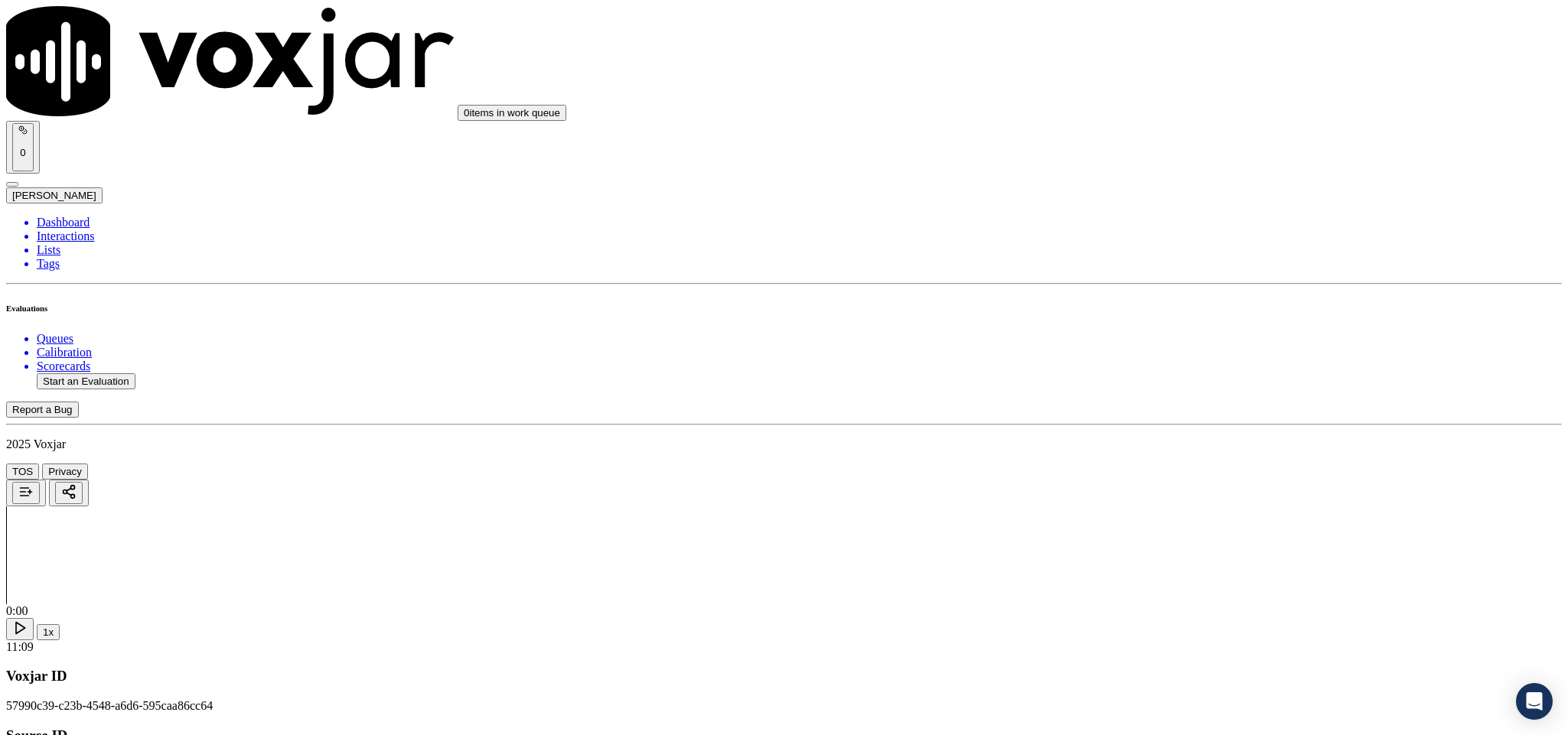
click at [1227, 286] on div "Yes" at bounding box center [1299, 279] width 358 height 14
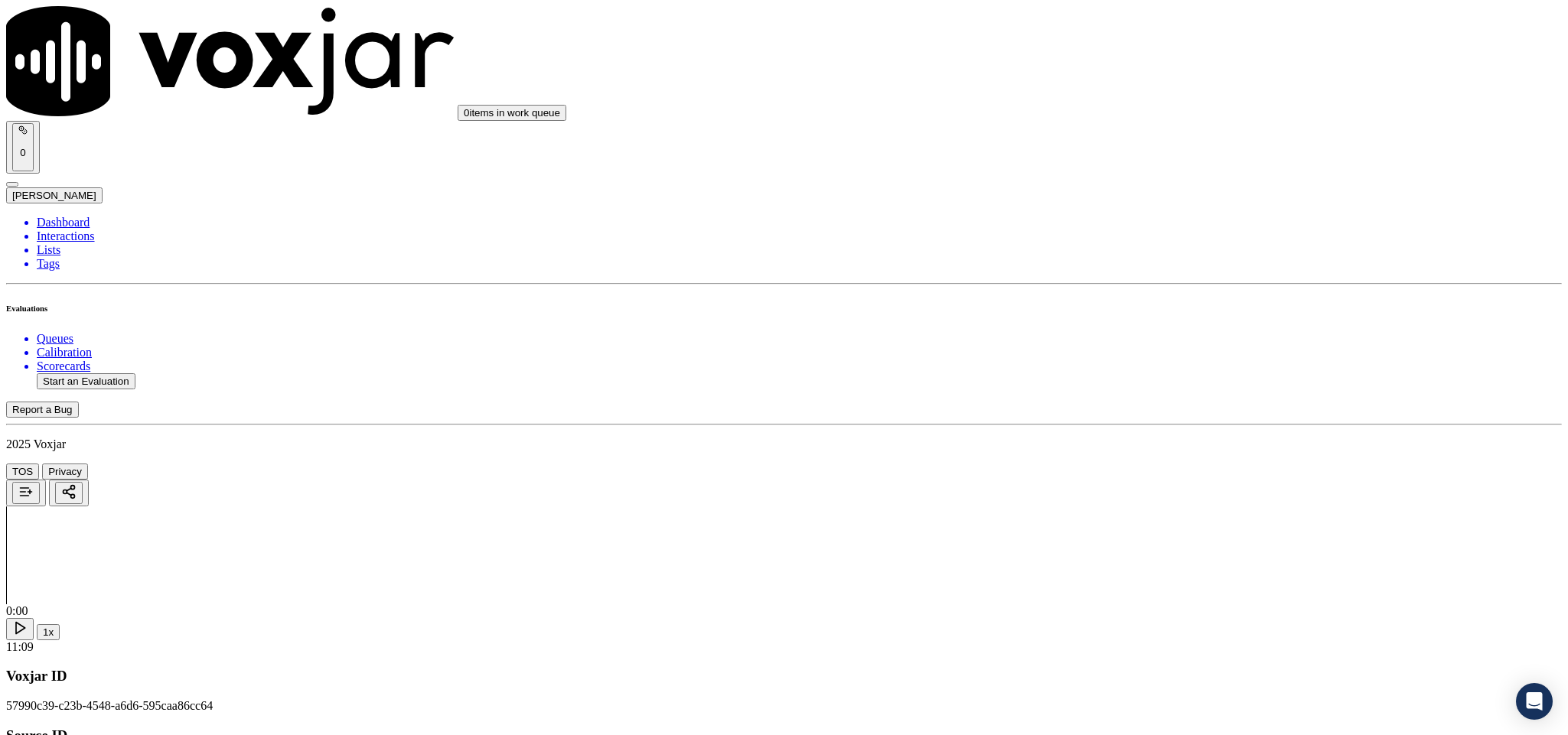
drag, startPoint x: 1475, startPoint y: 74, endPoint x: 1401, endPoint y: 184, distance: 132.6
click at [53, 215] on li "Dashboard" at bounding box center [799, 222] width 1525 height 14
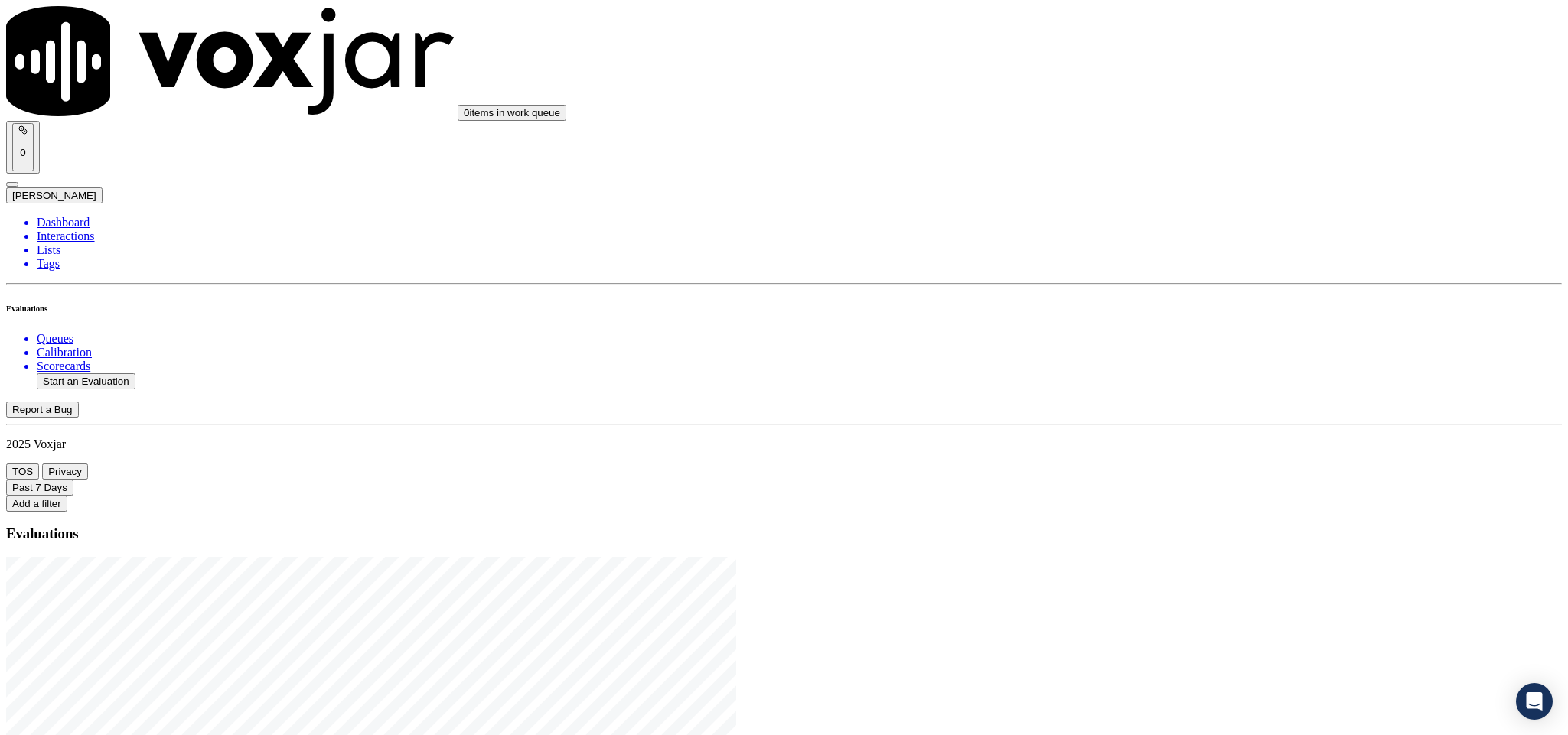
click at [130, 374] on button "Start an Evaluation" at bounding box center [86, 381] width 99 height 16
drag, startPoint x: 650, startPoint y: 321, endPoint x: 753, endPoint y: 328, distance: 103.2
type input "20250814-130926_7249847204-C1"
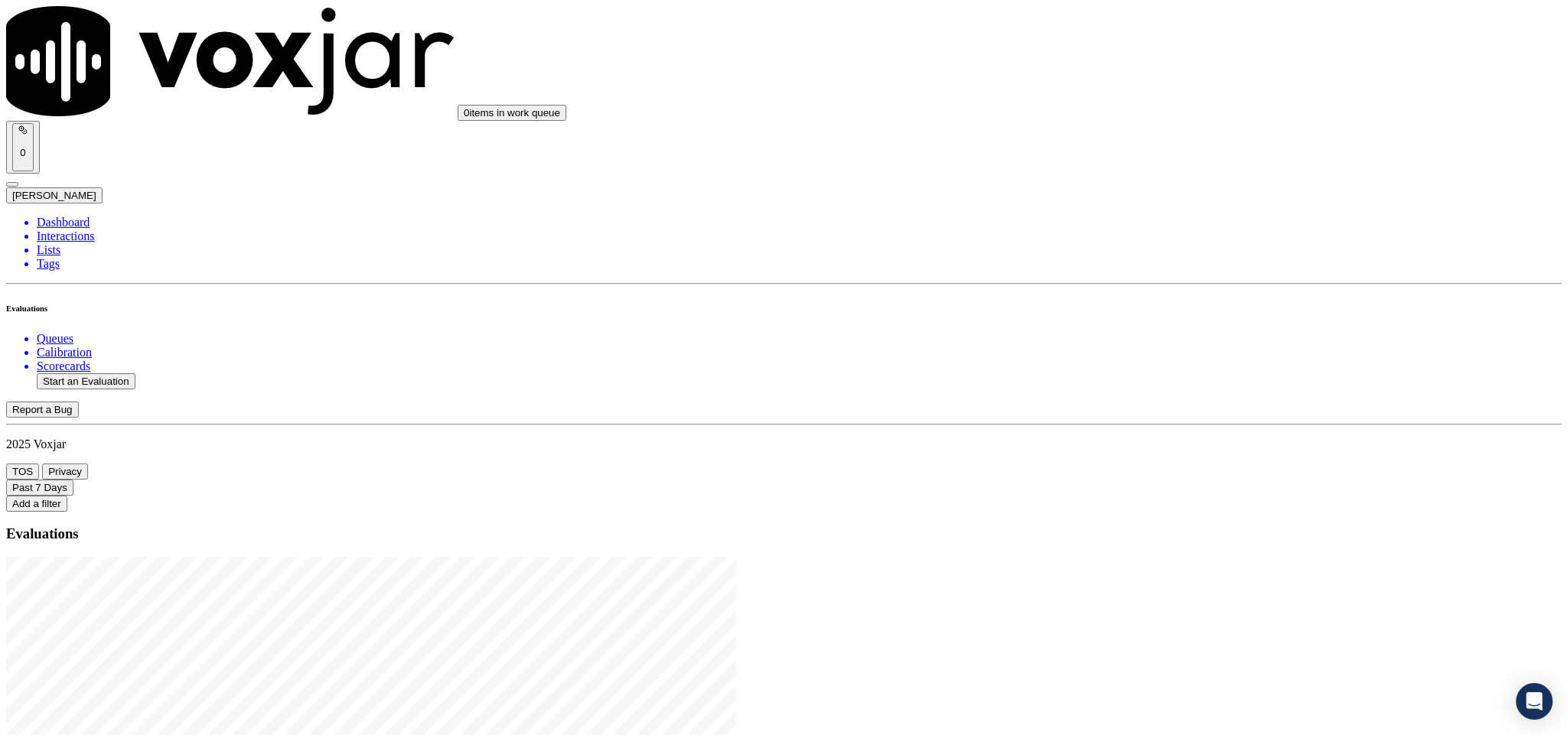
type input "[DATE]T19:34"
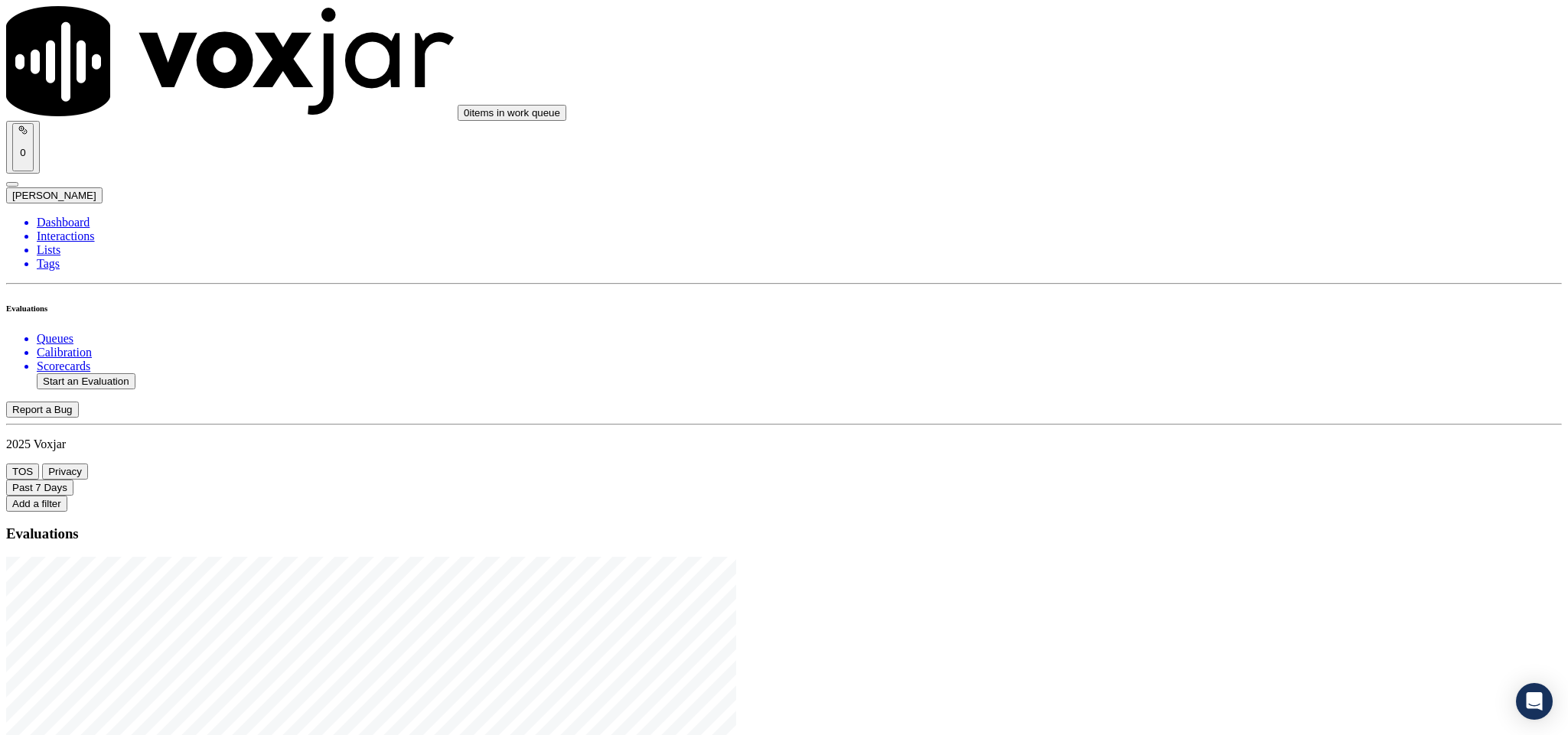
type input "[PERSON_NAME]"
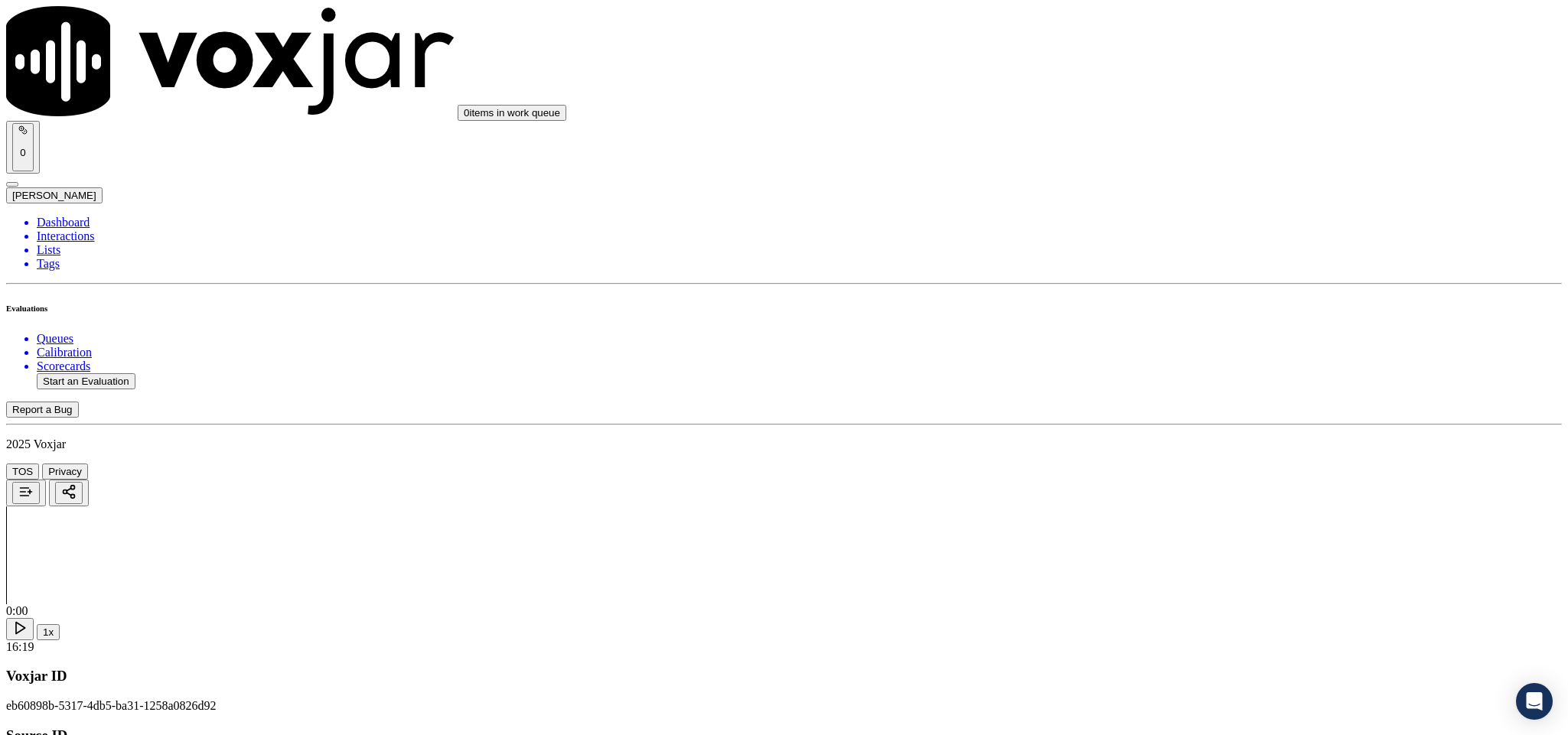
type input "[PERSON_NAME]"
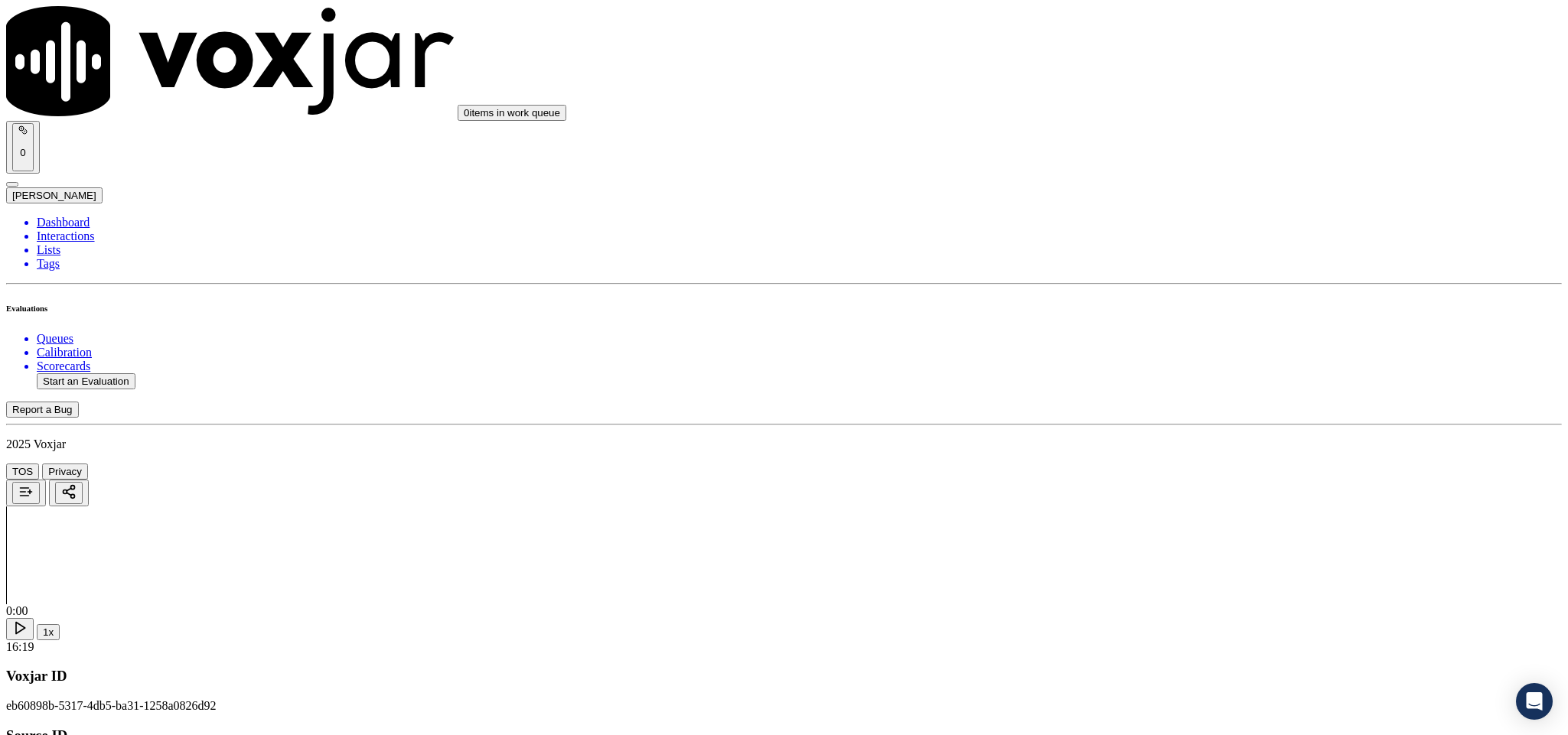
click at [1164, 285] on div "Yes" at bounding box center [1299, 279] width 358 height 14
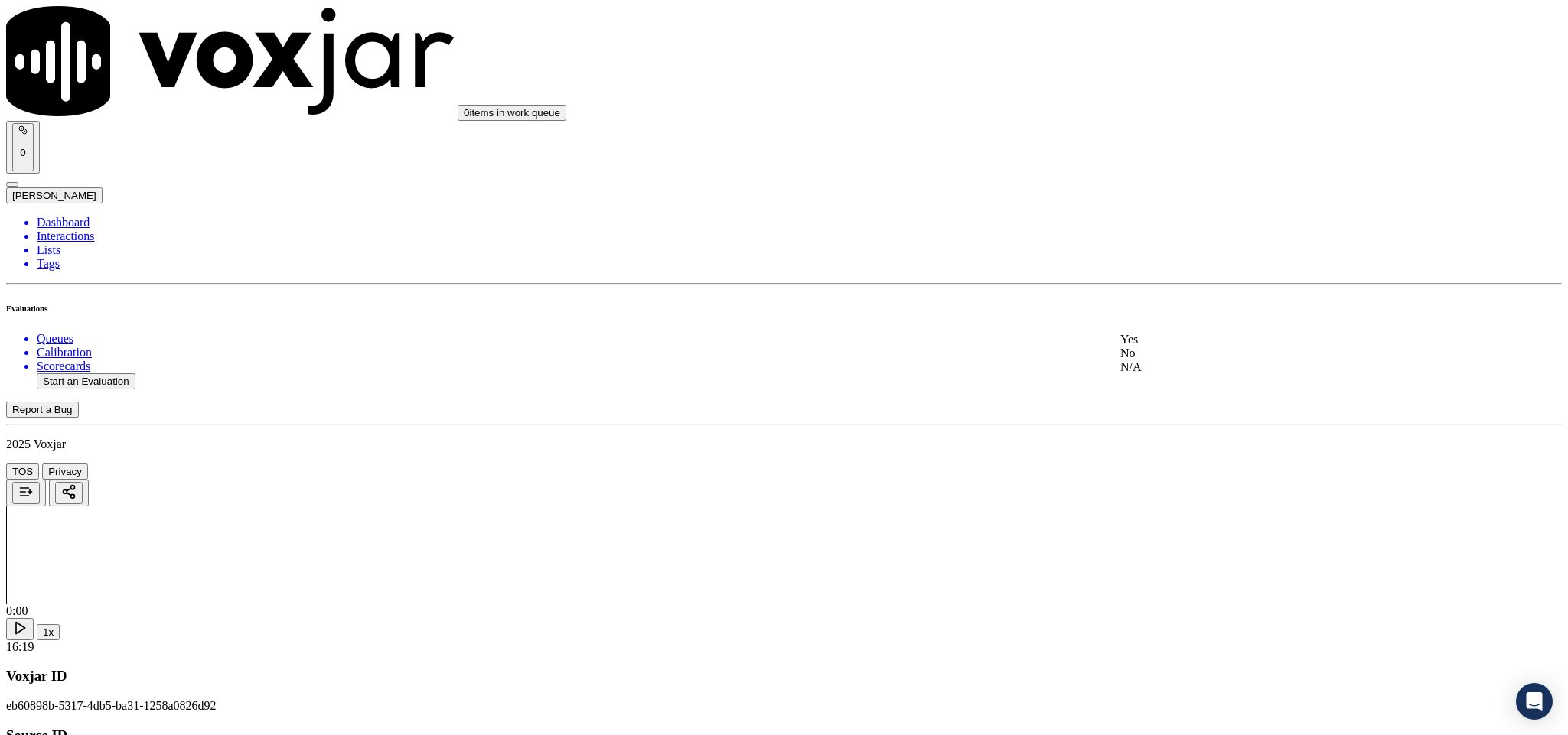
click at [1211, 347] on div "Yes" at bounding box center [1299, 339] width 358 height 14
click at [1185, 289] on div "Yes" at bounding box center [1299, 285] width 358 height 14
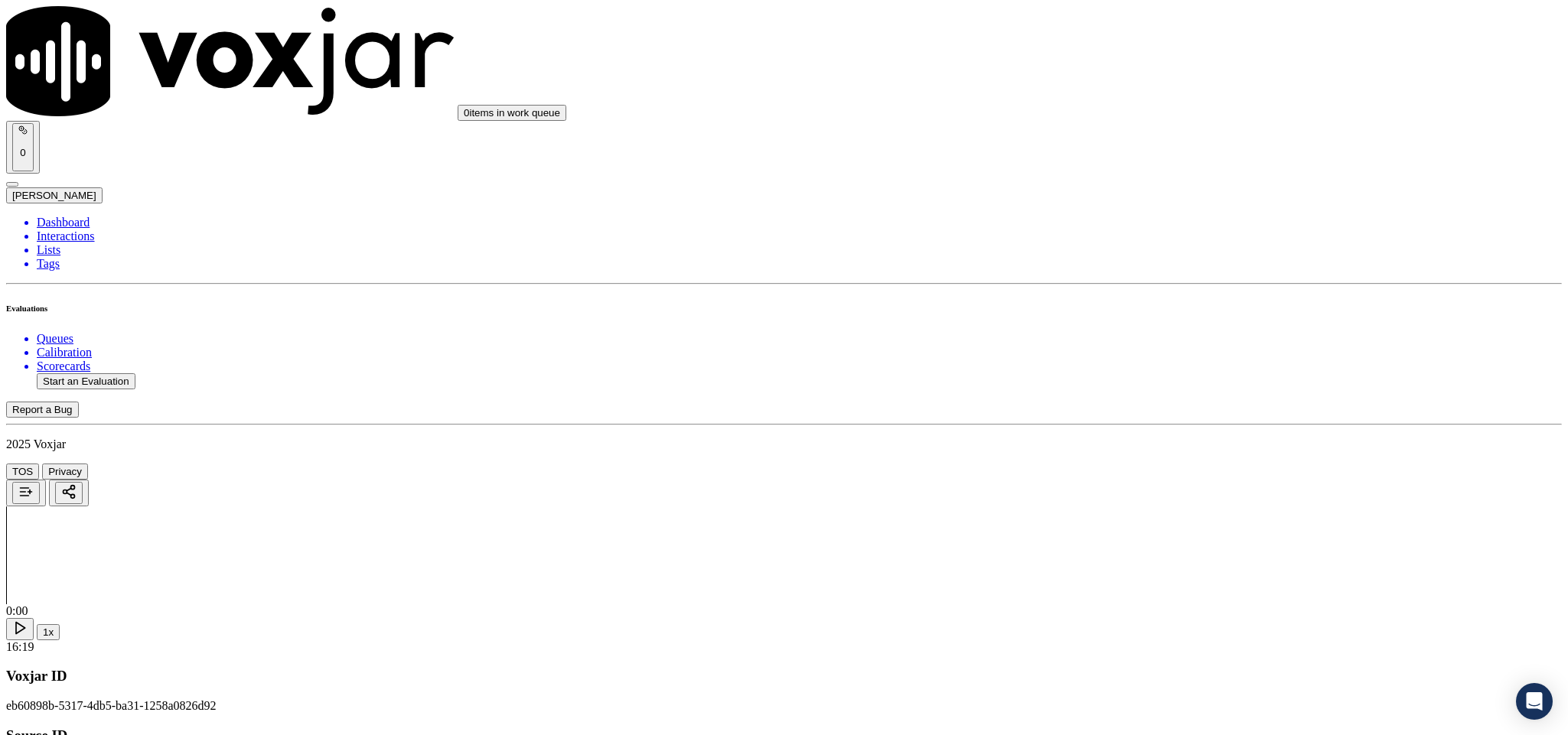
click at [1210, 301] on div "N/A" at bounding box center [1299, 294] width 358 height 14
click at [1192, 272] on div "Yes" at bounding box center [1299, 266] width 358 height 14
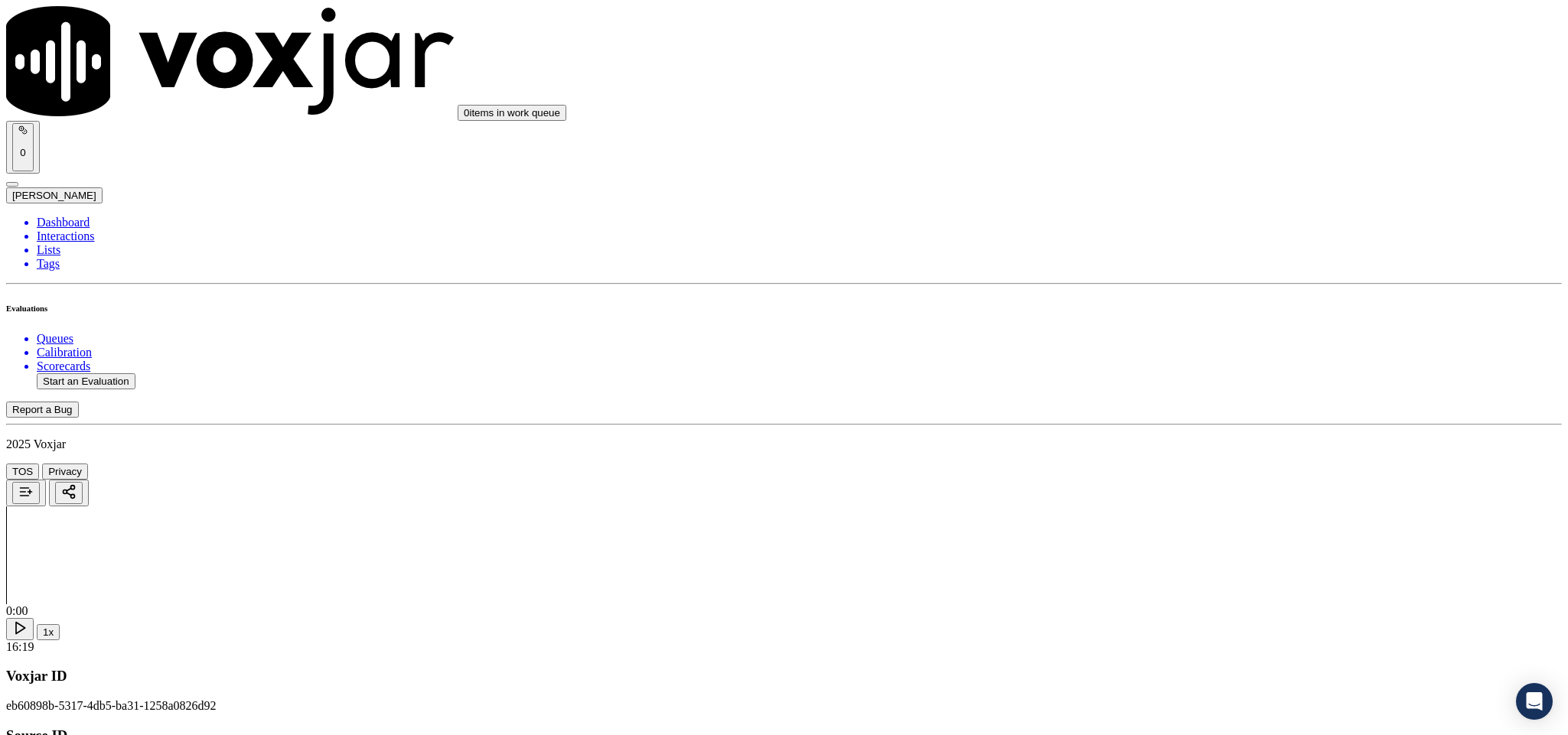
click at [1216, 335] on div "Yes" at bounding box center [1299, 327] width 358 height 14
click at [1186, 246] on div "No" at bounding box center [1299, 248] width 358 height 14
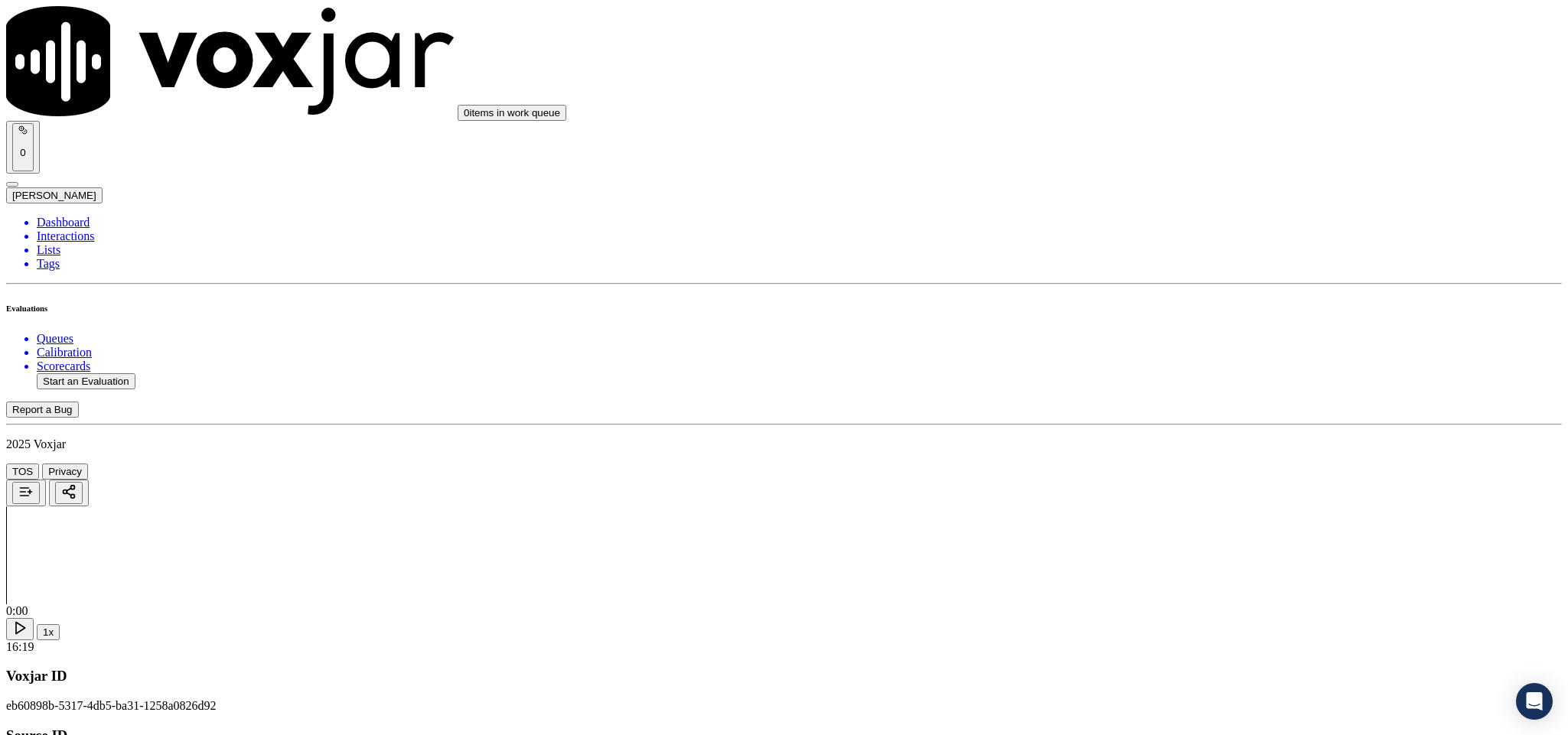
scroll to position [1033, 0]
click at [1210, 262] on div "Yes" at bounding box center [1299, 257] width 358 height 14
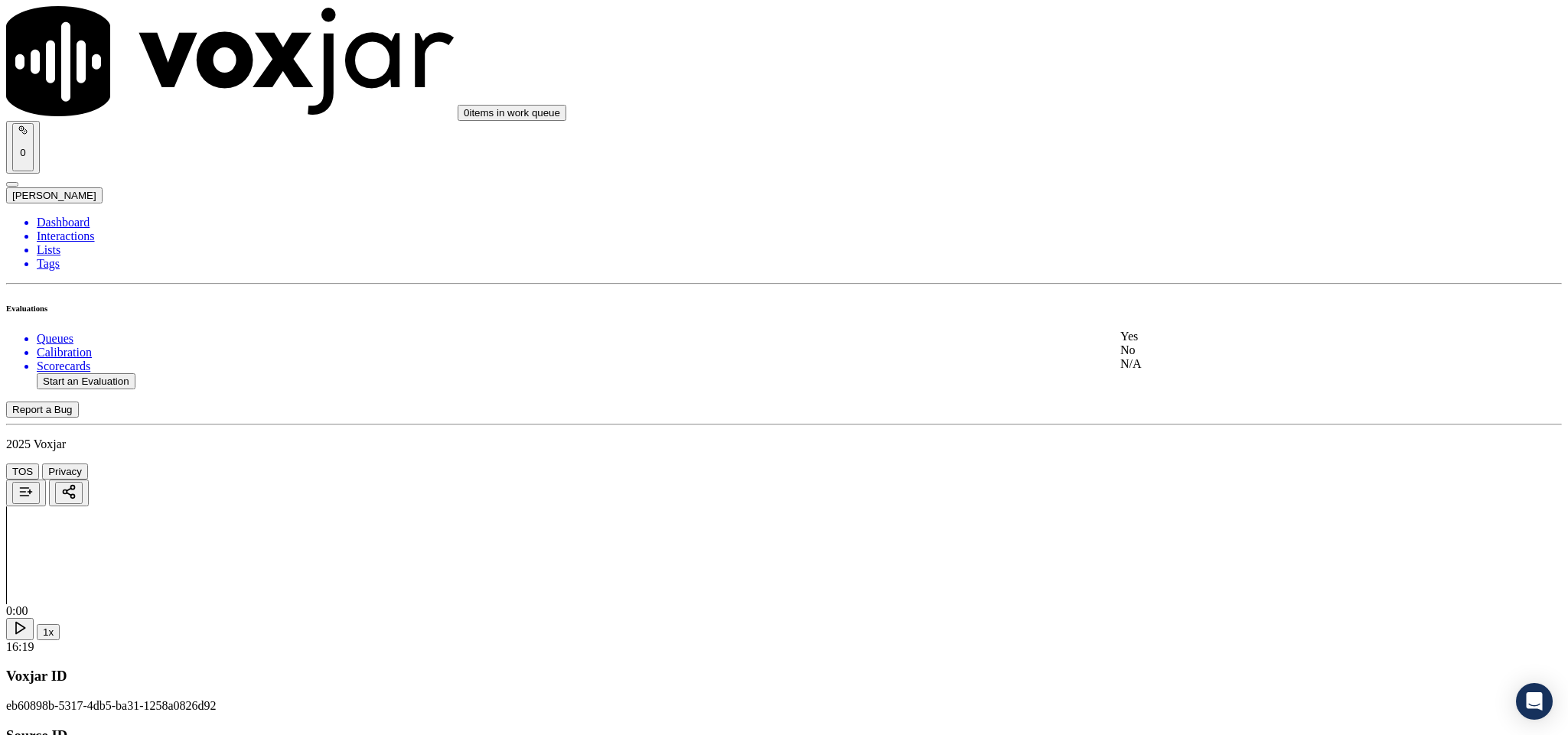
click at [1173, 371] on div "N/A" at bounding box center [1299, 363] width 358 height 14
click at [1180, 303] on div "No" at bounding box center [1299, 296] width 358 height 14
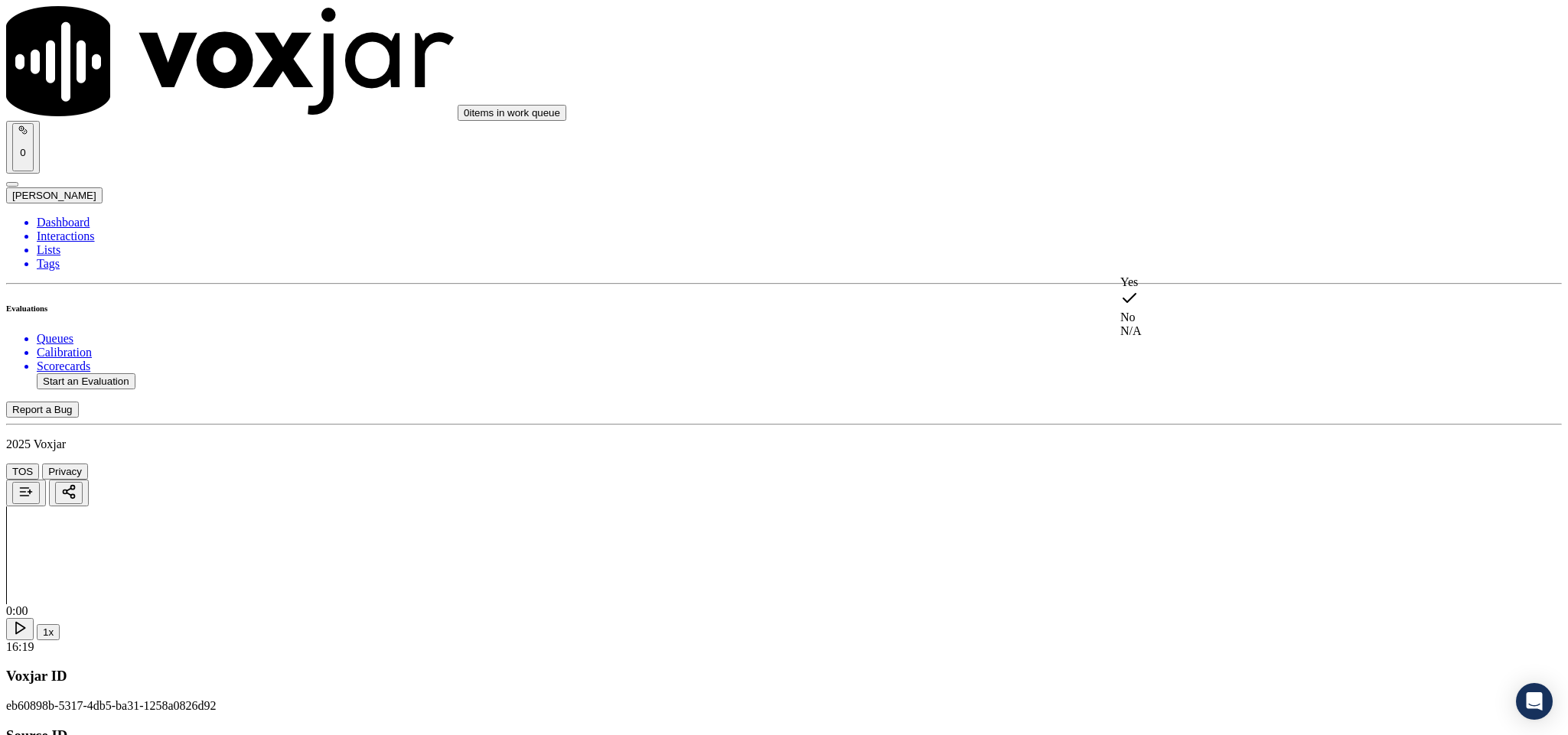
click at [1177, 289] on div "Yes" at bounding box center [1299, 282] width 358 height 14
click at [1176, 468] on div "Yes" at bounding box center [1299, 460] width 358 height 14
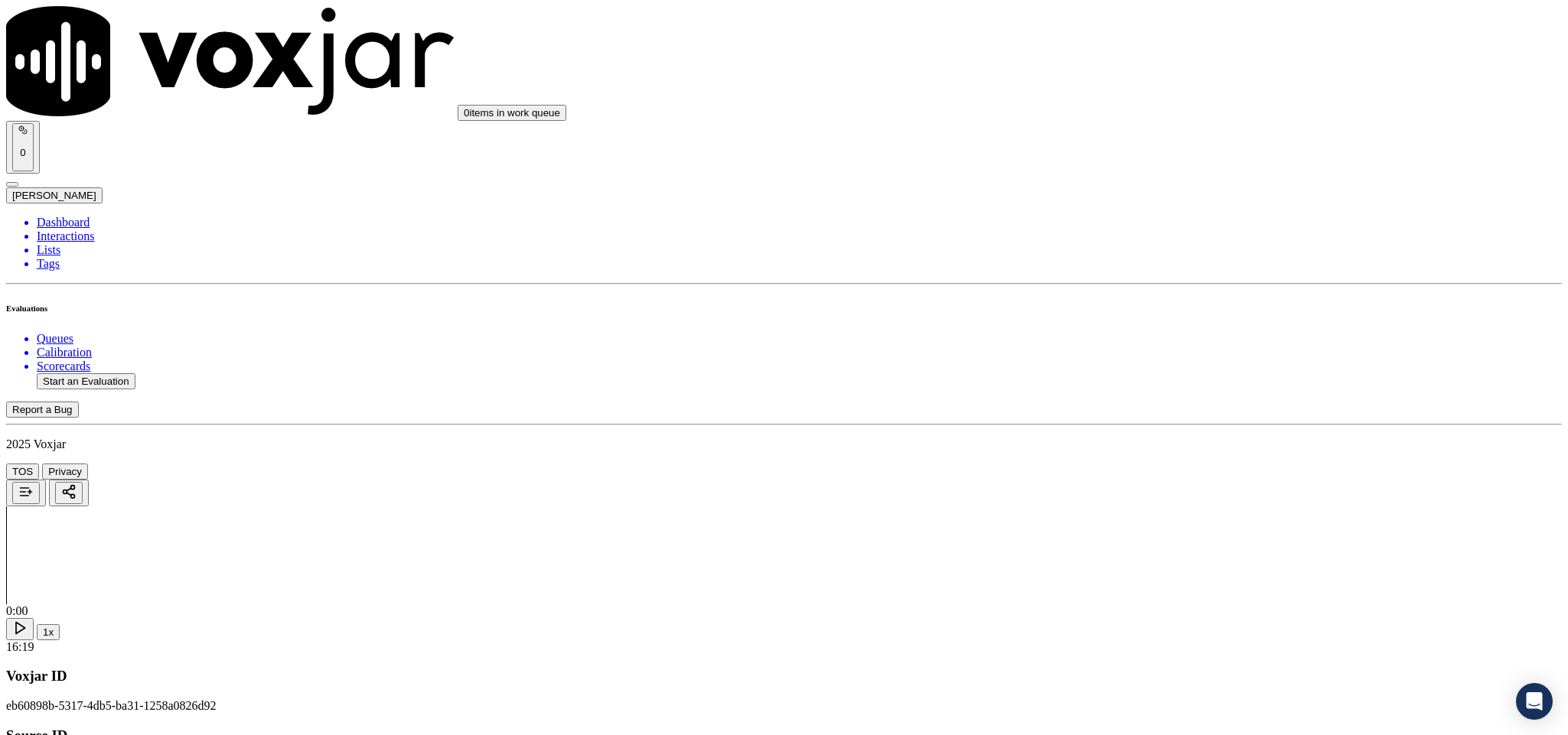
click at [1185, 330] on div "No" at bounding box center [1299, 323] width 358 height 14
click at [1167, 294] on div "No" at bounding box center [1299, 287] width 358 height 14
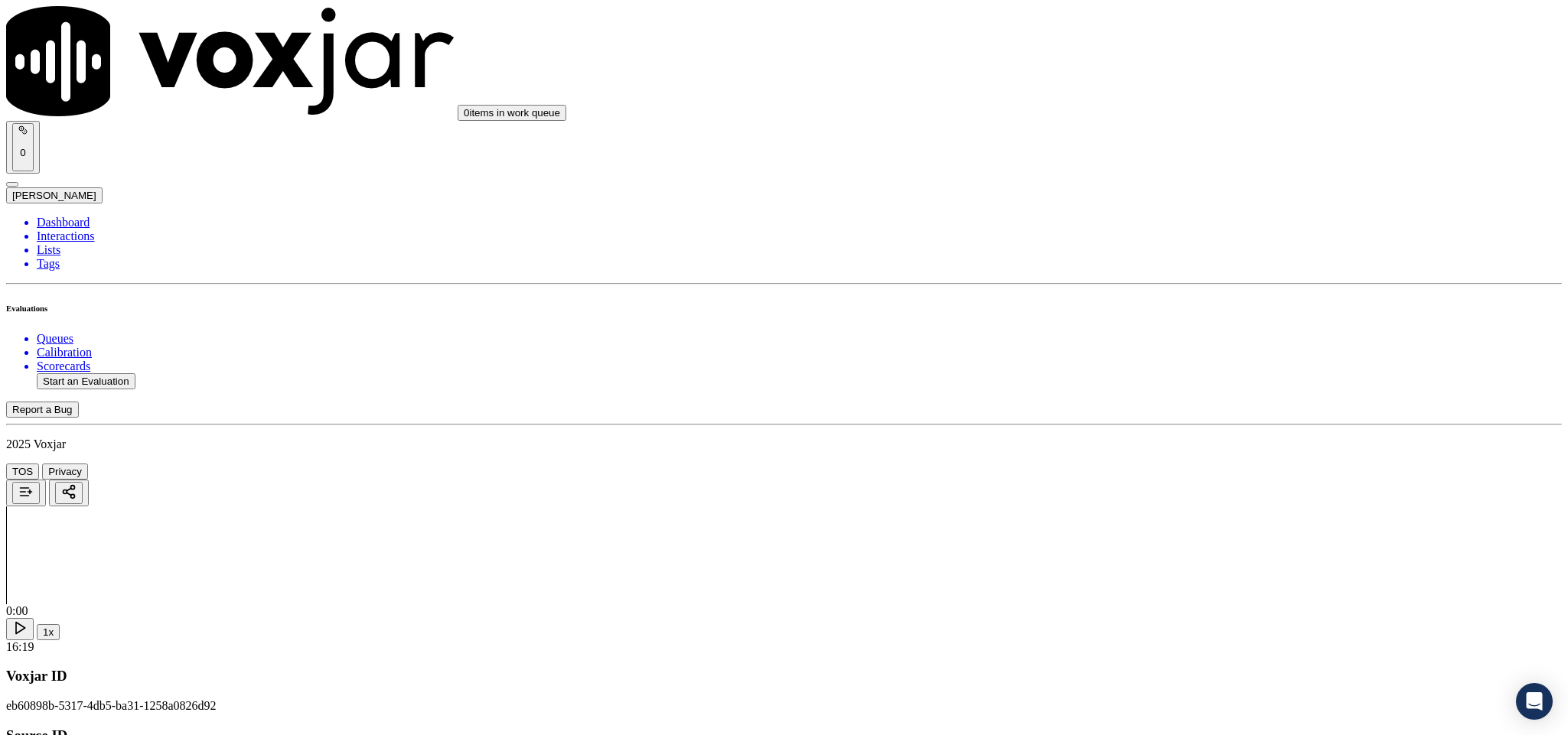
scroll to position [2295, 0]
click at [1190, 226] on div "Yes" at bounding box center [1299, 218] width 358 height 14
click at [1169, 401] on div "Yes" at bounding box center [1299, 394] width 358 height 14
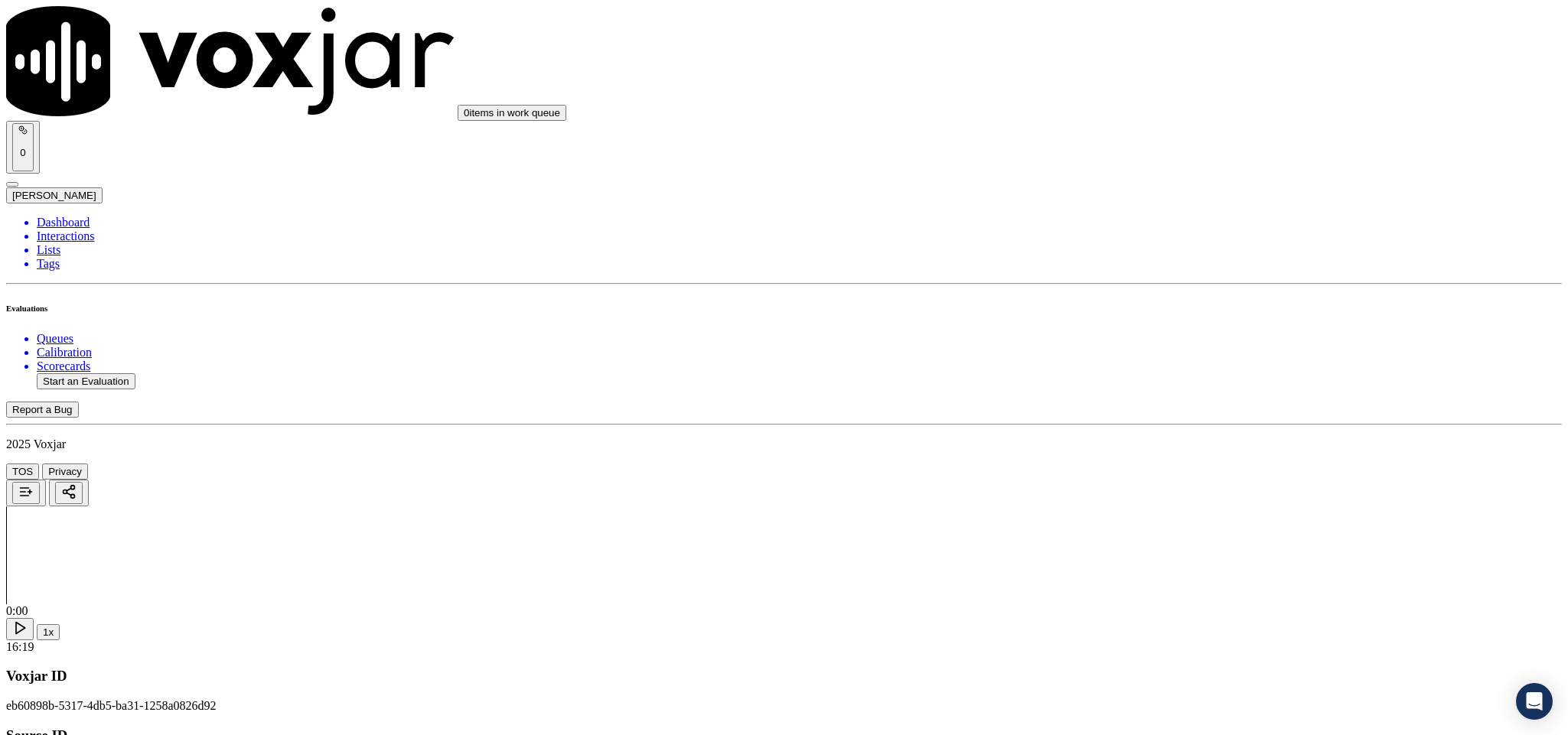
scroll to position [2524, 0]
click at [1174, 347] on div "Yes" at bounding box center [1299, 339] width 358 height 14
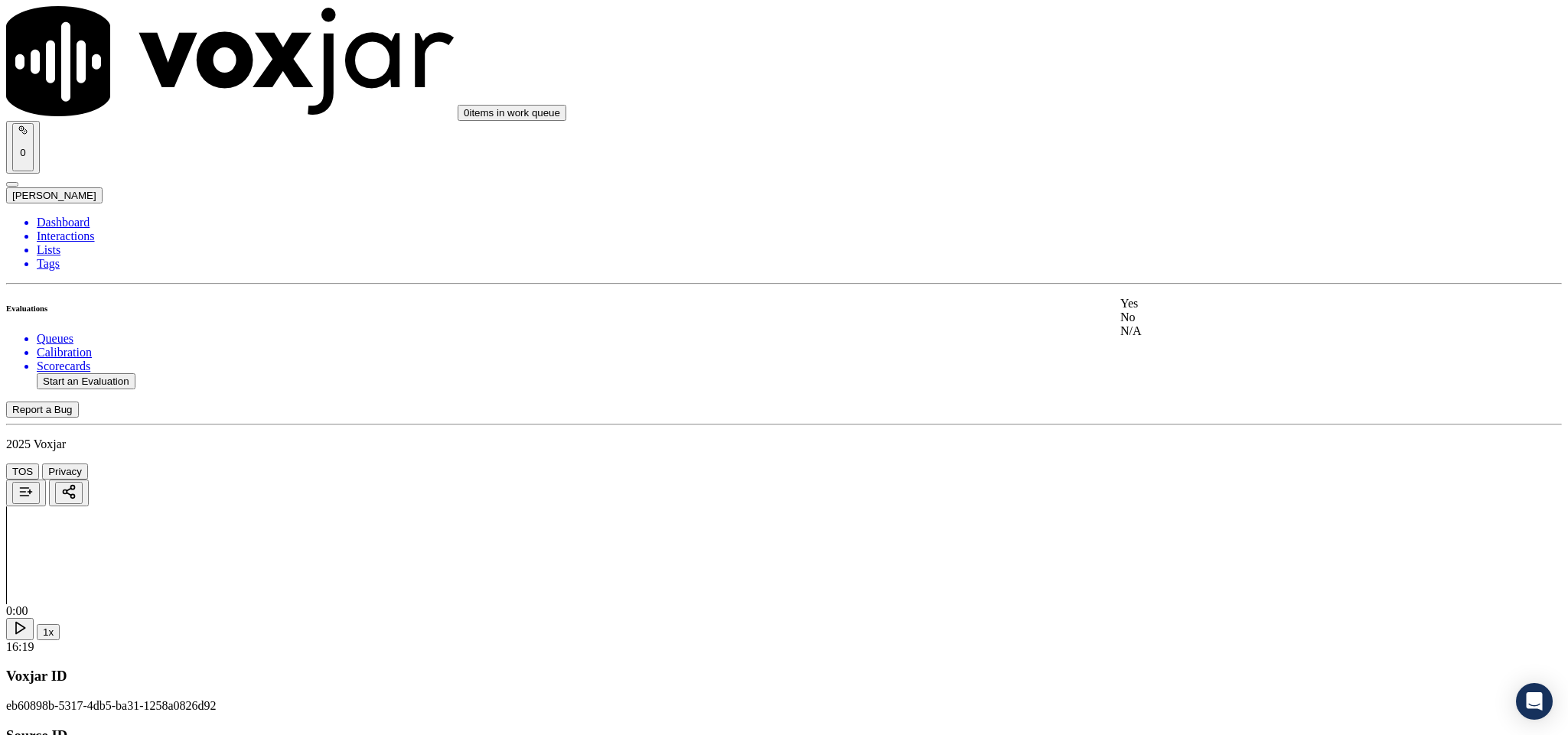
click at [1177, 325] on div "No" at bounding box center [1299, 317] width 358 height 14
click at [1188, 350] on div "No" at bounding box center [1299, 343] width 358 height 14
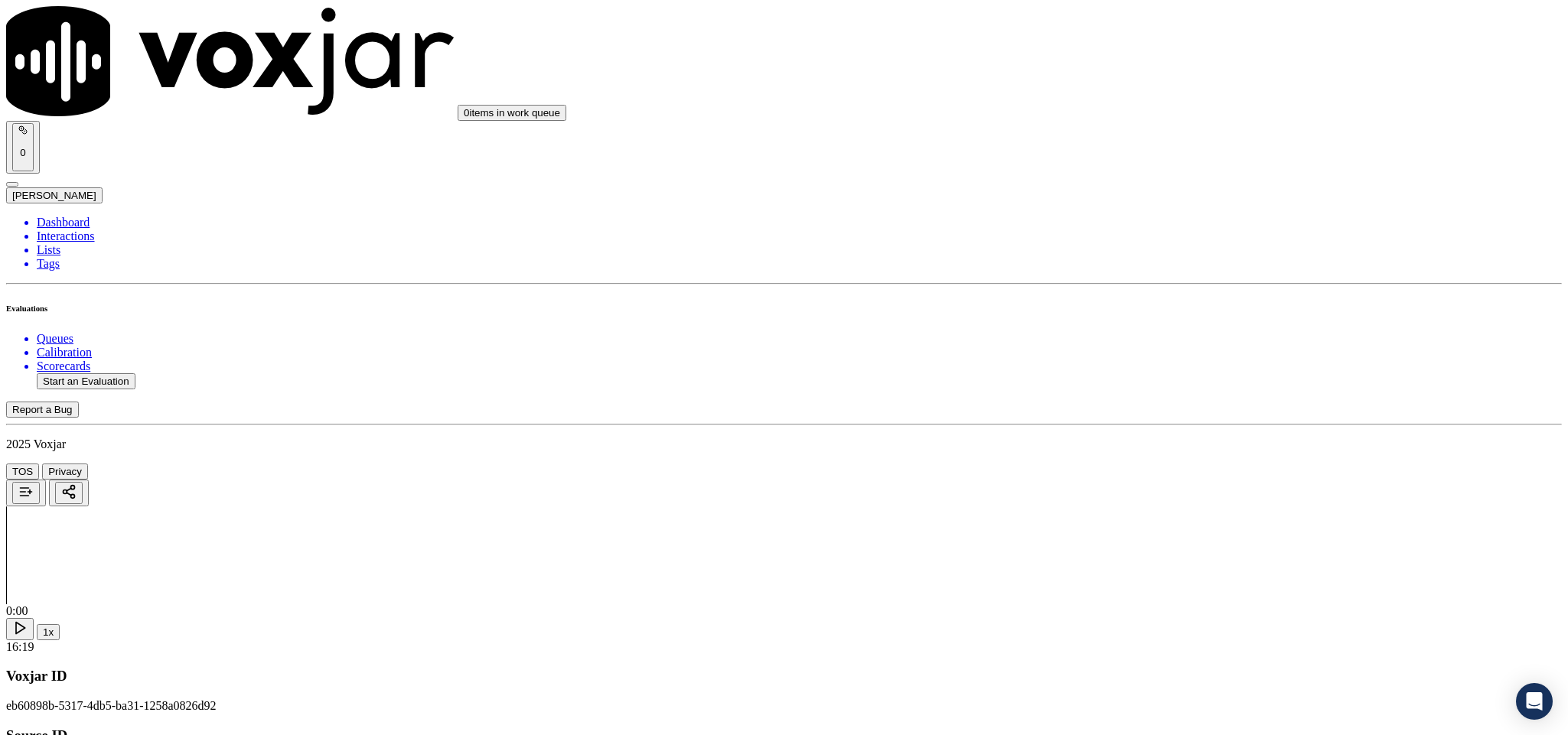
click at [1172, 222] on div "Yes" at bounding box center [1299, 214] width 358 height 14
click at [1178, 415] on div "Yes" at bounding box center [1299, 408] width 358 height 14
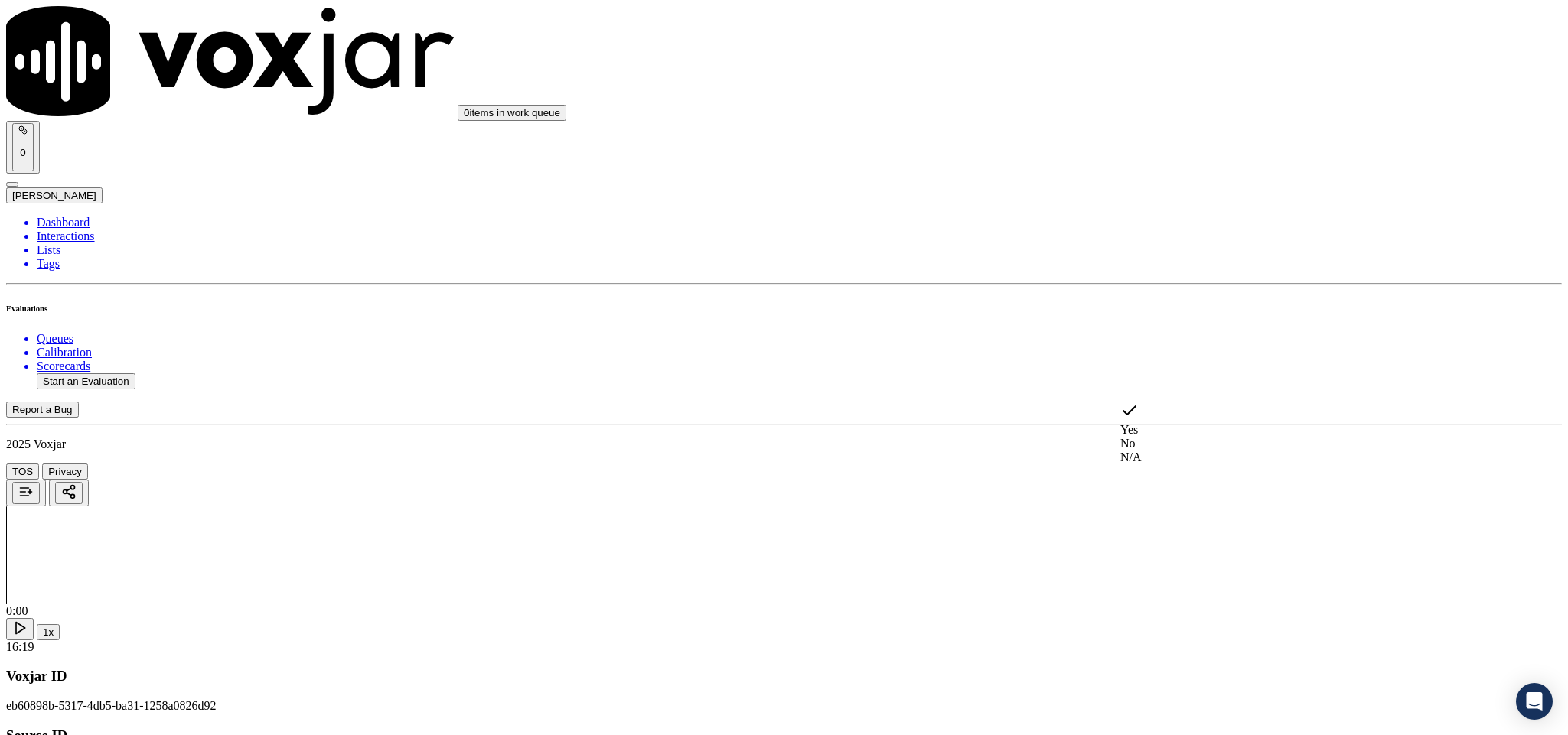
click at [1171, 464] on div "N/A" at bounding box center [1299, 457] width 358 height 14
click at [1182, 246] on div "Yes" at bounding box center [1299, 239] width 358 height 14
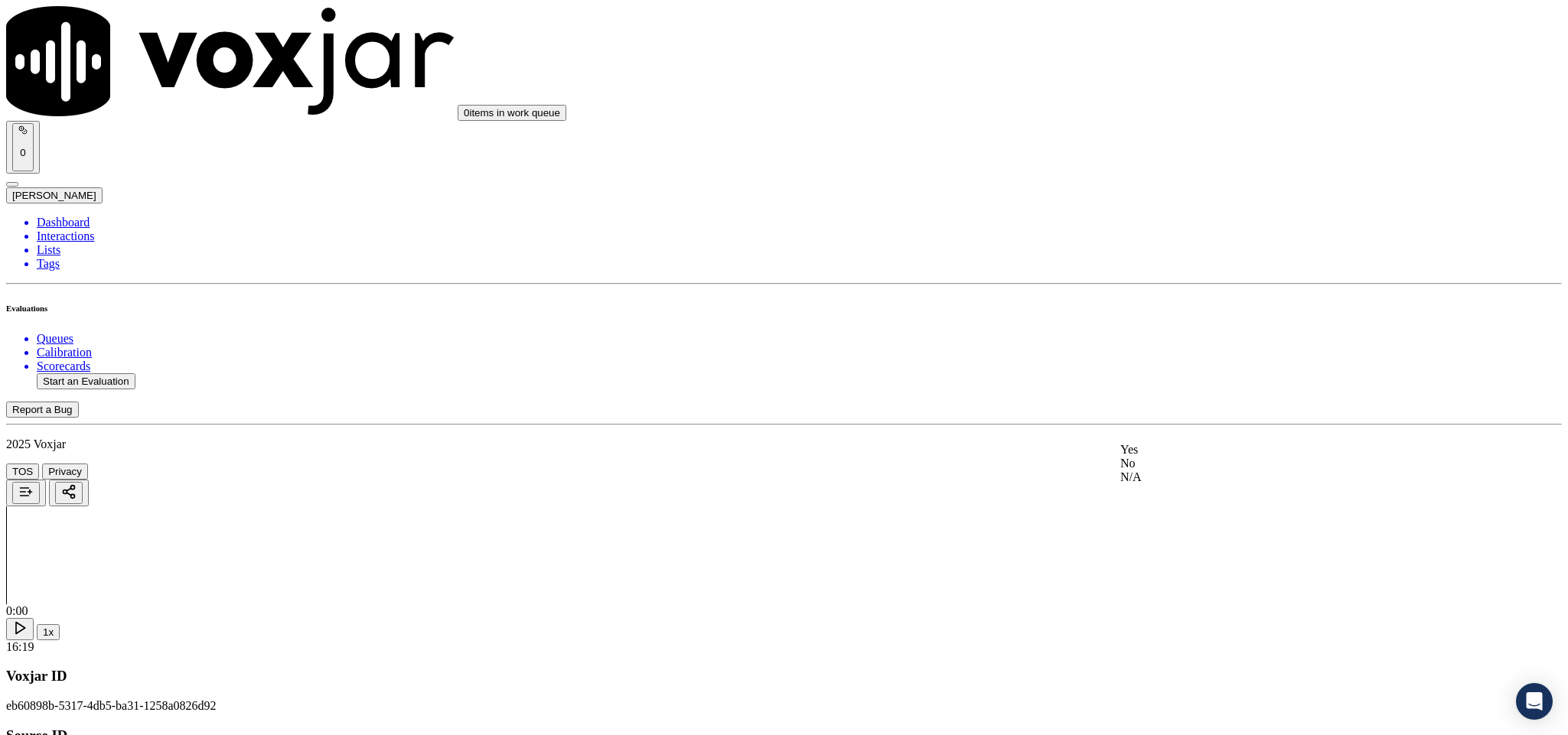
click at [1179, 484] on div "N/A" at bounding box center [1299, 477] width 358 height 14
click at [1202, 301] on div "No" at bounding box center [1299, 294] width 358 height 14
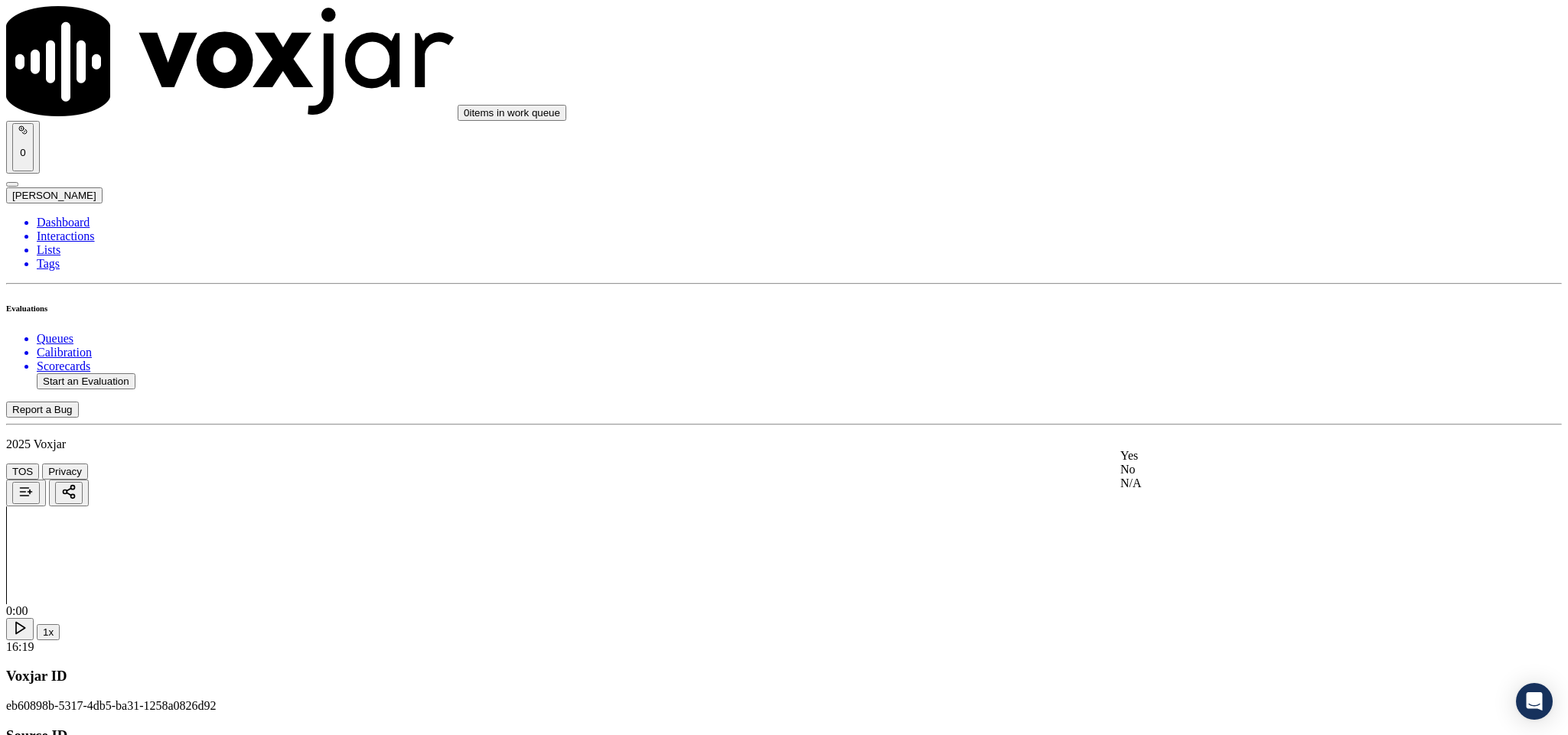
click at [1195, 476] on div "No" at bounding box center [1299, 470] width 358 height 14
click at [1188, 396] on div "No" at bounding box center [1299, 388] width 358 height 14
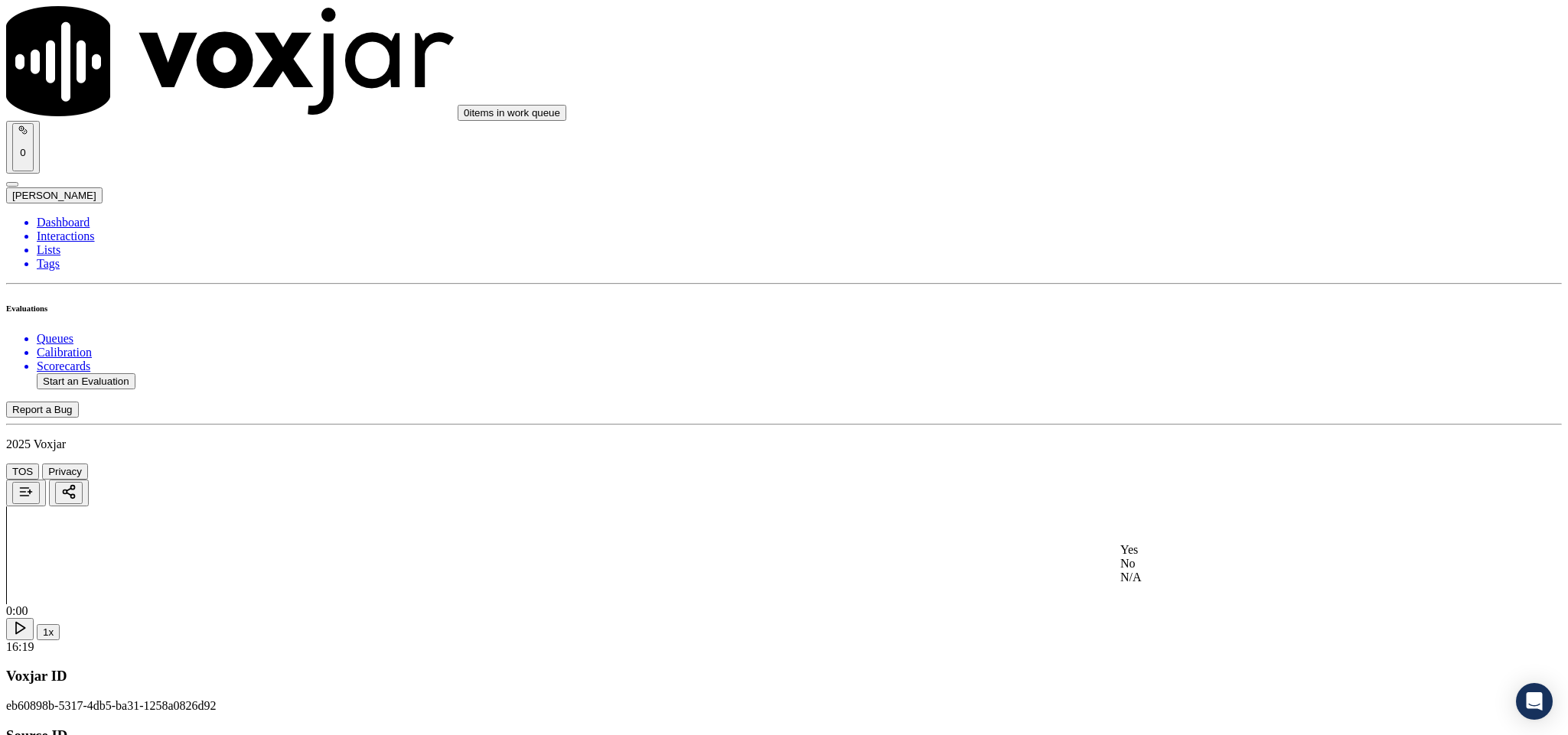
click at [1188, 557] on div "Yes" at bounding box center [1299, 549] width 358 height 14
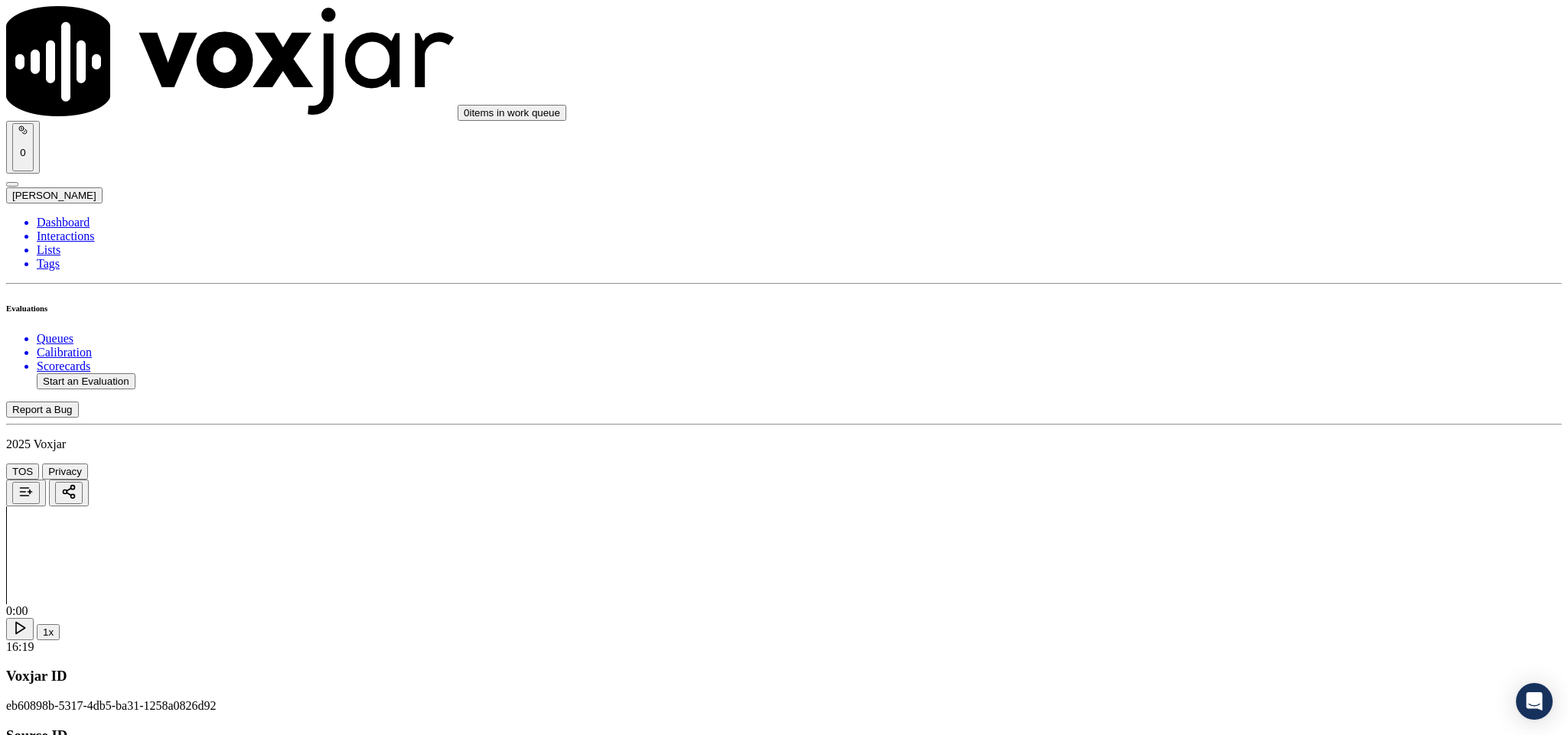
click at [99, 215] on li "Dashboard" at bounding box center [799, 222] width 1525 height 14
click at [106, 374] on button "Start an Evaluation" at bounding box center [86, 381] width 99 height 16
drag, startPoint x: 654, startPoint y: 322, endPoint x: 742, endPoint y: 325, distance: 88.1
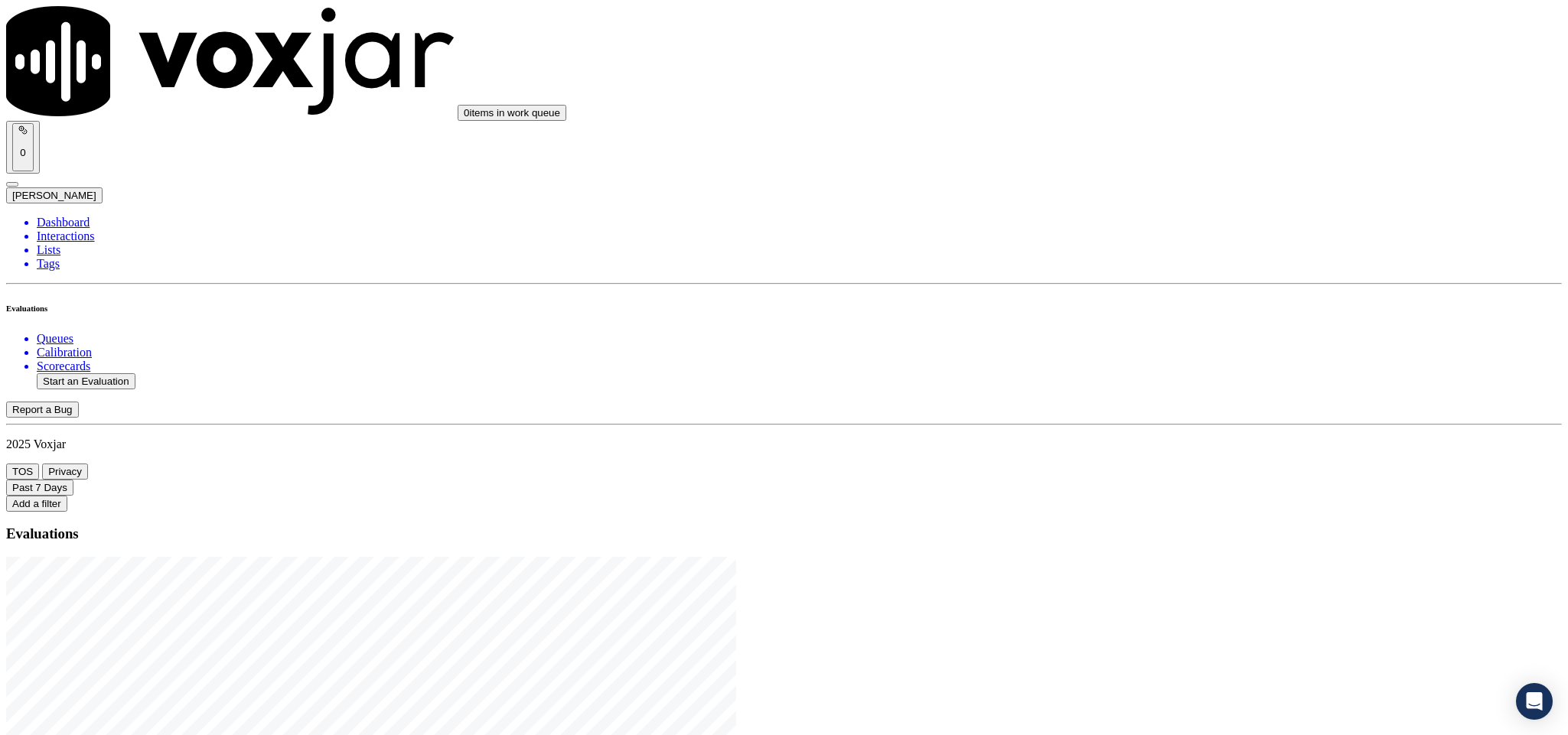
type input "20250814-131254_9372069373-C1"
type input "geo"
drag, startPoint x: 512, startPoint y: 423, endPoint x: 515, endPoint y: 457, distance: 34.1
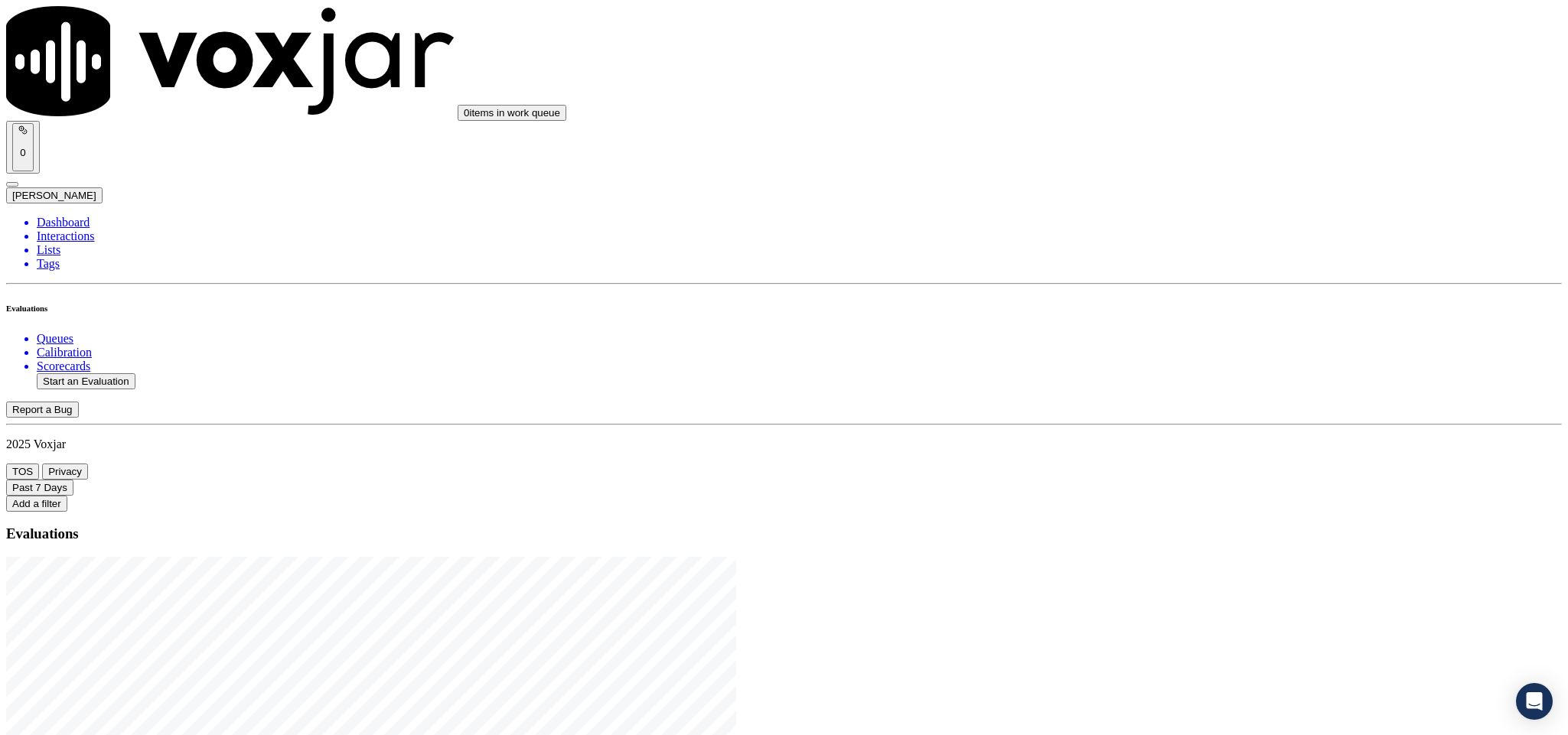
type input "[DATE]T19:40"
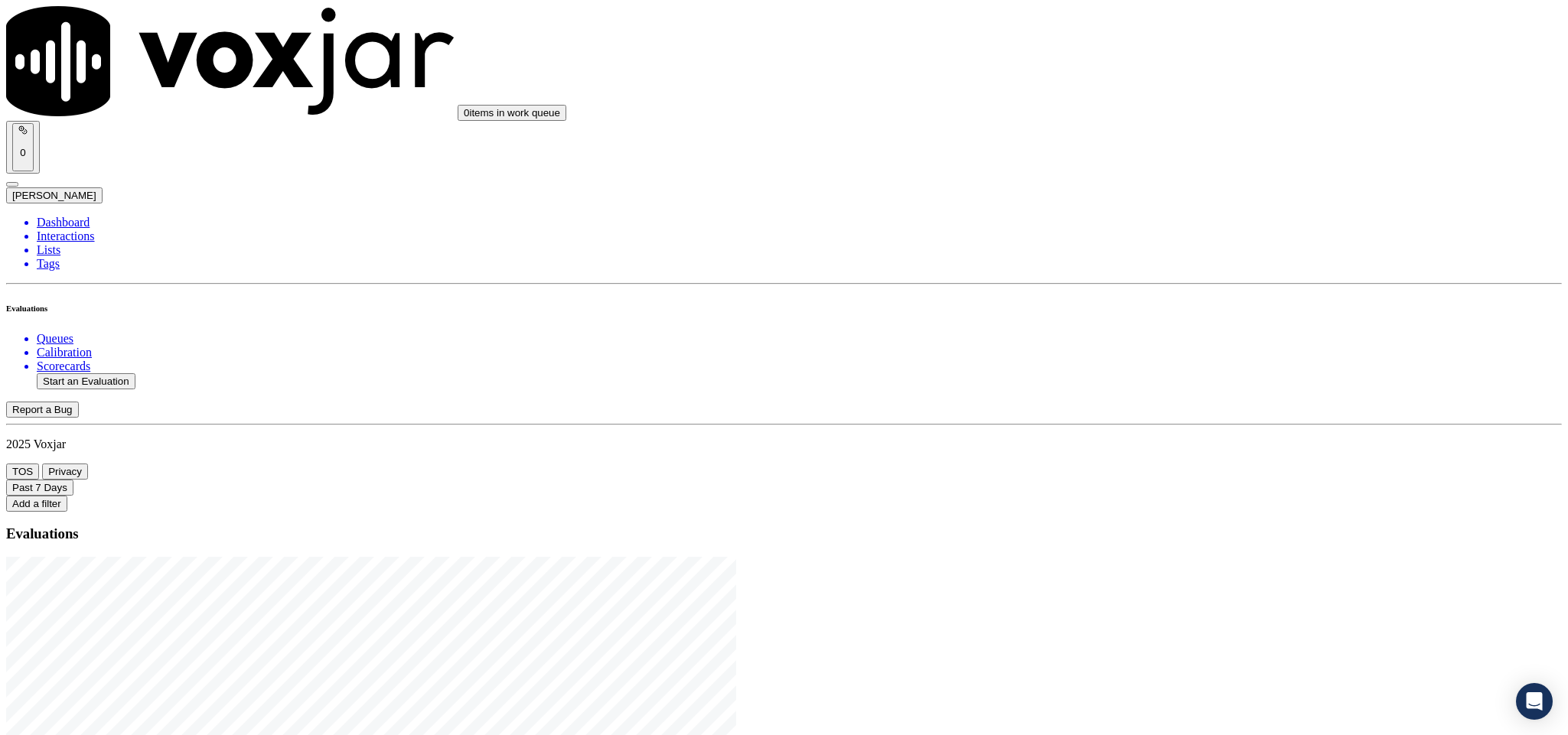
type input "[PERSON_NAME]"
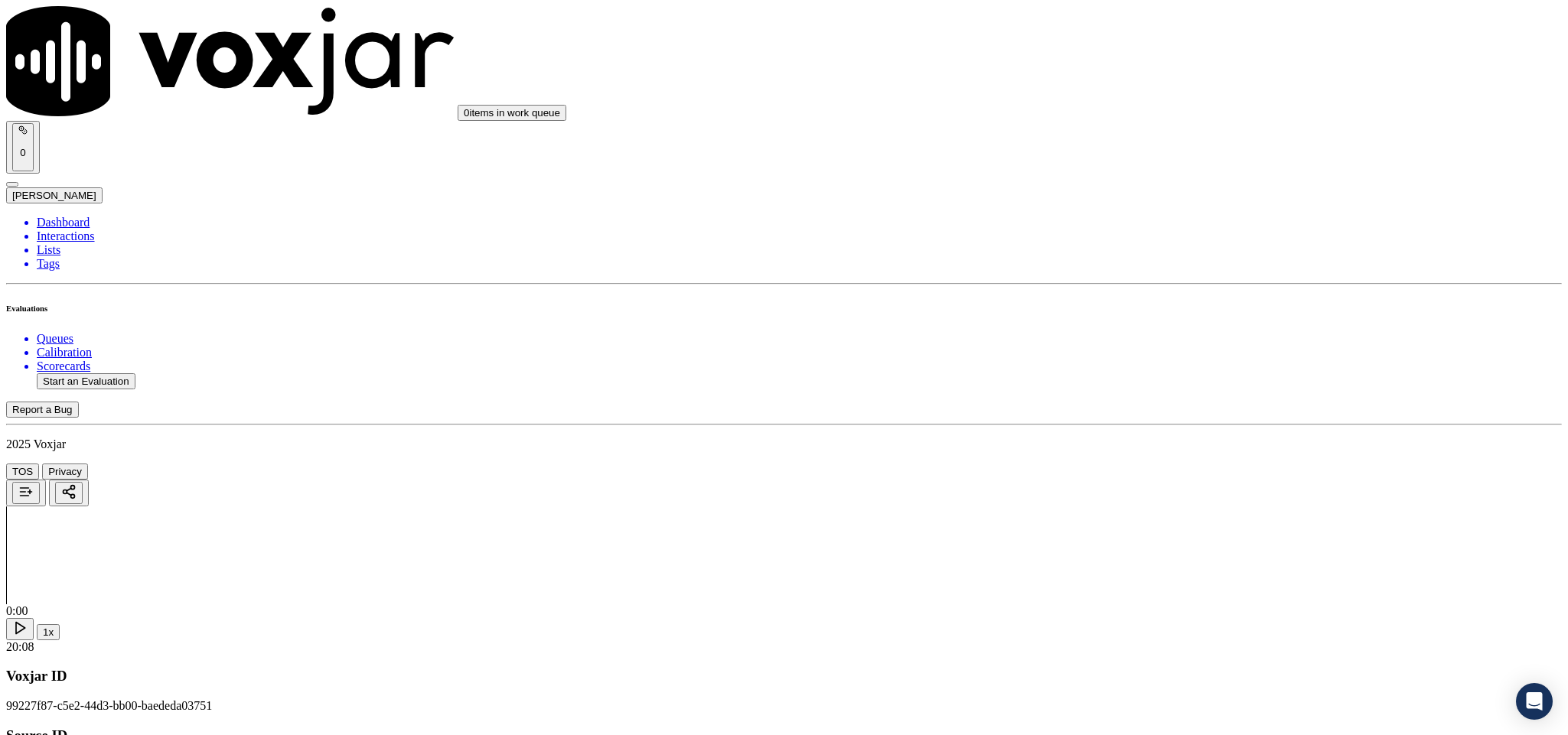
click at [1211, 283] on div "Yes" at bounding box center [1299, 279] width 358 height 14
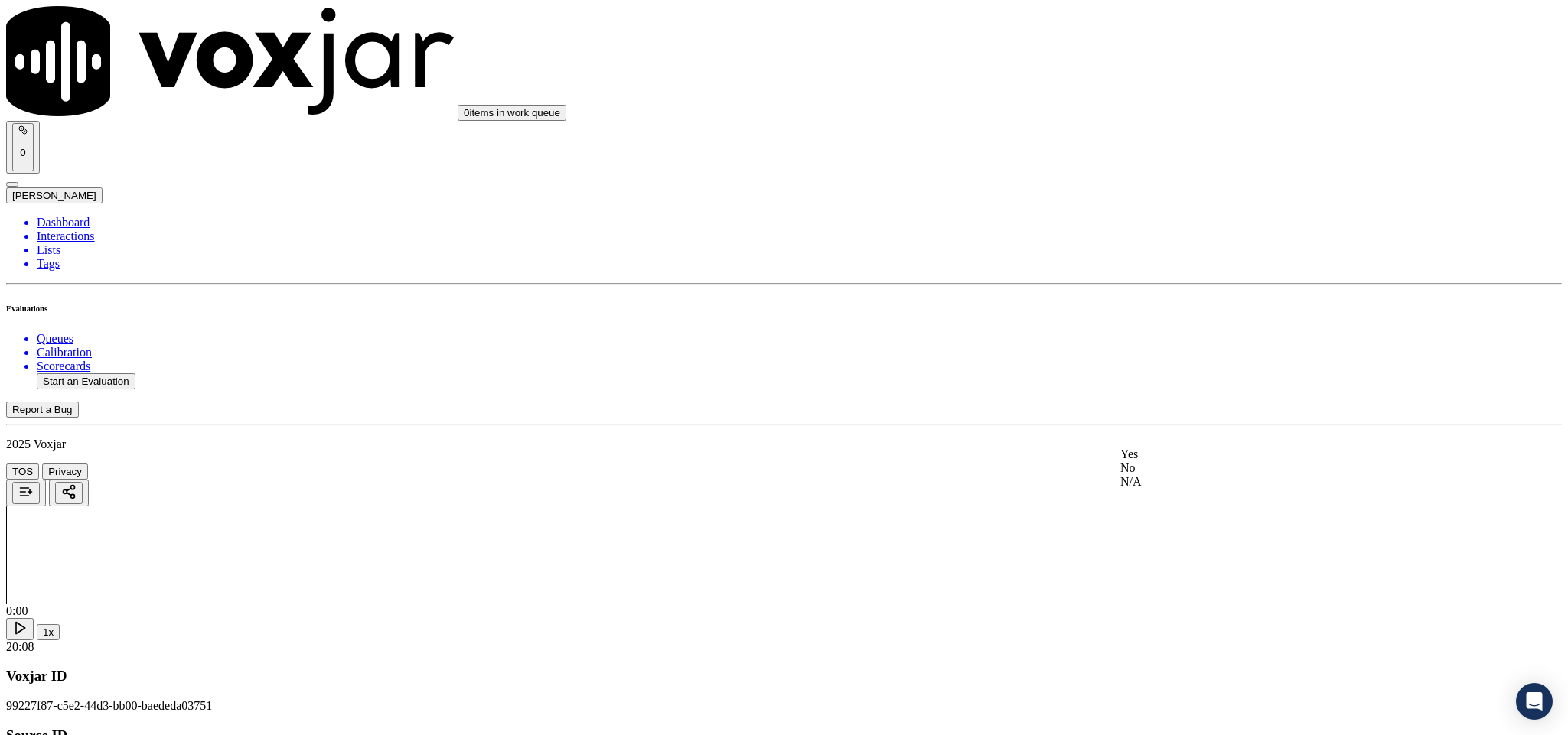
click at [1211, 461] on div "Yes" at bounding box center [1299, 454] width 358 height 14
click at [1178, 407] on div "Yes" at bounding box center [1299, 399] width 358 height 14
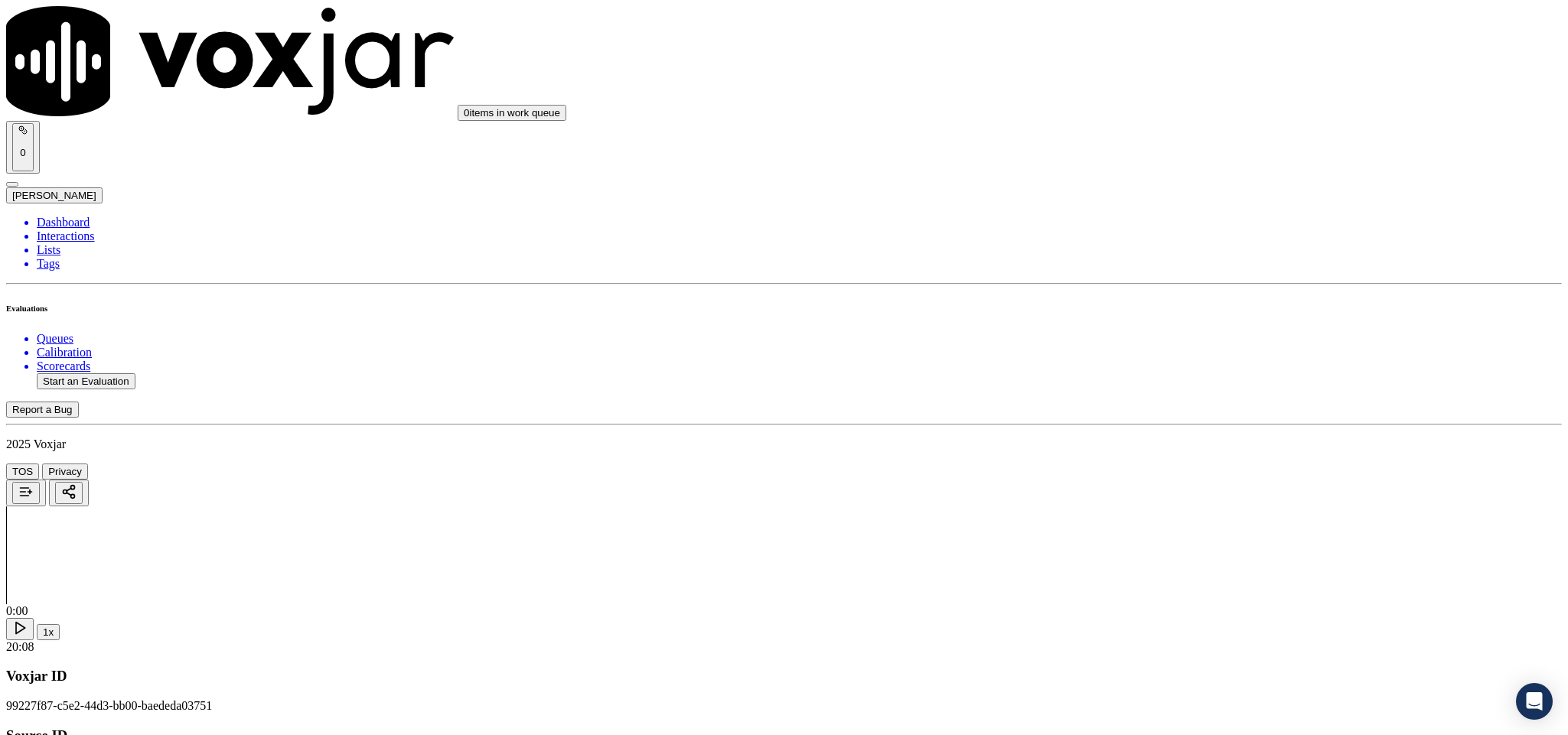
click at [1180, 388] on div "Yes" at bounding box center [1299, 381] width 358 height 14
click at [1197, 329] on div "Yes" at bounding box center [1299, 327] width 358 height 14
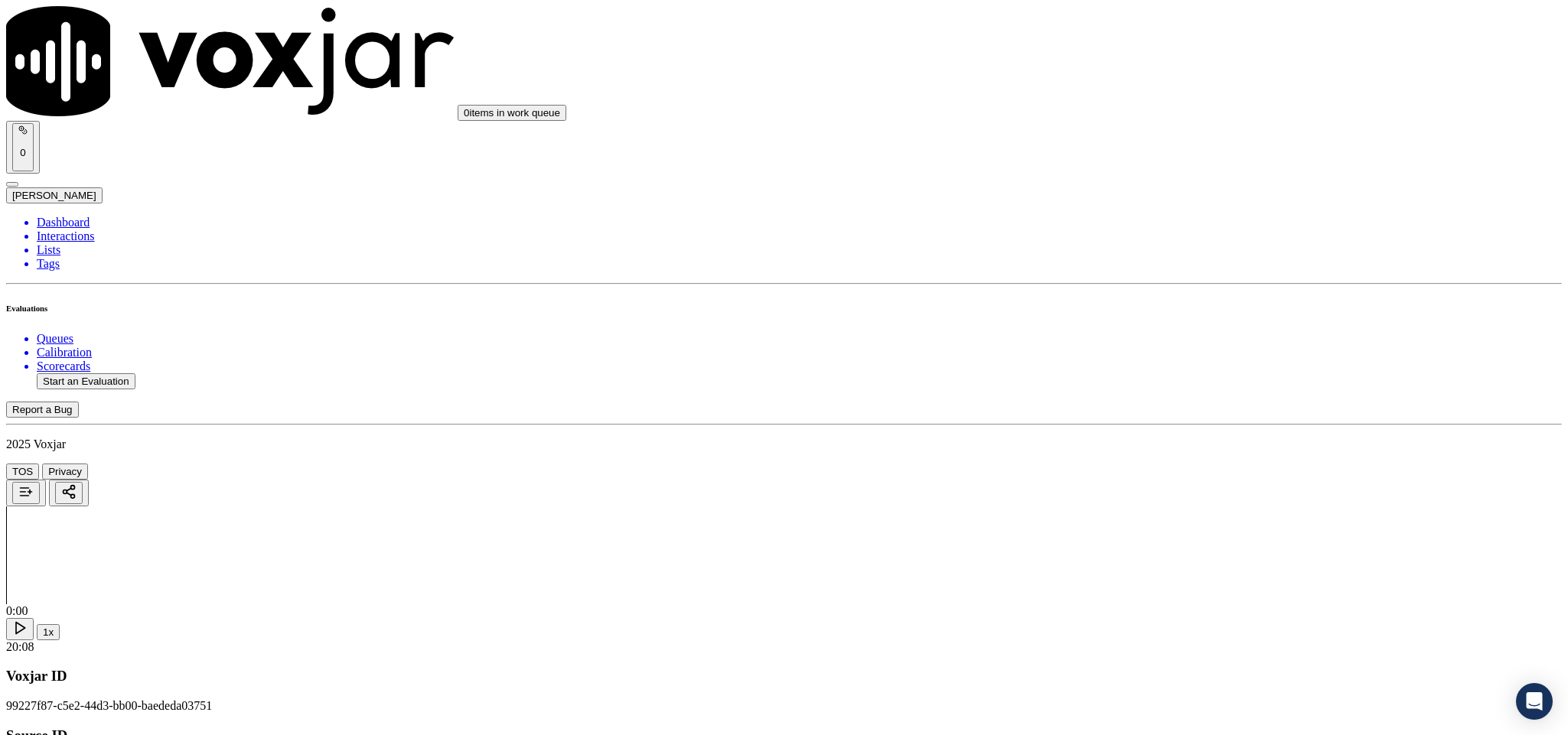
click at [1204, 356] on div "No" at bounding box center [1299, 362] width 358 height 14
click at [1192, 377] on div "Yes" at bounding box center [1299, 372] width 358 height 14
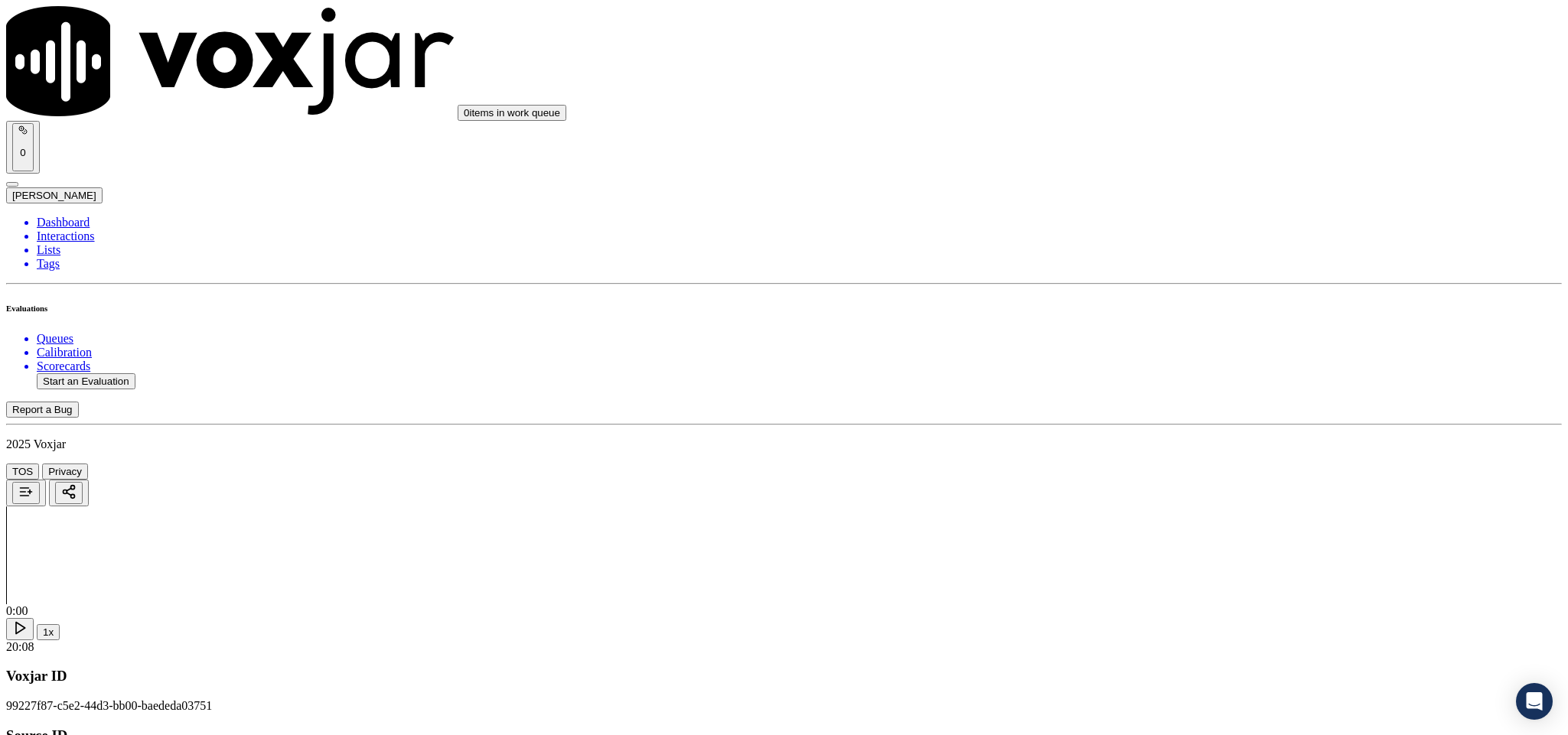
scroll to position [1147, 0]
click at [1191, 335] on div "Yes" at bounding box center [1299, 337] width 358 height 14
click at [1180, 387] on div "N/A" at bounding box center [1299, 386] width 358 height 14
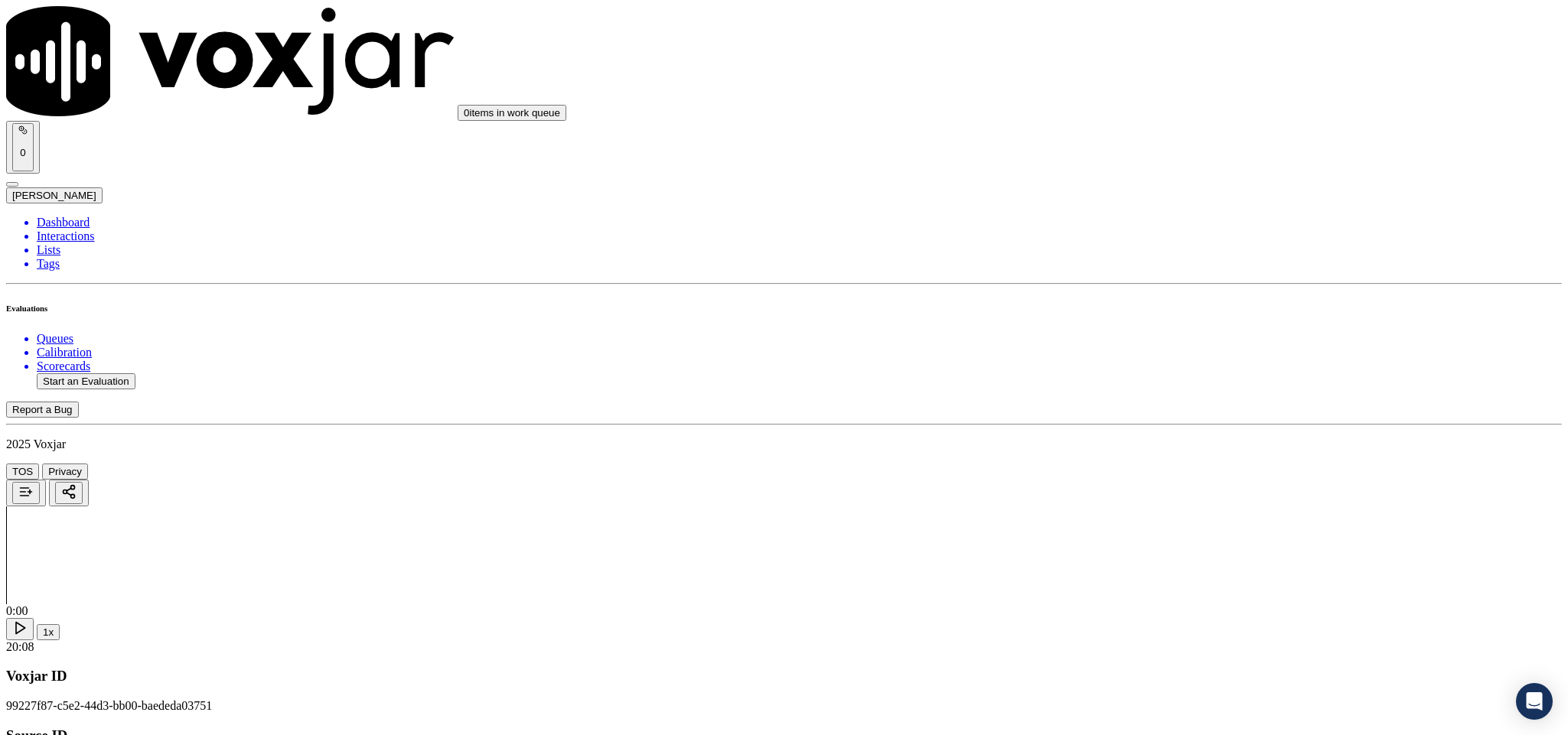
scroll to position [1377, 0]
click at [1191, 288] on div "Yes" at bounding box center [1299, 282] width 358 height 14
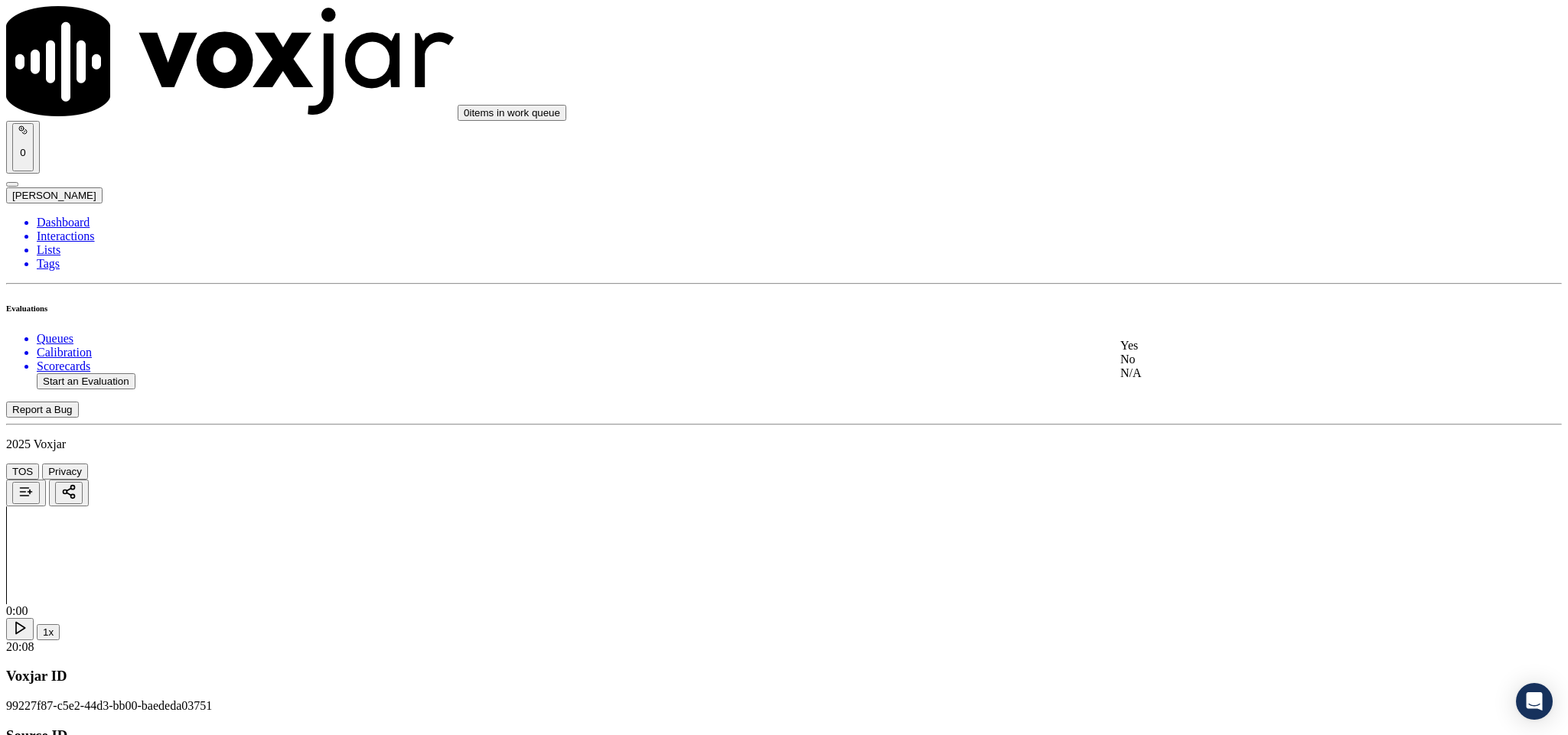
click at [1194, 344] on div "Yes" at bounding box center [1299, 346] width 358 height 14
click at [1176, 330] on div "No" at bounding box center [1299, 323] width 358 height 14
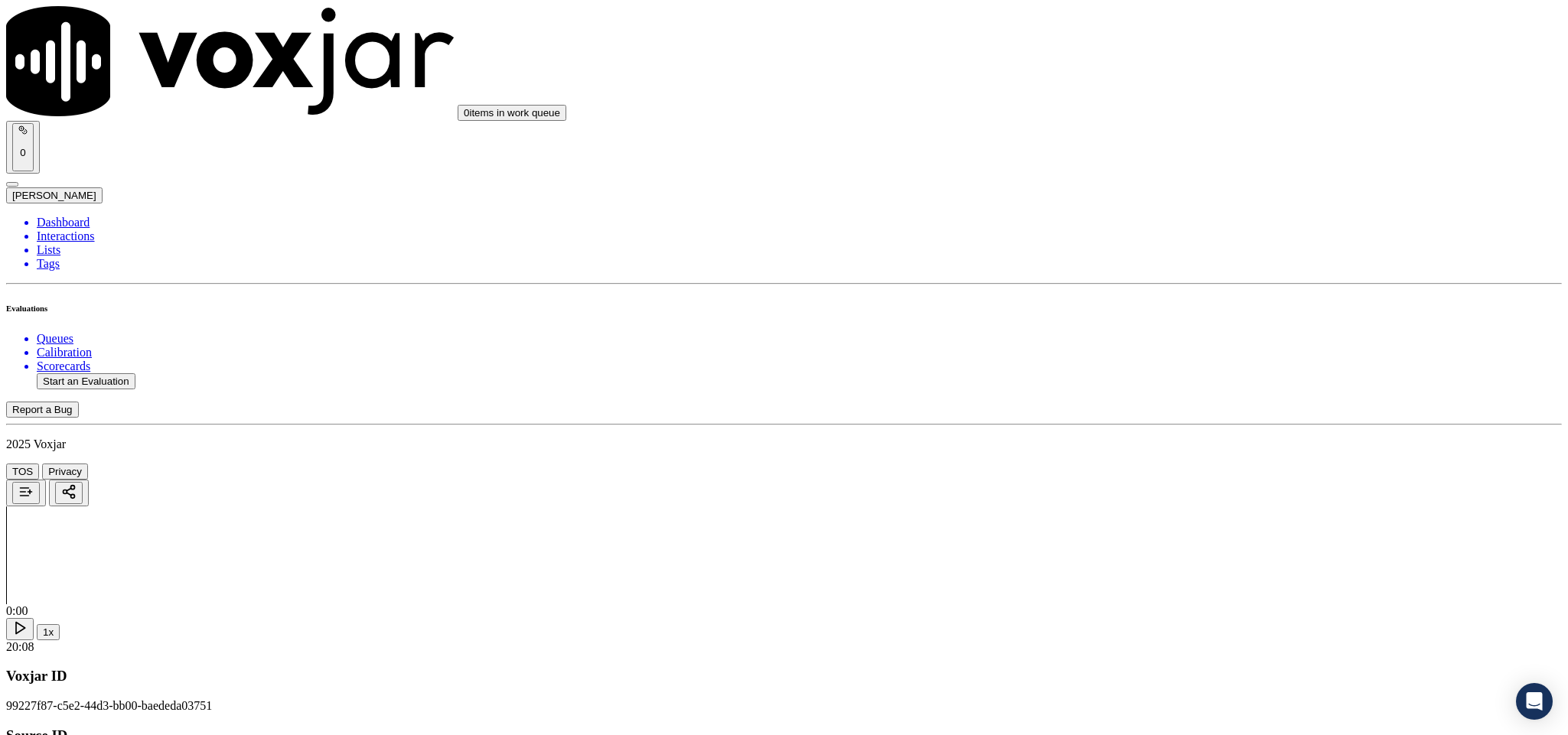
click at [1197, 280] on div "Yes" at bounding box center [1299, 273] width 358 height 14
click at [1185, 319] on div "N/A" at bounding box center [1299, 322] width 358 height 14
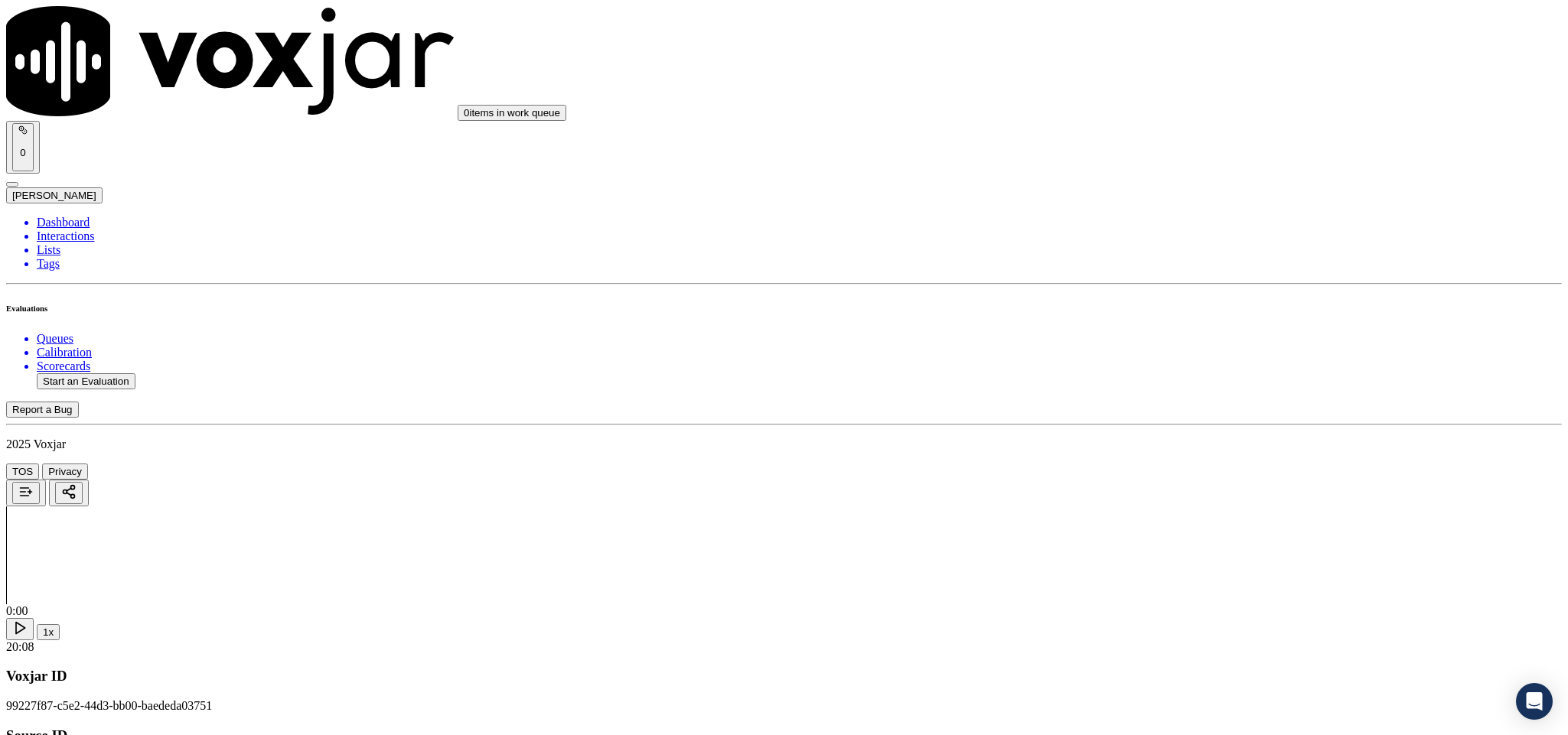
click at [1197, 330] on div "Yes No N/A" at bounding box center [1299, 347] width 358 height 42
click at [1191, 338] on div "Yes" at bounding box center [1299, 333] width 358 height 14
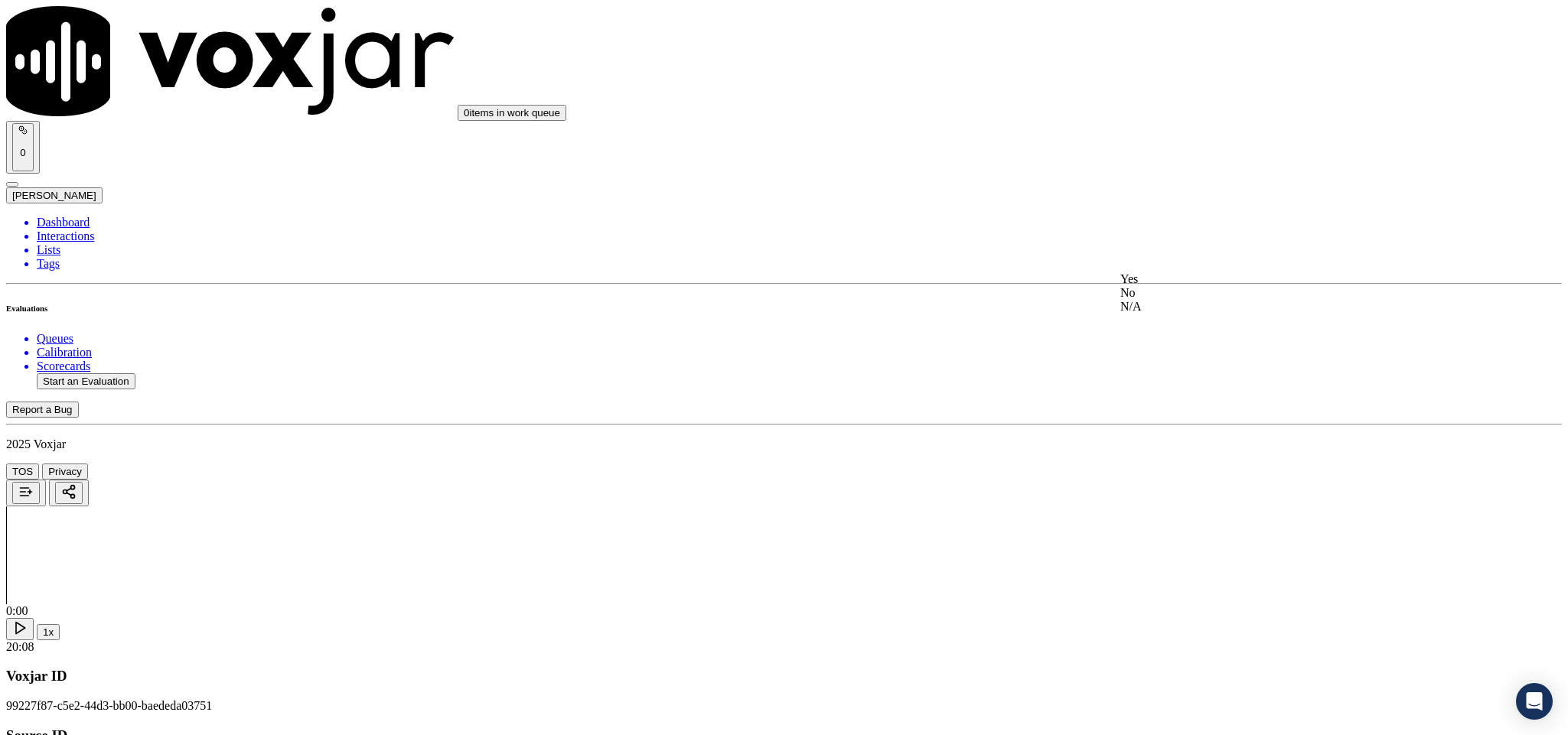
click at [1181, 286] on div "Yes" at bounding box center [1299, 279] width 358 height 14
click at [1186, 459] on div "Yes" at bounding box center [1299, 454] width 358 height 14
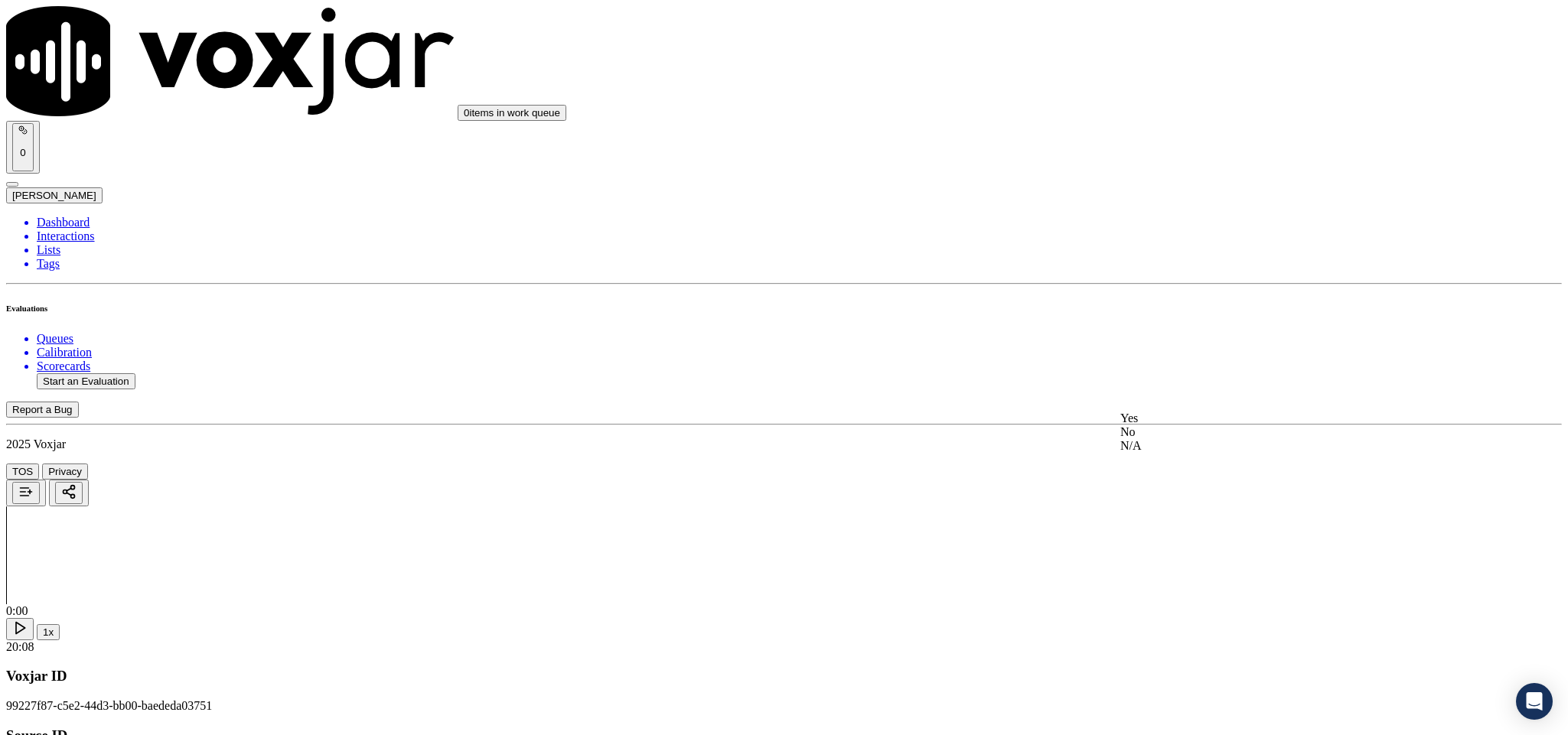
click at [1187, 425] on div "Yes" at bounding box center [1299, 418] width 358 height 14
click at [1194, 330] on div "Yes" at bounding box center [1299, 329] width 358 height 14
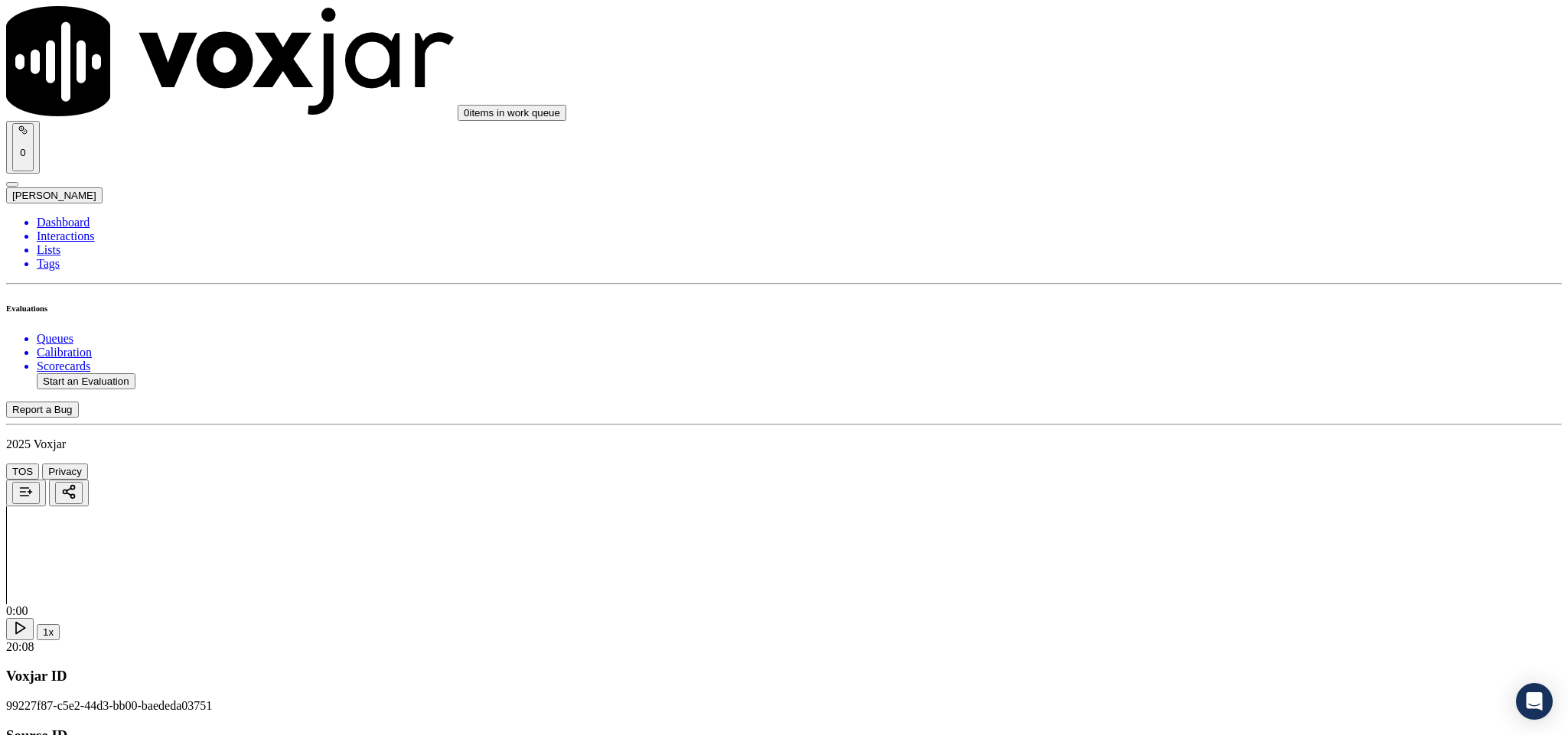
click at [1181, 300] on div "Yes" at bounding box center [1299, 293] width 358 height 14
click at [1177, 246] on div "Yes" at bounding box center [1299, 239] width 358 height 14
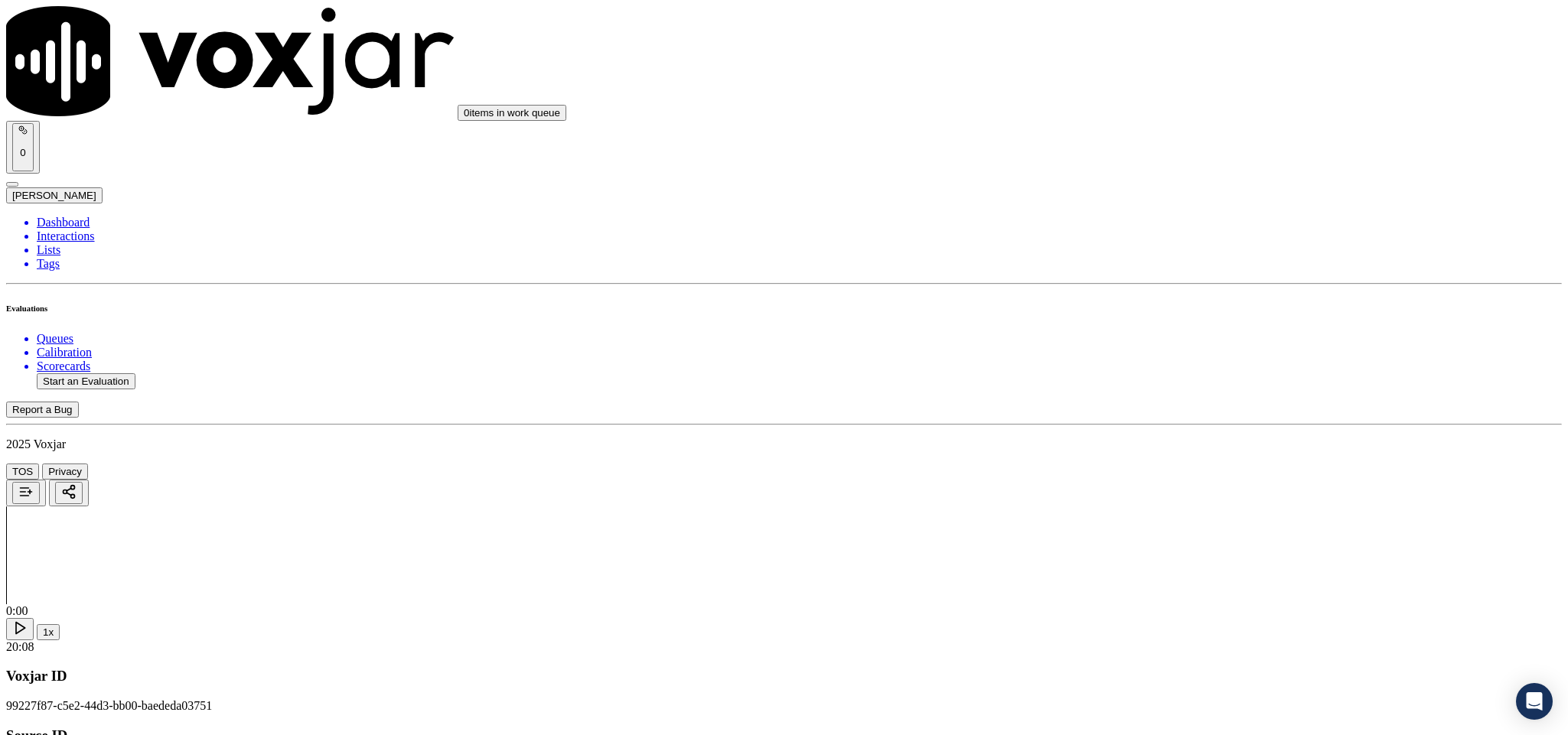
scroll to position [3671, 0]
click at [1169, 255] on div "N/A" at bounding box center [1299, 248] width 358 height 14
click at [1183, 416] on div "No" at bounding box center [1299, 409] width 358 height 14
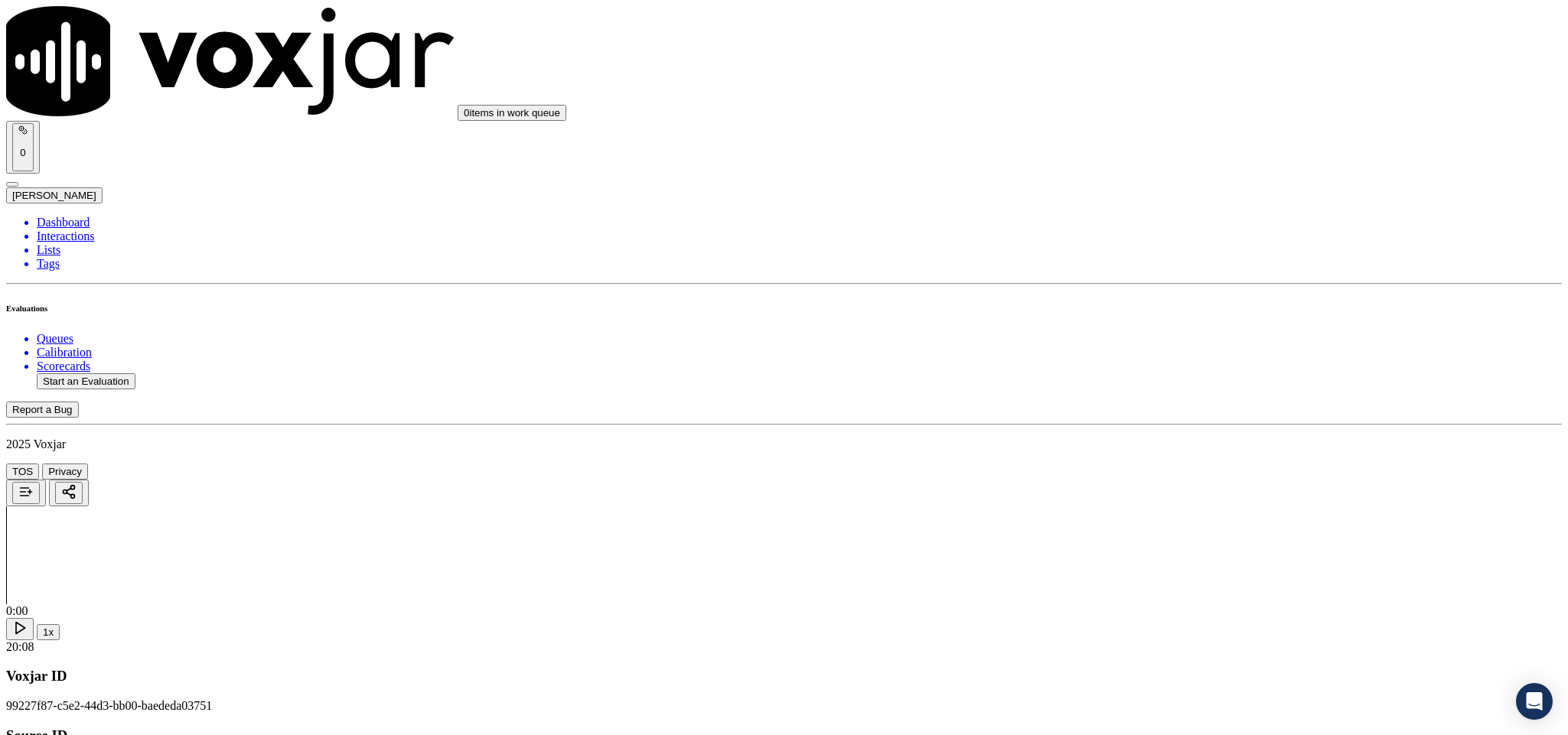
click at [1199, 578] on div "Yes" at bounding box center [1299, 570] width 358 height 14
drag, startPoint x: 1179, startPoint y: 312, endPoint x: 1179, endPoint y: 330, distance: 18.0
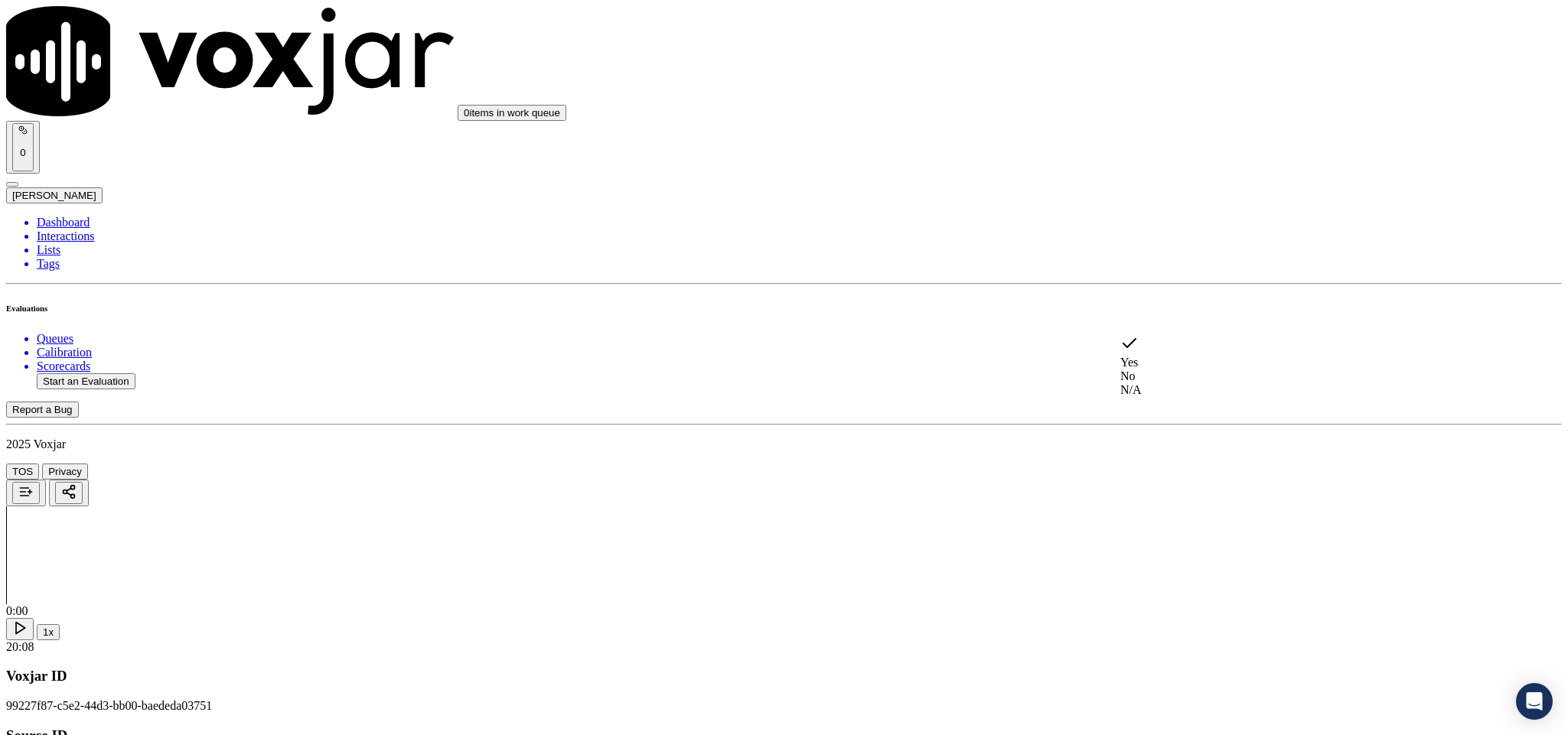
click at [1160, 372] on div "No" at bounding box center [1299, 376] width 358 height 14
click at [1172, 396] on div "No" at bounding box center [1299, 388] width 358 height 14
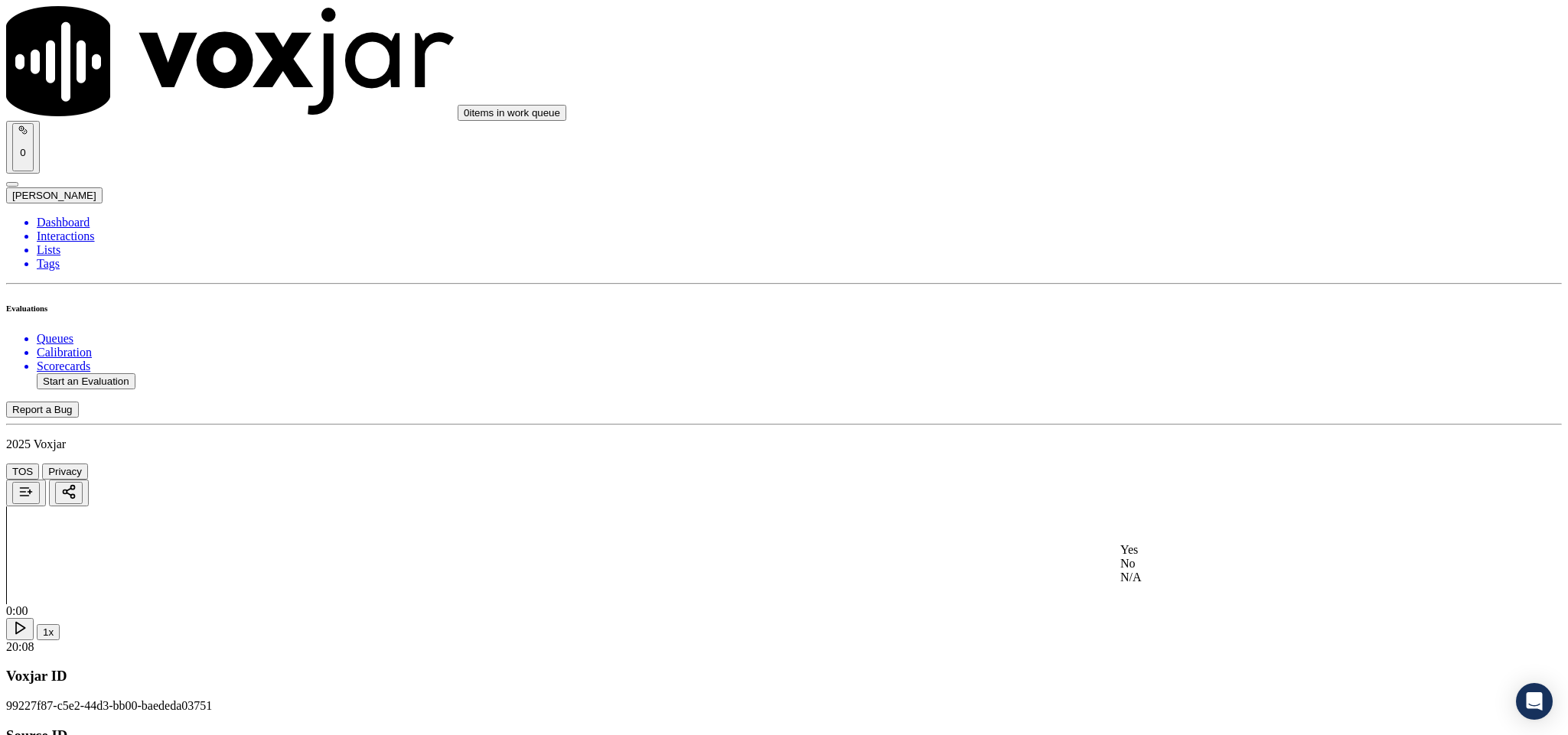
click at [1197, 553] on div "Yes" at bounding box center [1299, 549] width 358 height 14
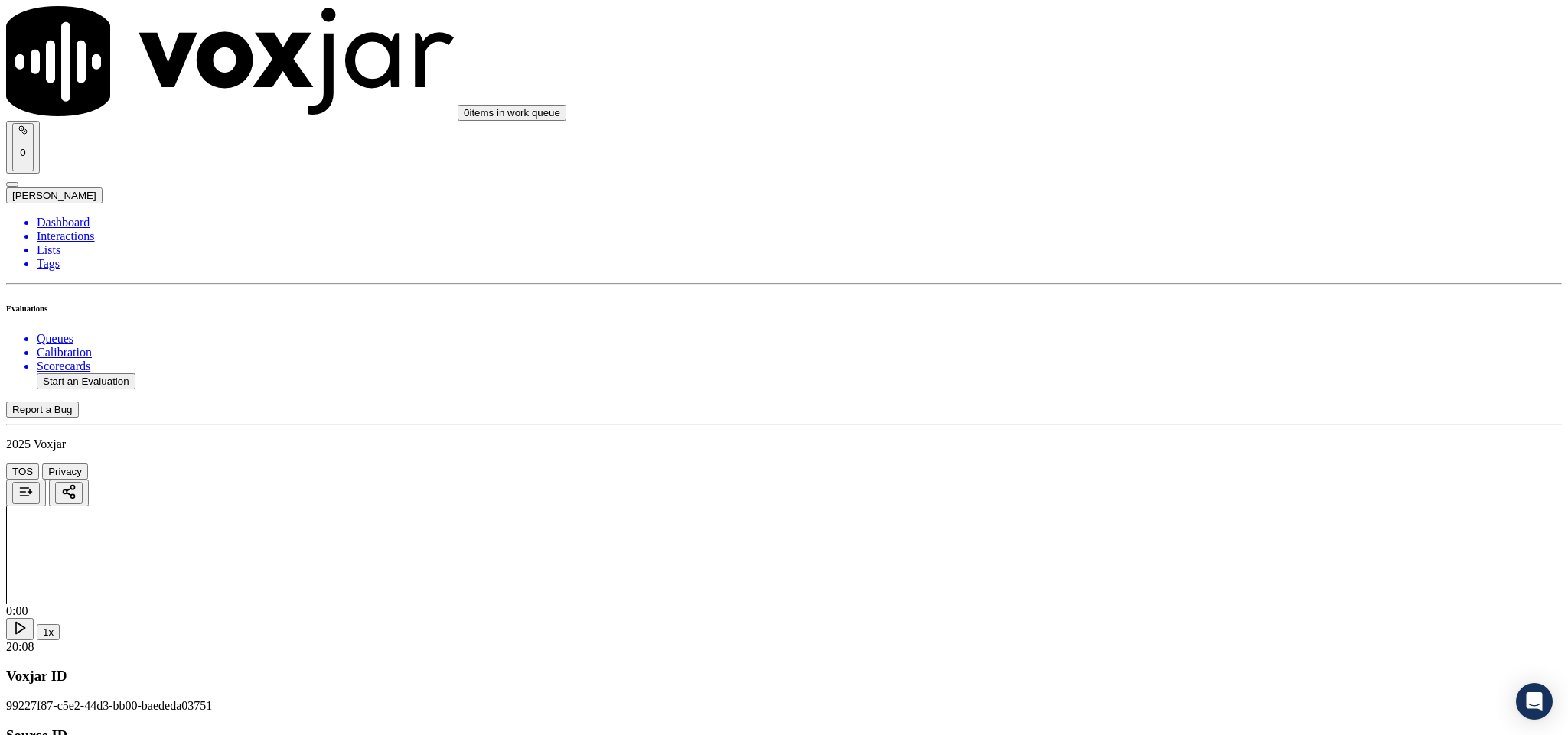
click at [60, 215] on li "Dashboard" at bounding box center [799, 222] width 1525 height 14
